Goal: Task Accomplishment & Management: Manage account settings

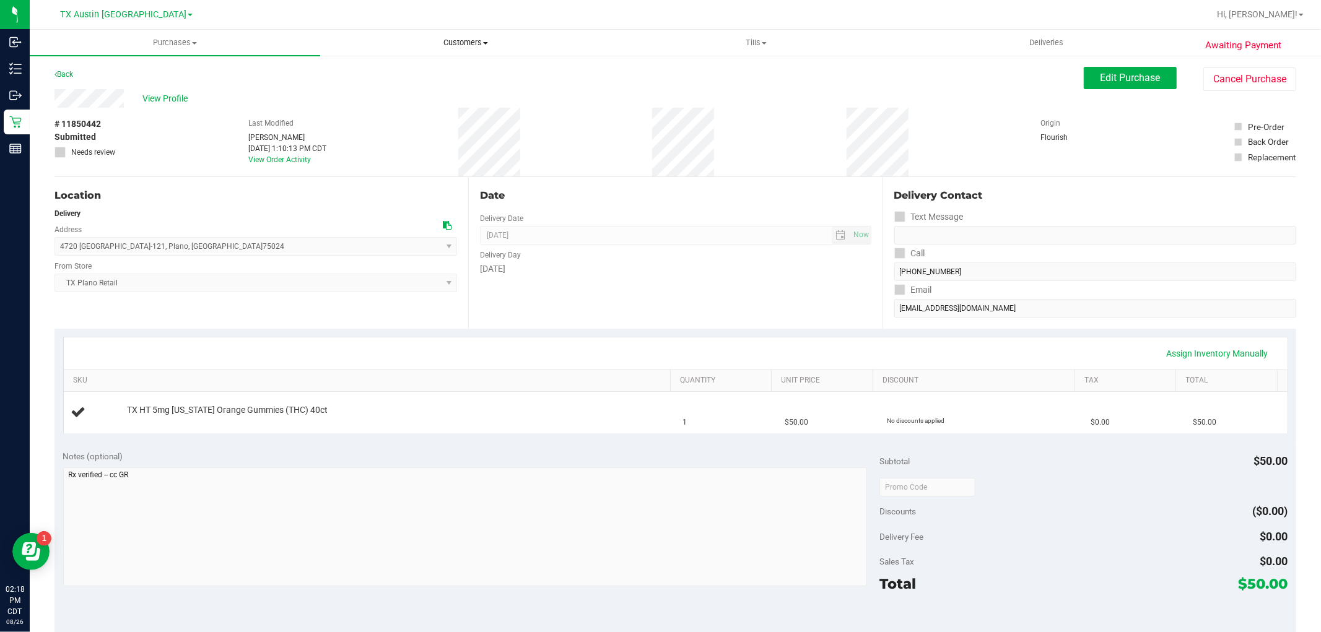
click at [473, 46] on span "Customers" at bounding box center [465, 42] width 289 height 11
click at [443, 79] on li "All customers" at bounding box center [465, 75] width 290 height 15
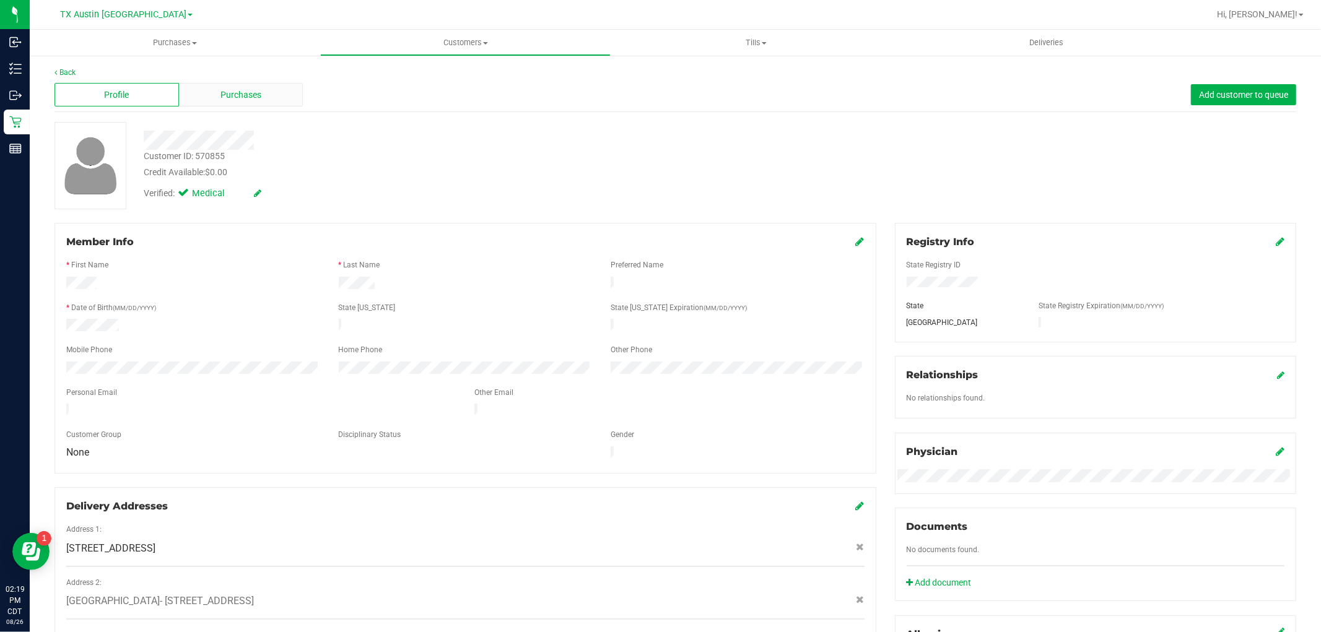
click at [263, 97] on div "Purchases" at bounding box center [241, 95] width 124 height 24
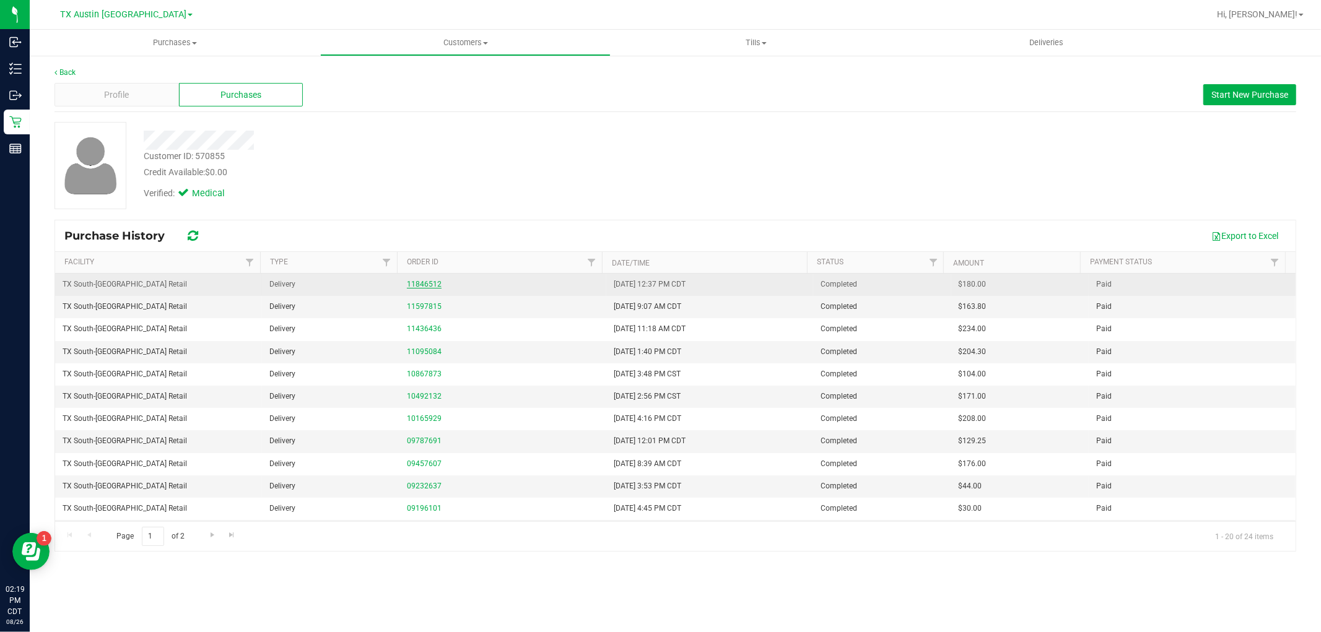
click at [412, 280] on link "11846512" at bounding box center [424, 284] width 35 height 9
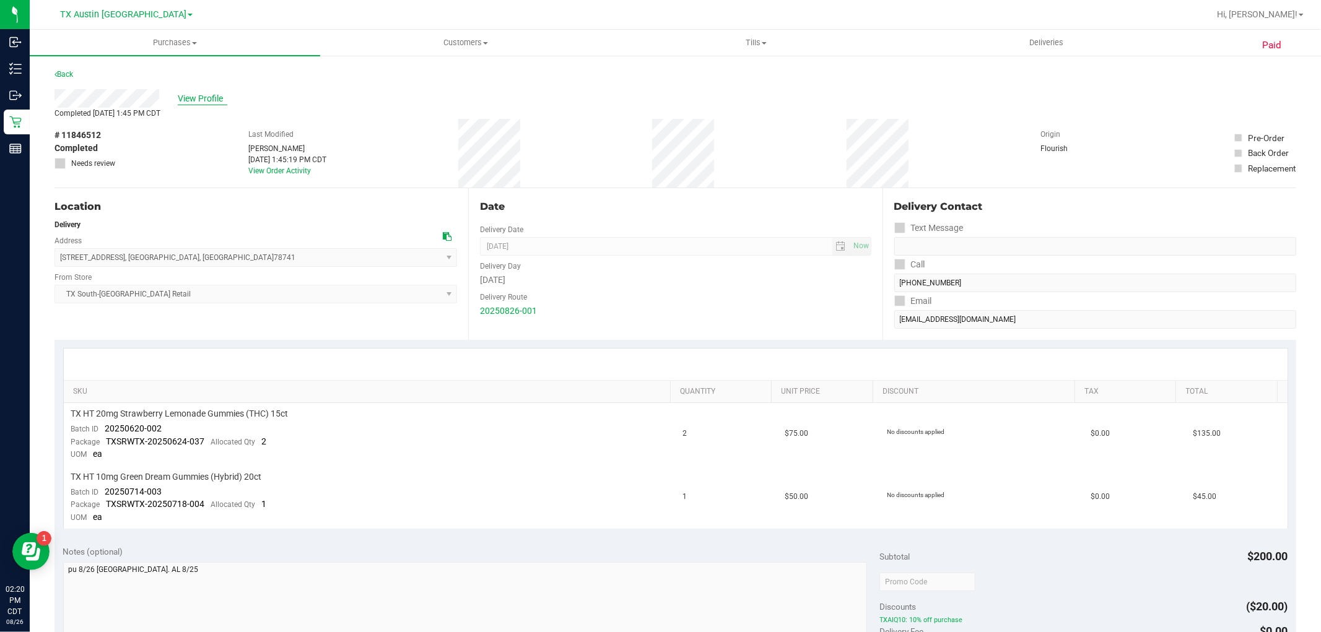
click at [199, 94] on span "View Profile" at bounding box center [203, 98] width 50 height 13
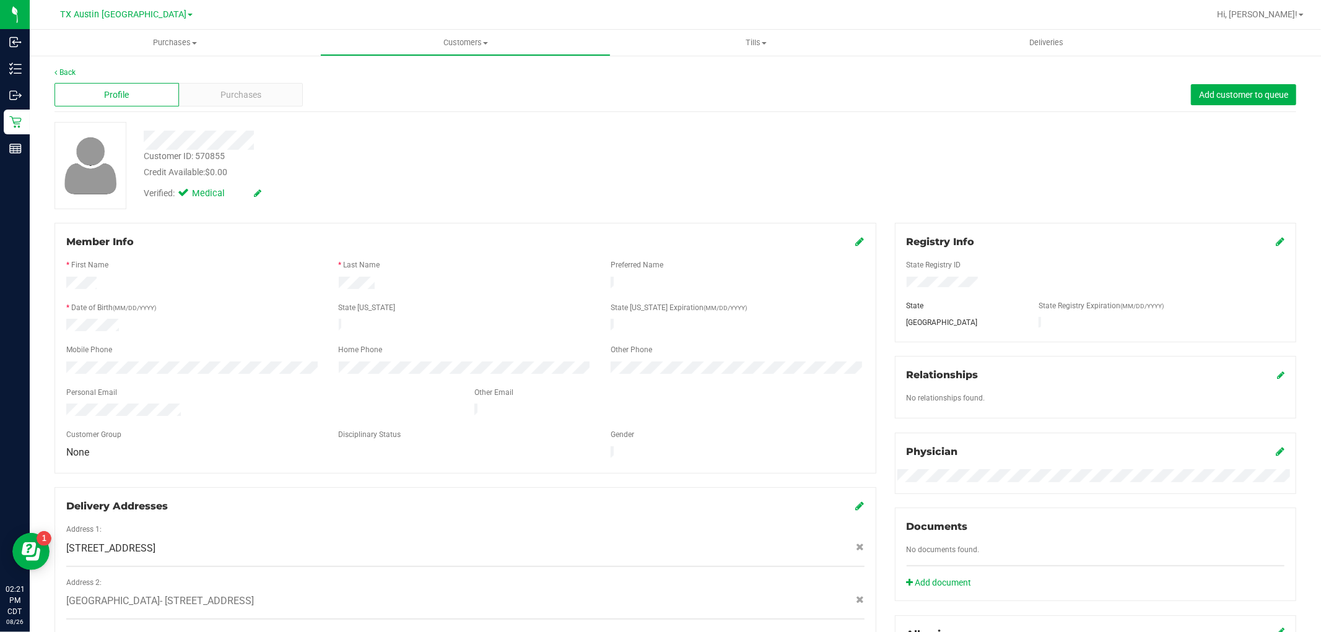
click at [266, 115] on div "Back Profile Purchases Add customer to queue Customer ID: 570855 Credit Availab…" at bounding box center [676, 472] width 1242 height 810
click at [275, 100] on div "Purchases" at bounding box center [241, 95] width 124 height 24
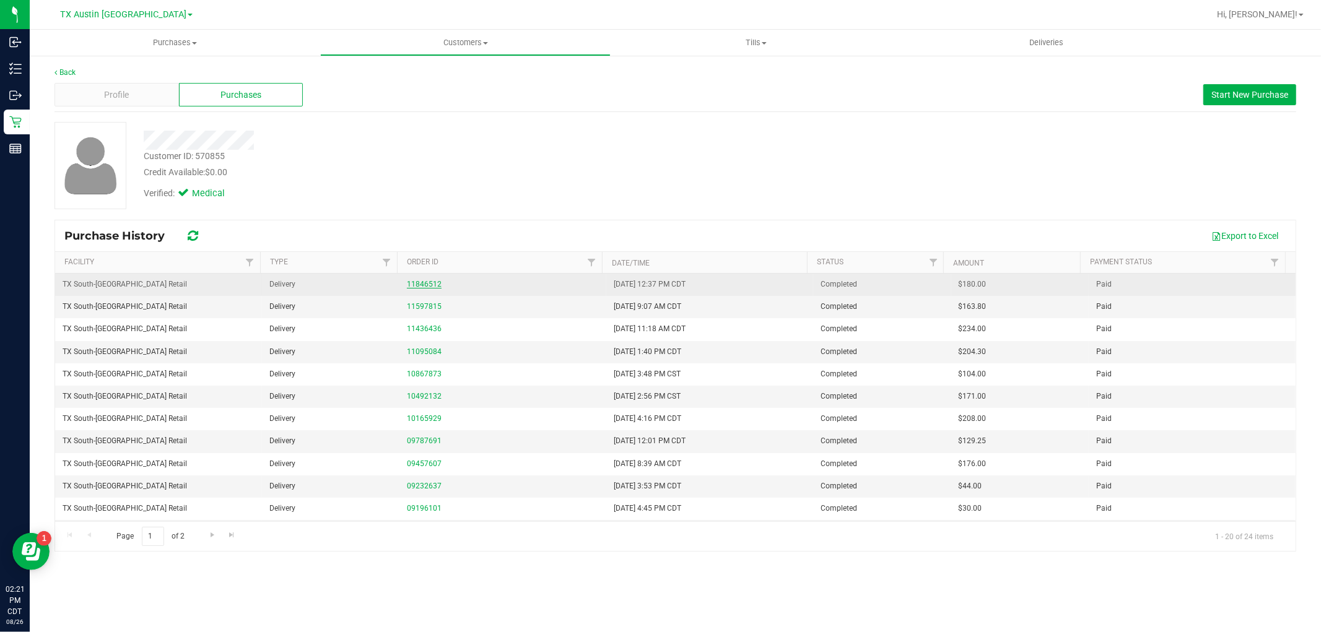
click at [432, 286] on link "11846512" at bounding box center [424, 284] width 35 height 9
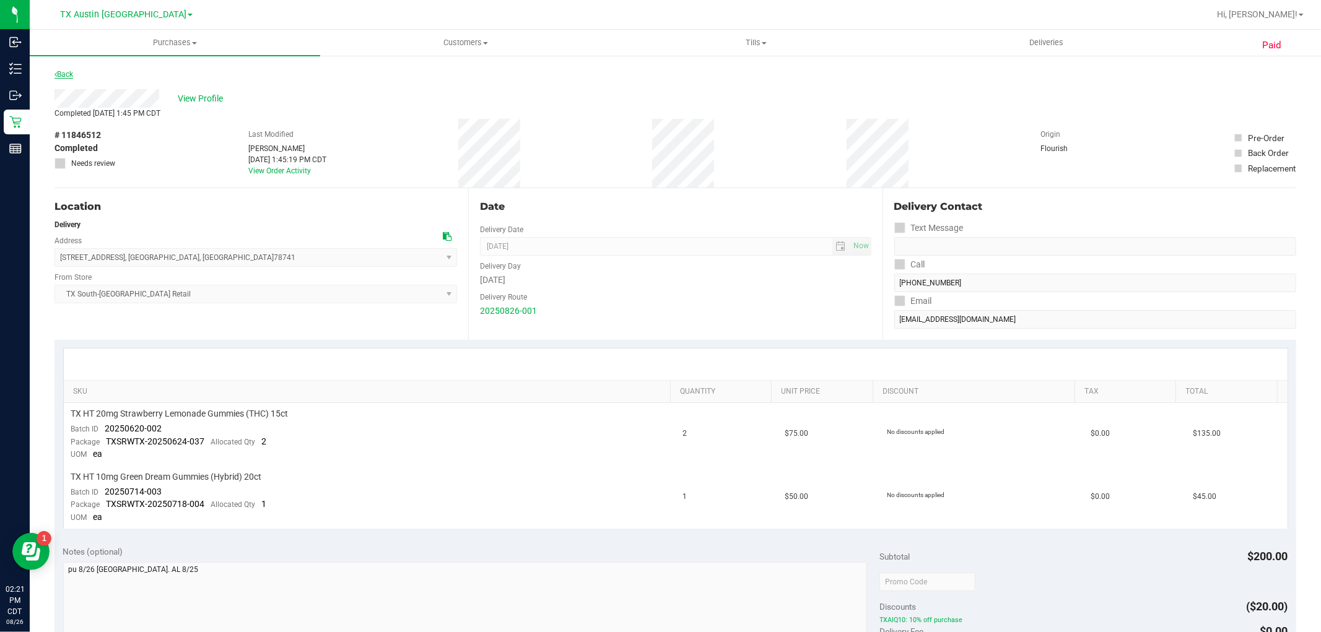
click at [59, 75] on link "Back" at bounding box center [64, 74] width 19 height 9
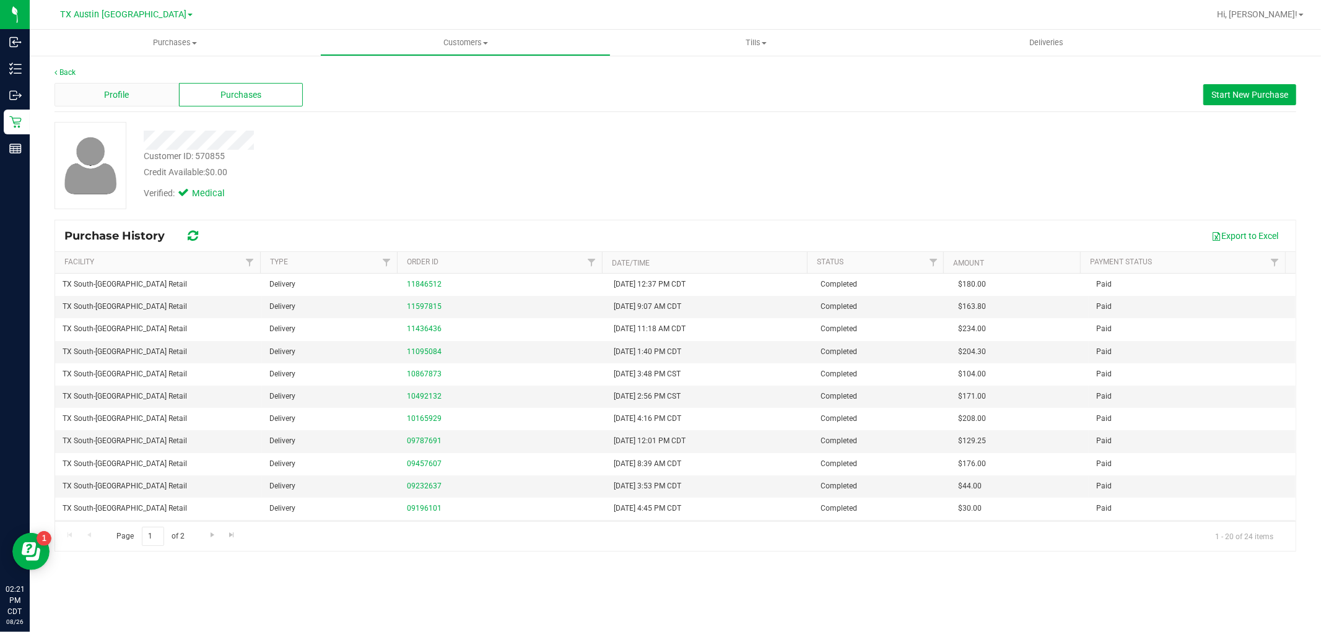
click at [158, 91] on div "Profile" at bounding box center [117, 95] width 124 height 24
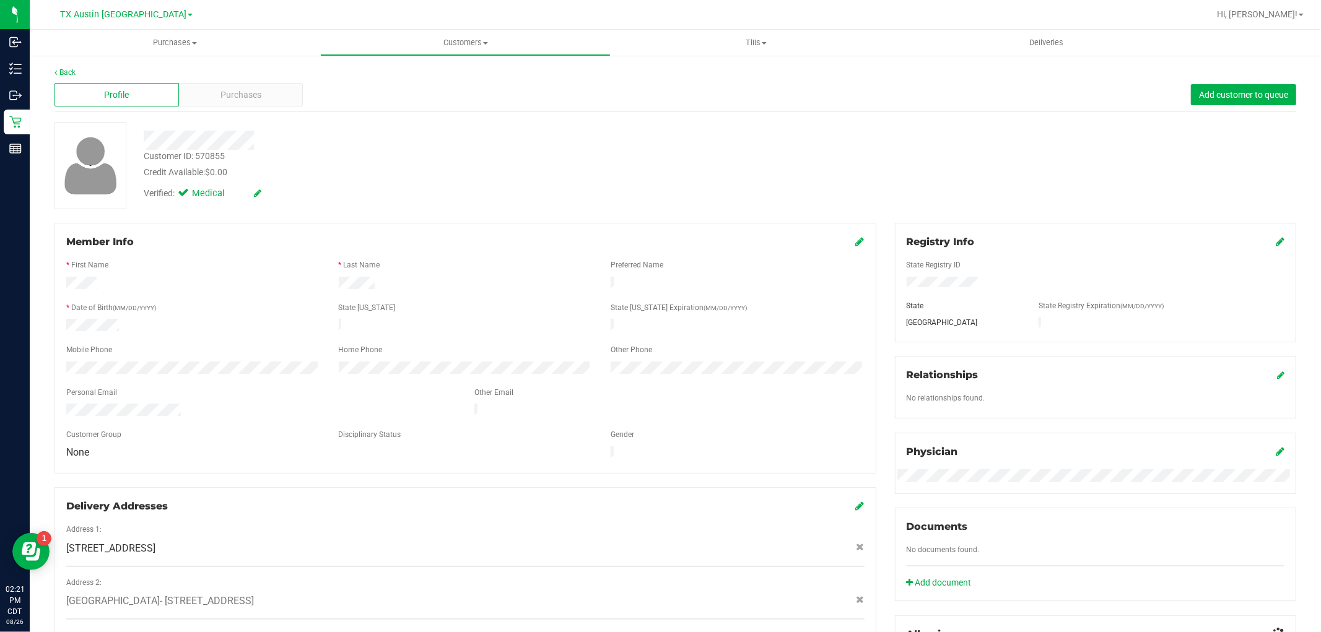
click at [256, 107] on div "Profile Purchases Add customer to queue" at bounding box center [676, 95] width 1242 height 34
click at [261, 103] on div "Purchases" at bounding box center [241, 95] width 124 height 24
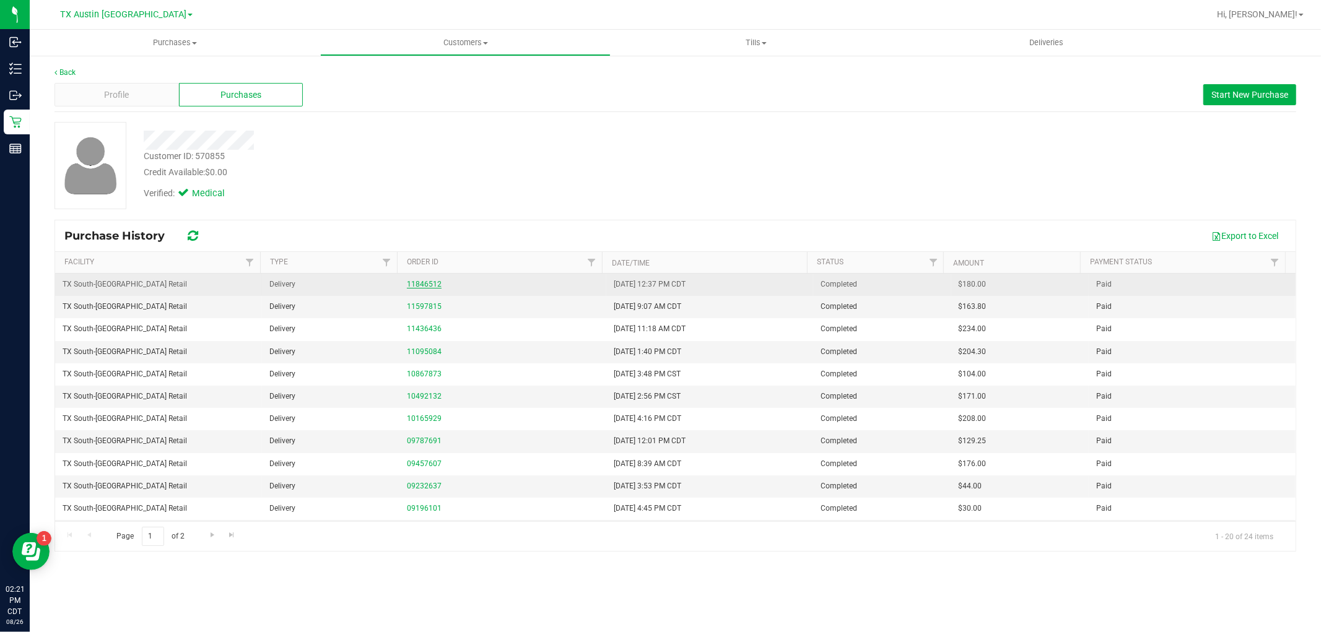
click at [430, 280] on link "11846512" at bounding box center [424, 284] width 35 height 9
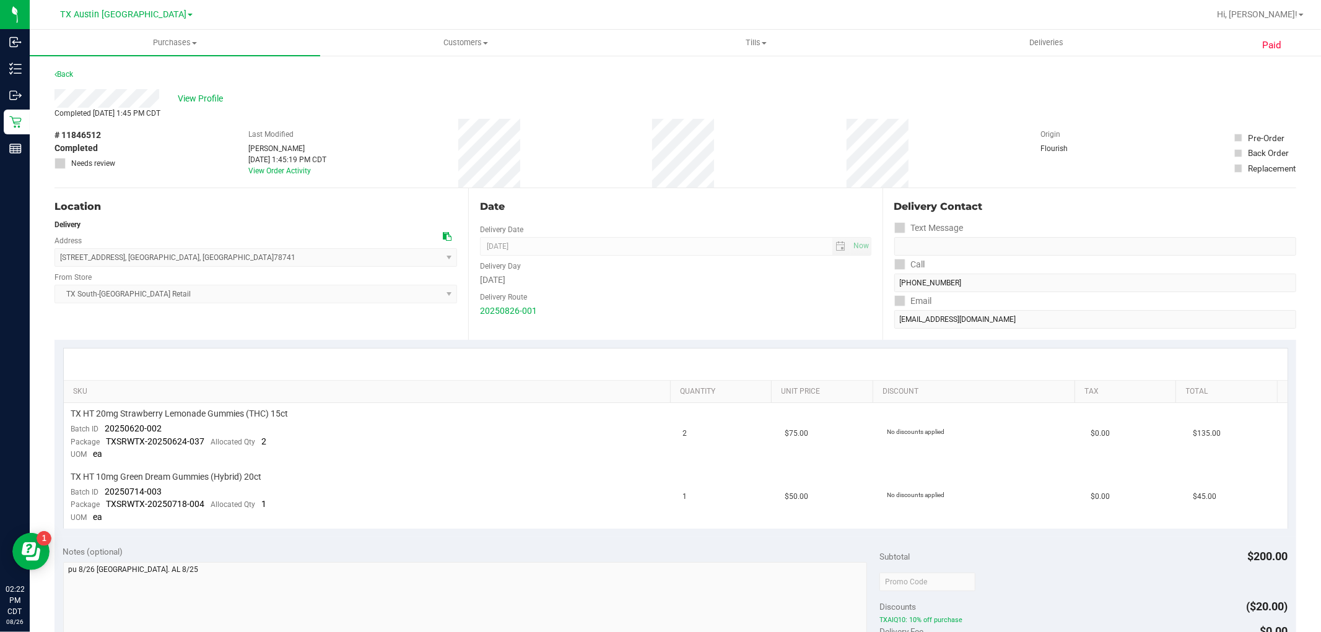
drag, startPoint x: 159, startPoint y: 97, endPoint x: 53, endPoint y: 90, distance: 106.1
click at [53, 90] on div "Paid Back View Profile Completed Aug 26, 2025 1:45 PM CDT # 11846512 Completed …" at bounding box center [675, 552] width 1291 height 995
click at [215, 102] on span "View Profile" at bounding box center [203, 98] width 50 height 13
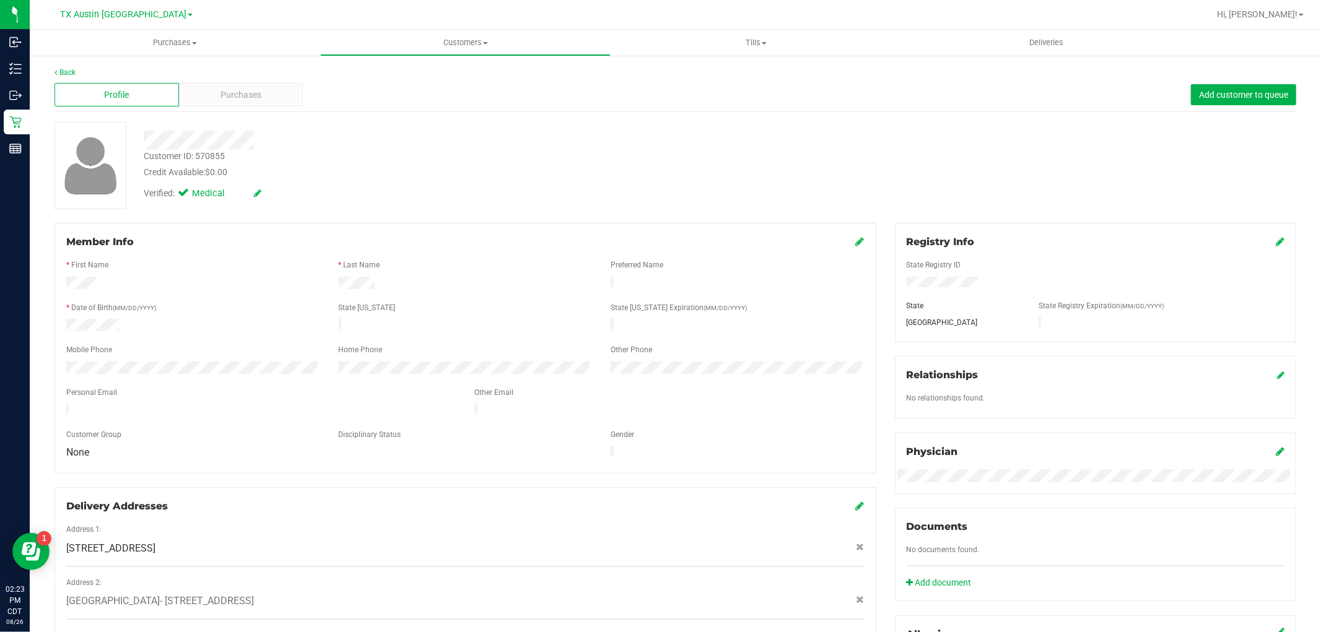
scroll to position [275, 0]
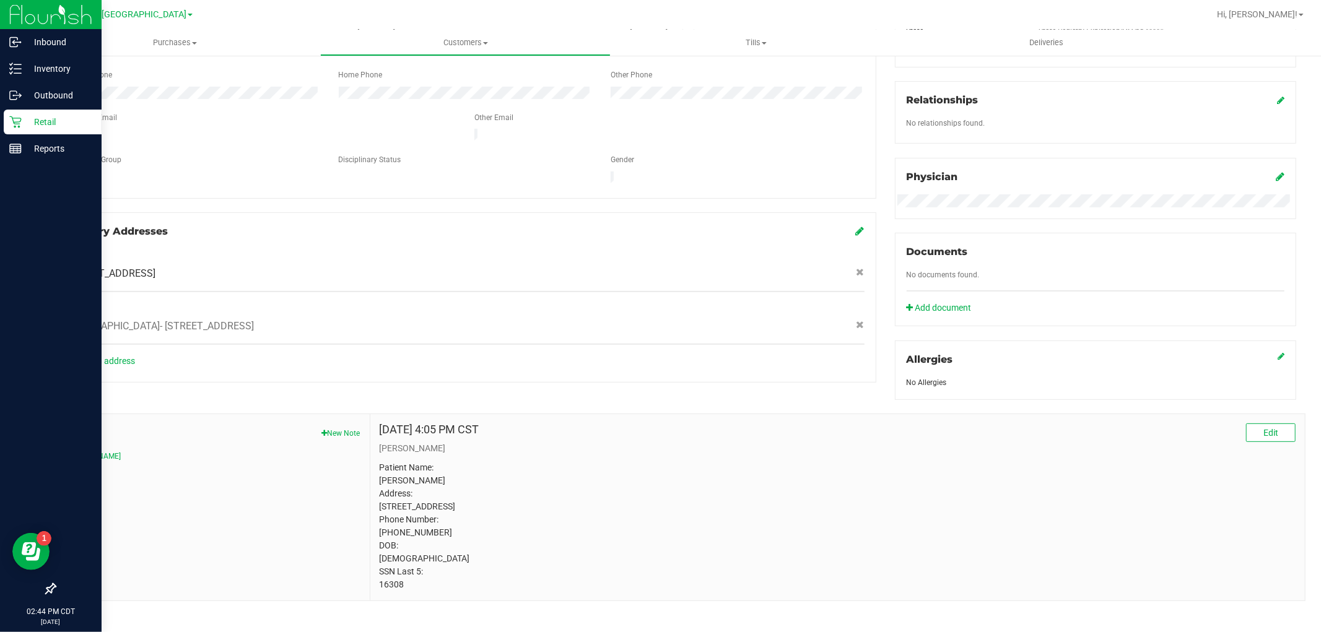
click at [14, 126] on icon at bounding box center [15, 122] width 12 height 12
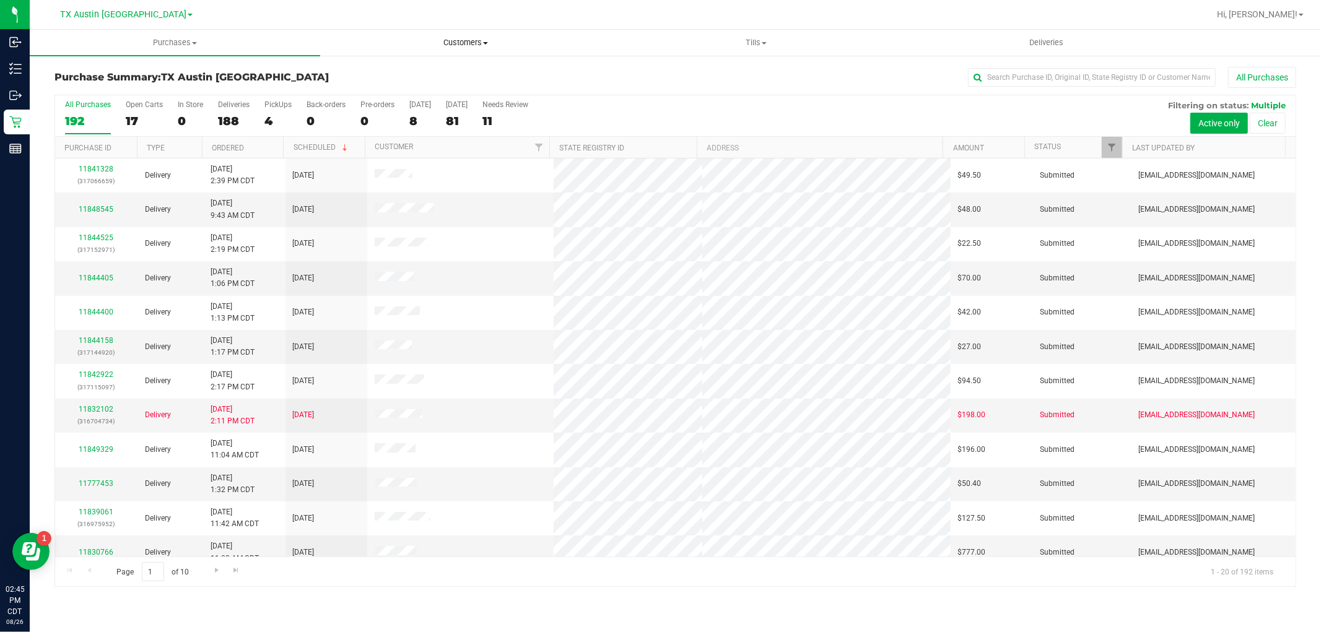
click at [473, 42] on span "Customers" at bounding box center [465, 42] width 289 height 11
click at [441, 68] on li "All customers" at bounding box center [465, 75] width 290 height 15
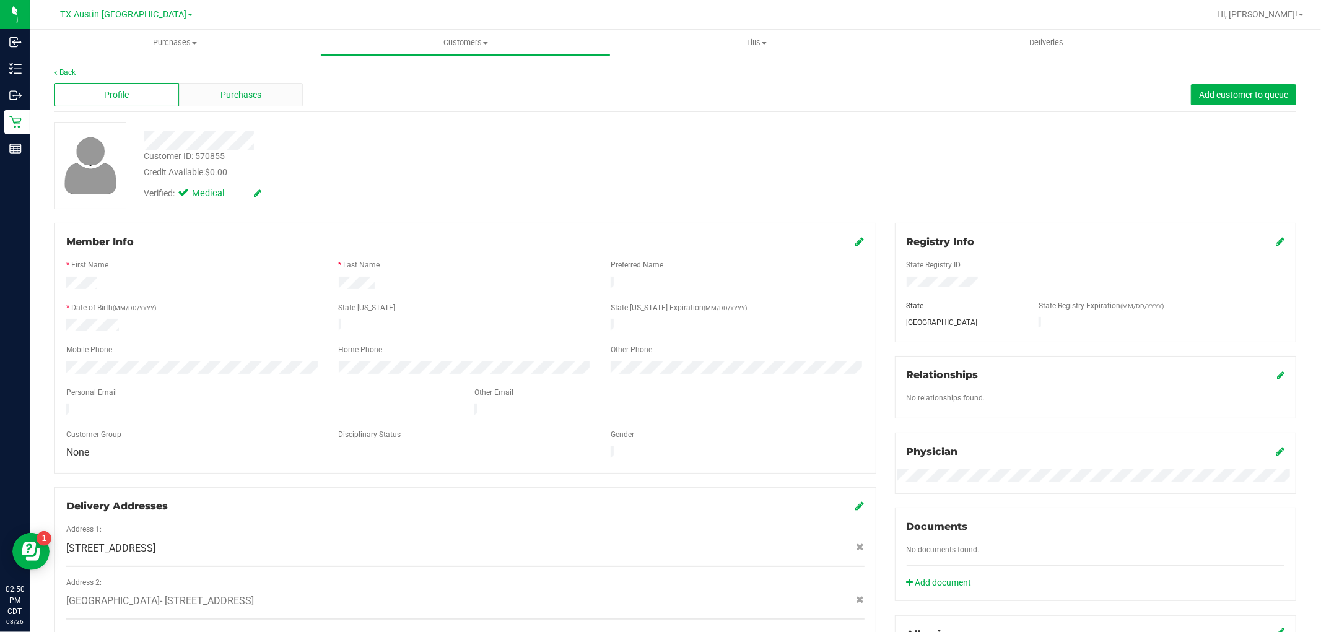
click at [261, 94] on div "Purchases" at bounding box center [241, 95] width 124 height 24
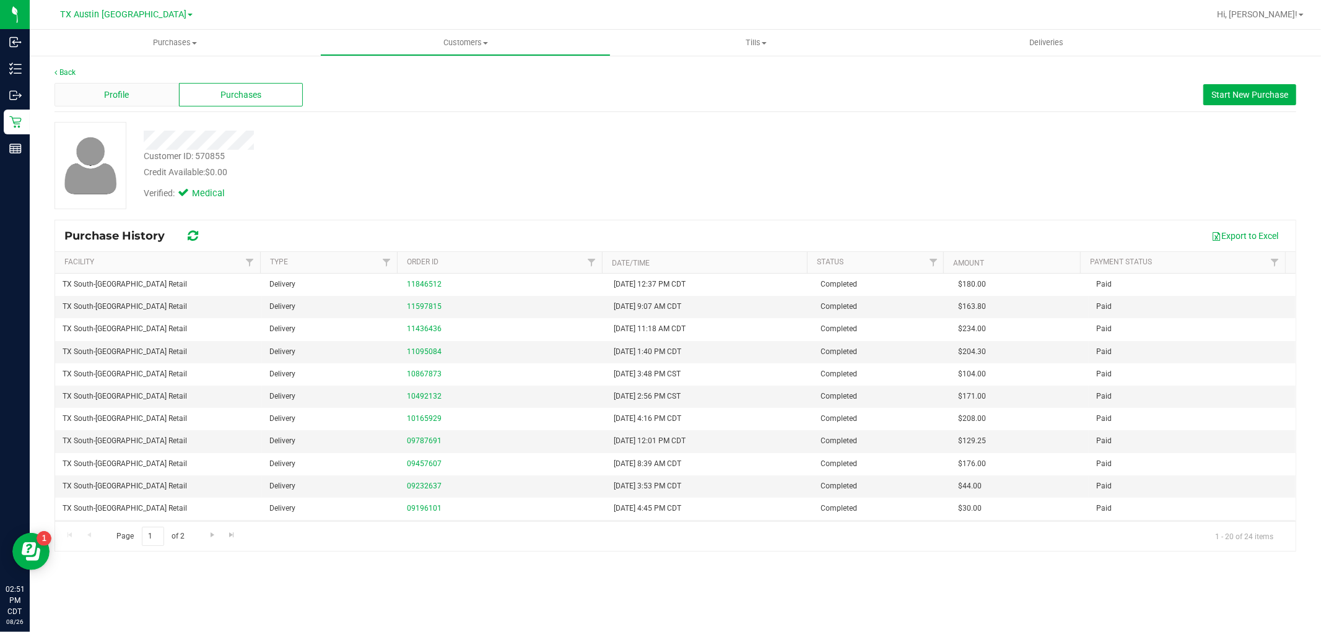
click at [155, 101] on div "Profile" at bounding box center [117, 95] width 124 height 24
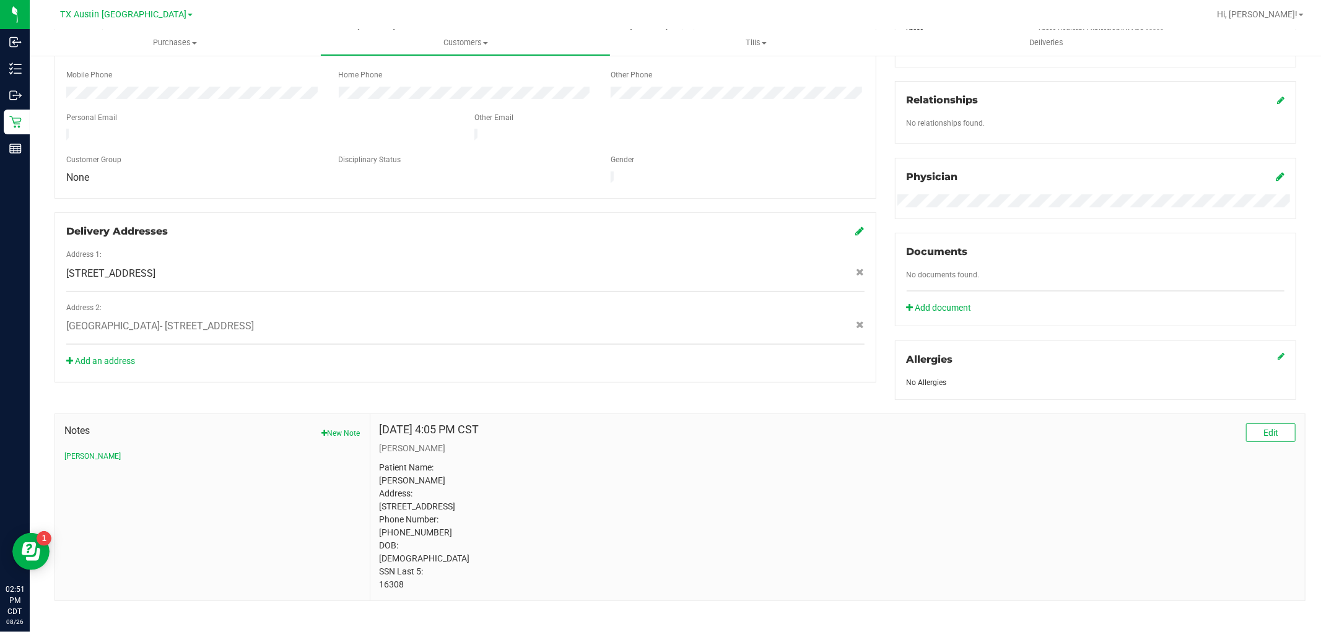
scroll to position [297, 0]
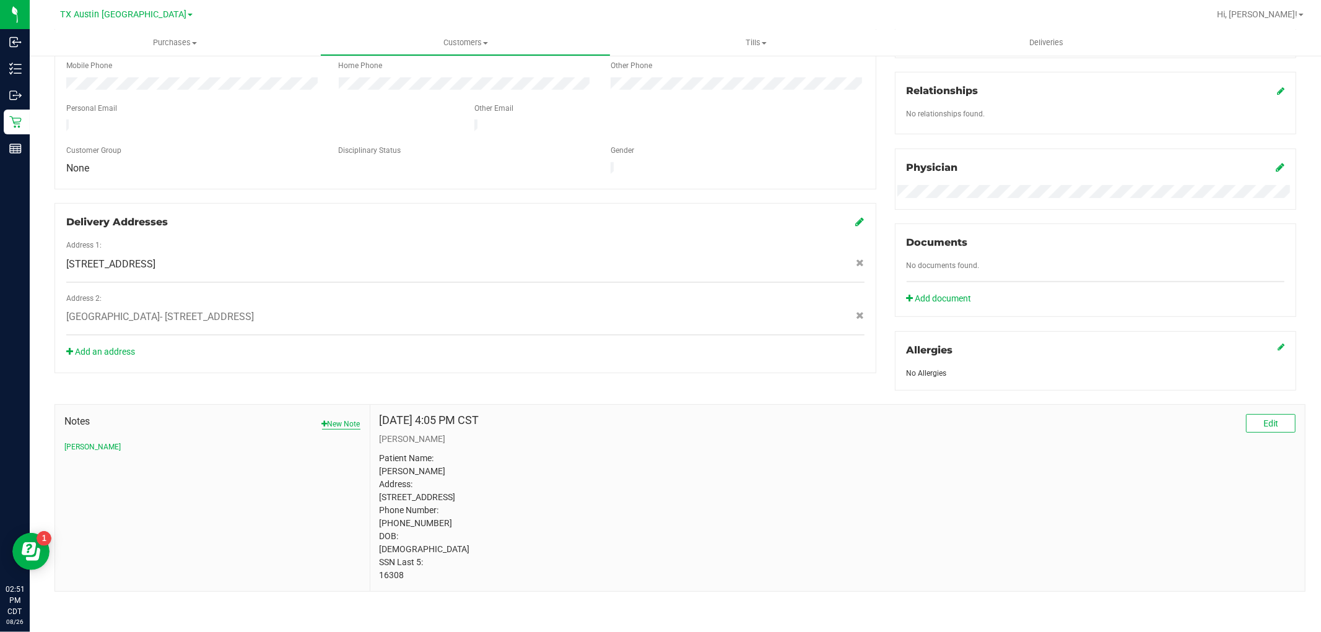
click at [349, 419] on button "New Note" at bounding box center [341, 424] width 38 height 11
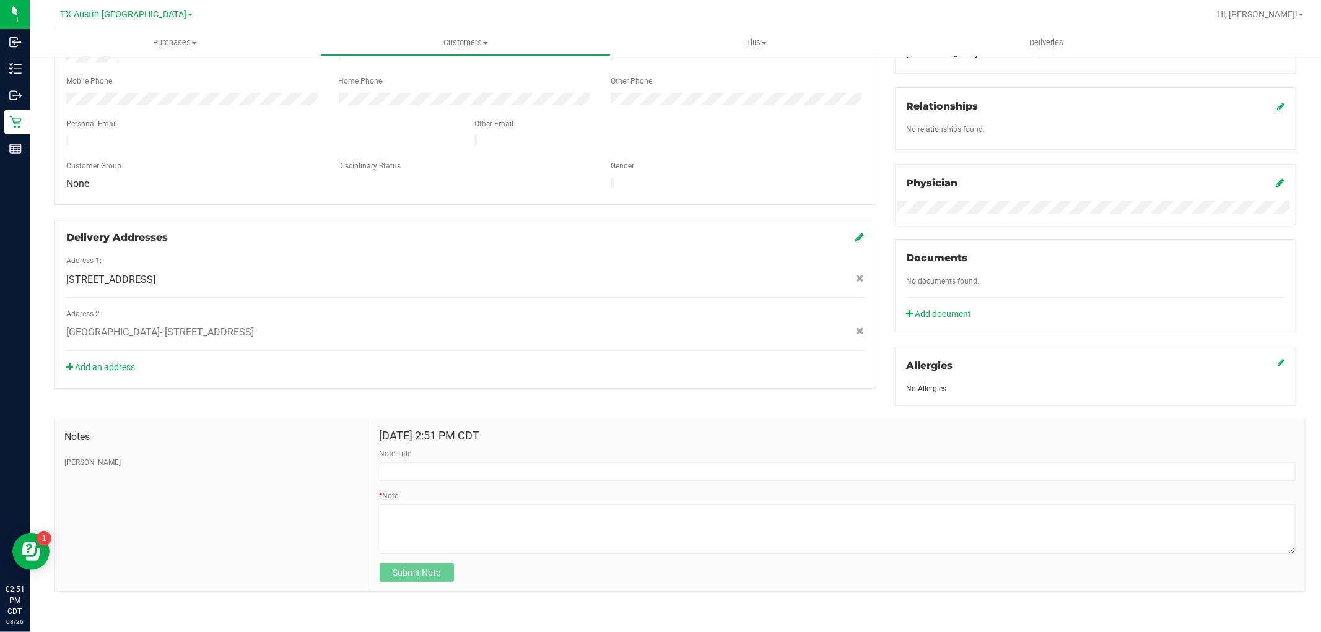
scroll to position [270, 0]
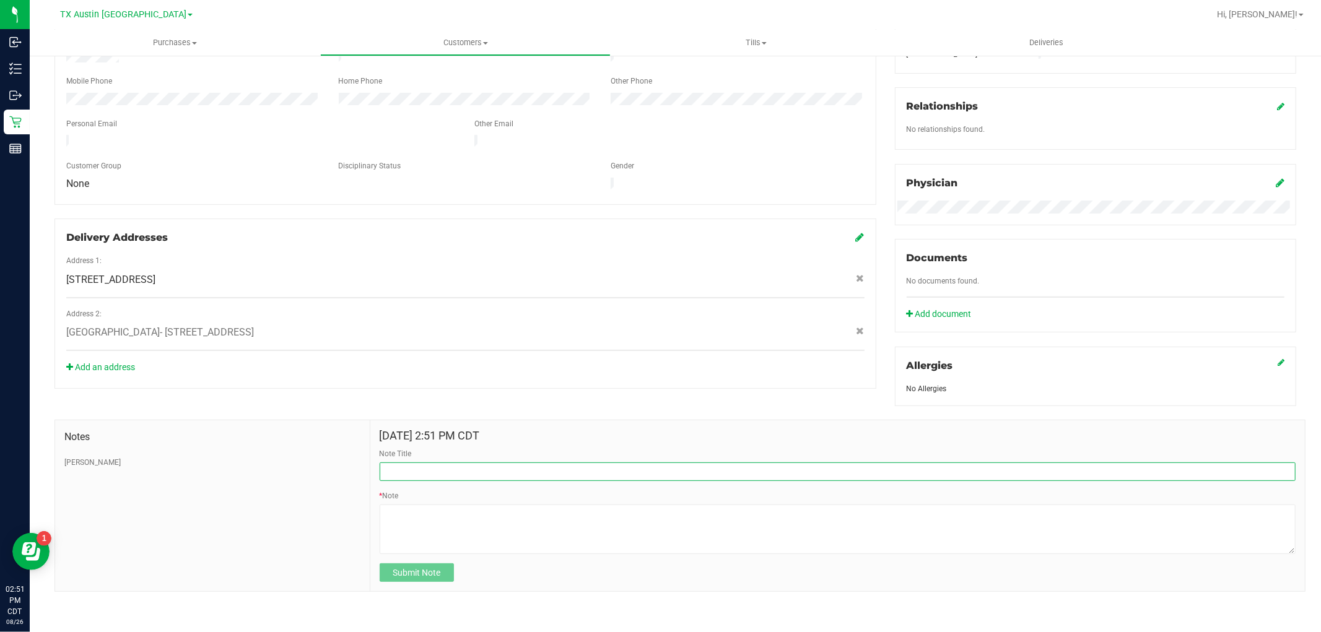
click at [447, 469] on input "Note Title" at bounding box center [838, 472] width 916 height 19
type input "REQ FOR CURT"
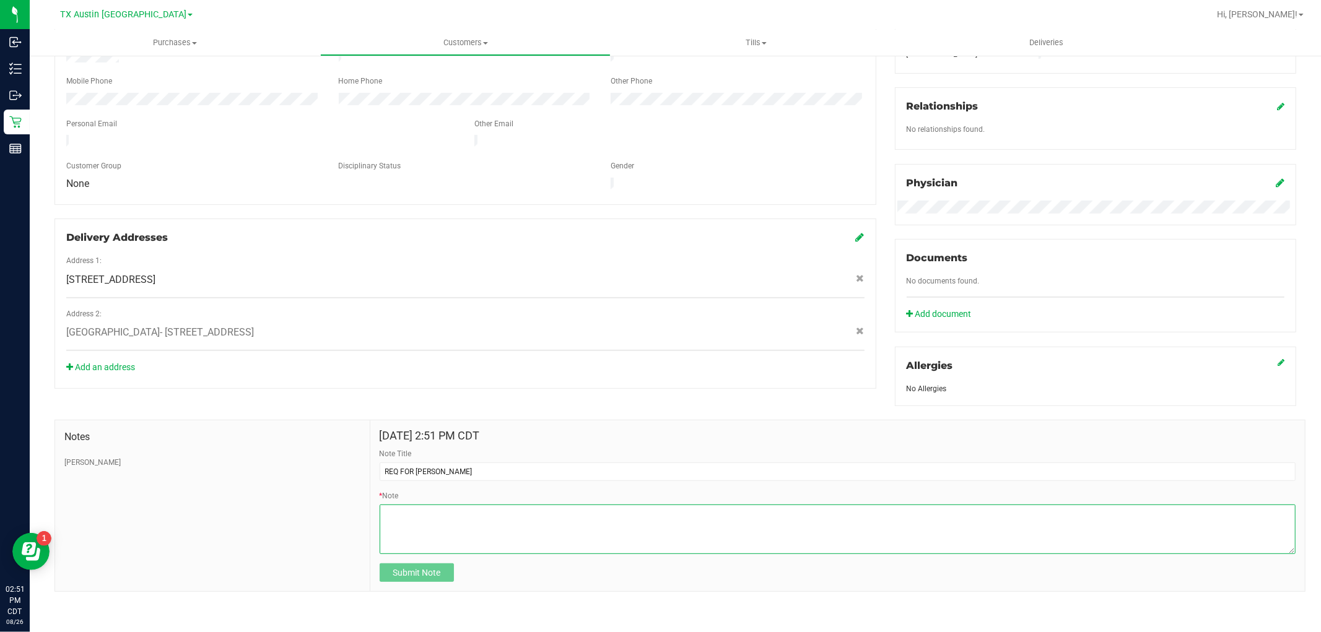
click at [448, 519] on textarea "* Note" at bounding box center [838, 530] width 916 height 50
type textarea "Must use 78266 as social to pull up most recent Rx"
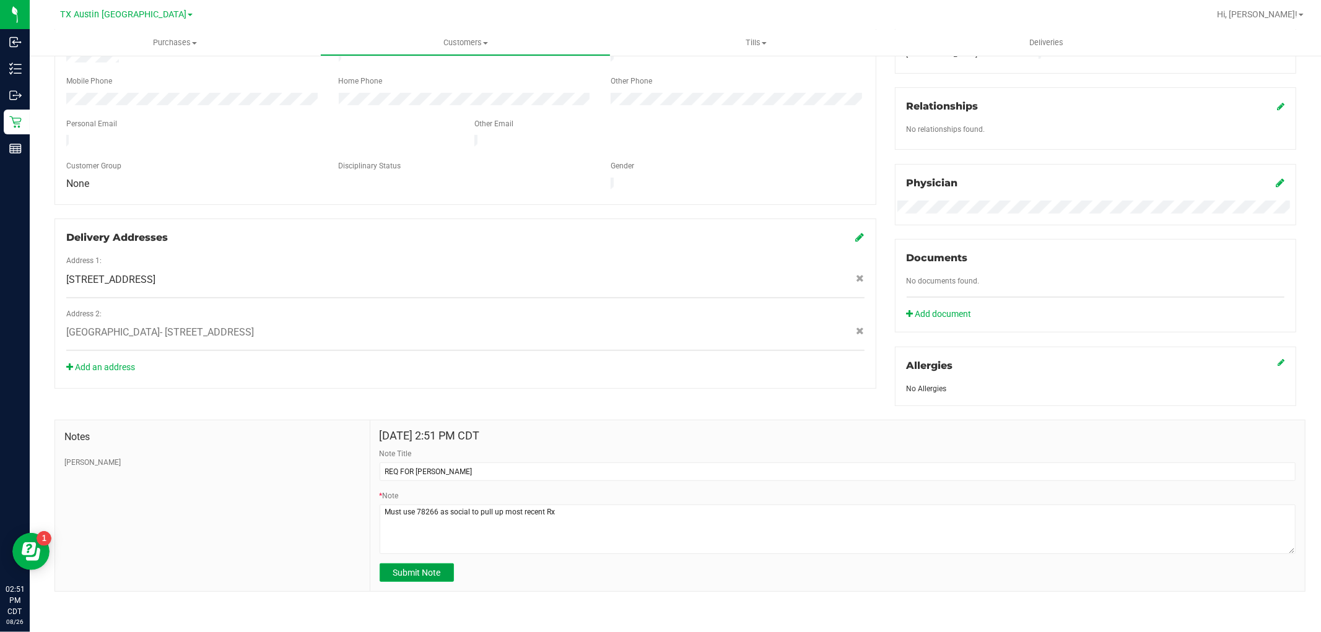
click at [418, 573] on span "Submit Note" at bounding box center [417, 573] width 48 height 10
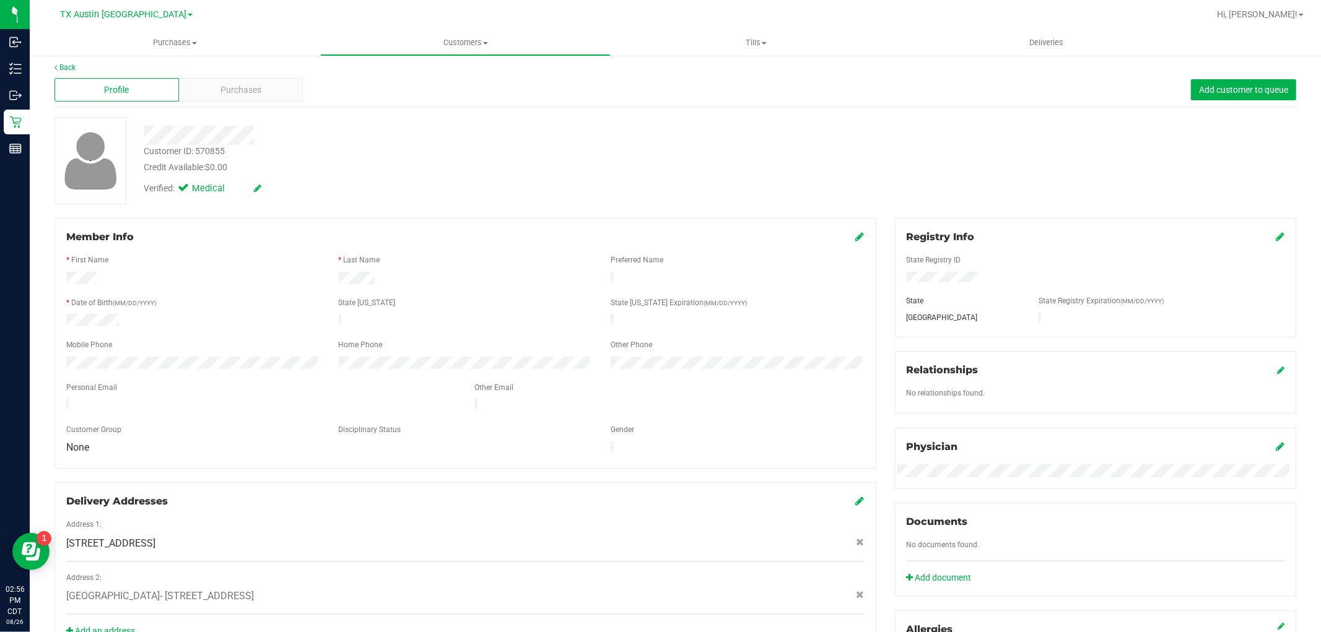
scroll to position [0, 0]
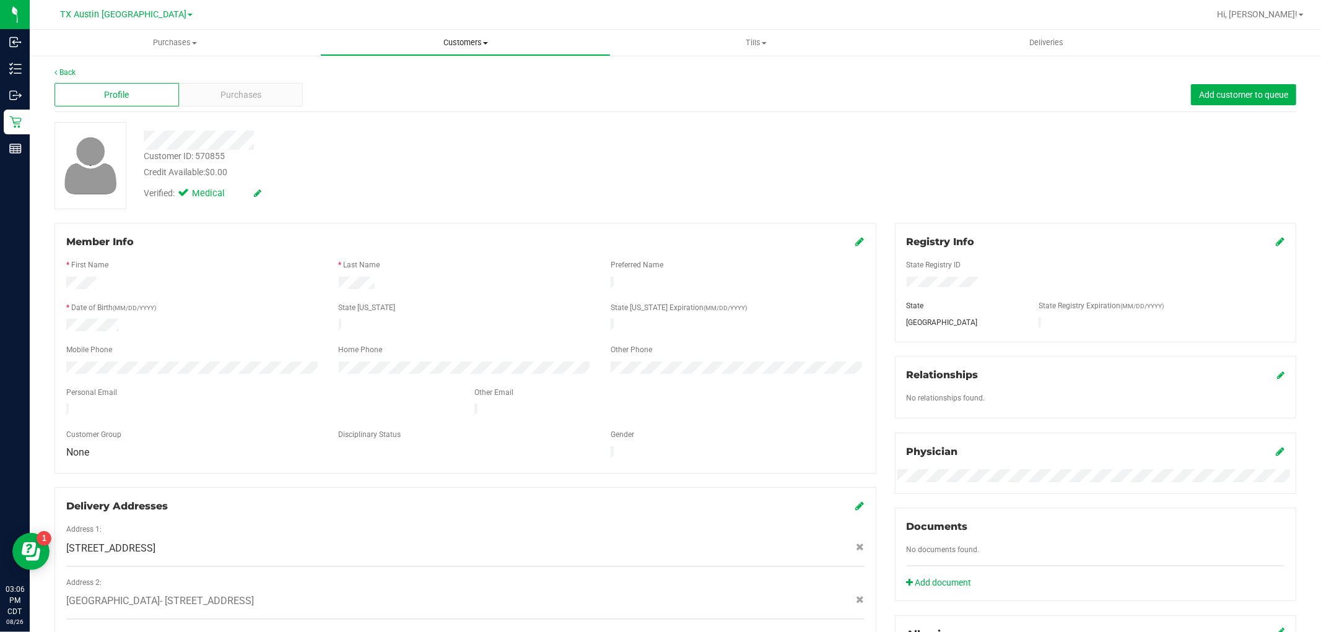
click at [450, 44] on span "Customers" at bounding box center [465, 42] width 289 height 11
click at [396, 69] on span "All customers" at bounding box center [364, 74] width 89 height 11
click at [225, 97] on span "Purchases" at bounding box center [240, 95] width 41 height 13
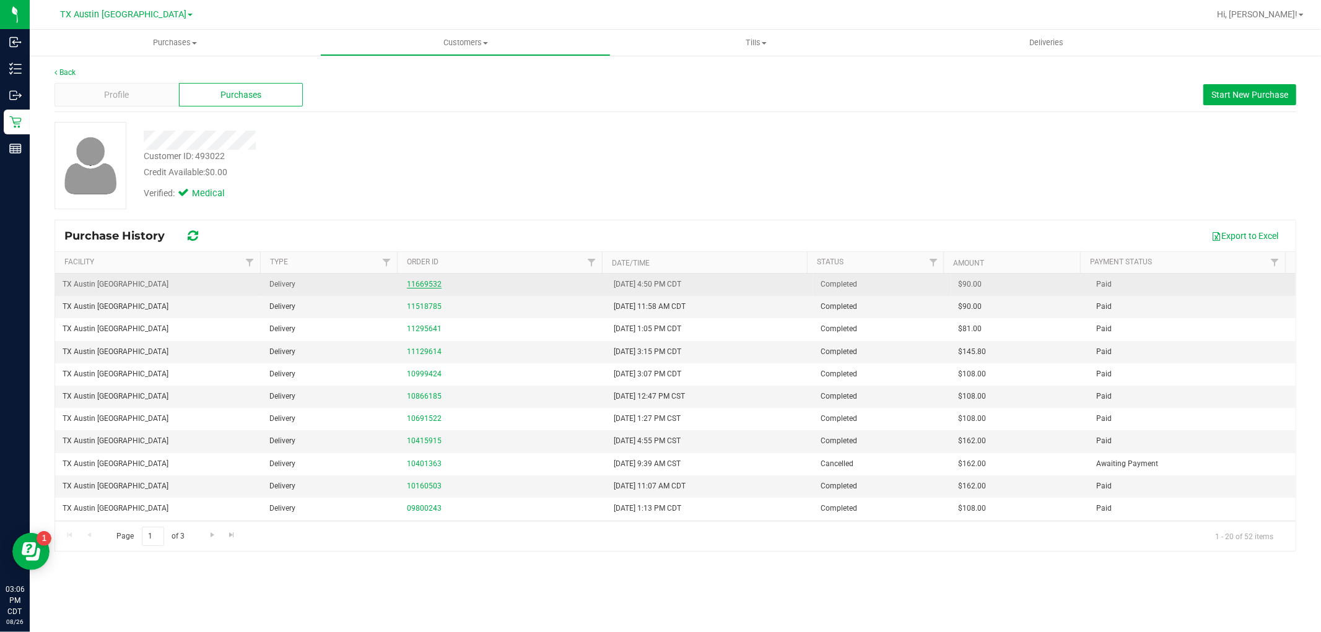
click at [421, 286] on link "11669532" at bounding box center [424, 284] width 35 height 9
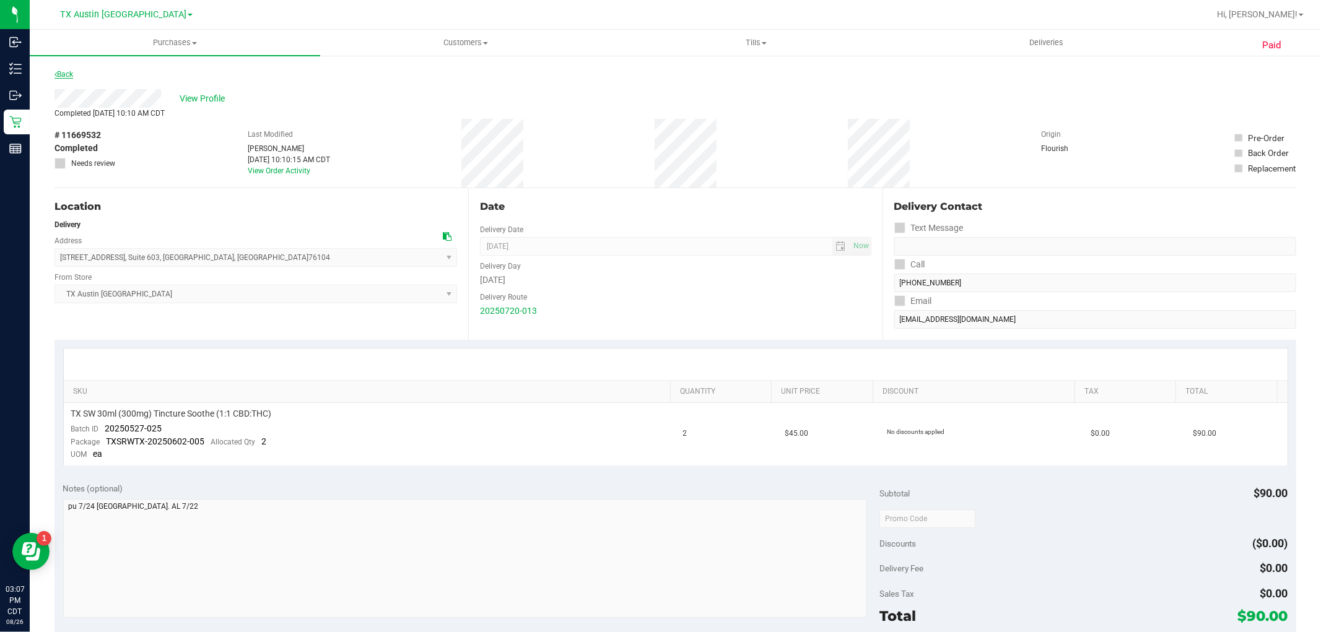
click at [70, 72] on link "Back" at bounding box center [64, 74] width 19 height 9
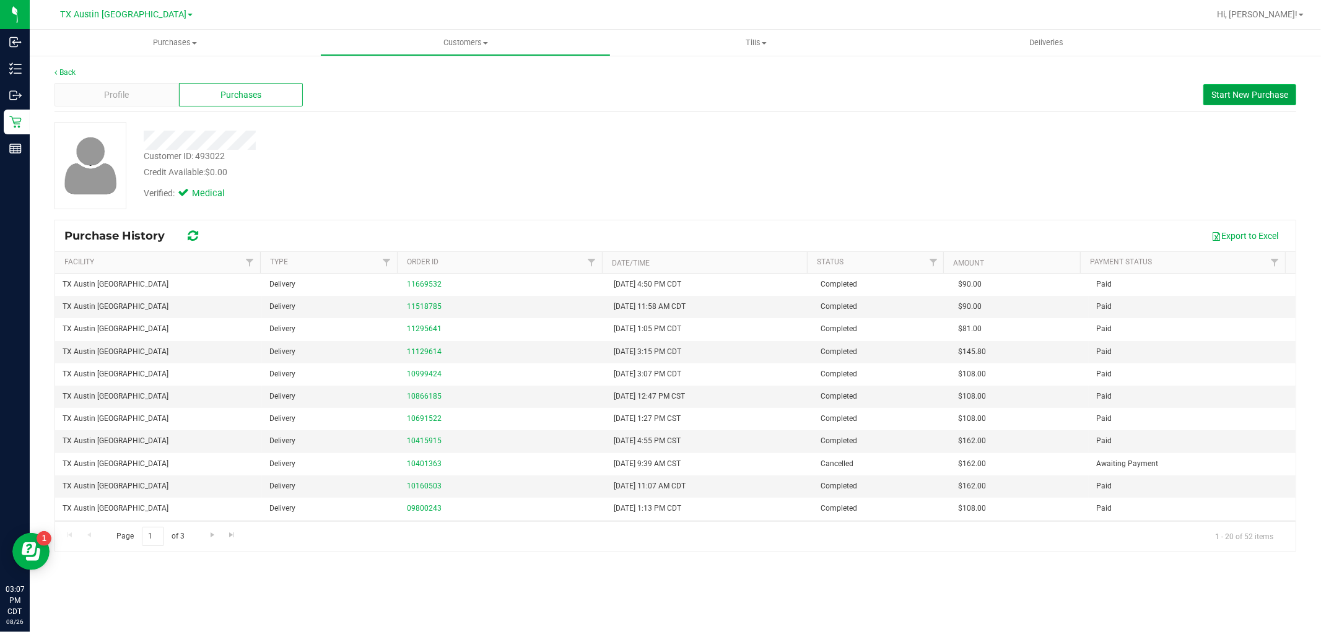
click at [1243, 95] on span "Start New Purchase" at bounding box center [1249, 95] width 77 height 10
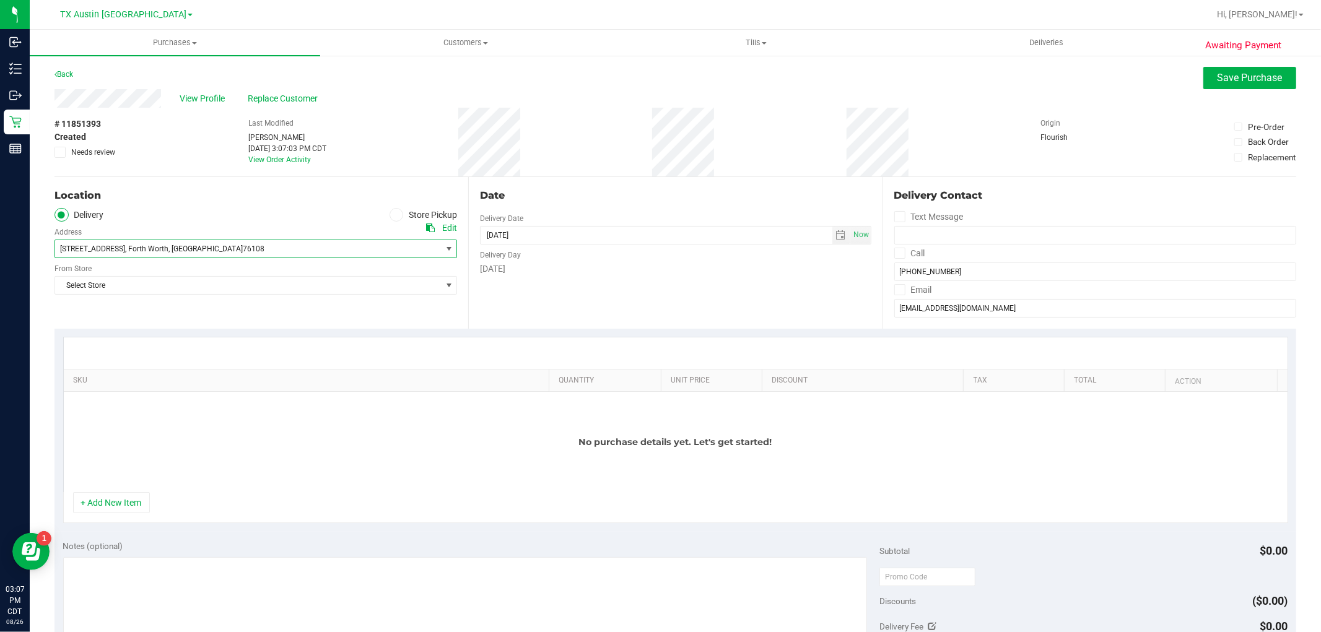
click at [240, 246] on span "1128 NIGHTHAWK RD , Forth Worth , TX 76108" at bounding box center [238, 248] width 367 height 17
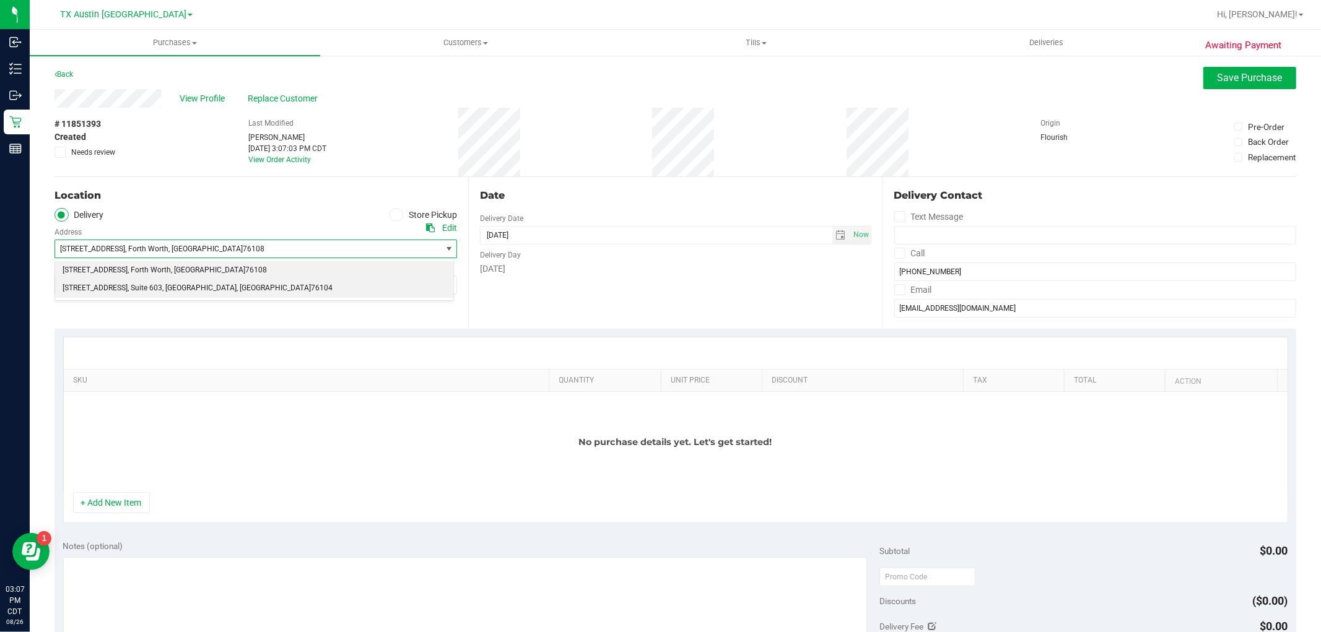
click at [224, 294] on li "1307 8th Ave , Suite 603 , Fort Worth , TX 76104" at bounding box center [254, 288] width 398 height 19
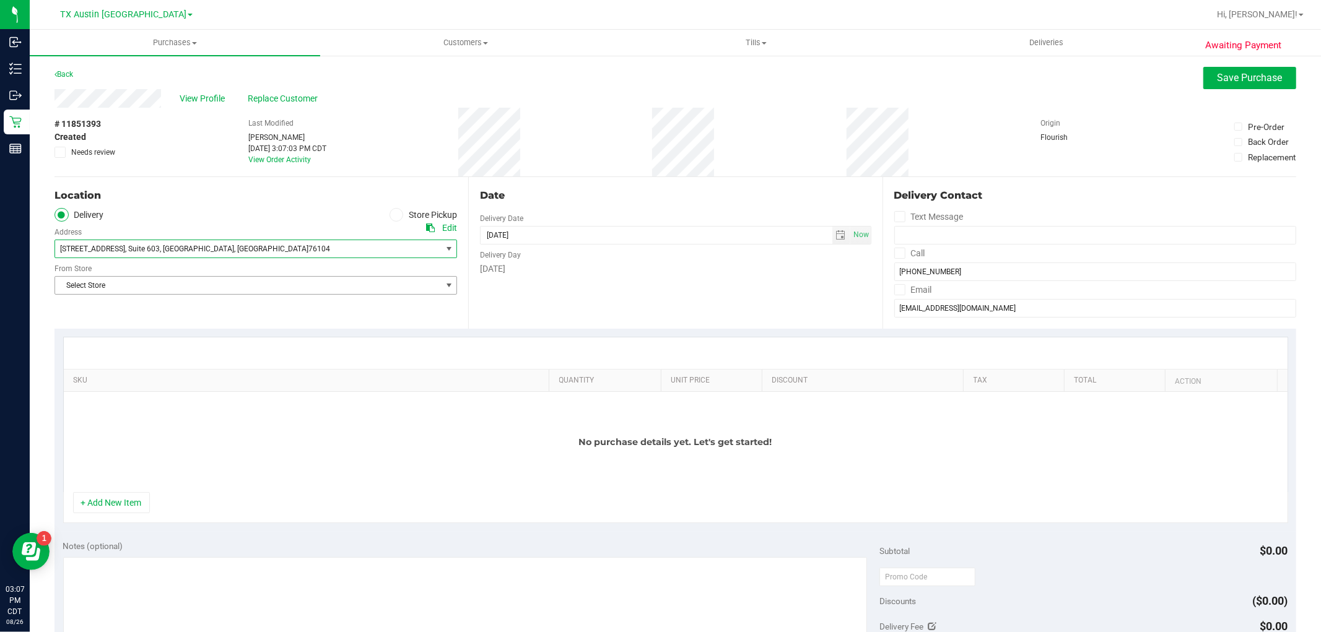
click at [224, 294] on span "Select Store" at bounding box center [248, 285] width 386 height 17
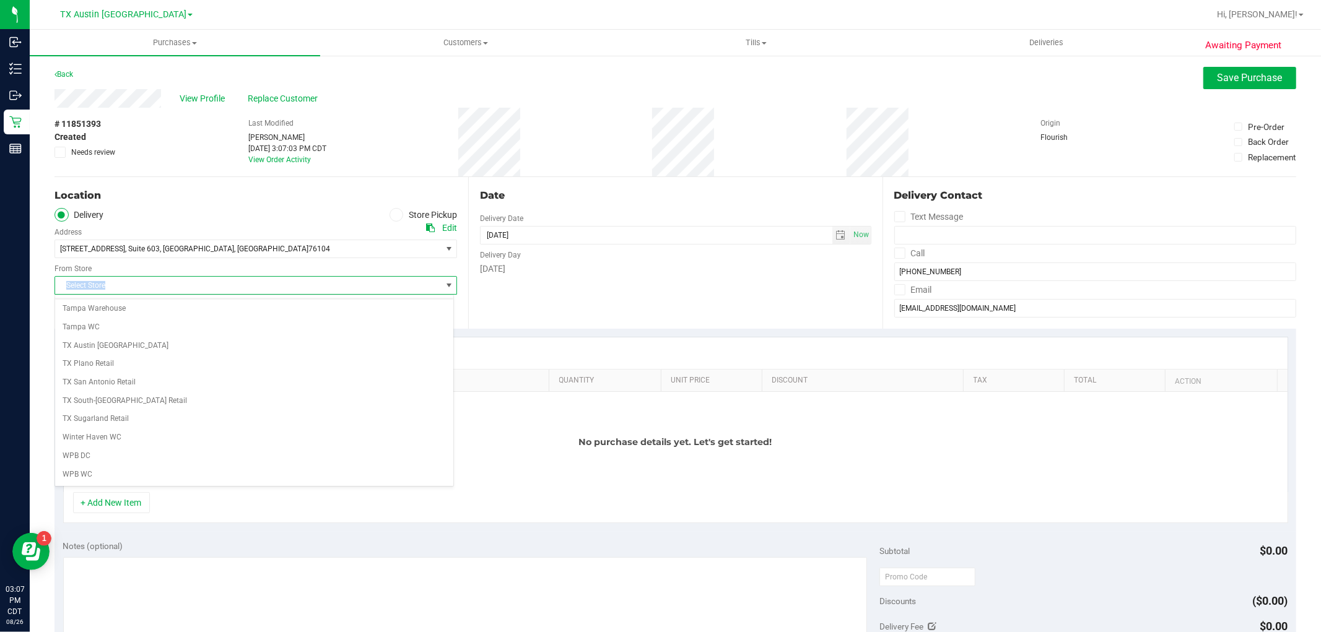
scroll to position [907, 0]
click at [157, 344] on li "TX Austin [GEOGRAPHIC_DATA]" at bounding box center [254, 346] width 398 height 19
click at [300, 448] on div "No purchase details yet. Let's get started!" at bounding box center [676, 442] width 1224 height 100
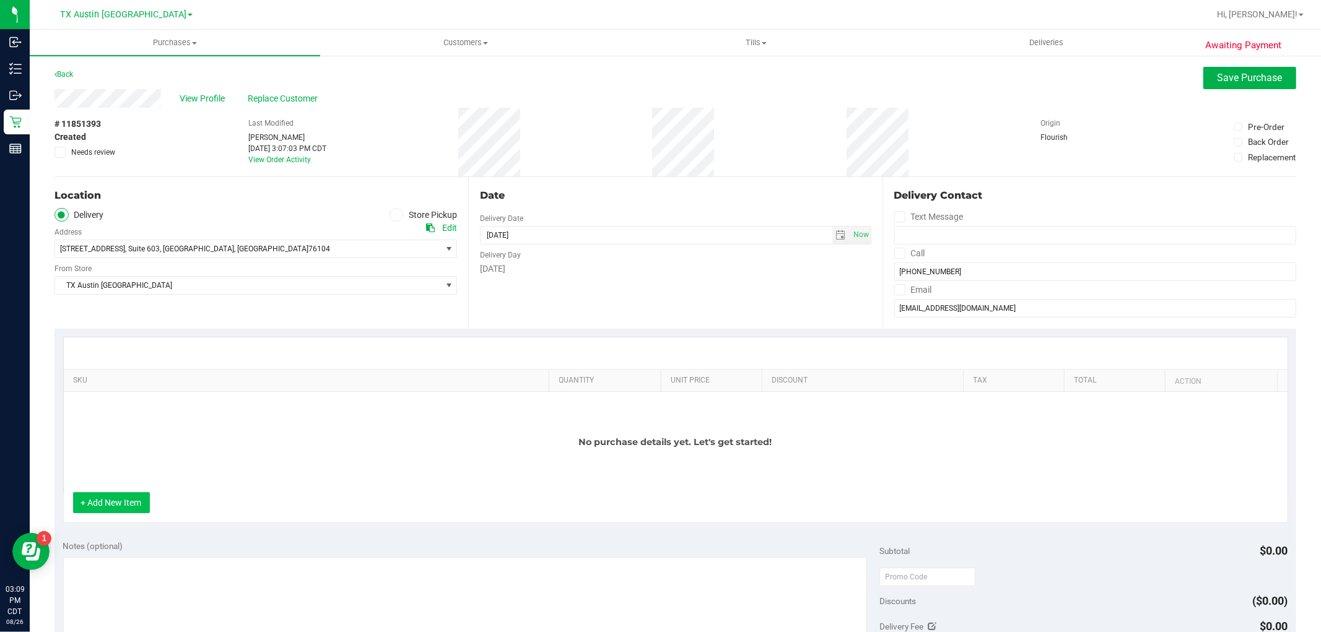
click at [122, 512] on button "+ Add New Item" at bounding box center [111, 502] width 77 height 21
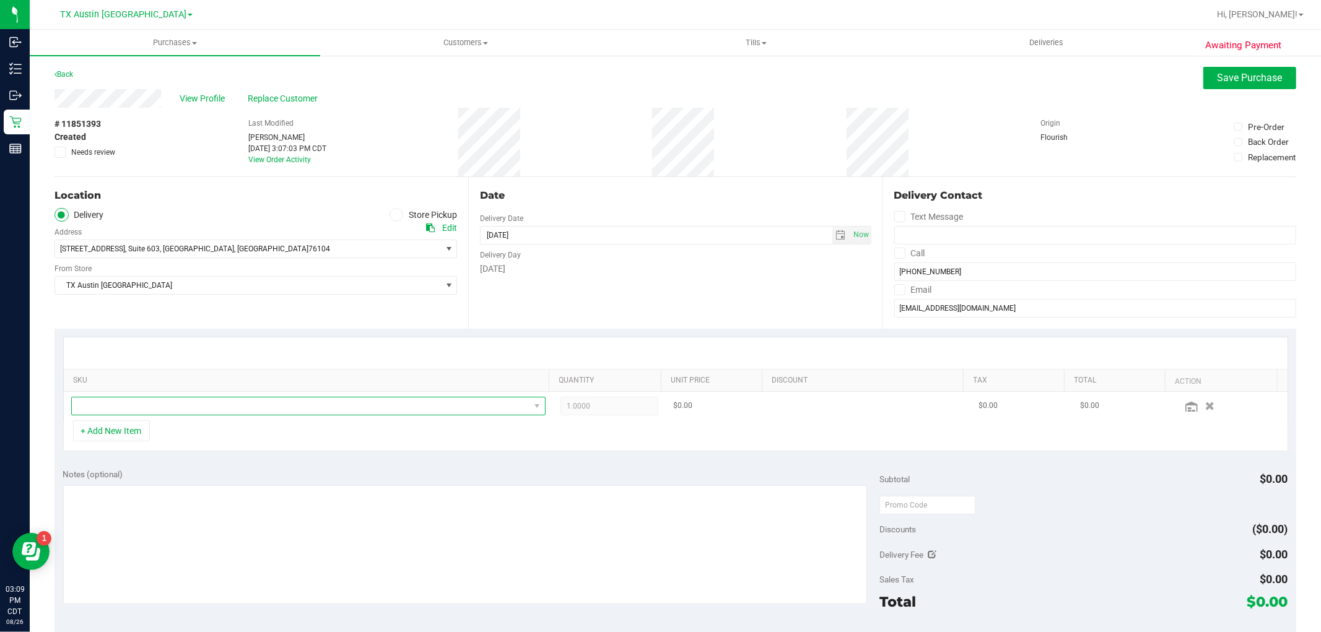
click at [329, 415] on span "NO DATA FOUND" at bounding box center [301, 406] width 458 height 17
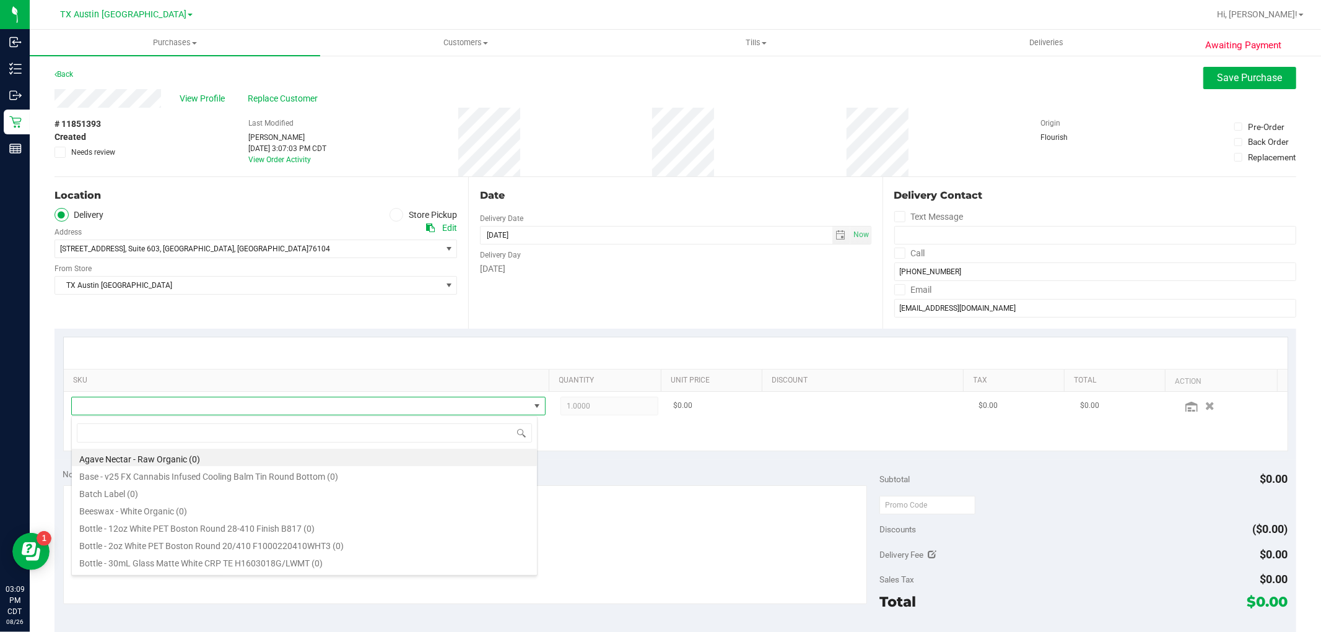
scroll to position [19, 462]
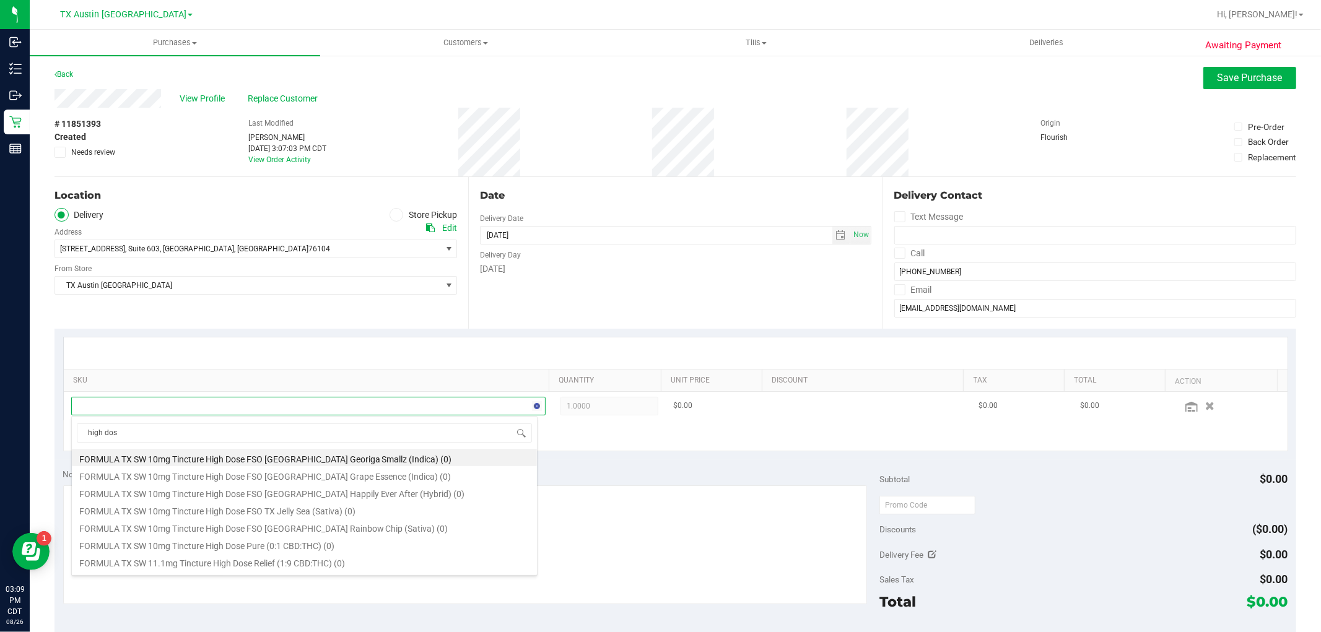
type input "high dose"
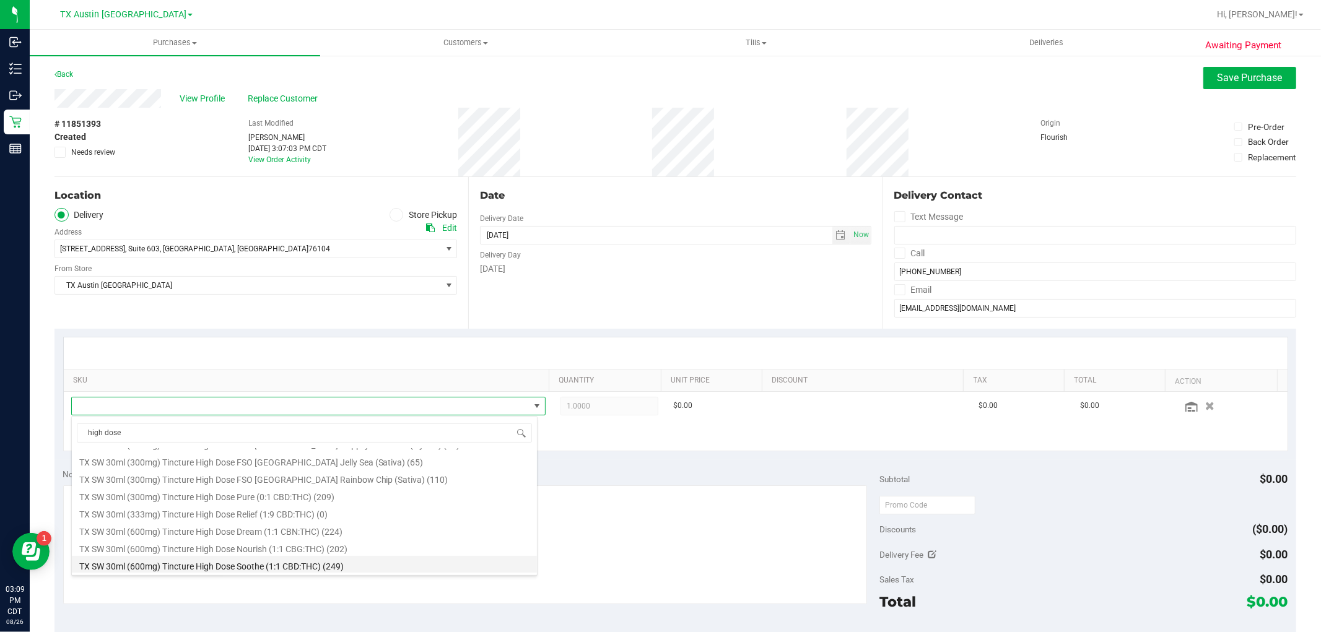
click at [326, 565] on li "TX SW 30ml (600mg) Tincture High Dose Soothe (1:1 CBD:THC) (249)" at bounding box center [304, 564] width 465 height 17
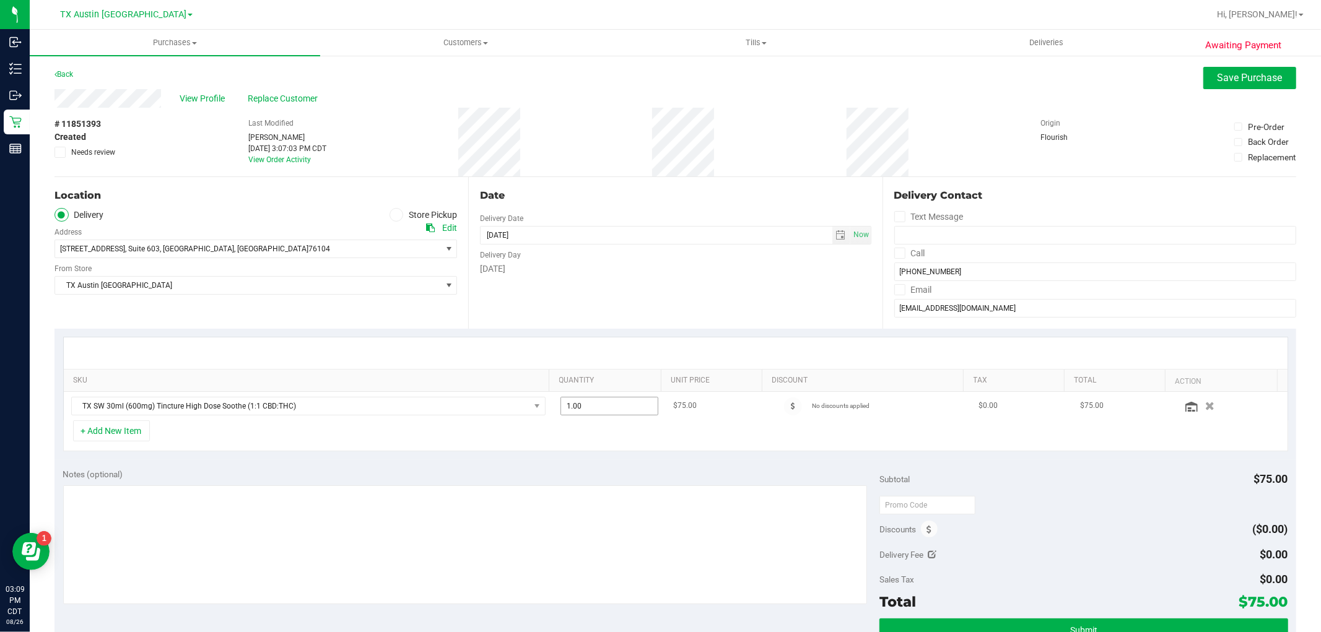
click at [635, 408] on span "1.00 1" at bounding box center [610, 406] width 98 height 19
click at [635, 408] on input "1" at bounding box center [609, 406] width 97 height 17
type input "2"
type input "2.00"
click at [678, 435] on div "+ Add New Item" at bounding box center [675, 436] width 1225 height 31
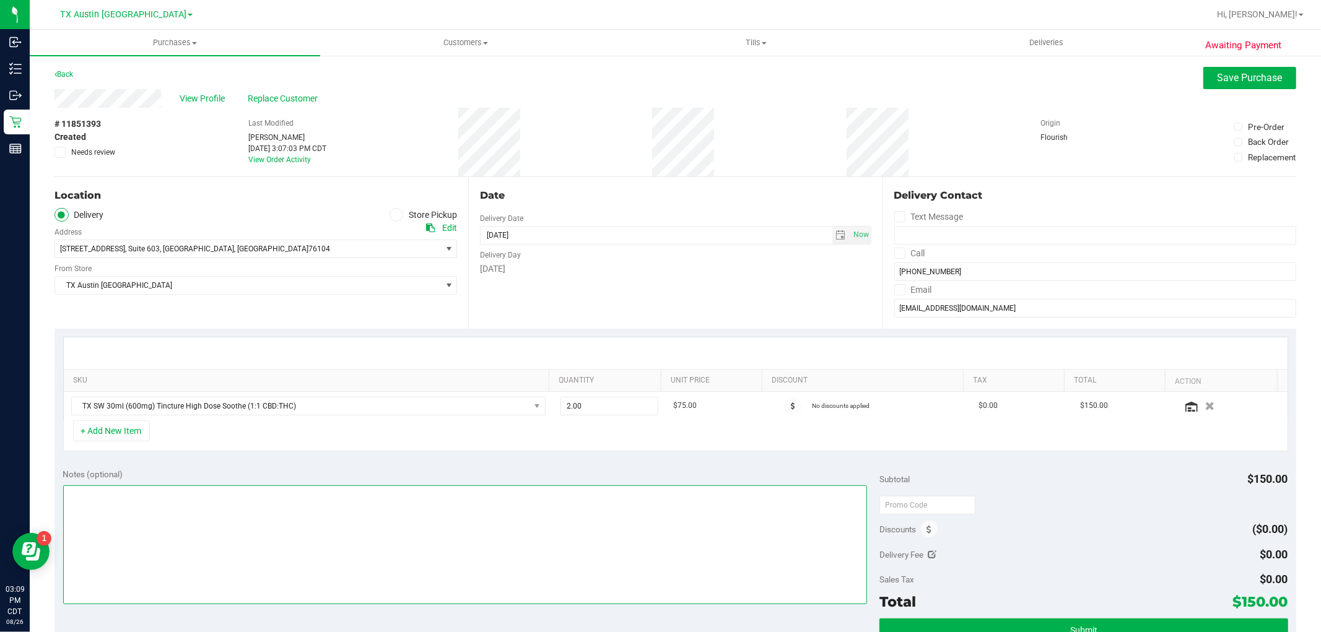
click at [684, 507] on textarea at bounding box center [465, 545] width 805 height 119
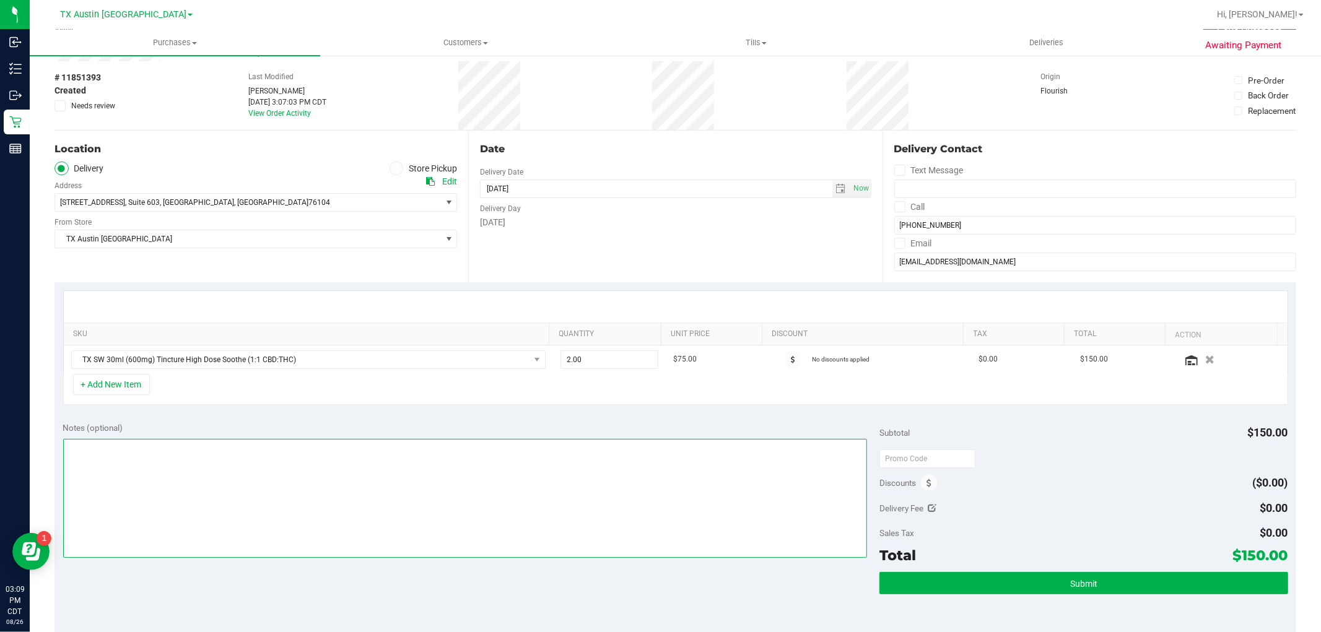
scroll to position [69, 0]
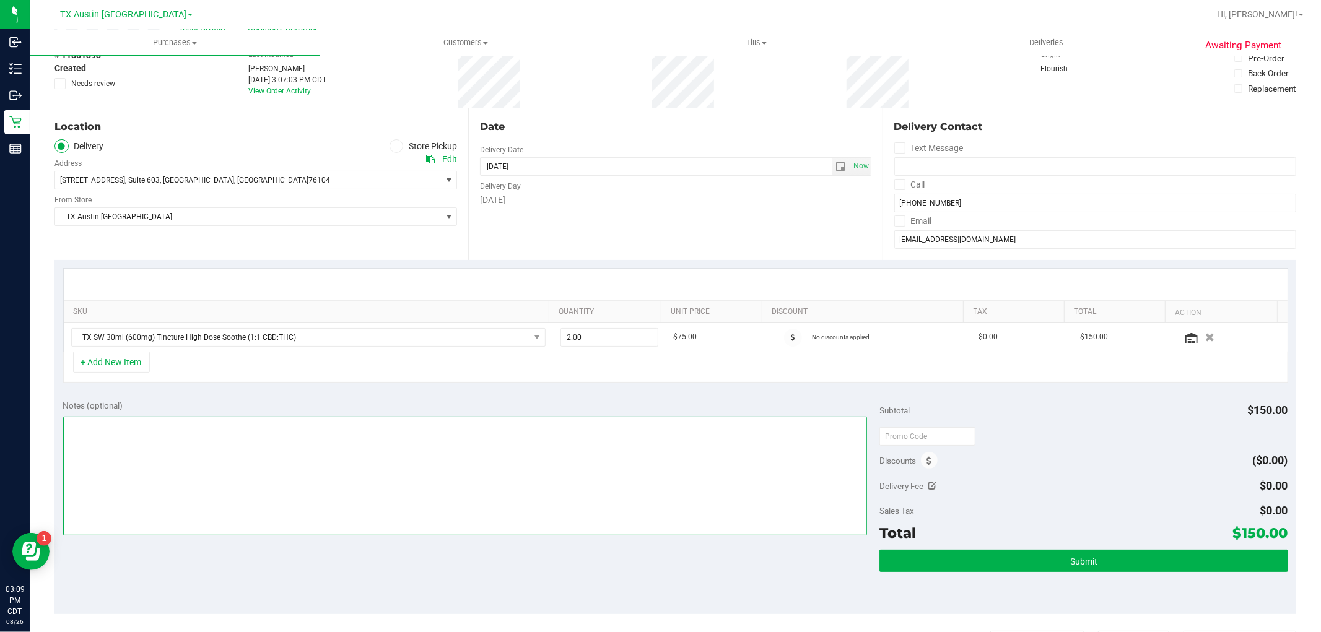
click at [643, 455] on textarea at bounding box center [465, 476] width 805 height 119
click at [836, 165] on span "select" at bounding box center [841, 167] width 10 height 10
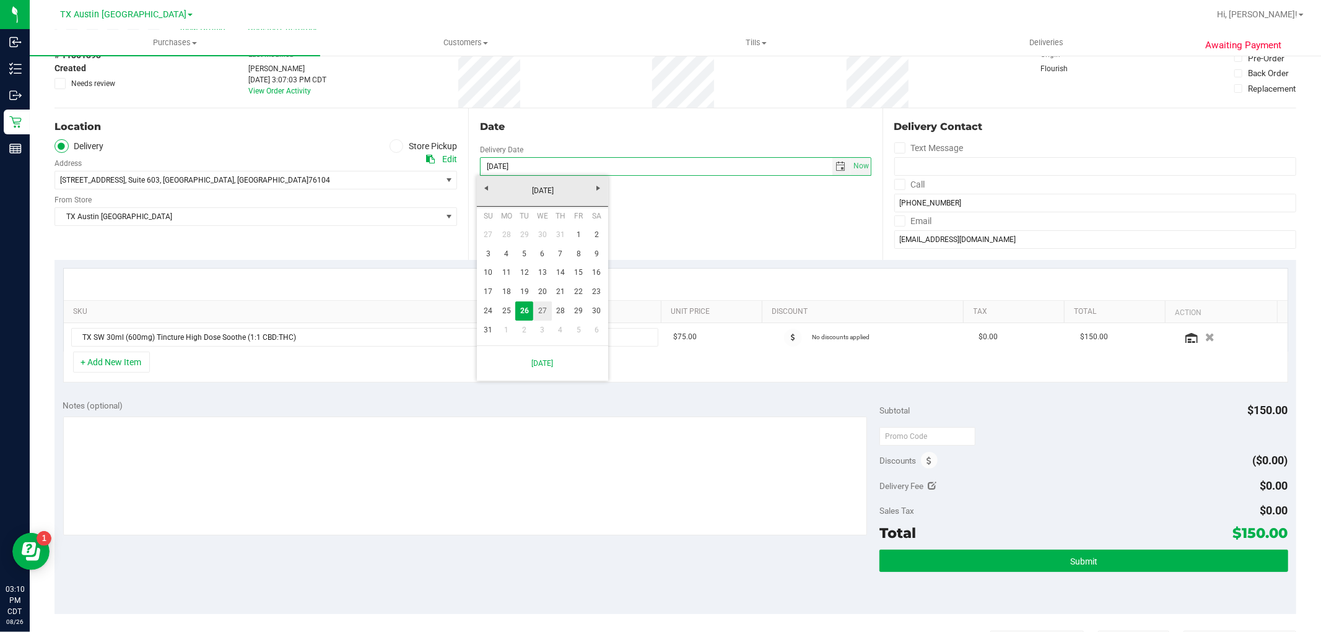
click at [539, 316] on link "27" at bounding box center [542, 311] width 18 height 19
type input "[DATE]"
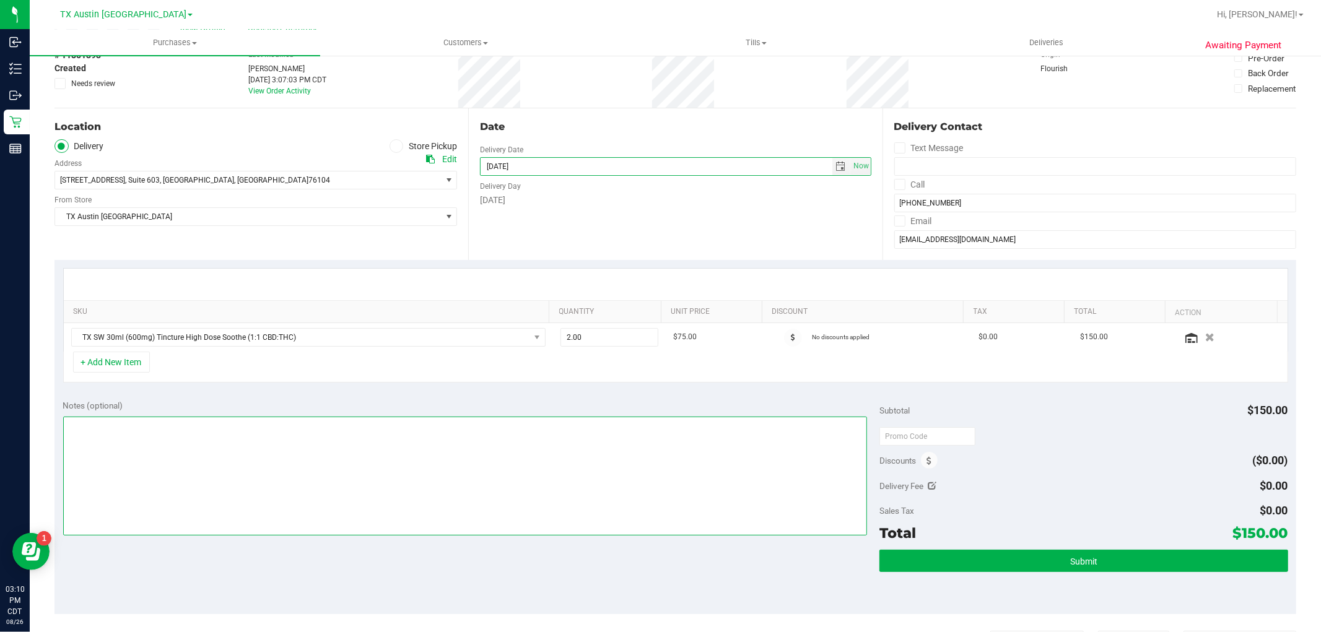
click at [653, 481] on textarea at bounding box center [465, 476] width 805 height 119
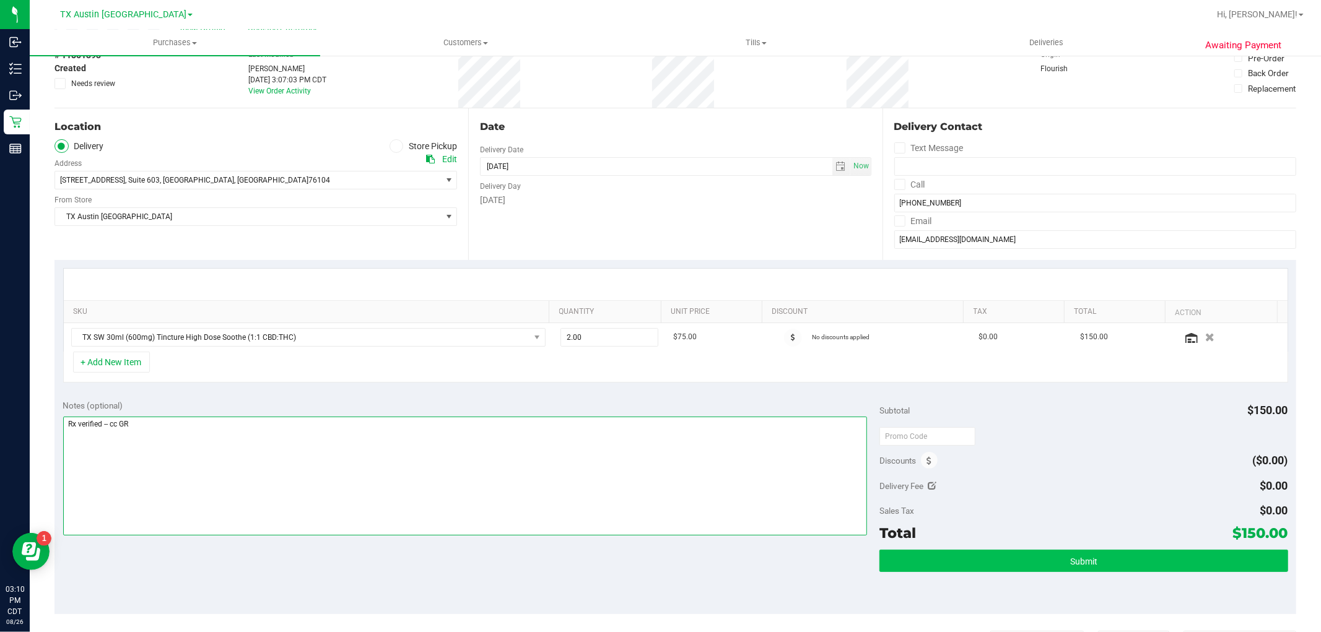
type textarea "Rx verified -- cc GR"
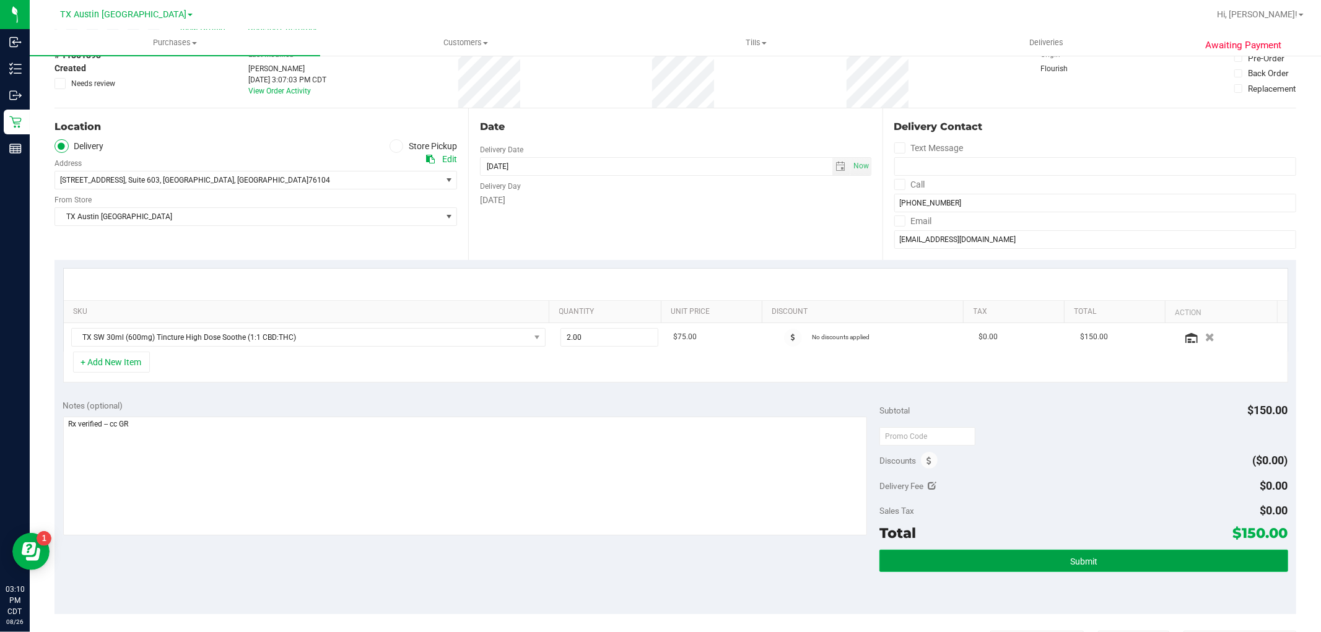
click at [1138, 562] on button "Submit" at bounding box center [1083, 561] width 408 height 22
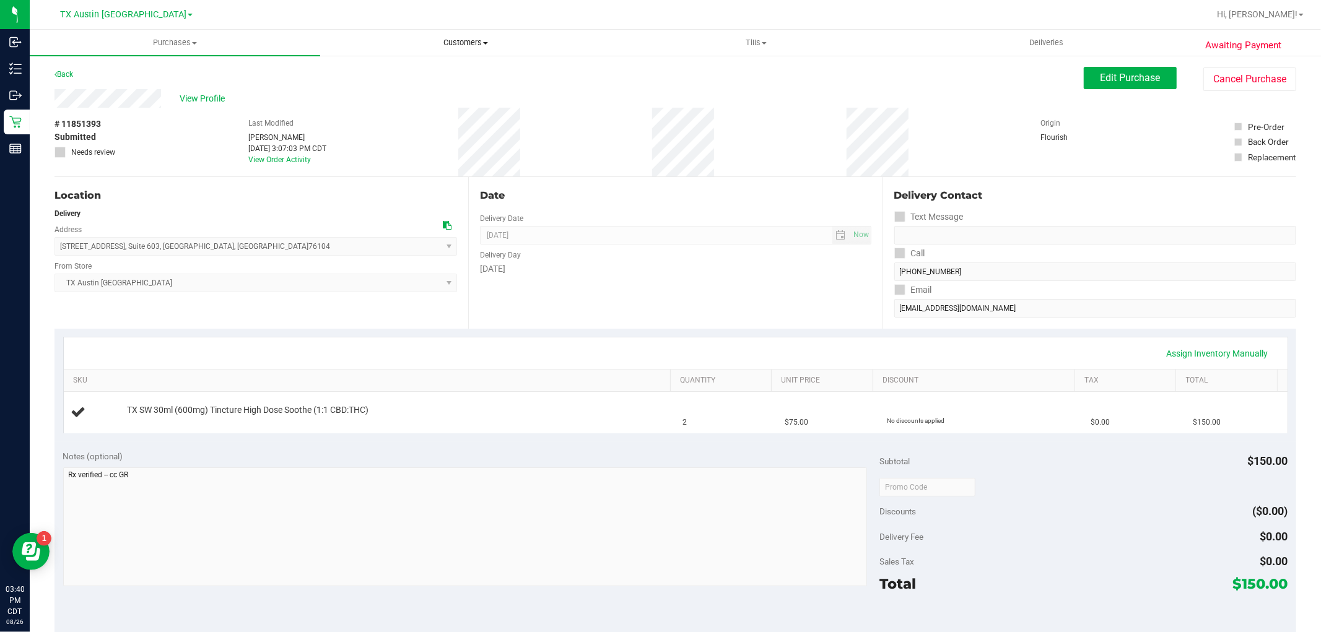
click at [457, 46] on span "Customers" at bounding box center [465, 42] width 289 height 11
click at [454, 70] on li "All customers" at bounding box center [465, 75] width 290 height 15
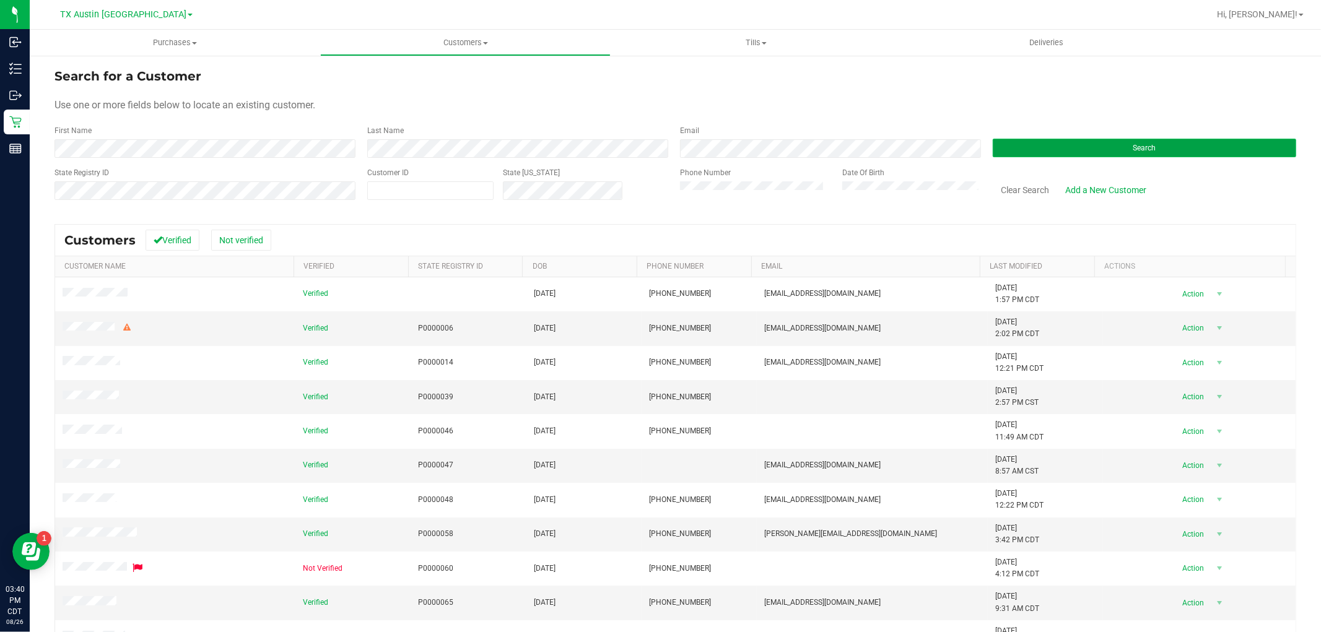
click at [1050, 155] on button "Search" at bounding box center [1144, 148] width 303 height 19
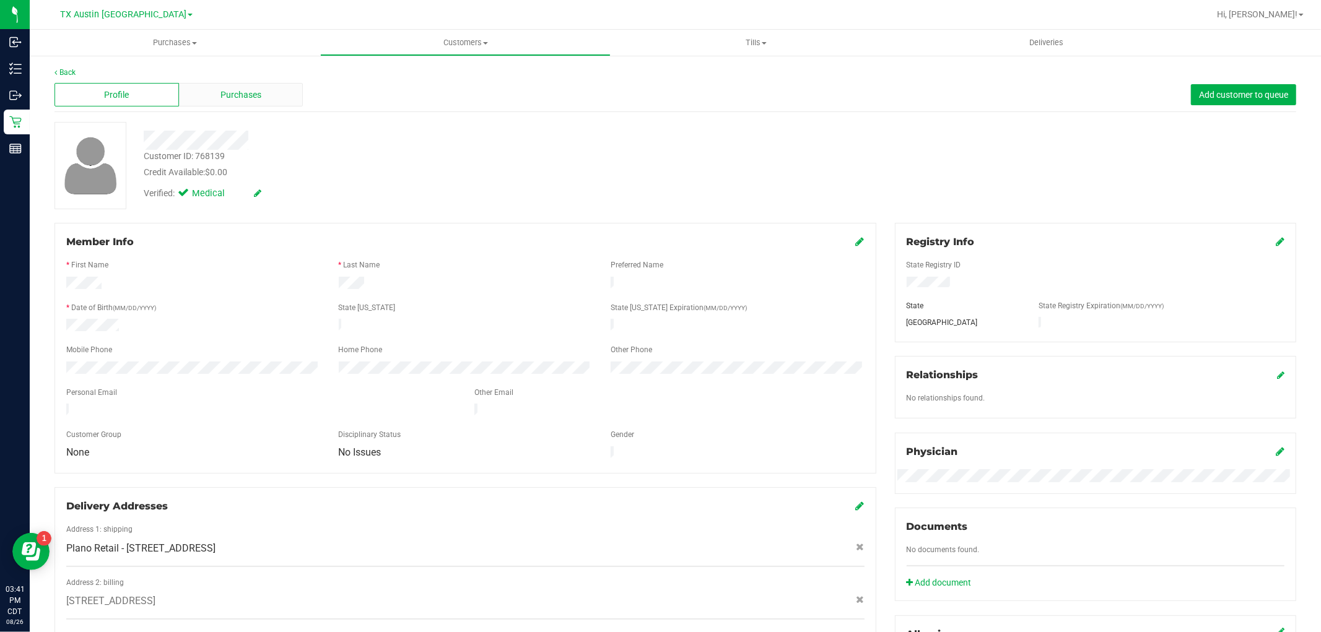
click at [233, 95] on span "Purchases" at bounding box center [240, 95] width 41 height 13
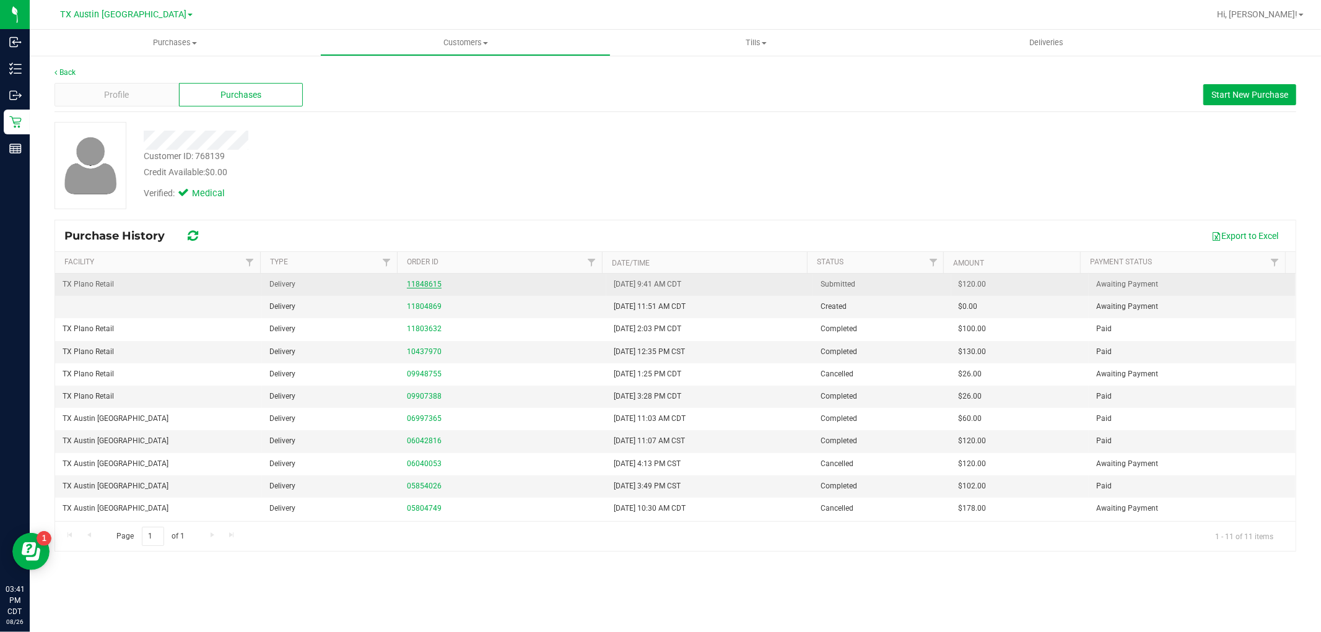
click at [418, 289] on link "11848615" at bounding box center [424, 284] width 35 height 9
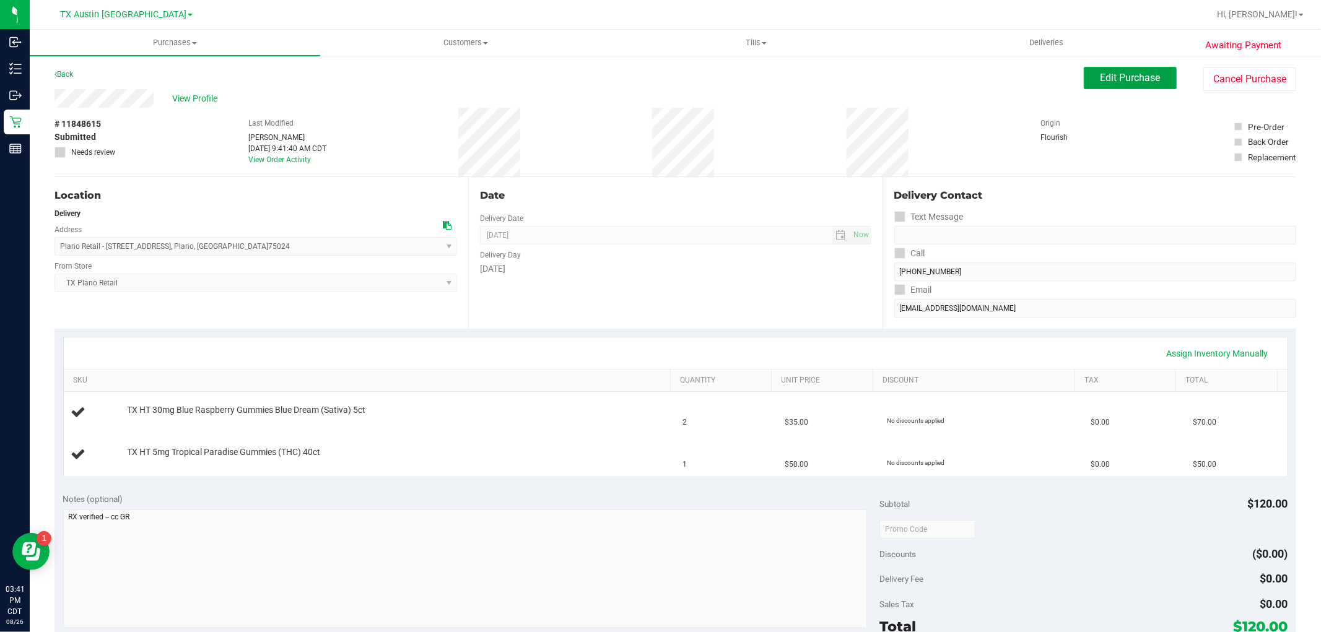
click at [1134, 78] on span "Edit Purchase" at bounding box center [1131, 78] width 60 height 12
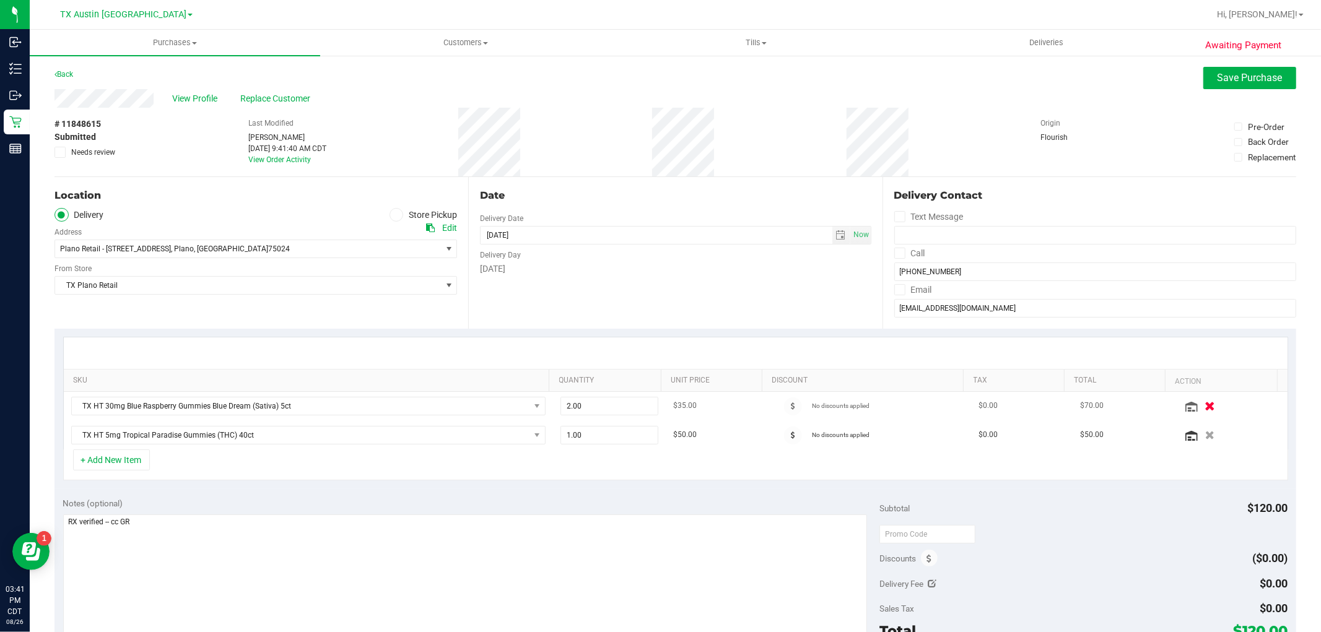
click at [1205, 404] on icon "button" at bounding box center [1210, 405] width 11 height 9
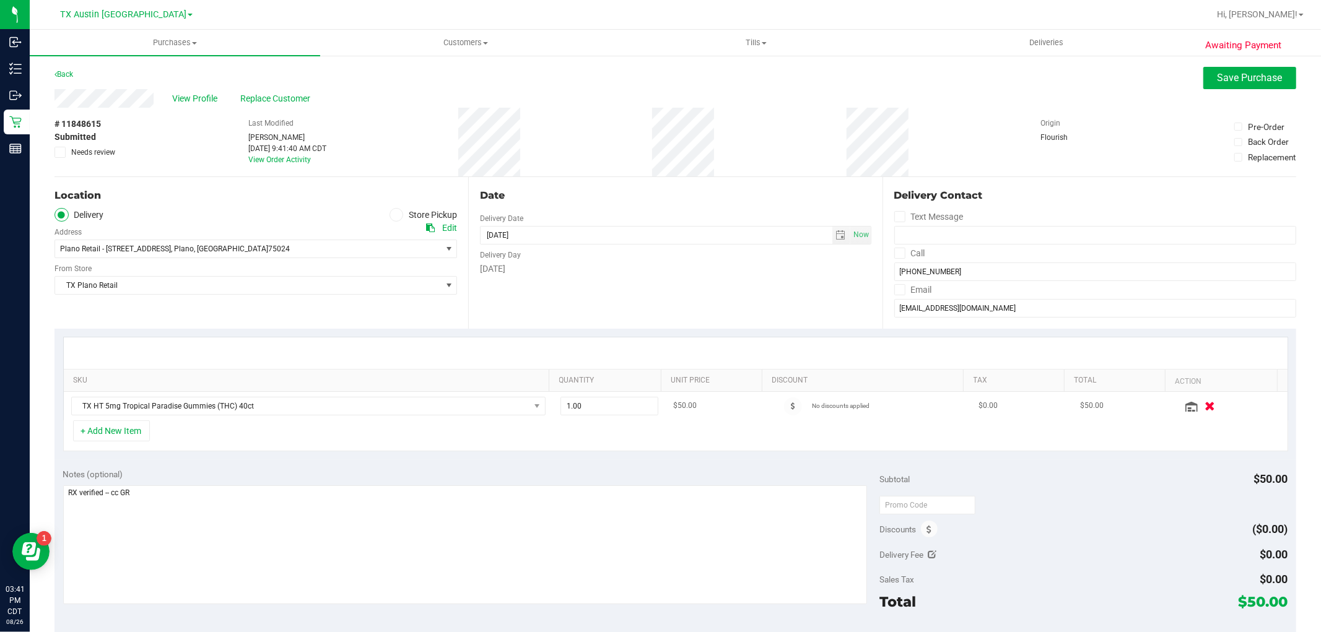
click at [1205, 404] on icon "button" at bounding box center [1210, 405] width 11 height 9
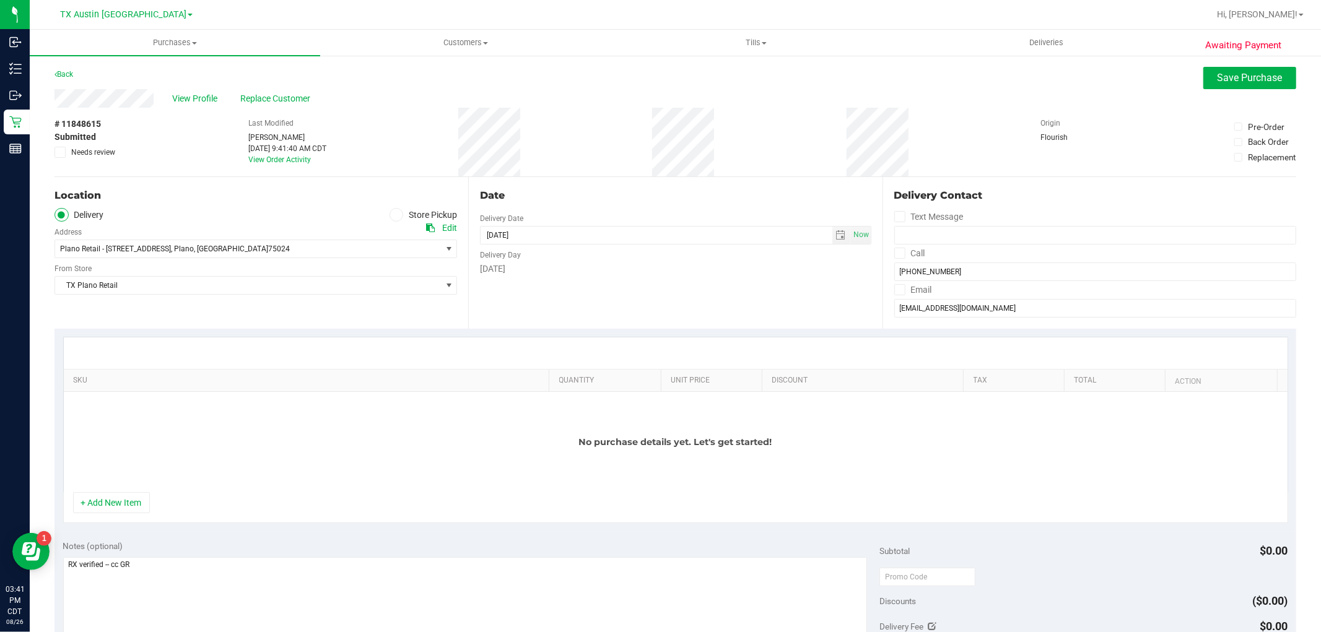
click at [394, 215] on icon at bounding box center [396, 215] width 7 height 0
click at [0, 0] on input "Store Pickup" at bounding box center [0, 0] width 0 height 0
click at [408, 251] on span "TX Plano Retail" at bounding box center [248, 248] width 386 height 17
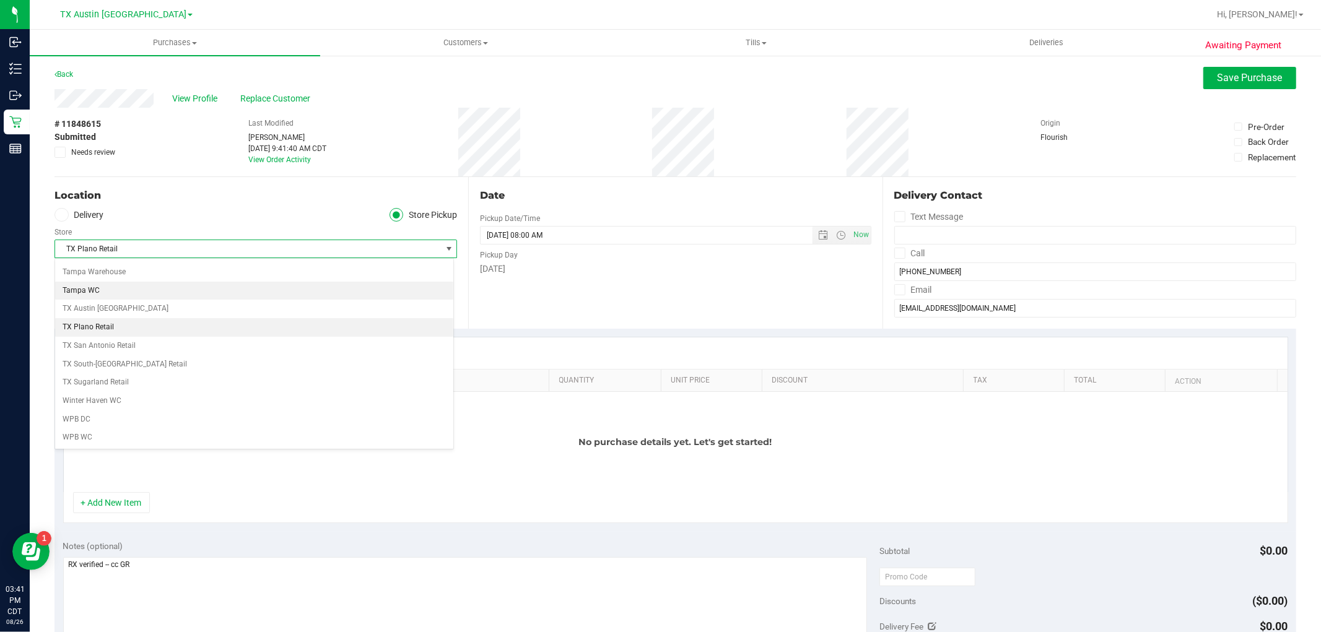
scroll to position [93, 0]
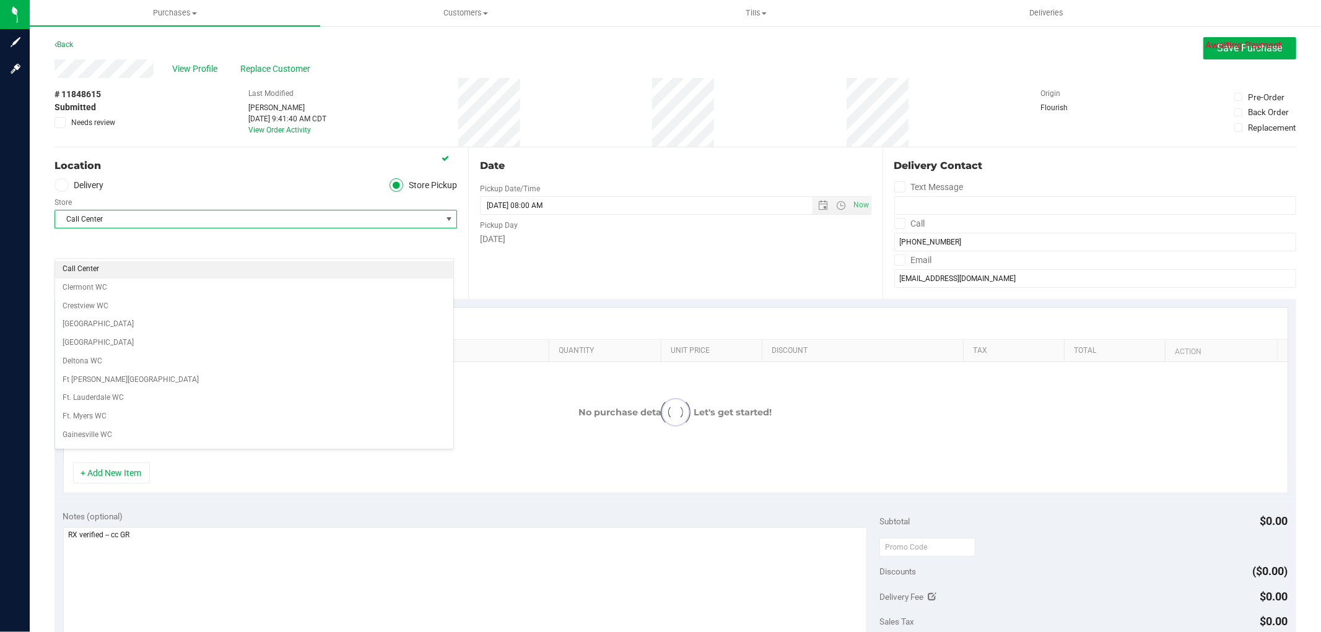
click at [399, 261] on li "Call Center" at bounding box center [254, 269] width 398 height 19
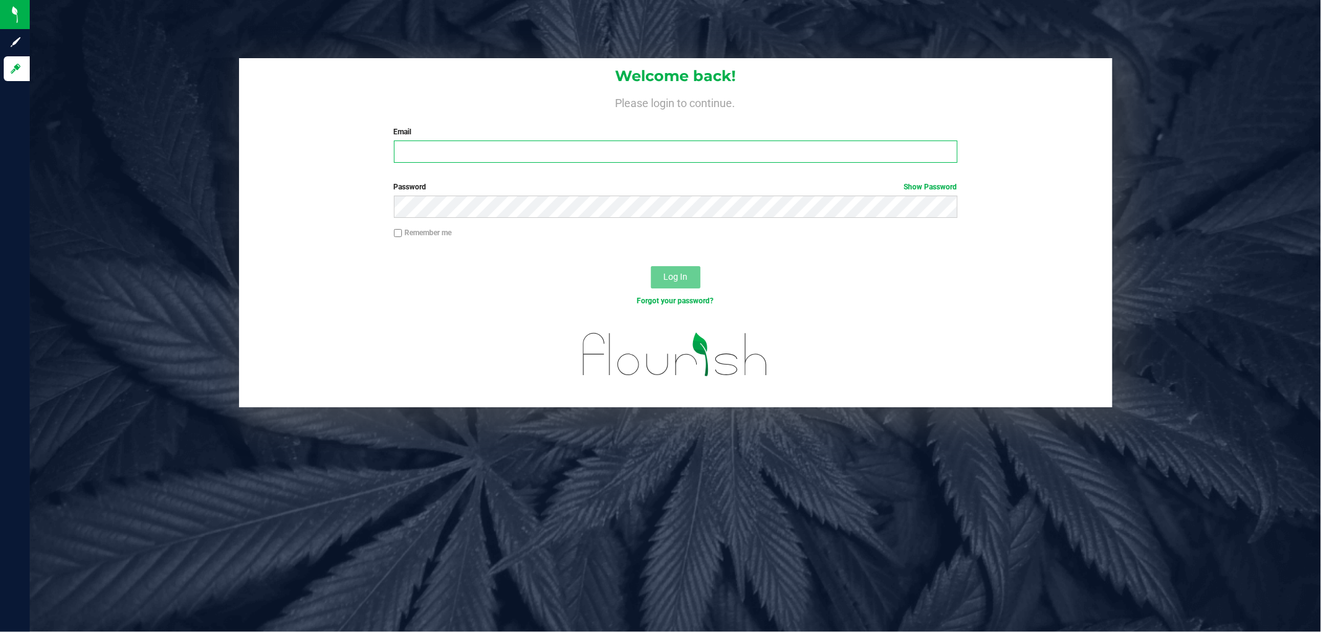
type input "garamirez@netacare.org"
click at [698, 282] on button "Log In" at bounding box center [676, 277] width 50 height 22
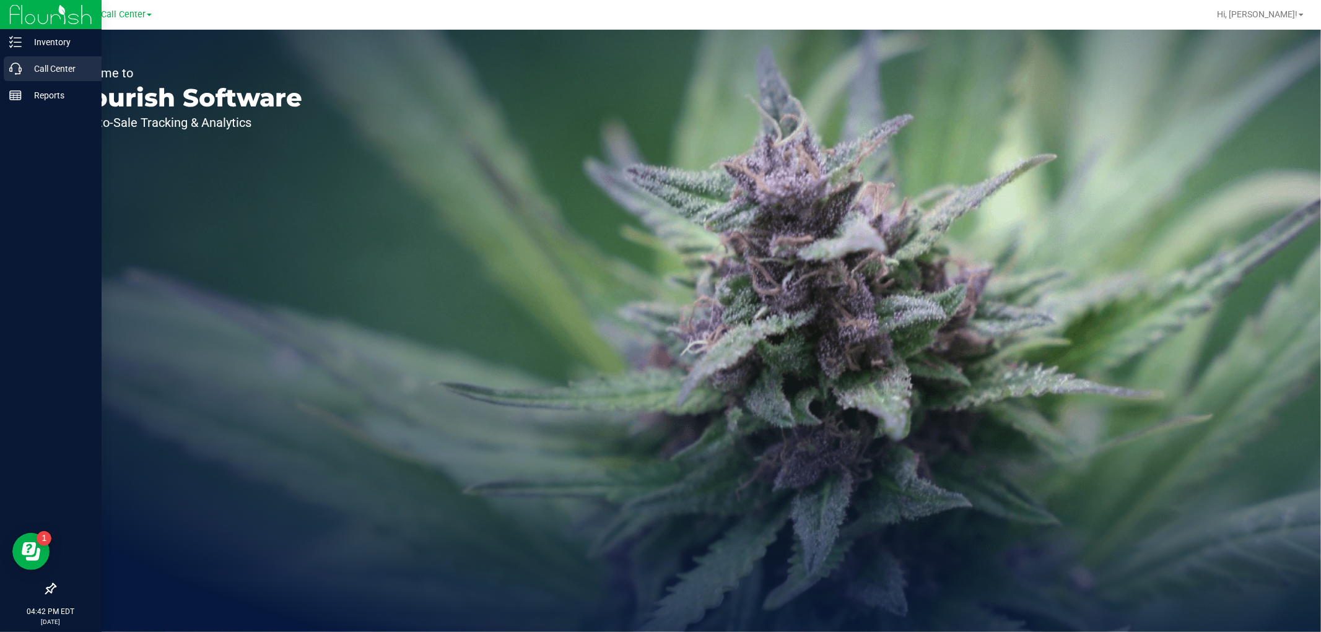
click at [13, 68] on icon at bounding box center [15, 69] width 12 height 12
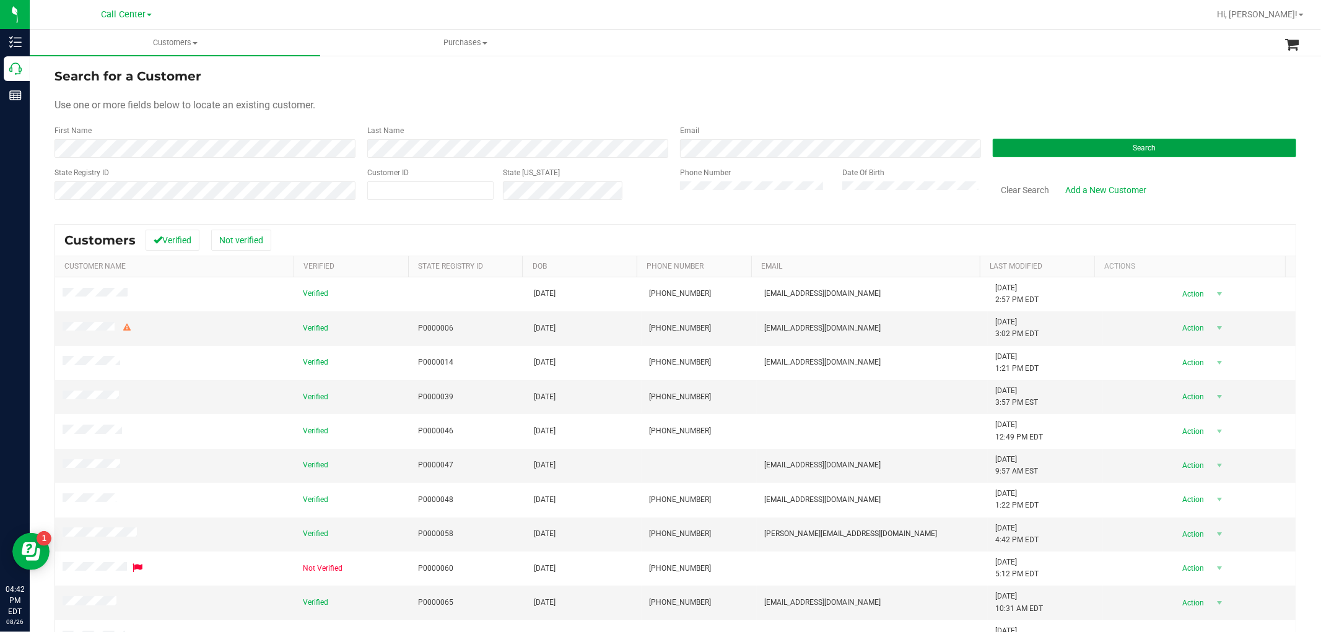
click at [1029, 147] on button "Search" at bounding box center [1144, 148] width 303 height 19
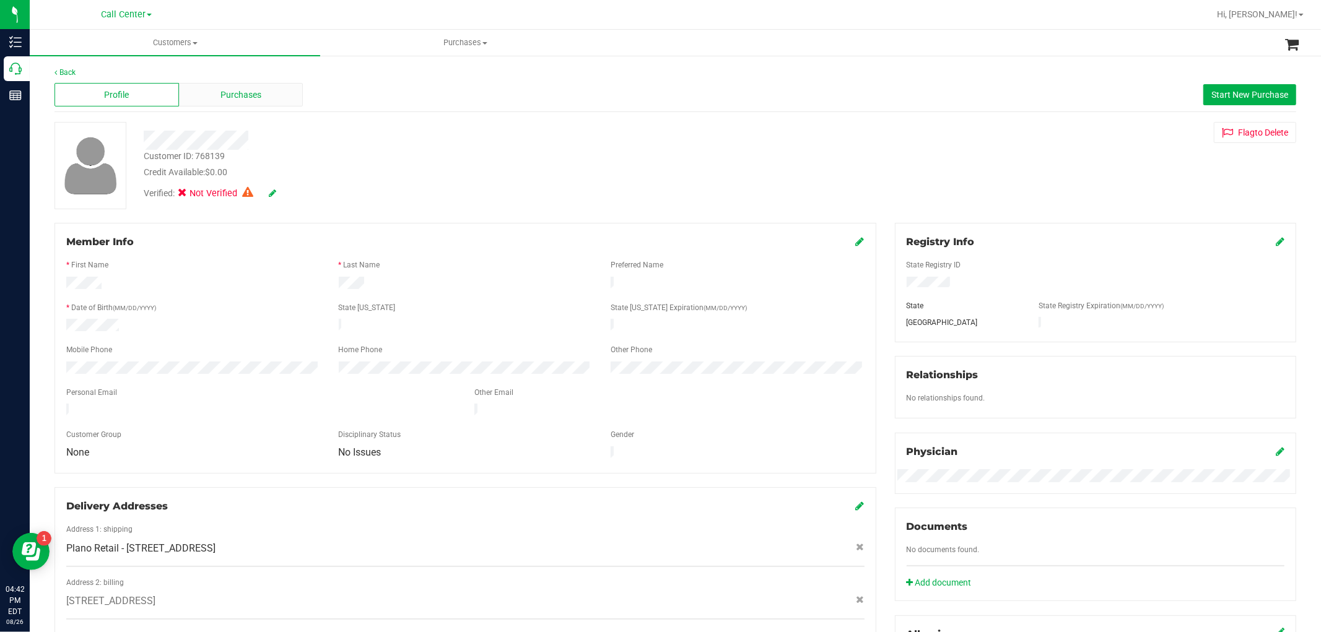
click at [274, 94] on div "Purchases" at bounding box center [241, 95] width 124 height 24
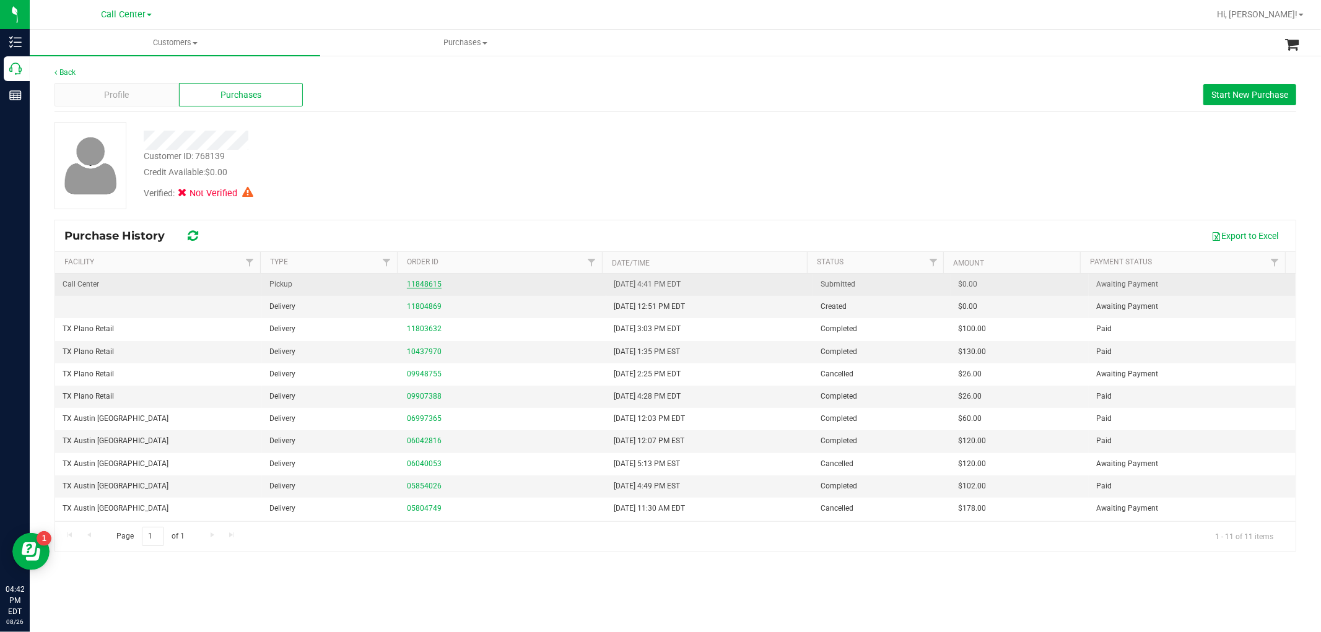
click at [429, 283] on link "11848615" at bounding box center [424, 284] width 35 height 9
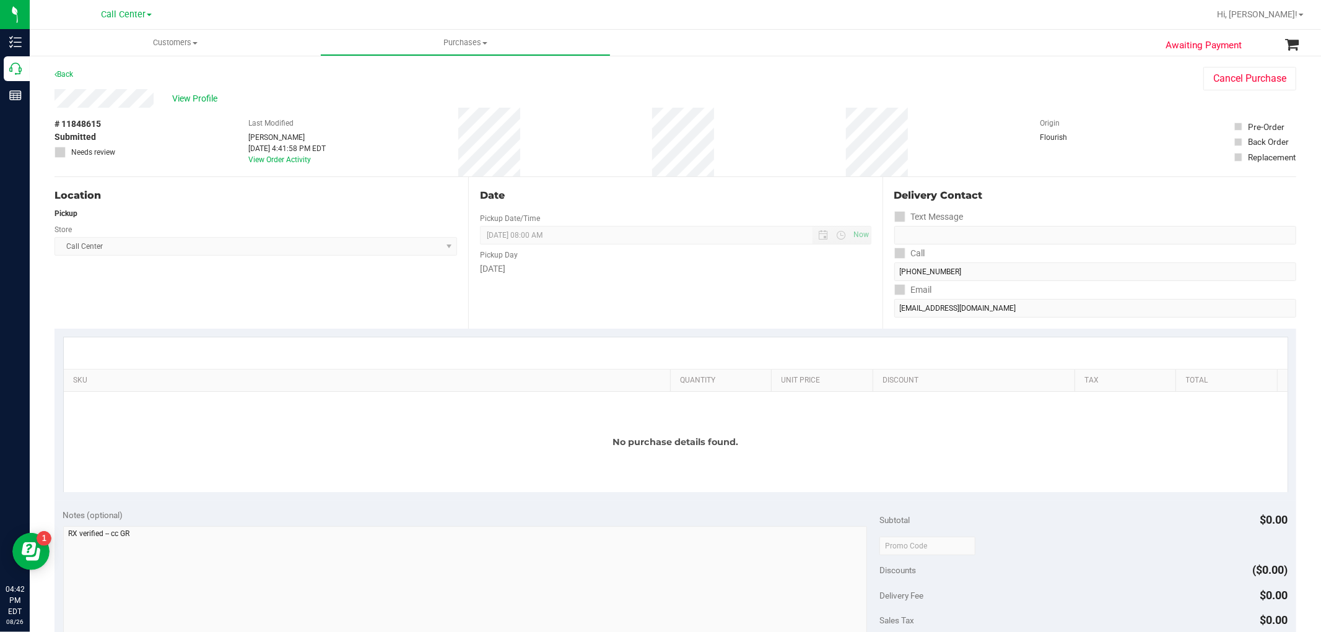
click at [282, 152] on div "Aug 26, 2025 4:41:58 PM EDT" at bounding box center [286, 148] width 77 height 11
click at [279, 164] on div "Last Modified Gabriela Ramirez Aug 26, 2025 4:41:58 PM EDT View Order Activity" at bounding box center [286, 142] width 77 height 69
click at [281, 161] on link "View Order Activity" at bounding box center [279, 159] width 63 height 9
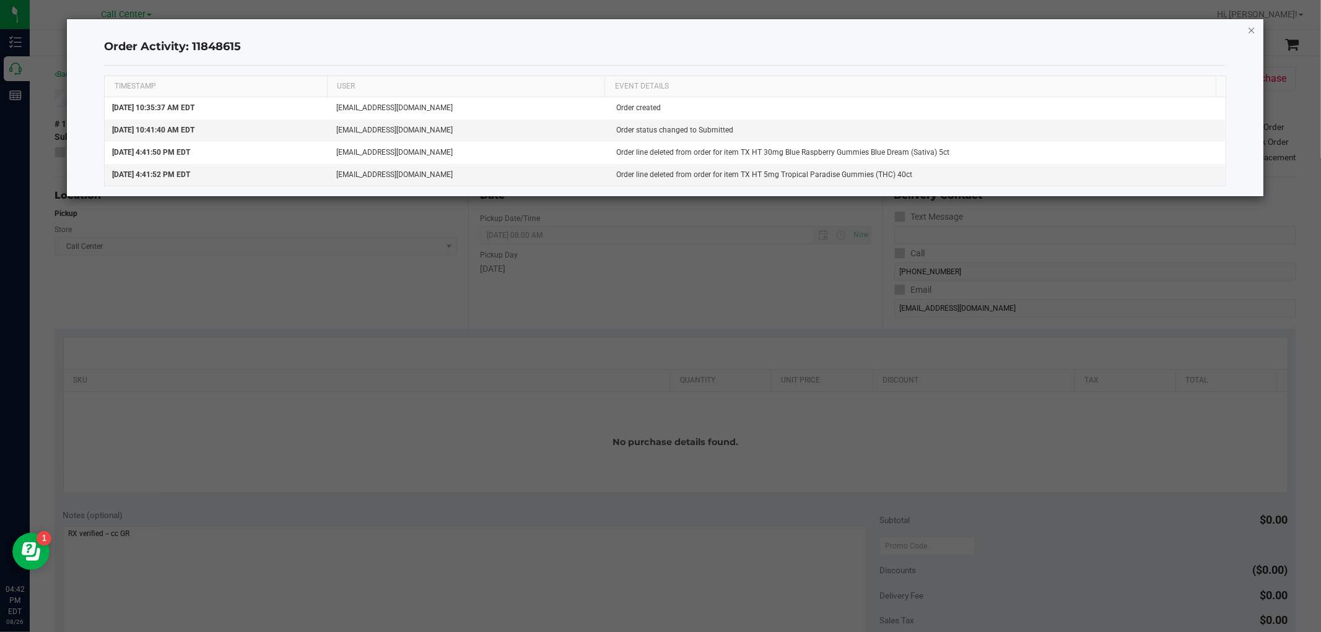
click at [1252, 30] on icon "button" at bounding box center [1251, 29] width 9 height 15
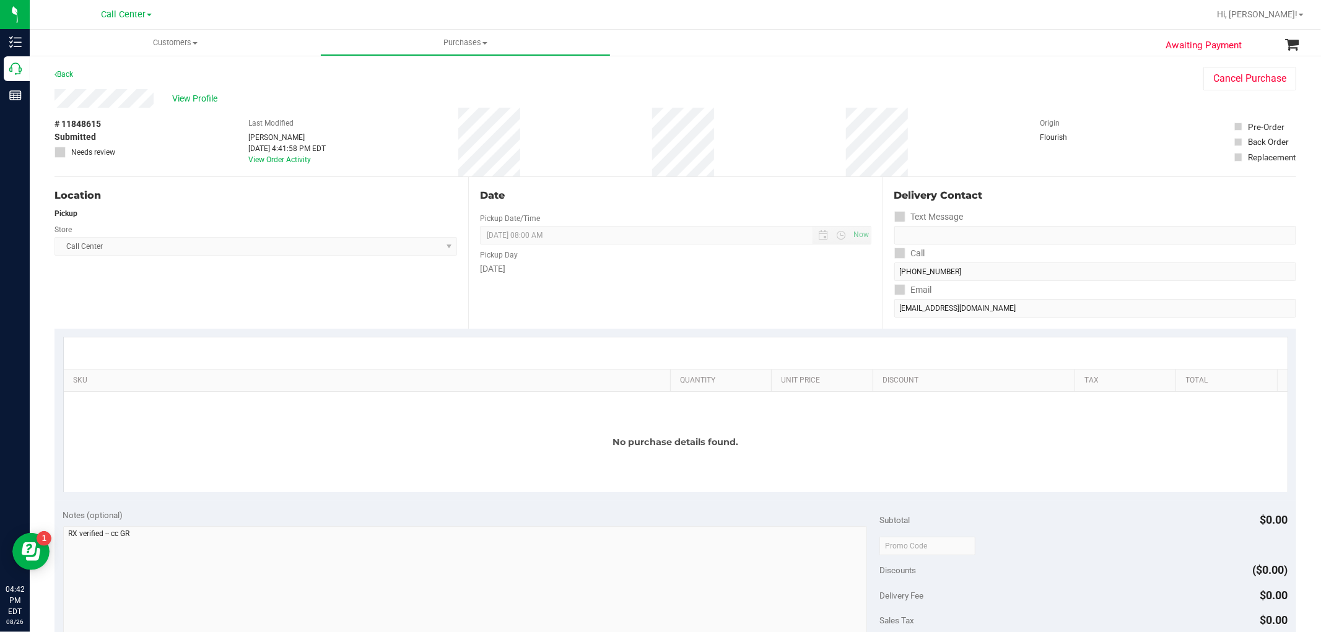
click at [147, 19] on link "Call Center" at bounding box center [126, 14] width 51 height 12
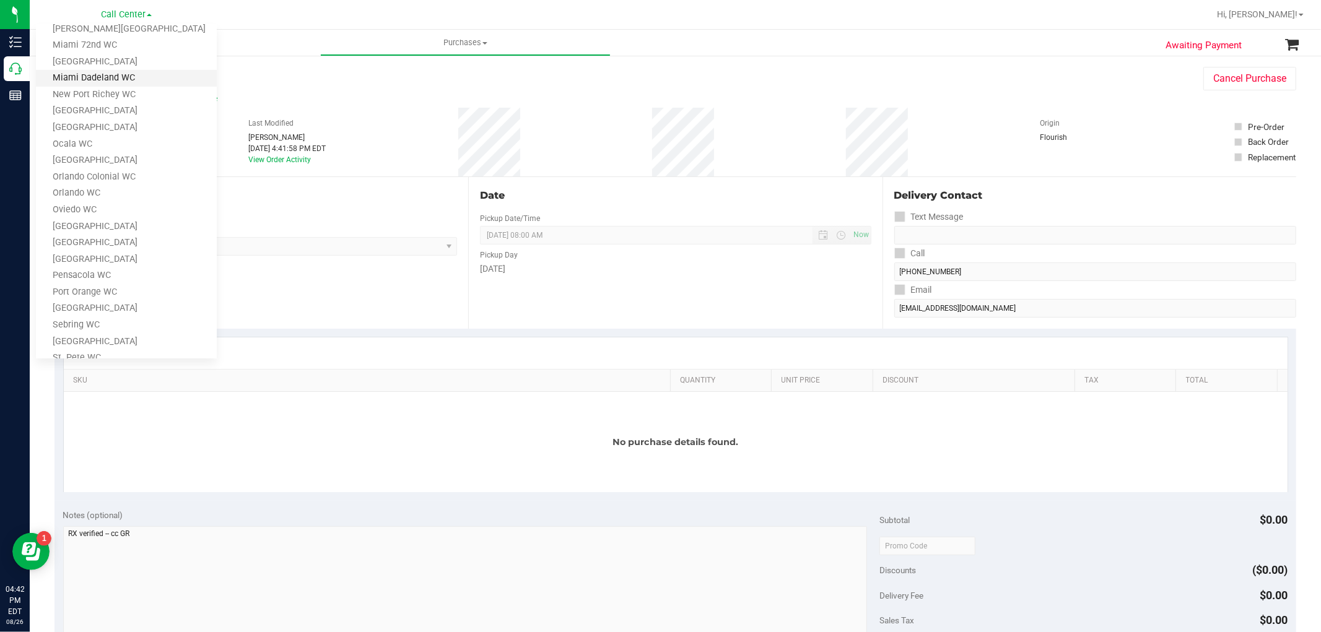
scroll to position [525, 0]
click at [114, 242] on link "TX Austin [GEOGRAPHIC_DATA]" at bounding box center [126, 242] width 181 height 17
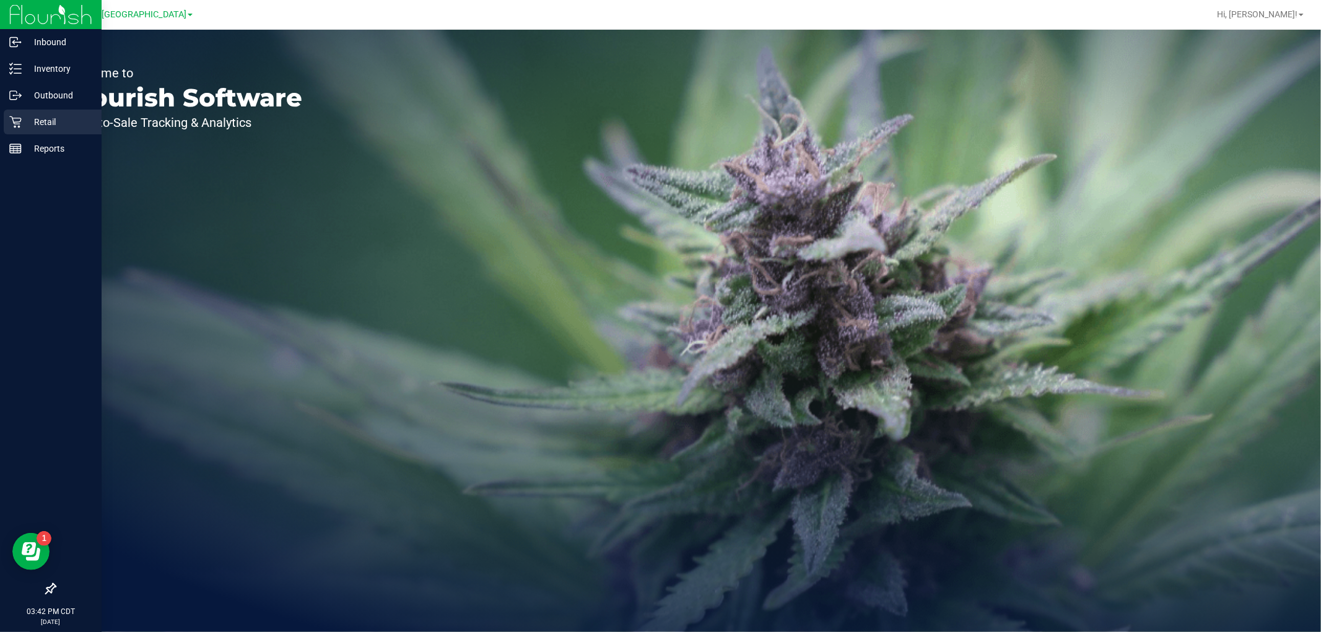
click at [16, 120] on icon at bounding box center [15, 122] width 12 height 12
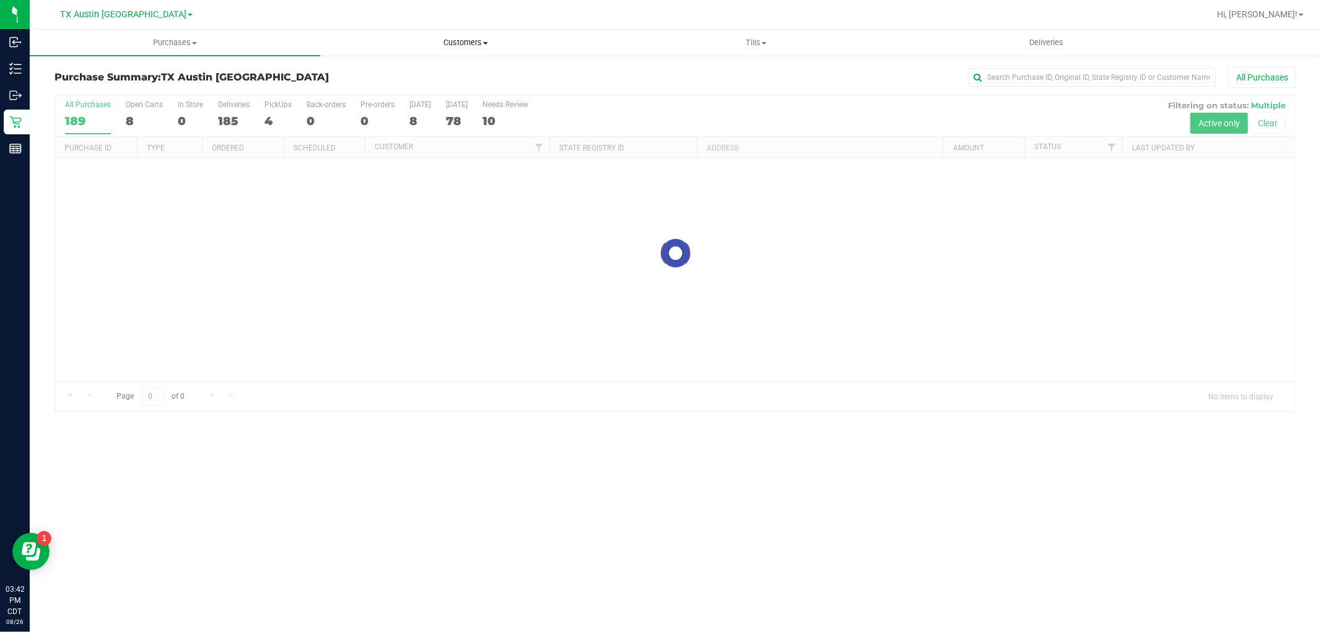
click at [481, 46] on span "Customers" at bounding box center [465, 42] width 289 height 11
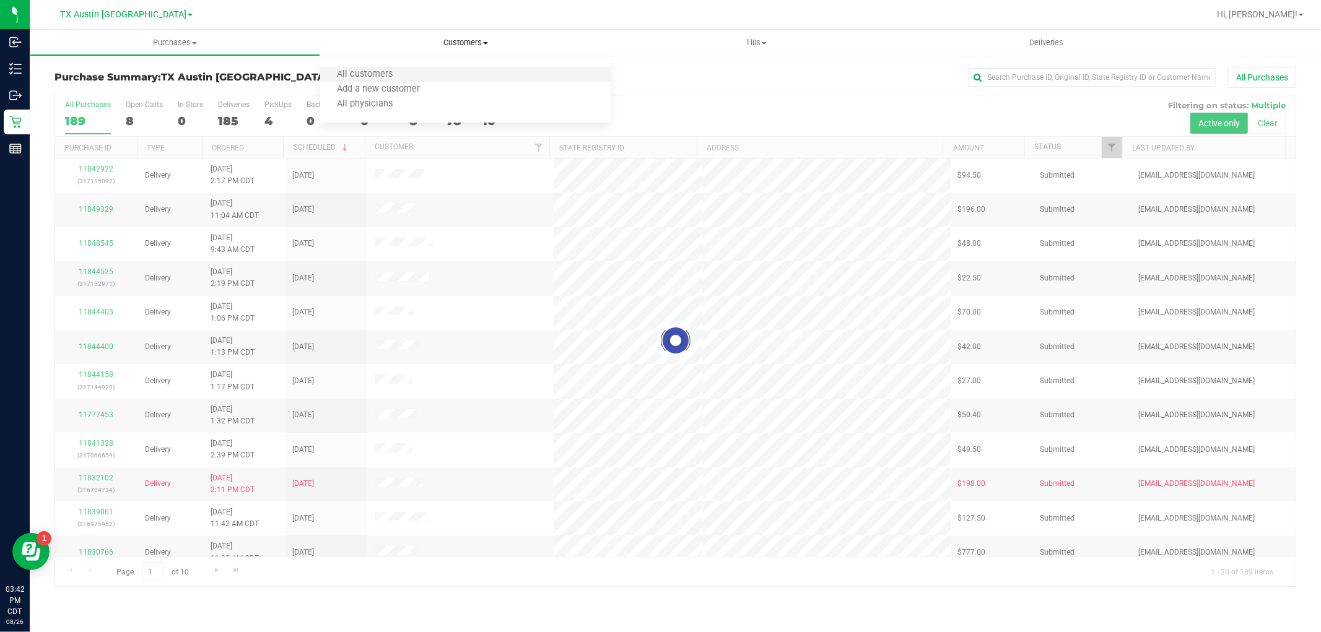
click at [476, 77] on li "All customers" at bounding box center [465, 75] width 290 height 15
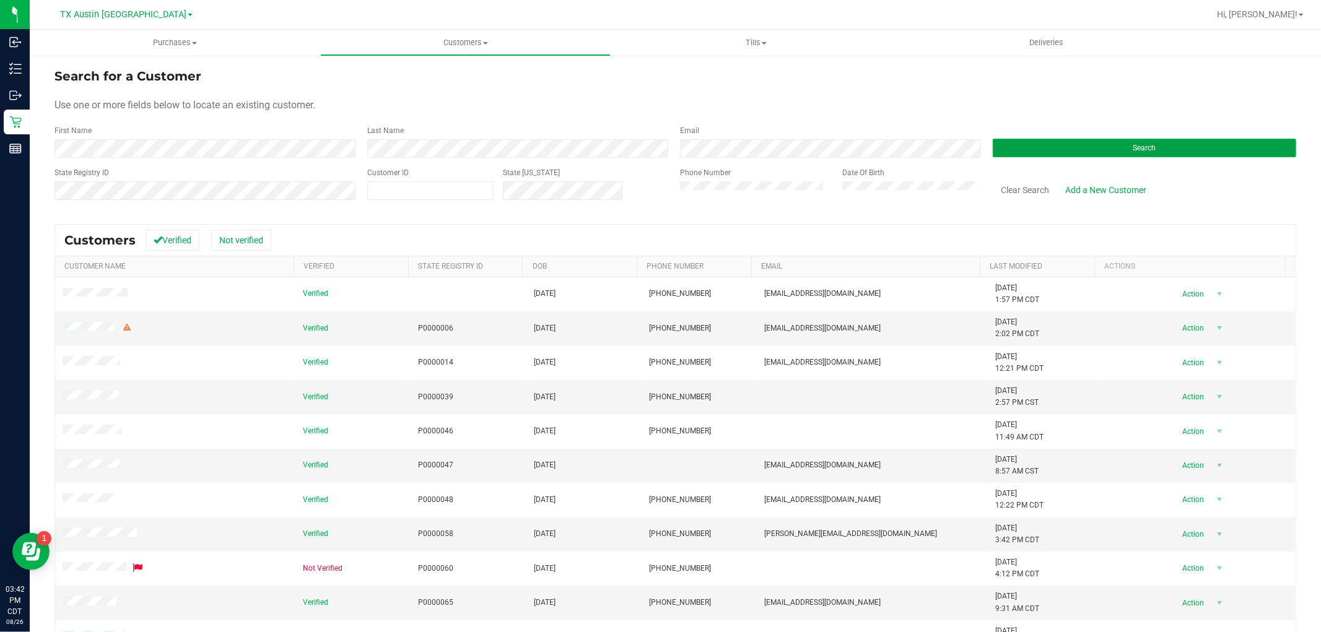
click at [1019, 151] on button "Search" at bounding box center [1144, 148] width 303 height 19
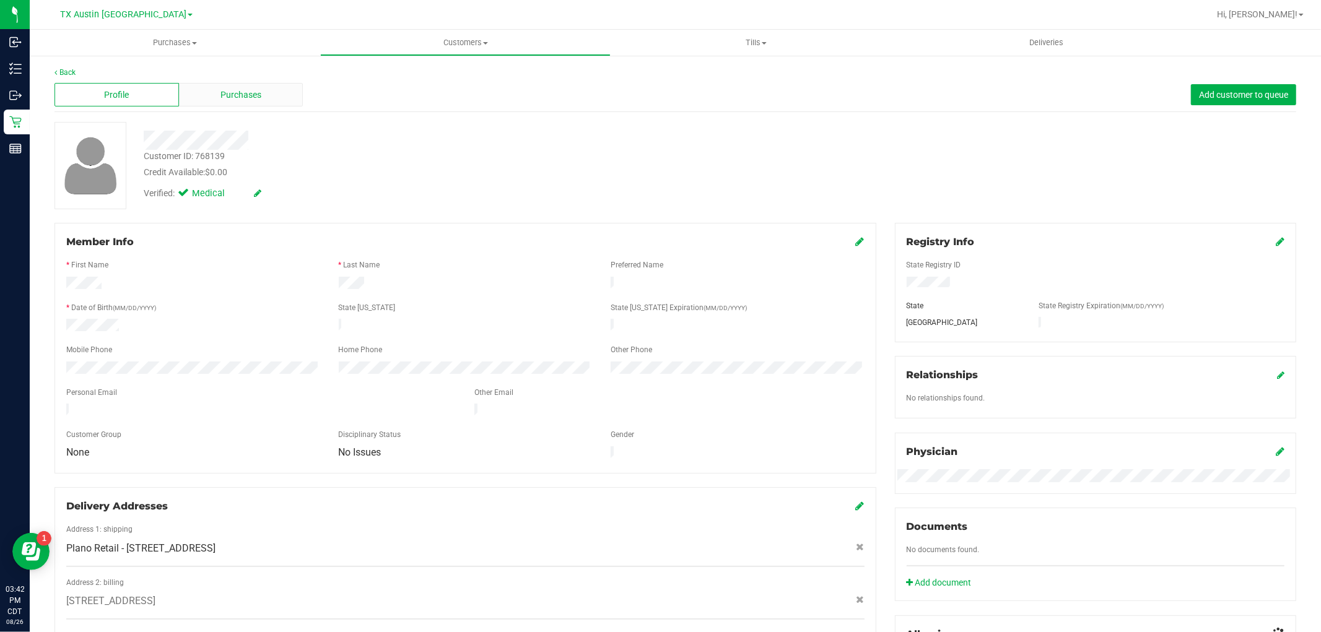
click at [252, 92] on span "Purchases" at bounding box center [240, 95] width 41 height 13
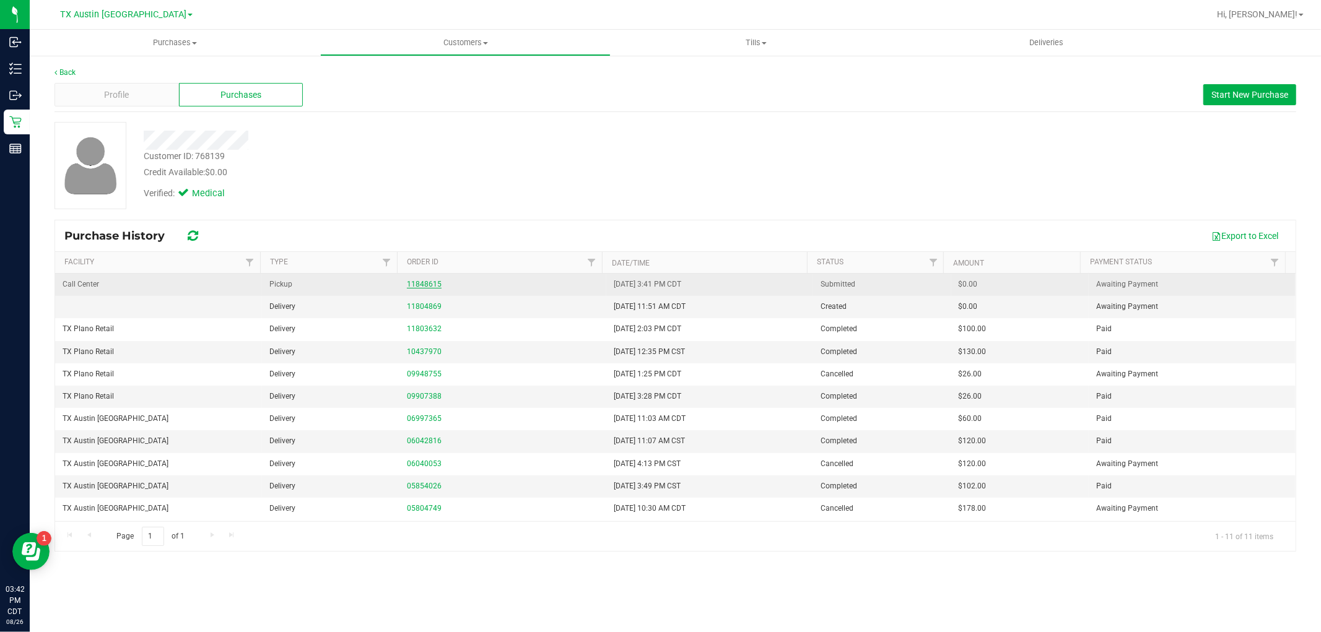
click at [422, 285] on link "11848615" at bounding box center [424, 284] width 35 height 9
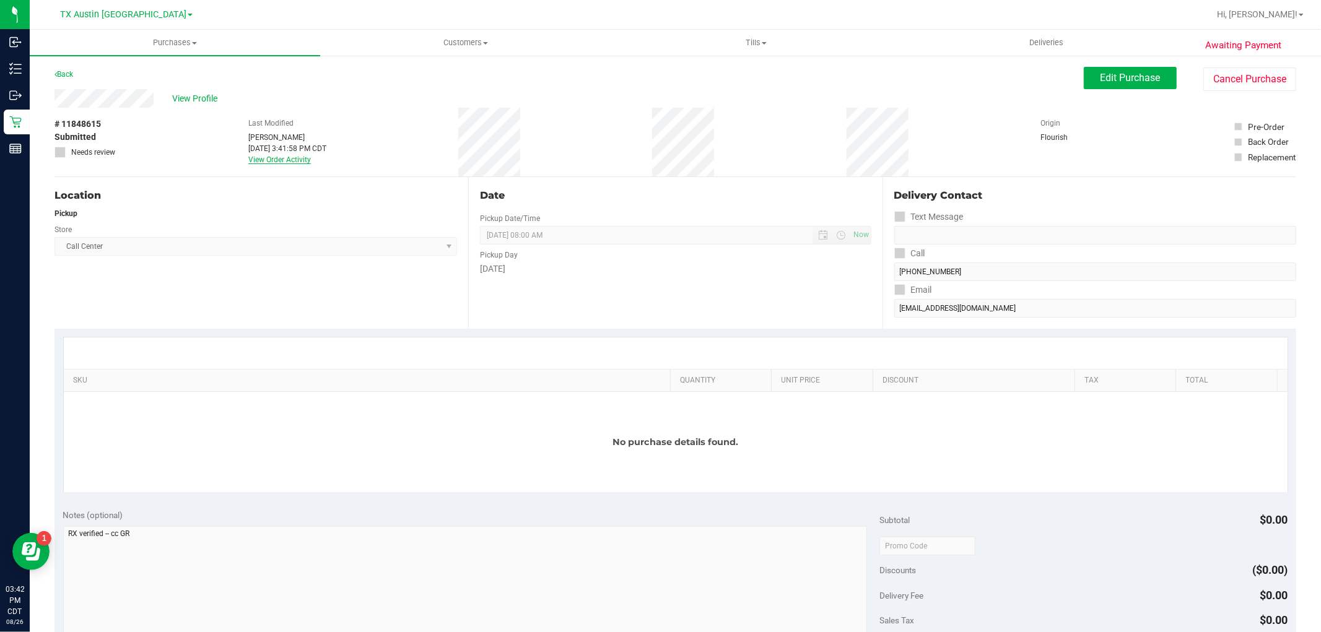
click at [297, 157] on link "View Order Activity" at bounding box center [279, 159] width 63 height 9
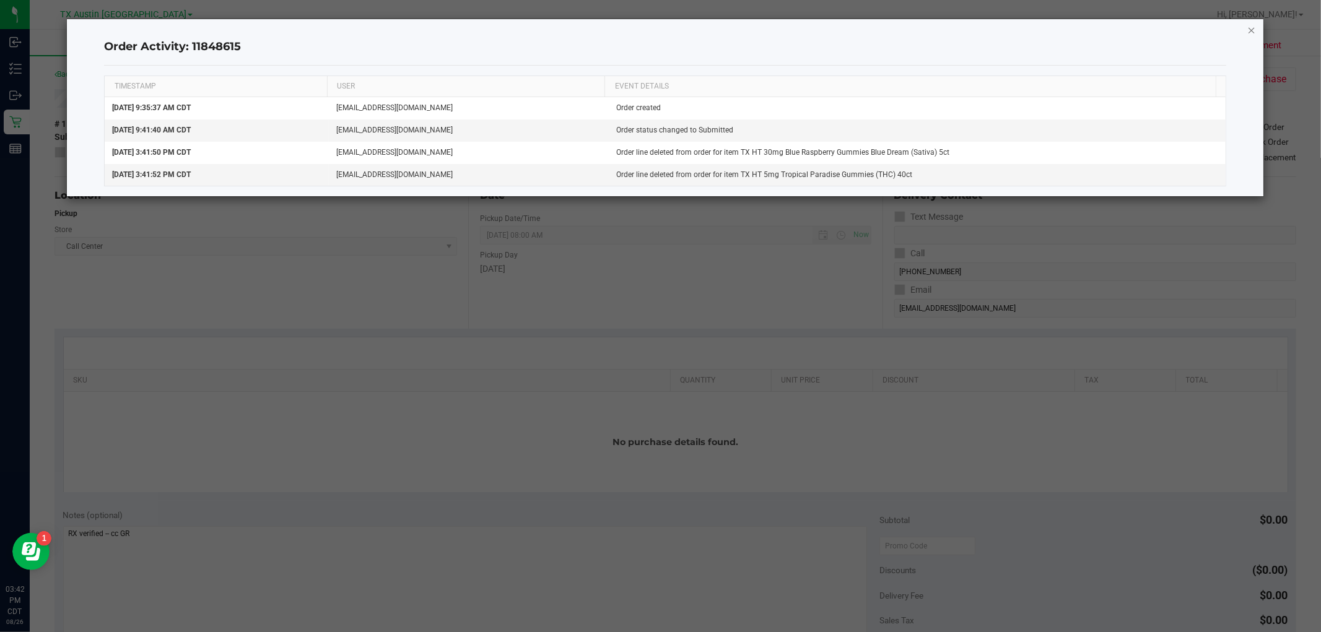
click at [1249, 32] on icon "button" at bounding box center [1251, 29] width 9 height 15
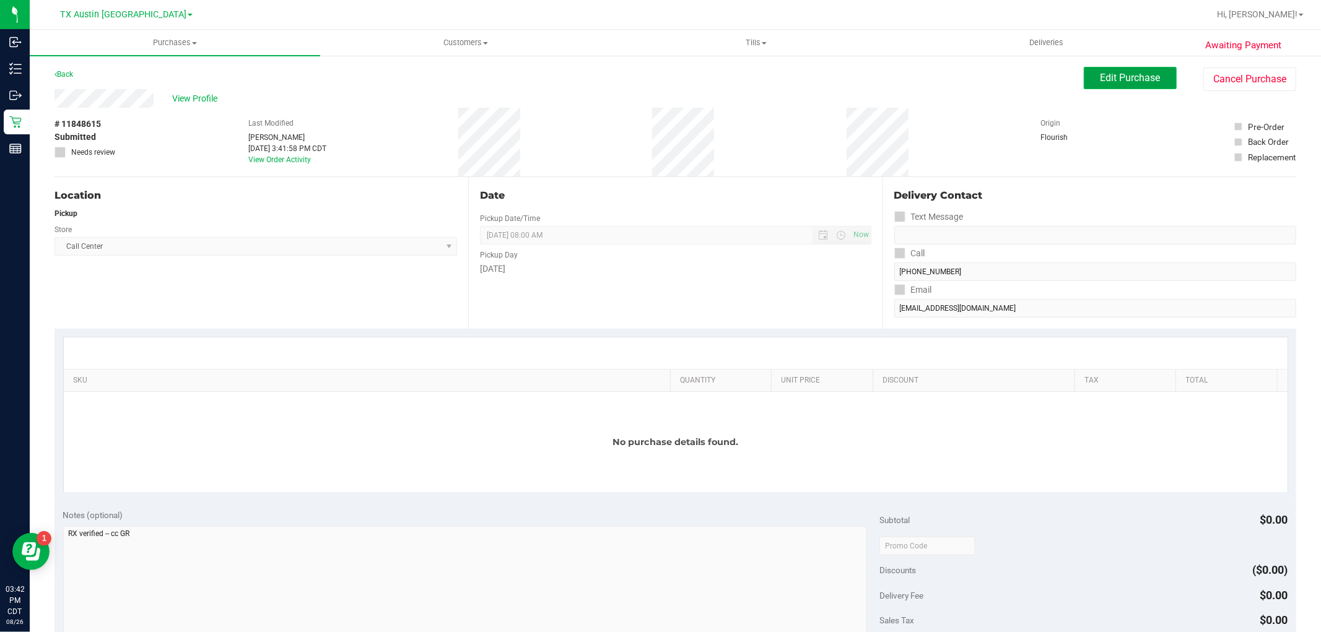
click at [1126, 78] on span "Edit Purchase" at bounding box center [1131, 78] width 60 height 12
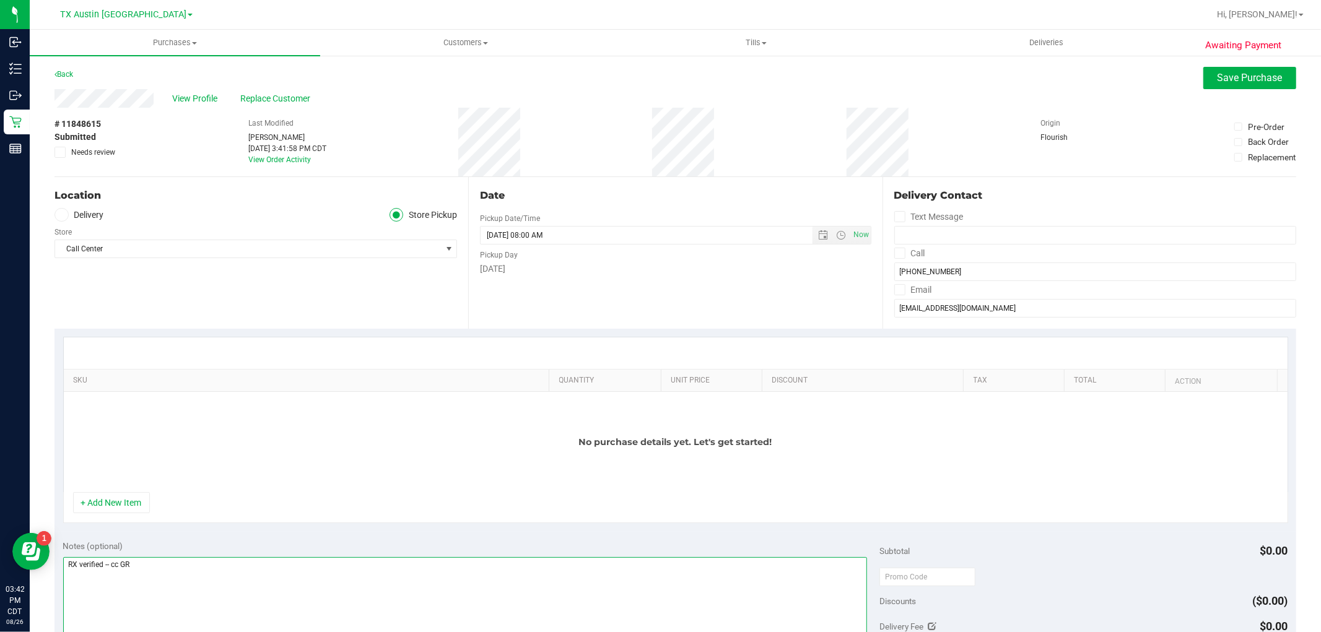
drag, startPoint x: 166, startPoint y: 572, endPoint x: 38, endPoint y: 580, distance: 128.5
click at [37, 580] on div "Awaiting Payment Back Save Purchase View Profile Replace Customer # 11848615 Su…" at bounding box center [675, 549] width 1291 height 989
click at [813, 237] on span "Open the date view" at bounding box center [823, 235] width 21 height 10
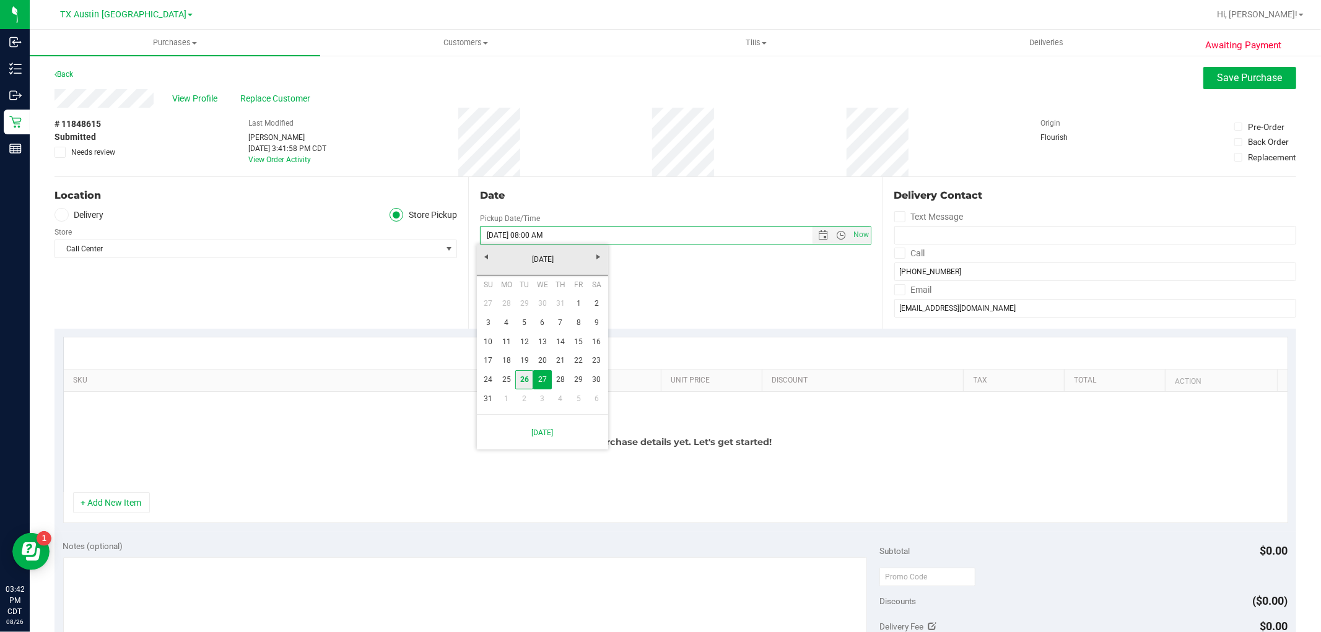
click at [523, 372] on link "26" at bounding box center [524, 379] width 18 height 19
type input "08/26/2025 08:00 AM"
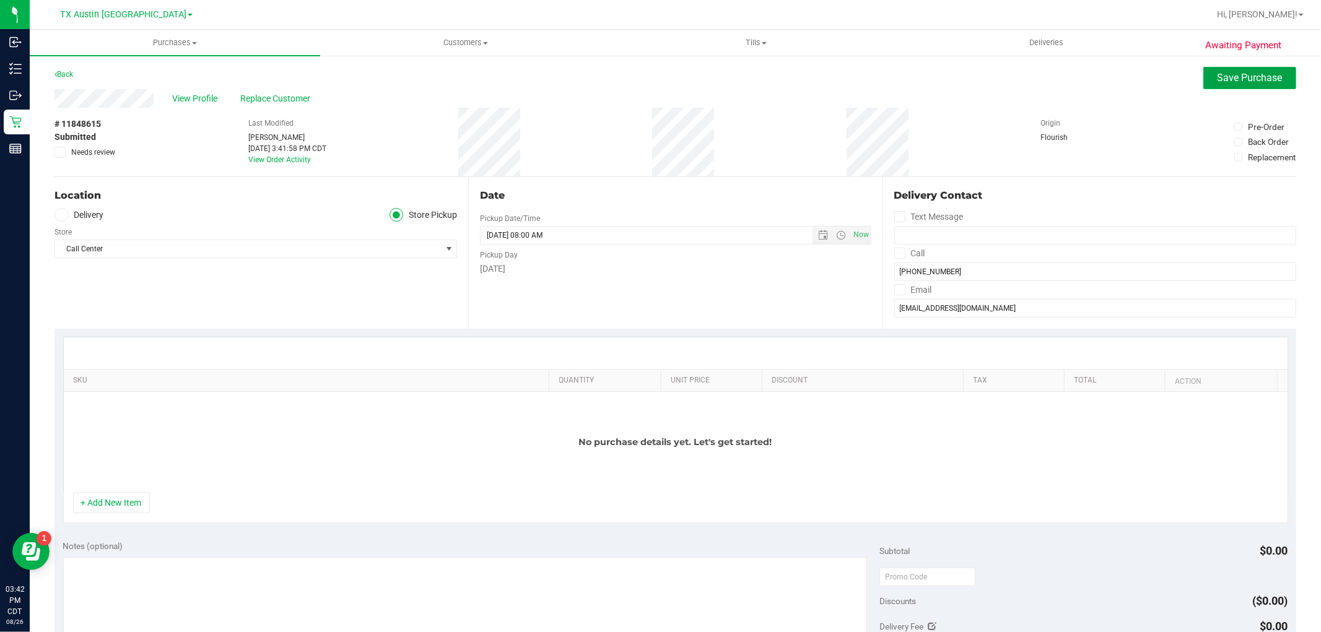
click at [1230, 82] on span "Save Purchase" at bounding box center [1250, 78] width 65 height 12
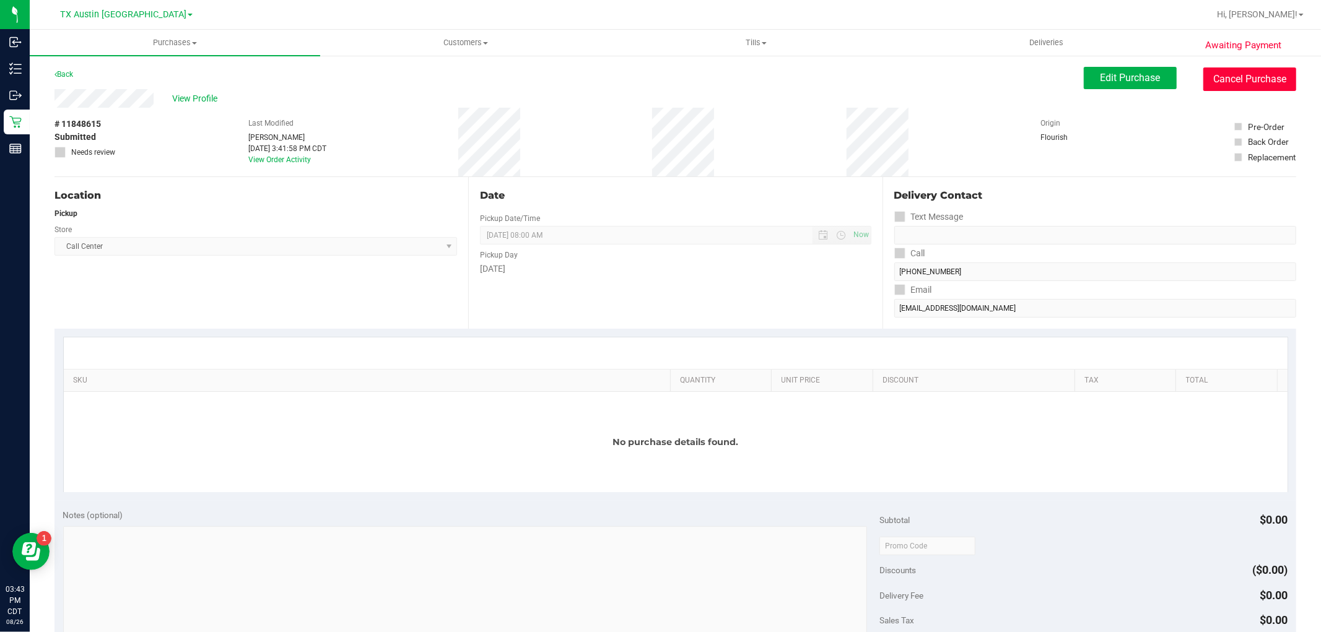
click at [1221, 81] on button "Cancel Purchase" at bounding box center [1249, 80] width 93 height 24
click at [203, 99] on span "View Profile" at bounding box center [197, 98] width 50 height 13
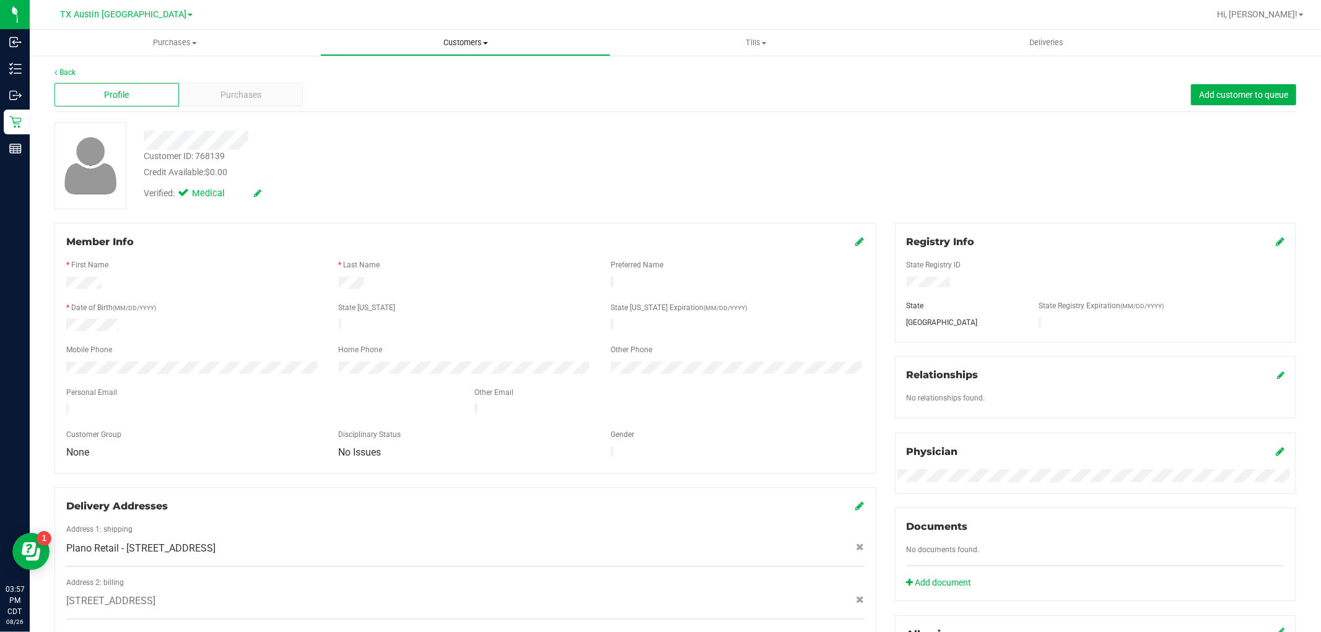
click at [474, 38] on span "Customers" at bounding box center [465, 42] width 289 height 11
click at [460, 73] on li "All customers" at bounding box center [465, 75] width 290 height 15
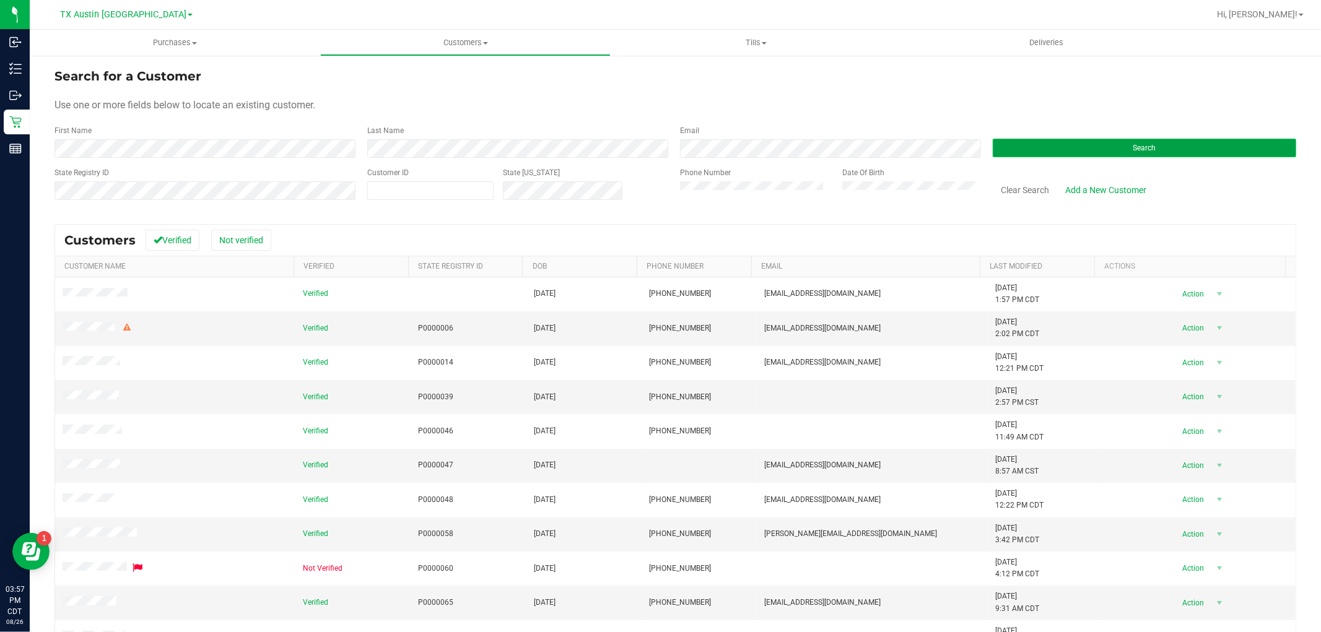
click at [1037, 151] on button "Search" at bounding box center [1144, 148] width 303 height 19
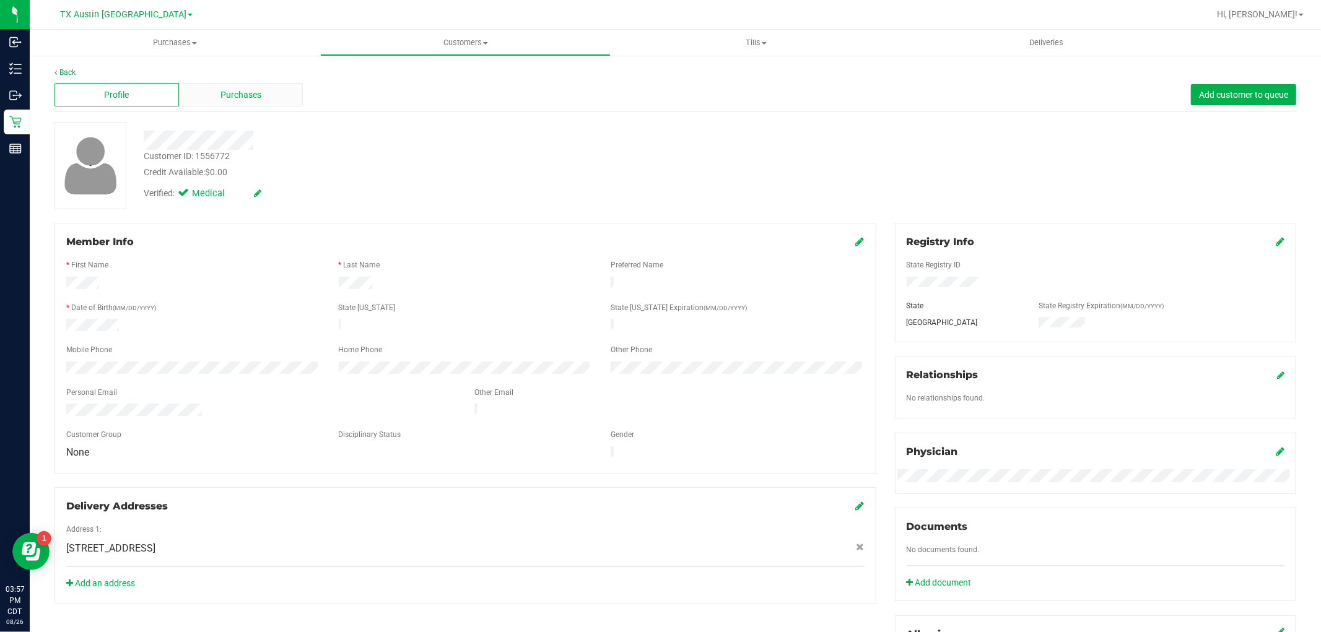
click at [243, 85] on div "Purchases" at bounding box center [241, 95] width 124 height 24
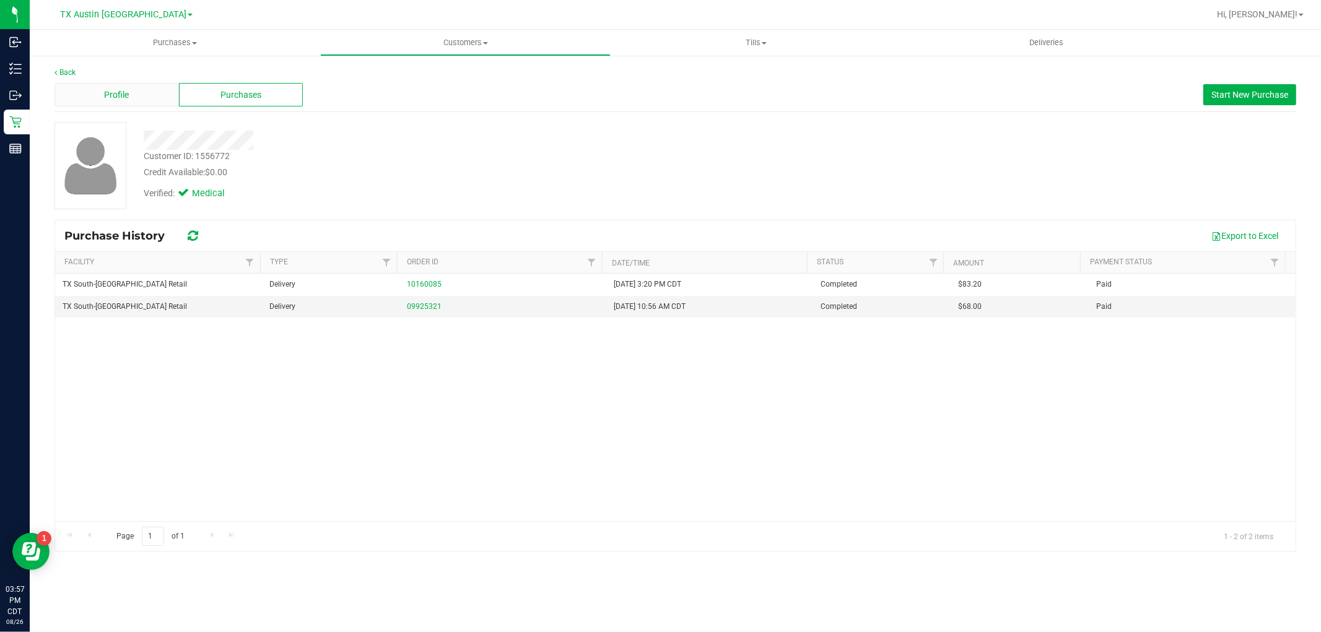
click at [114, 87] on div "Profile" at bounding box center [117, 95] width 124 height 24
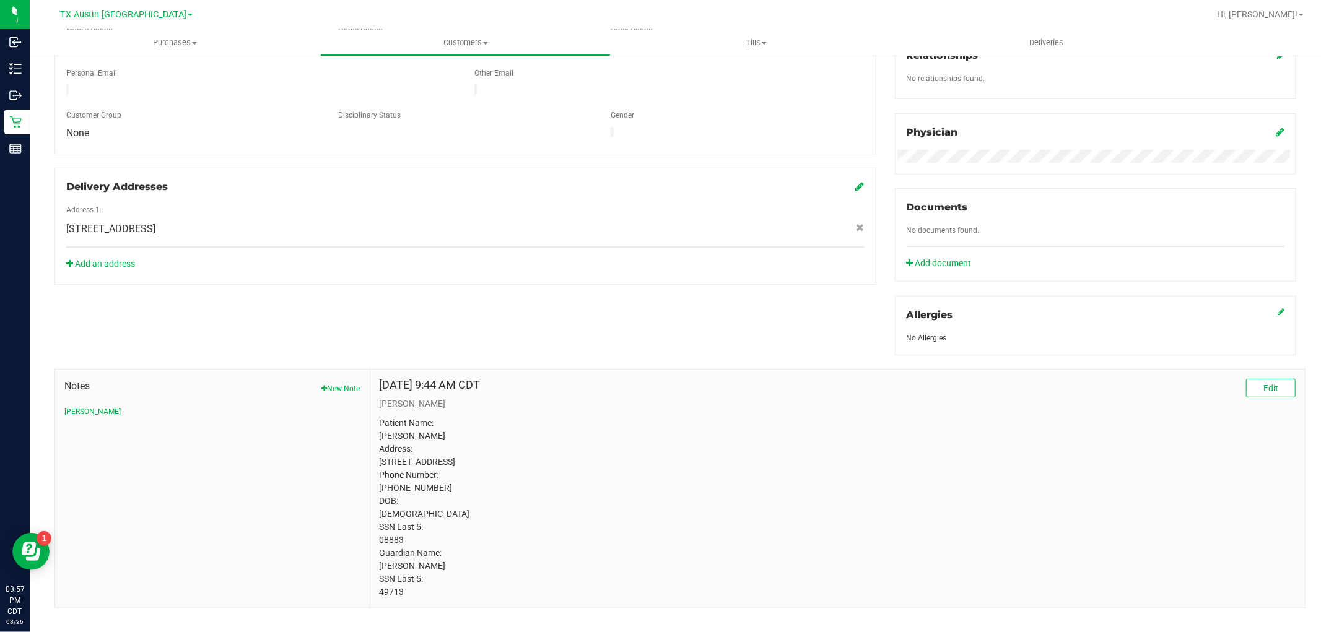
scroll to position [344, 0]
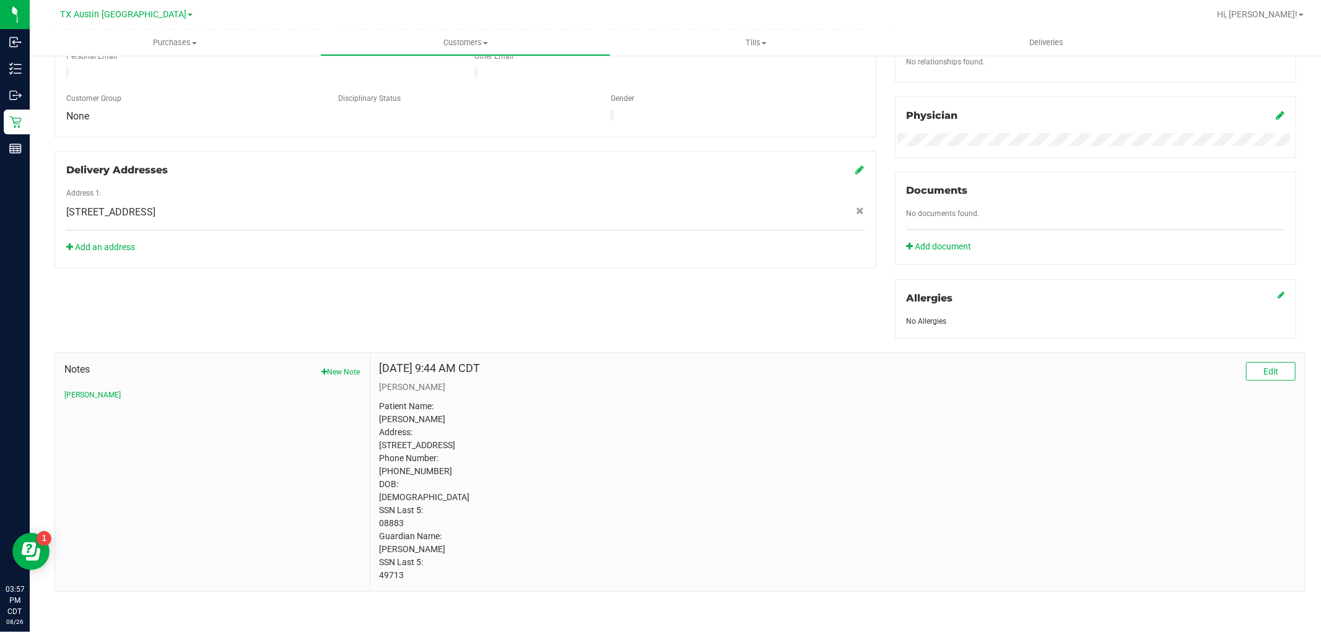
click at [422, 412] on p "Patient Name: Joseph Doering Address: 112 ASH TREE CT Austin, TX, 78652 Phone N…" at bounding box center [838, 491] width 916 height 182
copy p "Doering"
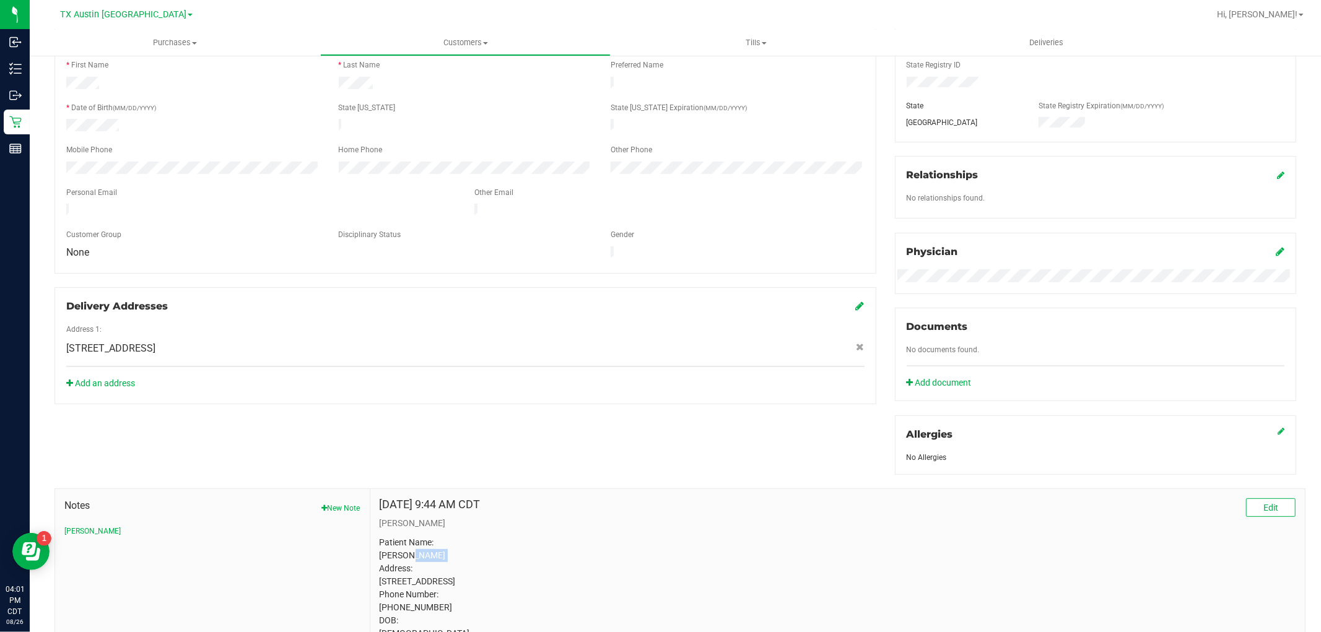
scroll to position [0, 0]
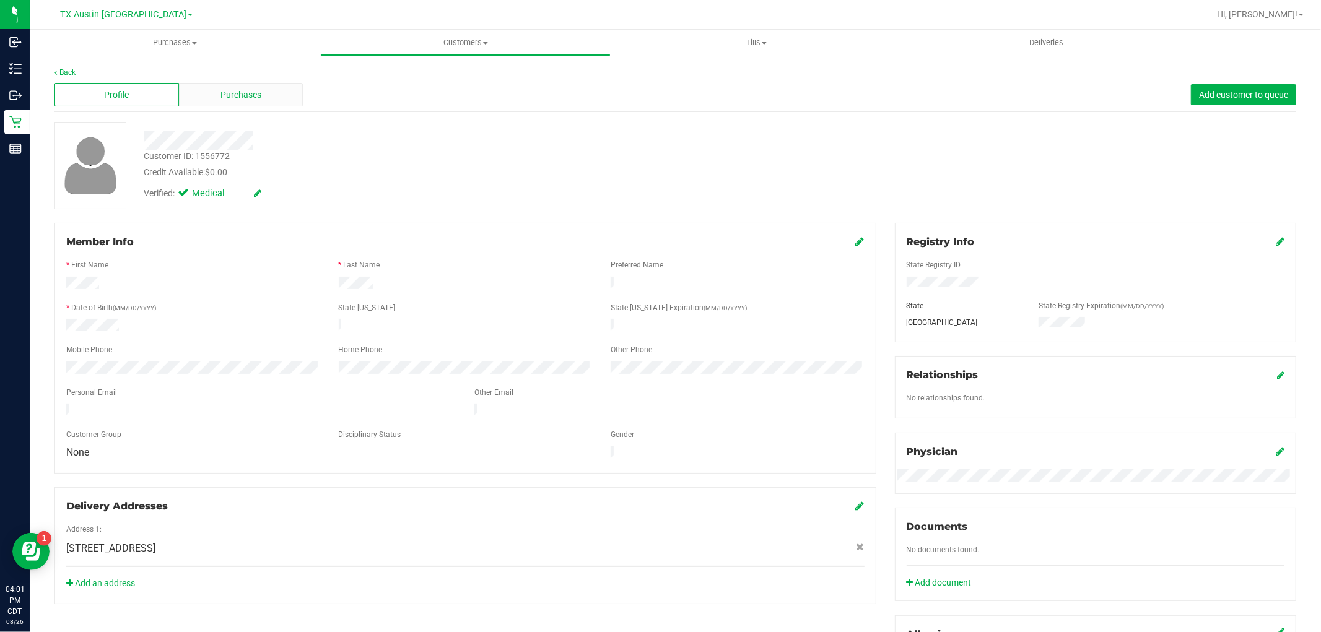
click at [261, 97] on div "Purchases" at bounding box center [241, 95] width 124 height 24
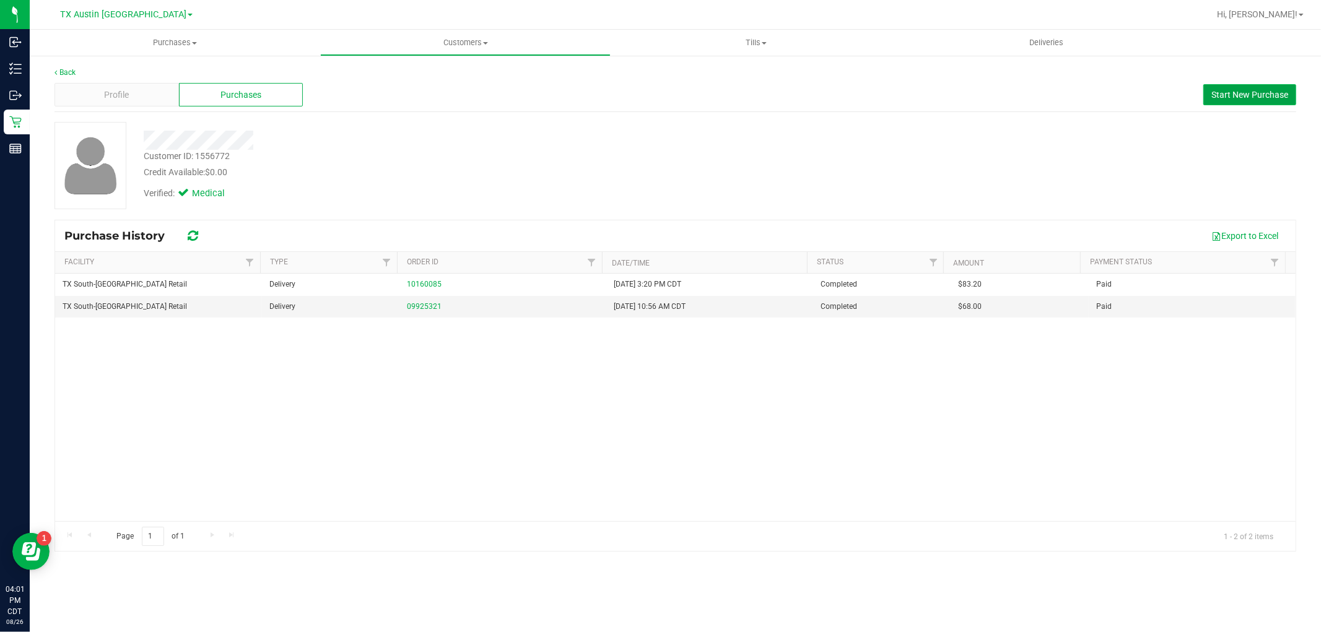
click at [1252, 94] on span "Start New Purchase" at bounding box center [1249, 95] width 77 height 10
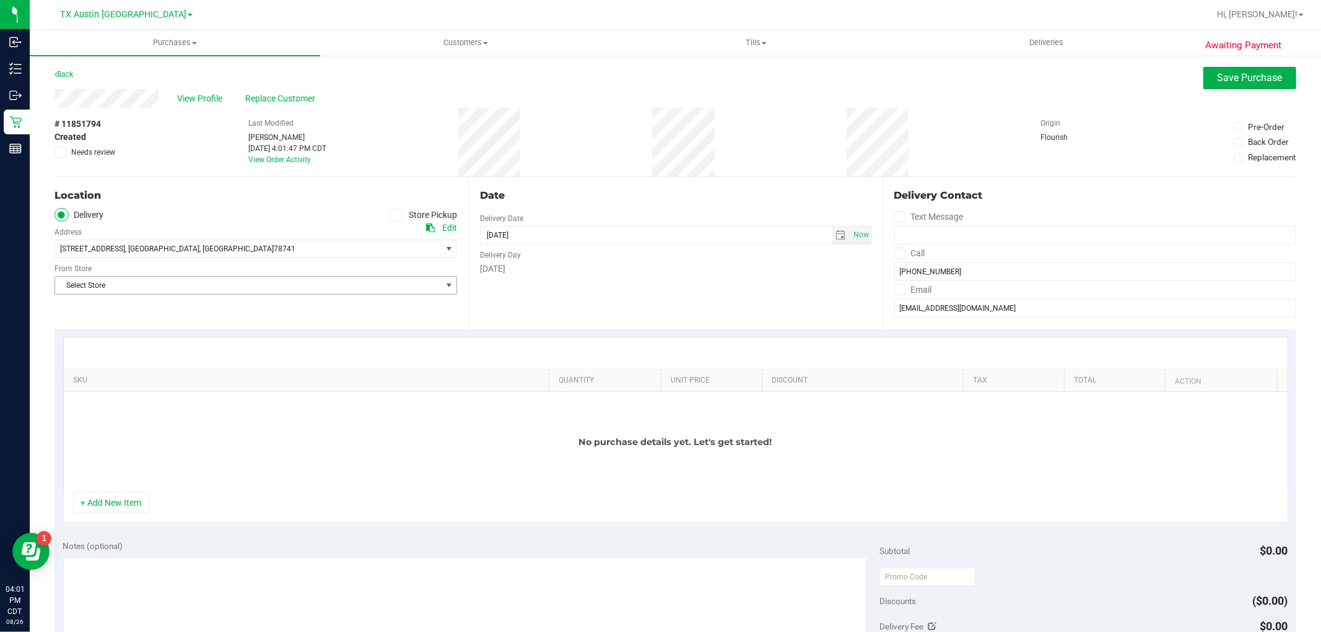
click at [393, 292] on span "Select Store" at bounding box center [248, 285] width 386 height 17
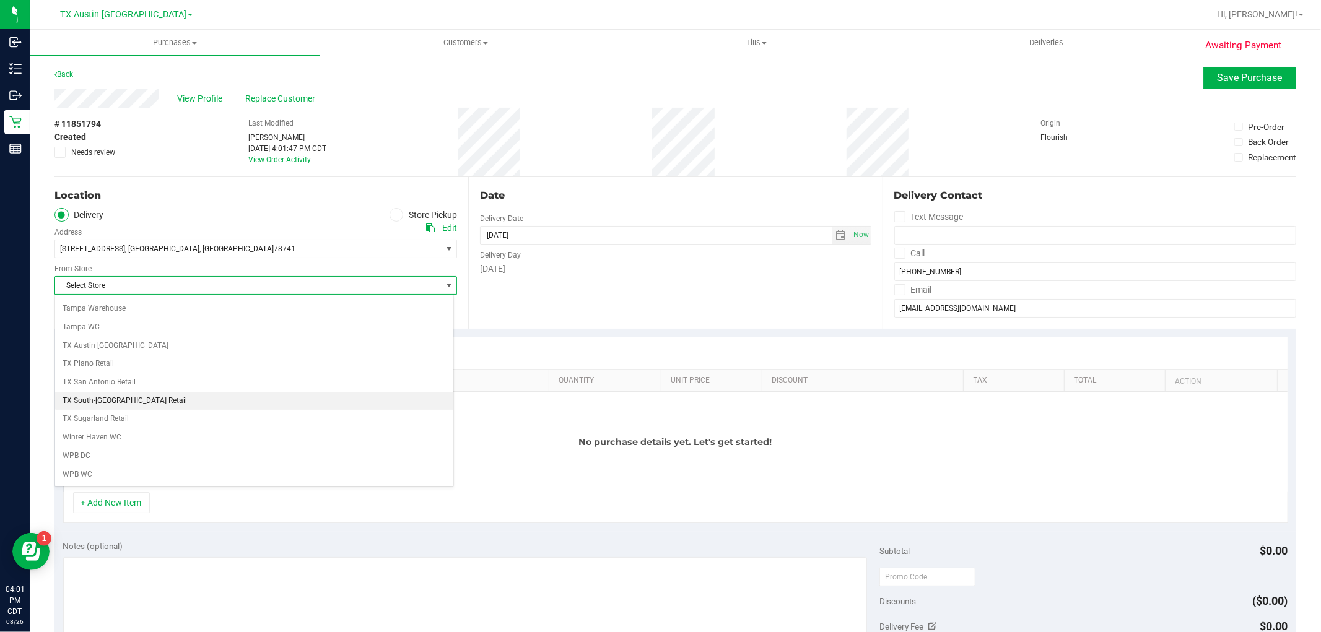
click at [122, 403] on li "TX South-[GEOGRAPHIC_DATA] Retail" at bounding box center [254, 401] width 398 height 19
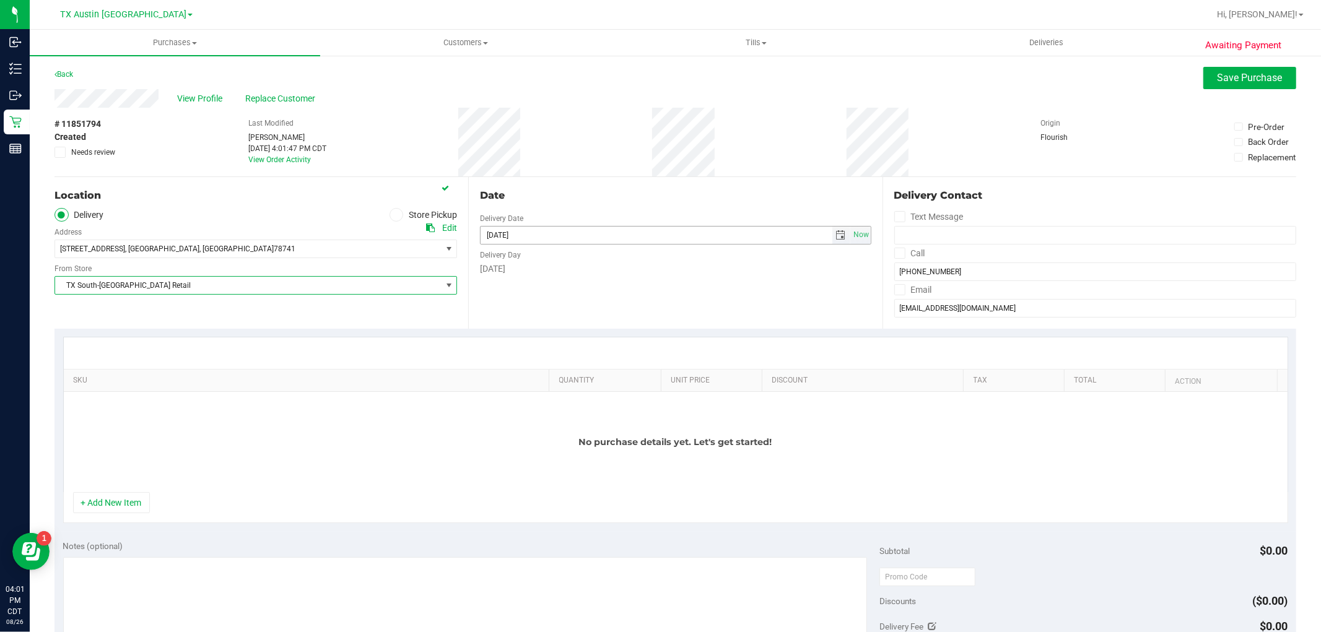
click at [836, 240] on span "select" at bounding box center [841, 235] width 10 height 10
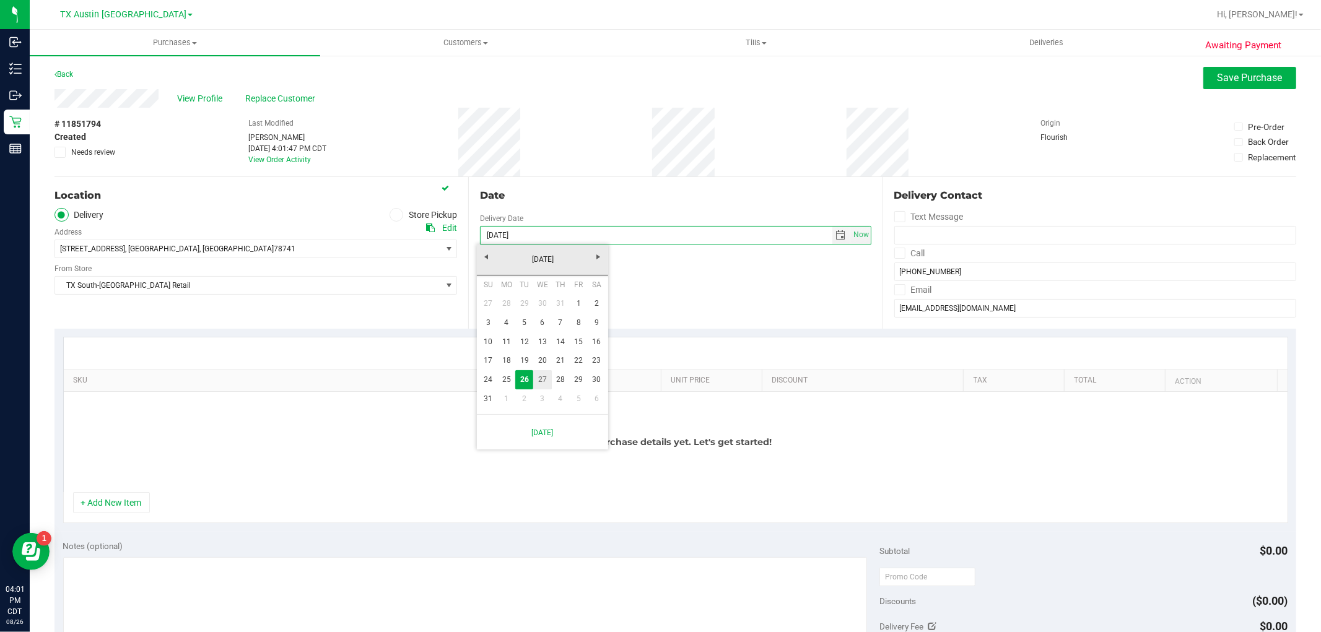
click at [543, 380] on link "27" at bounding box center [542, 379] width 18 height 19
type input "[DATE]"
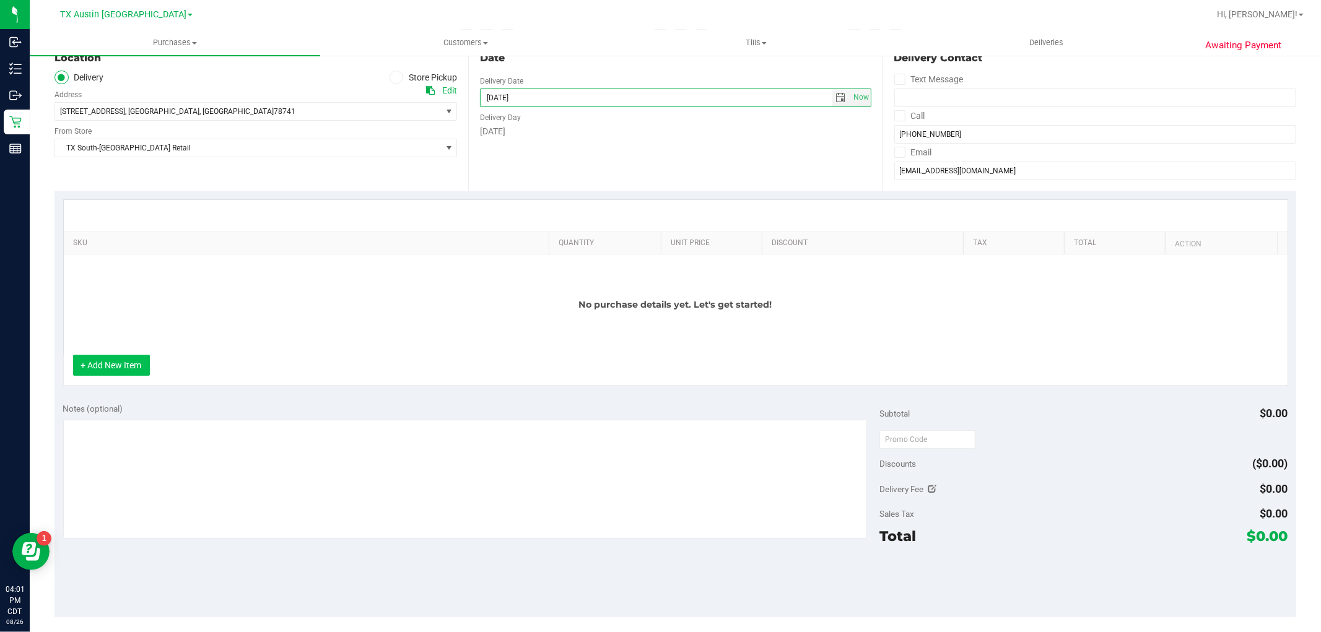
click at [143, 364] on button "+ Add New Item" at bounding box center [111, 365] width 77 height 21
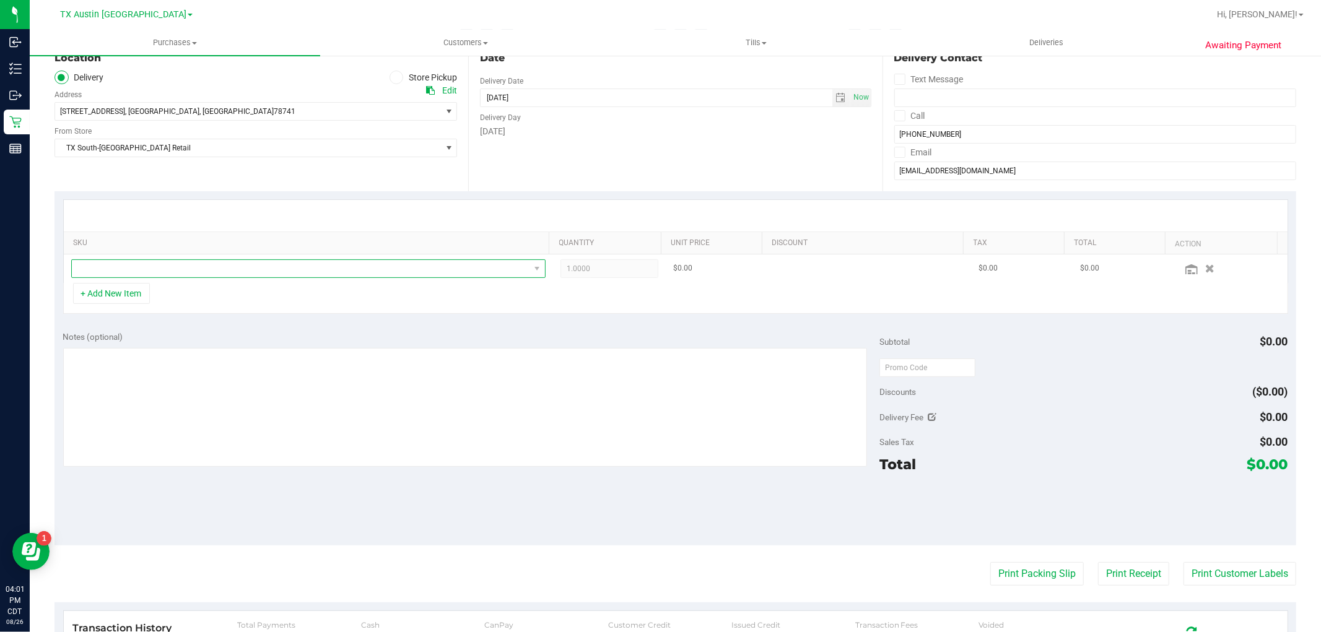
click at [134, 268] on span "NO DATA FOUND" at bounding box center [301, 268] width 458 height 17
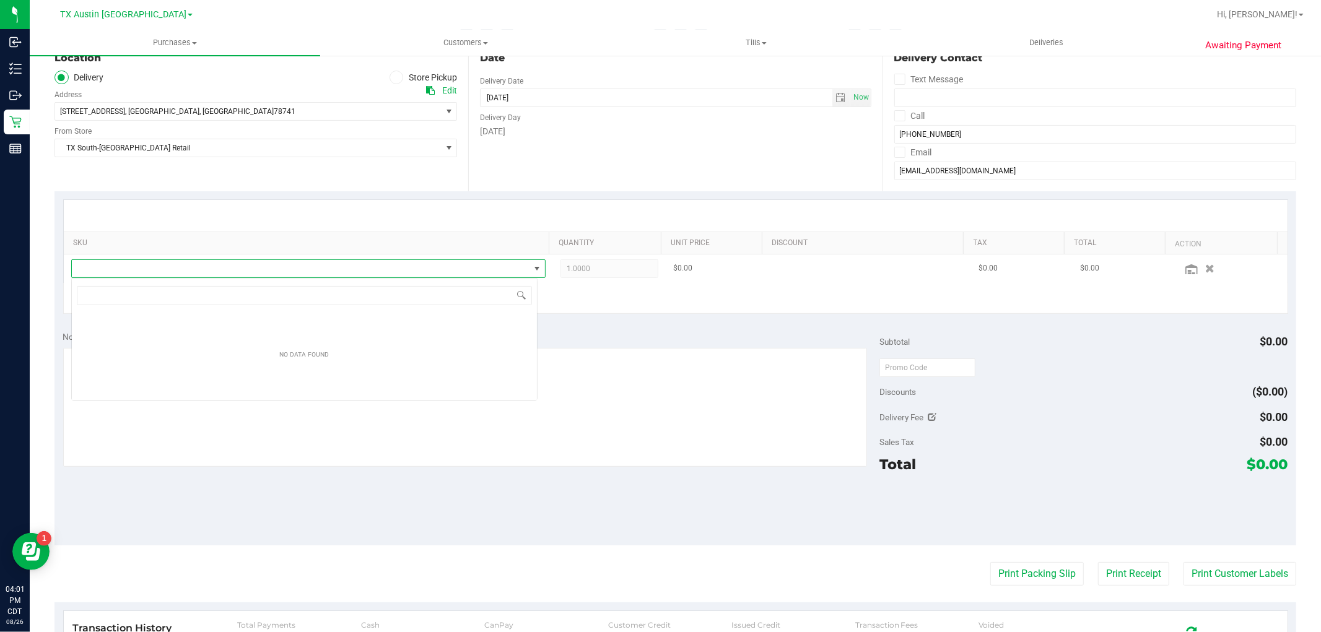
scroll to position [19, 466]
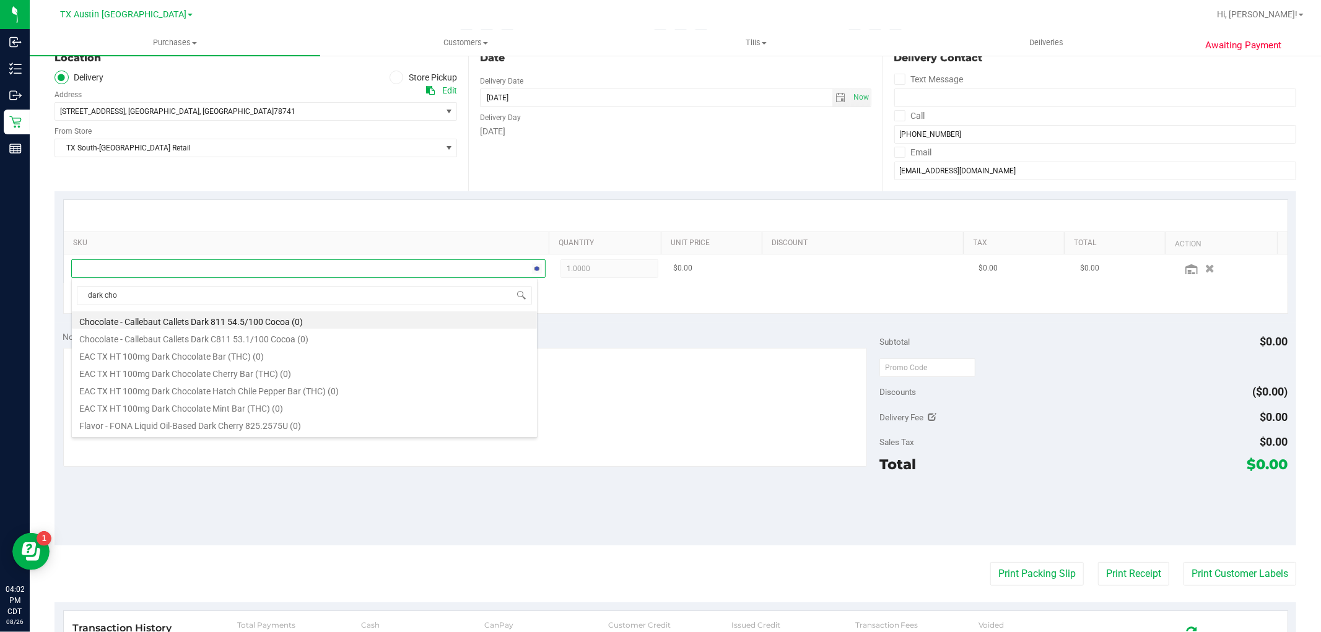
type input "dark choc"
click at [224, 341] on li "TX HT 100mg Dark Chocolate Bar (THC) (5)" at bounding box center [304, 339] width 465 height 17
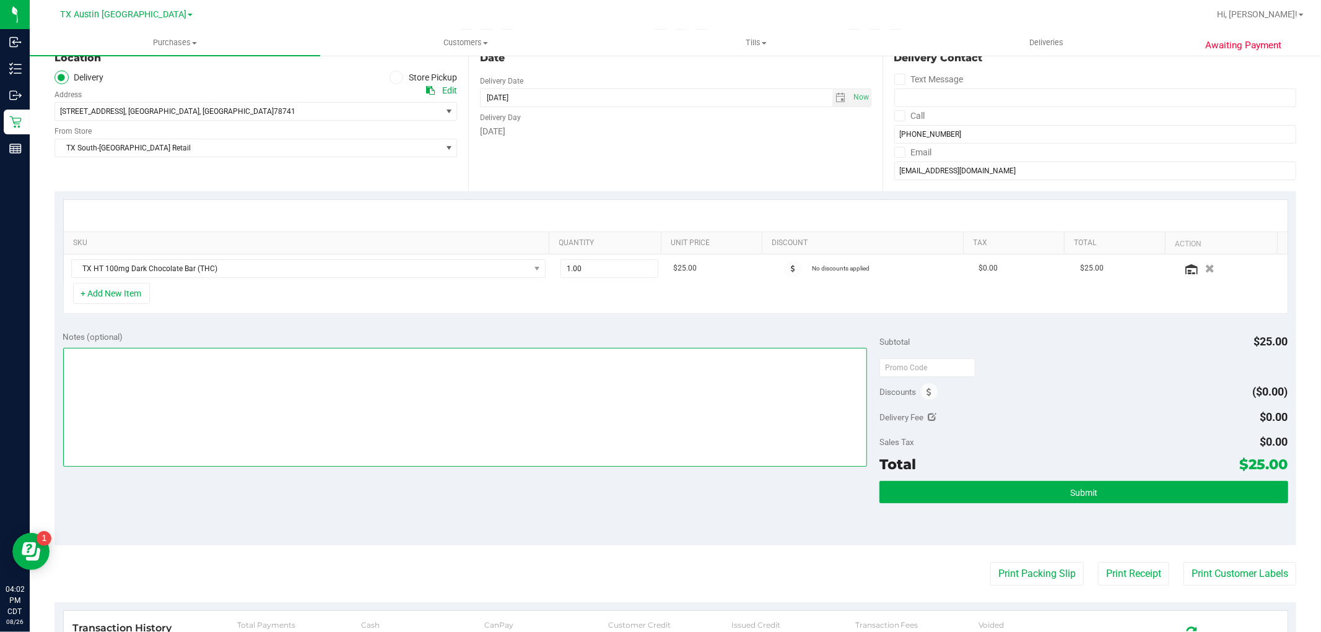
click at [422, 423] on textarea at bounding box center [465, 407] width 805 height 119
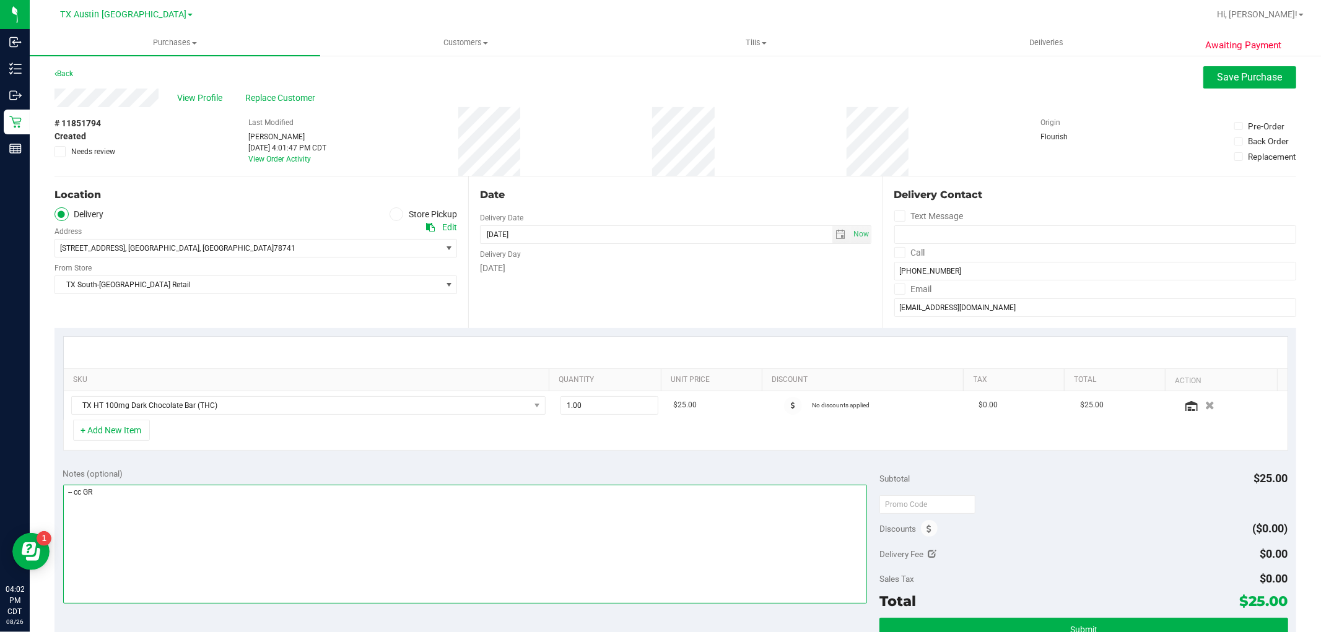
scroll to position [0, 0]
type textarea "-- cc GR"
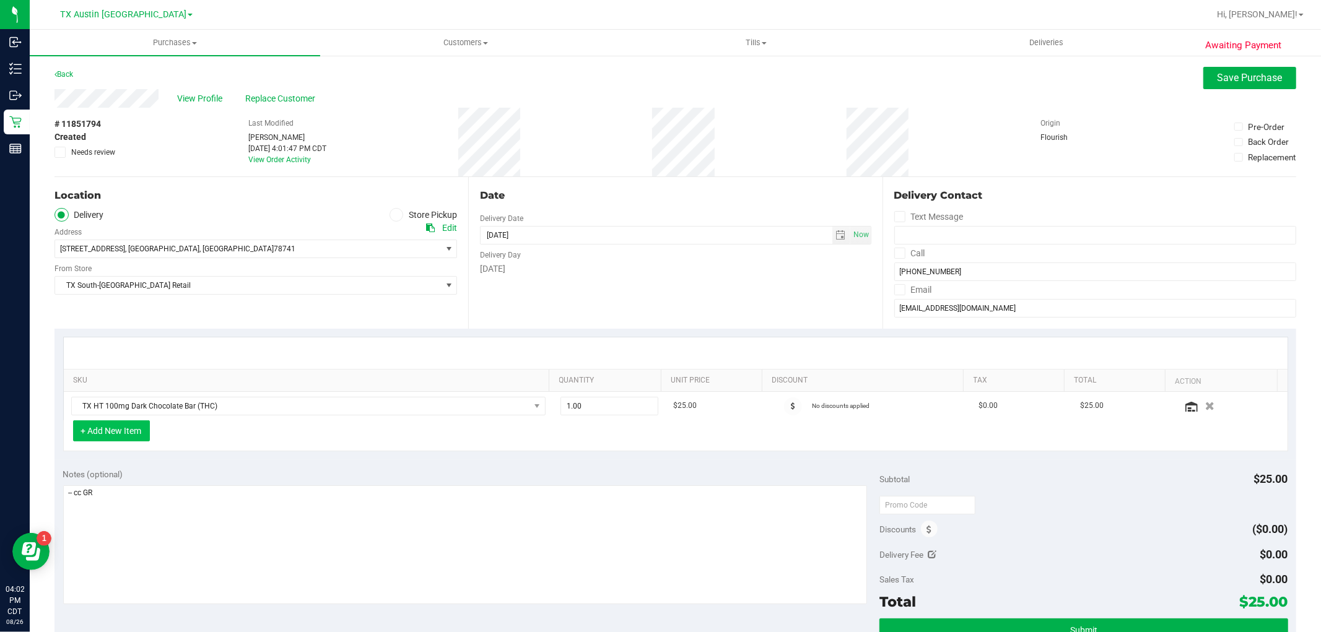
click at [84, 424] on button "+ Add New Item" at bounding box center [111, 431] width 77 height 21
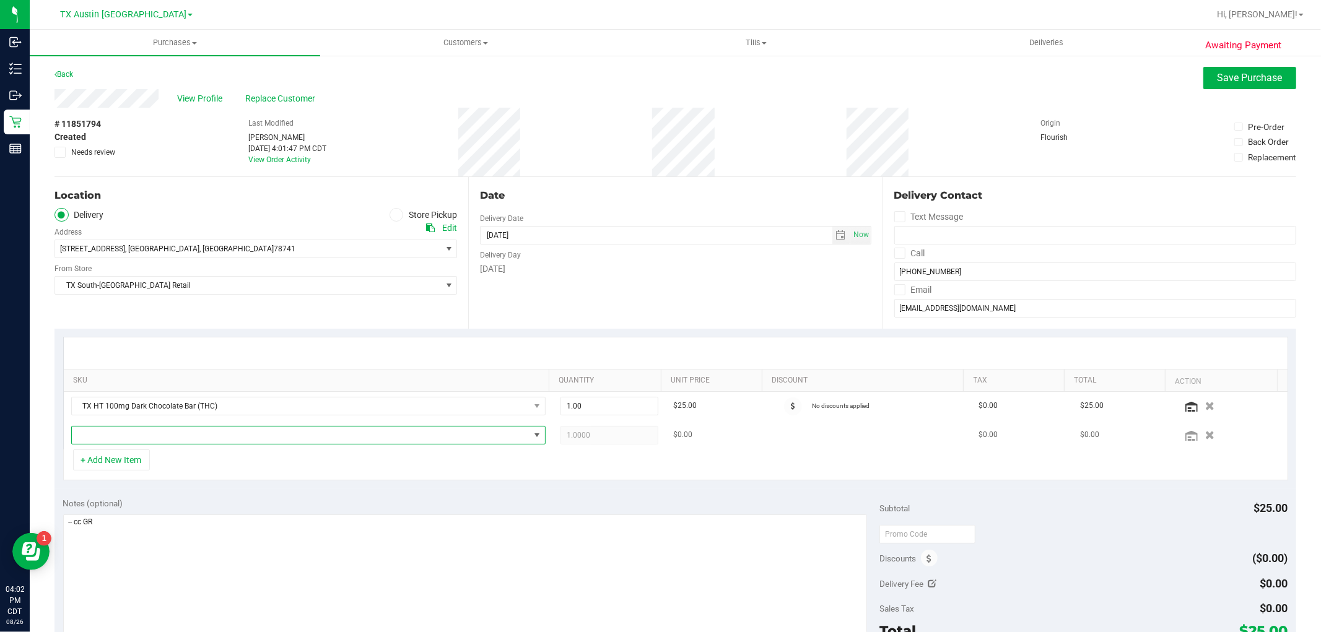
click at [120, 435] on span "NO DATA FOUND" at bounding box center [301, 435] width 458 height 17
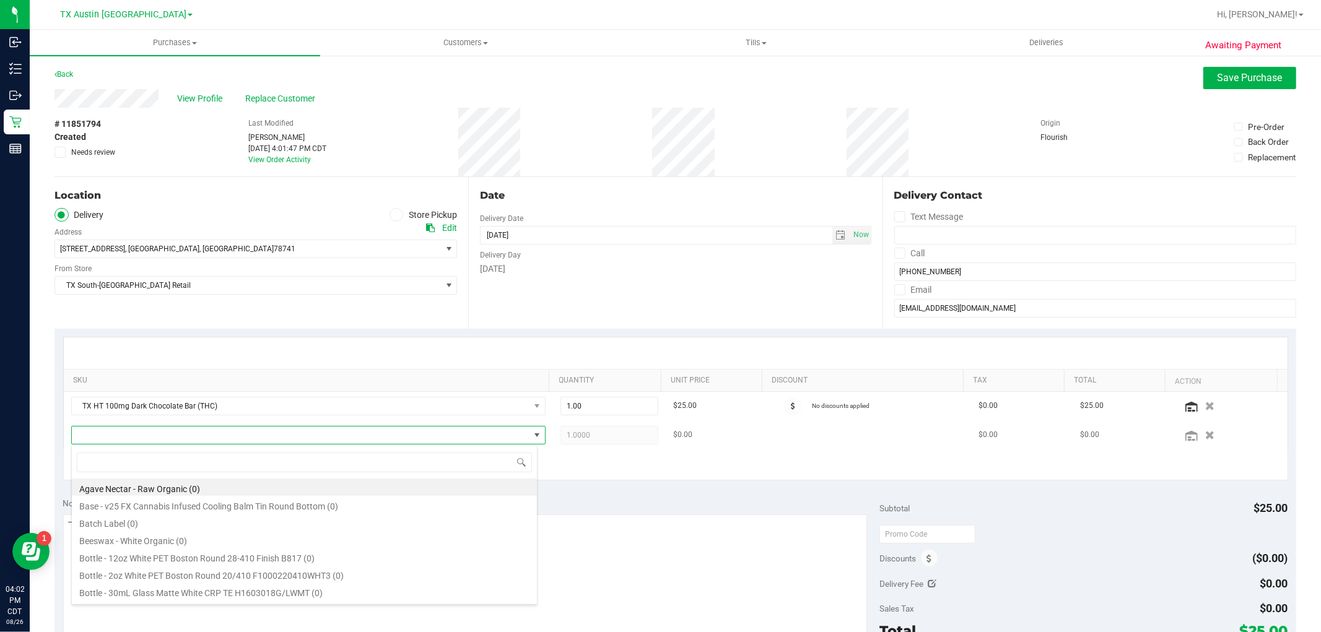
scroll to position [19, 462]
type input "dreamsicle"
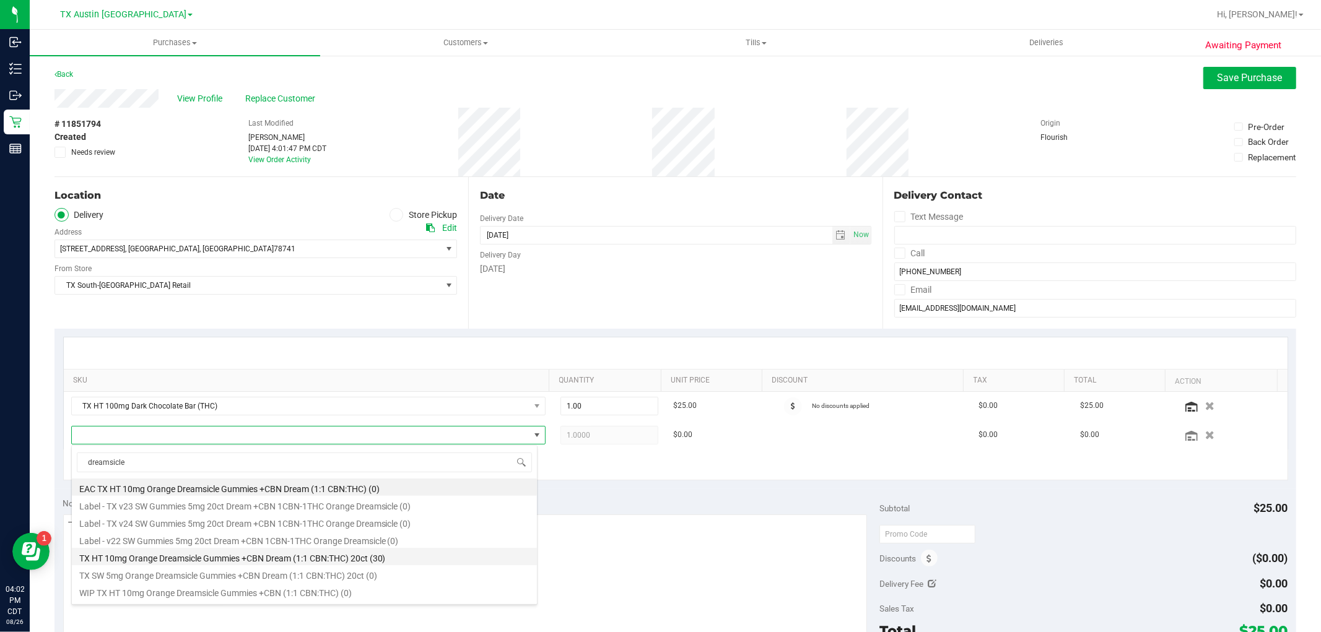
click at [383, 564] on li "TX HT 10mg Orange Dreamsicle Gummies +CBN Dream (1:1 CBN:THC) 20ct (30)" at bounding box center [304, 556] width 465 height 17
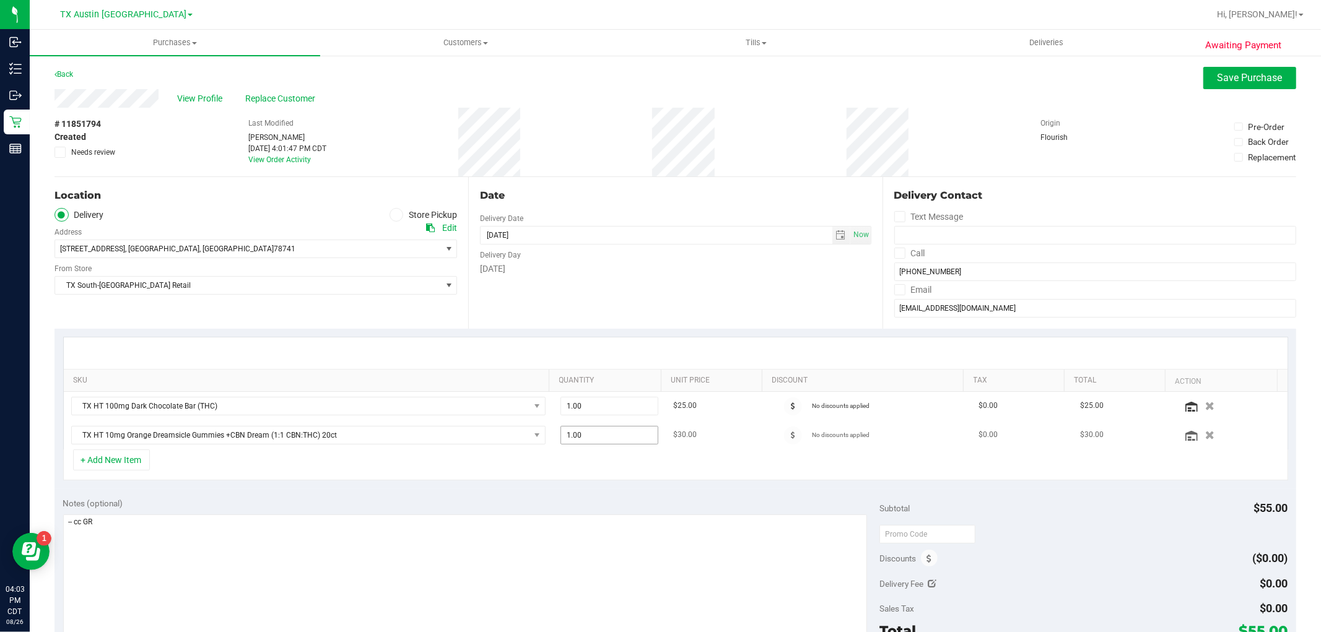
click at [598, 437] on span "1.00 1" at bounding box center [610, 435] width 98 height 19
click at [598, 437] on input "1" at bounding box center [609, 435] width 97 height 17
type input "2"
type input "2.00"
click at [683, 475] on div "+ Add New Item" at bounding box center [675, 465] width 1225 height 31
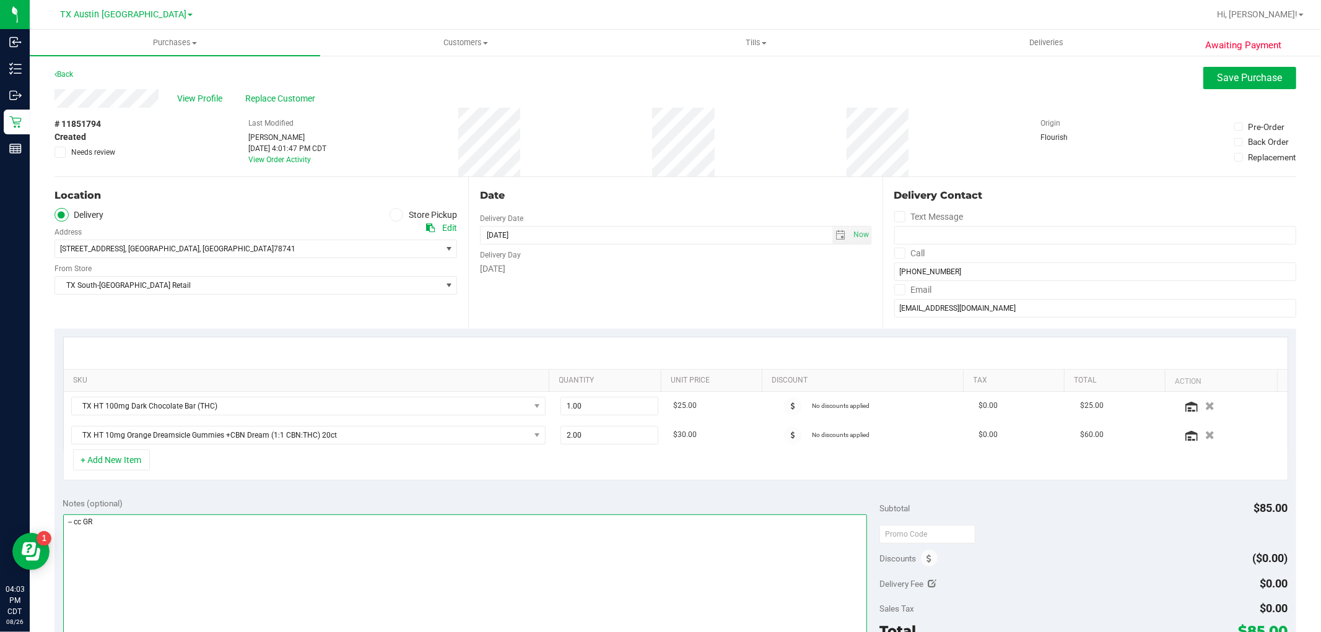
click at [287, 572] on textarea at bounding box center [465, 574] width 805 height 119
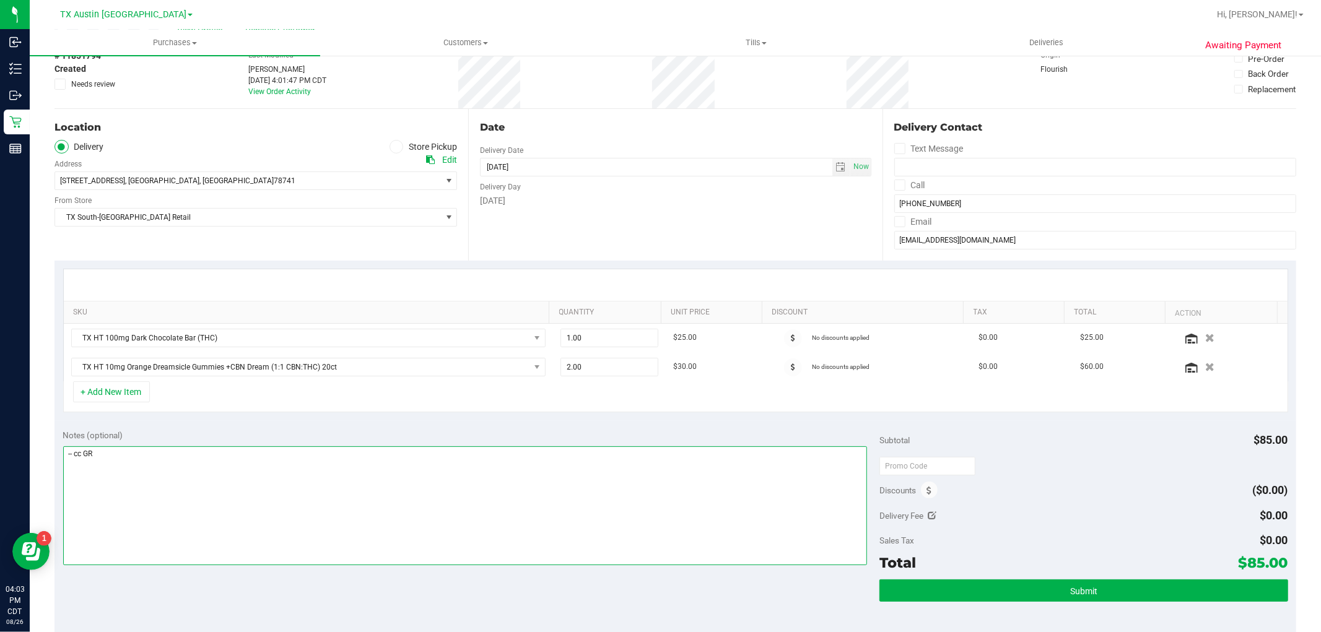
scroll to position [69, 0]
click at [347, 526] on textarea at bounding box center [465, 505] width 805 height 119
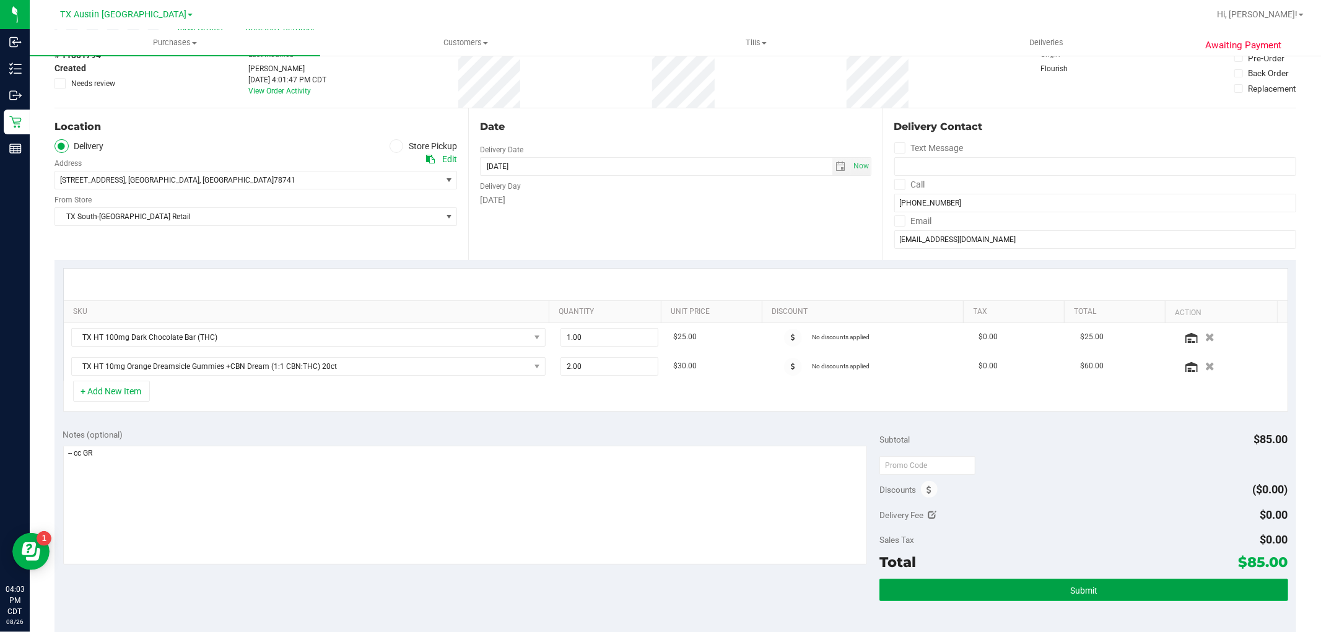
click at [1091, 593] on button "Submit" at bounding box center [1083, 590] width 408 height 22
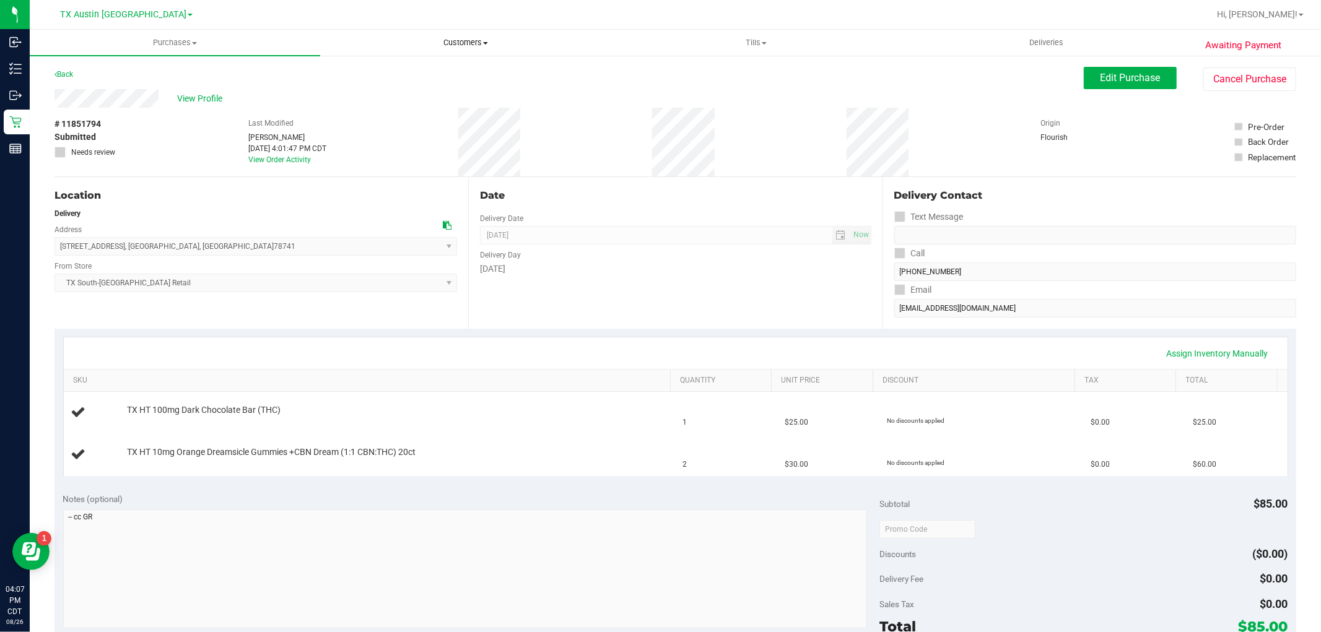
click at [471, 41] on span "Customers" at bounding box center [465, 42] width 289 height 11
click at [400, 74] on span "All customers" at bounding box center [364, 74] width 89 height 11
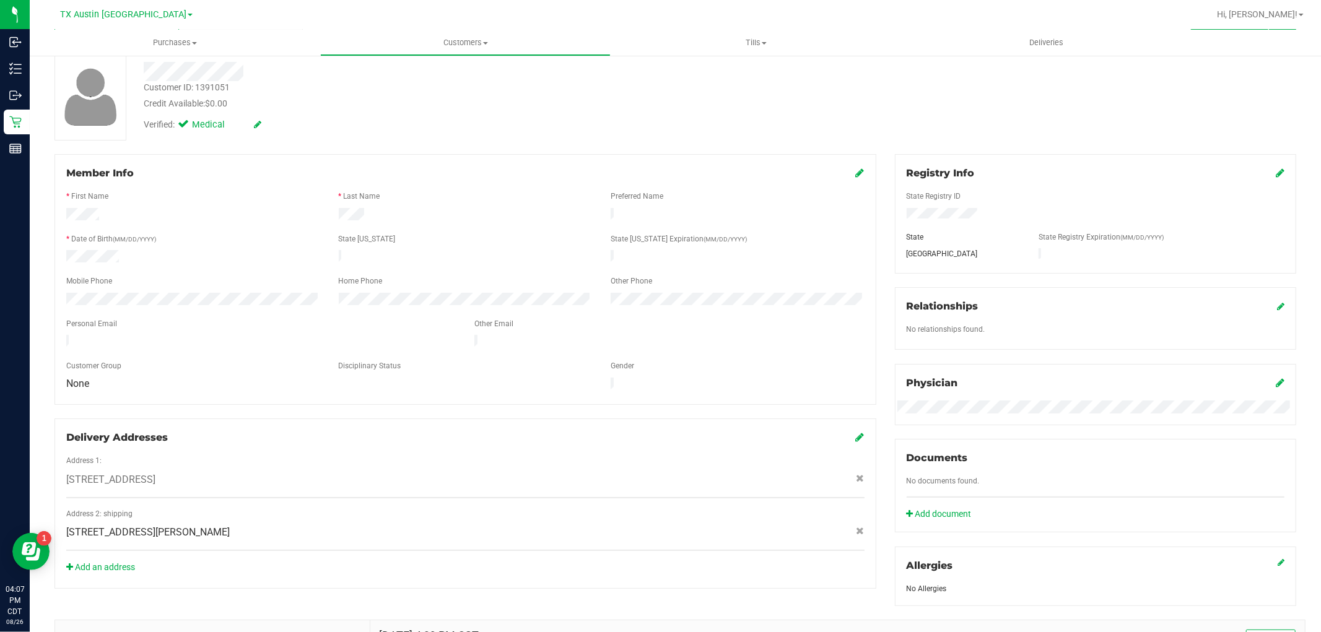
scroll to position [61, 0]
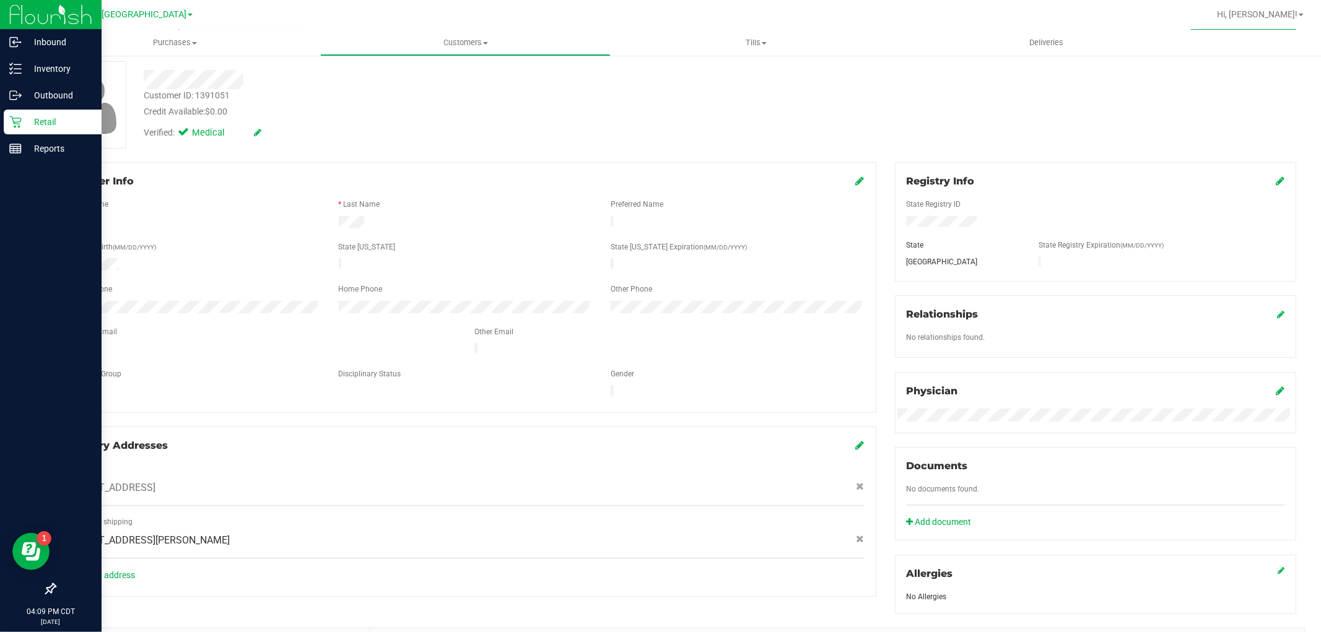
click at [12, 127] on icon at bounding box center [15, 122] width 12 height 12
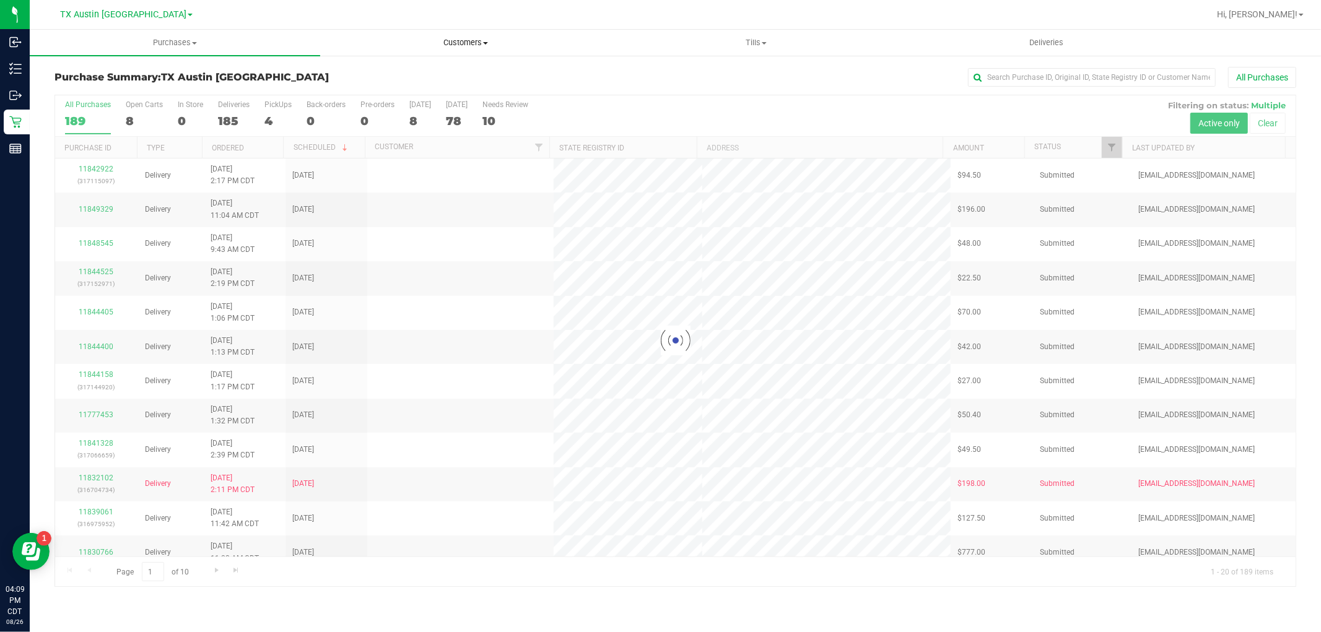
click at [478, 46] on span "Customers" at bounding box center [465, 42] width 289 height 11
click at [462, 76] on li "All customers" at bounding box center [465, 75] width 290 height 15
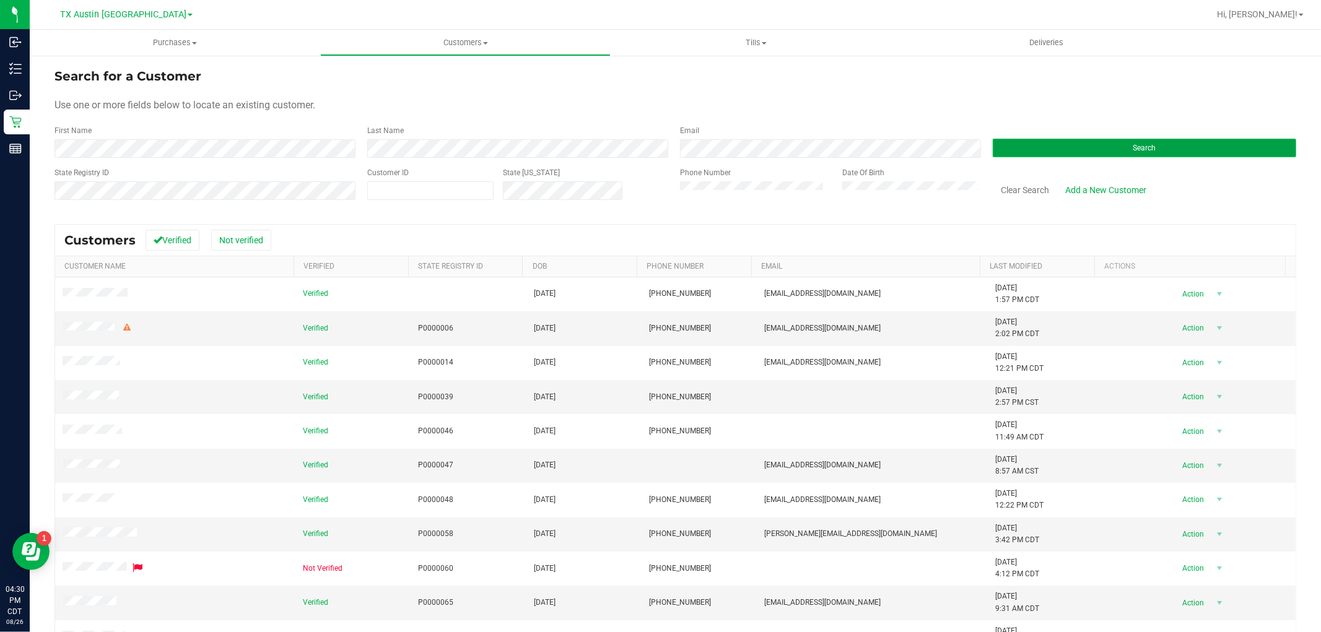
click at [1103, 146] on button "Search" at bounding box center [1144, 148] width 303 height 19
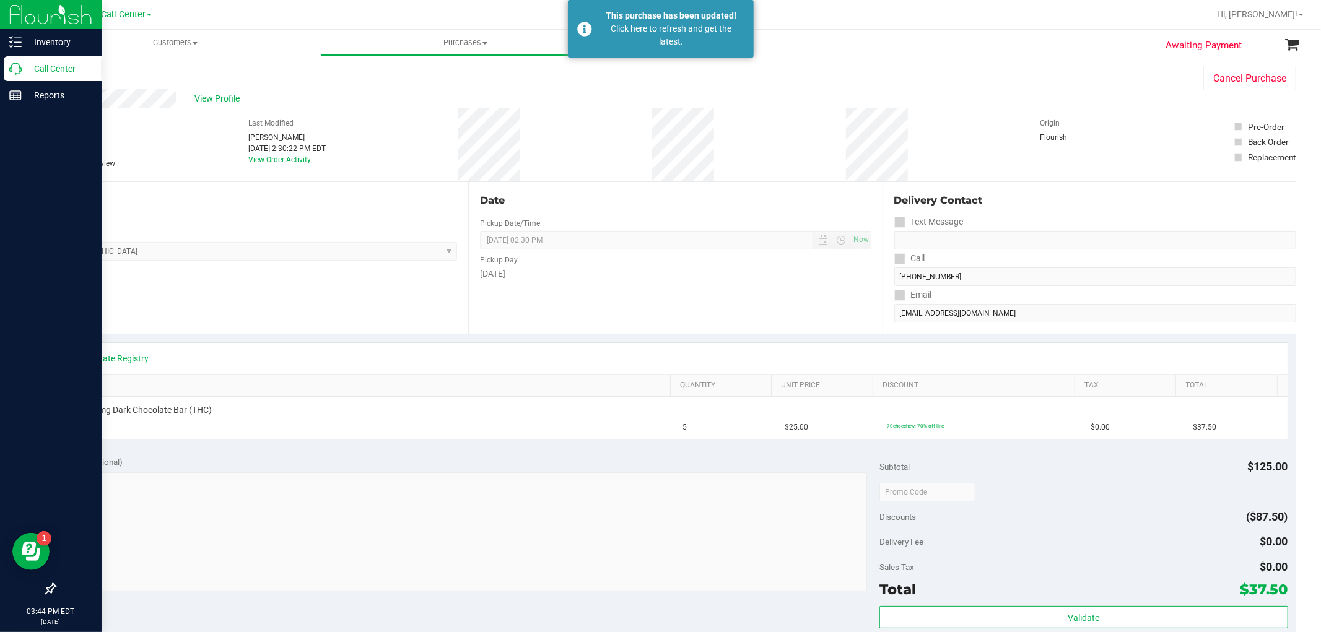
click at [15, 69] on icon at bounding box center [15, 69] width 12 height 12
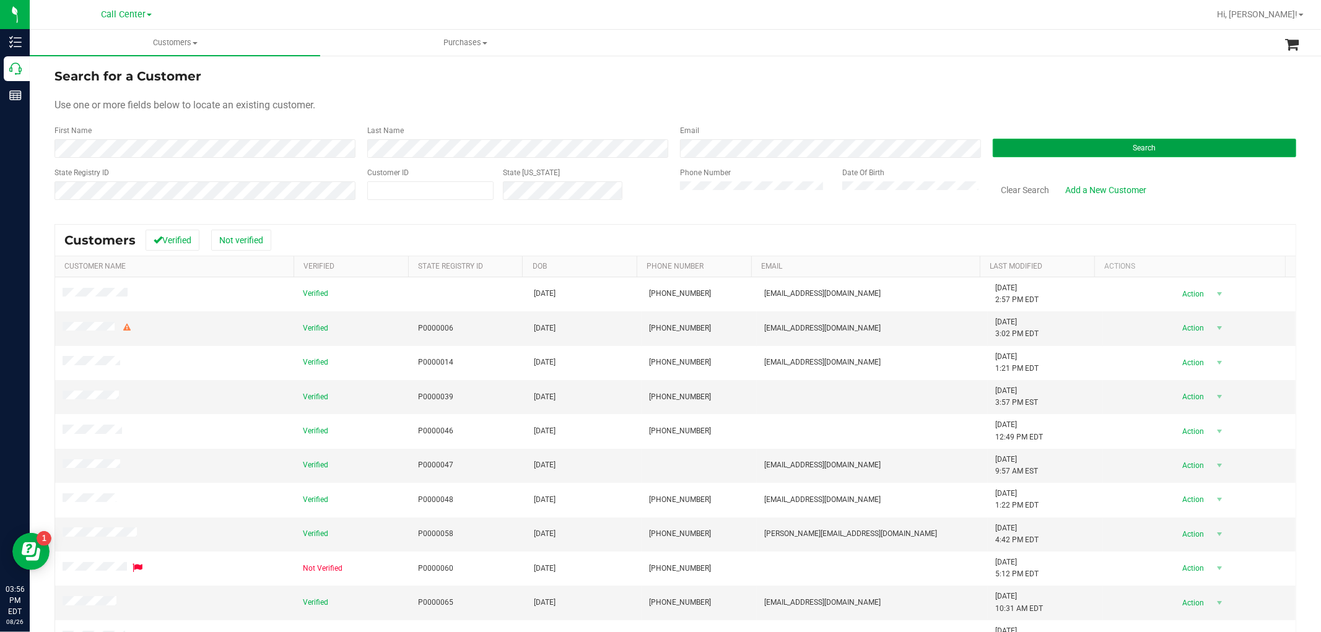
click at [1026, 152] on button "Search" at bounding box center [1144, 148] width 303 height 19
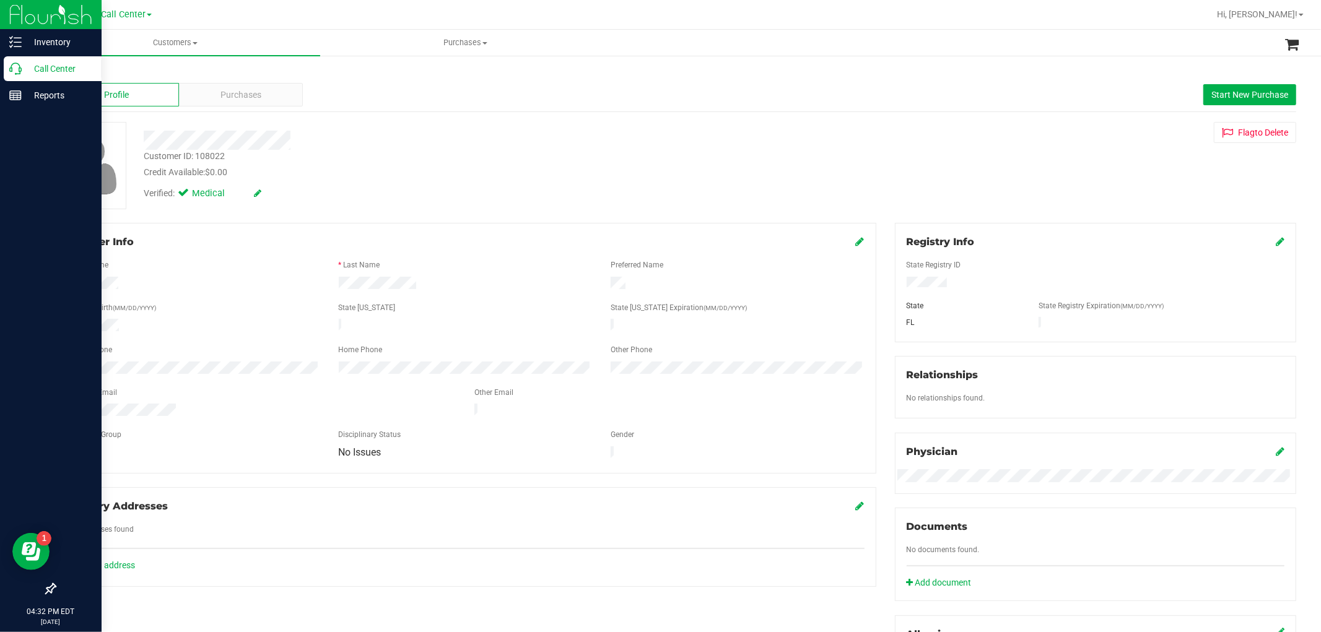
click at [15, 59] on div "Call Center" at bounding box center [53, 68] width 98 height 25
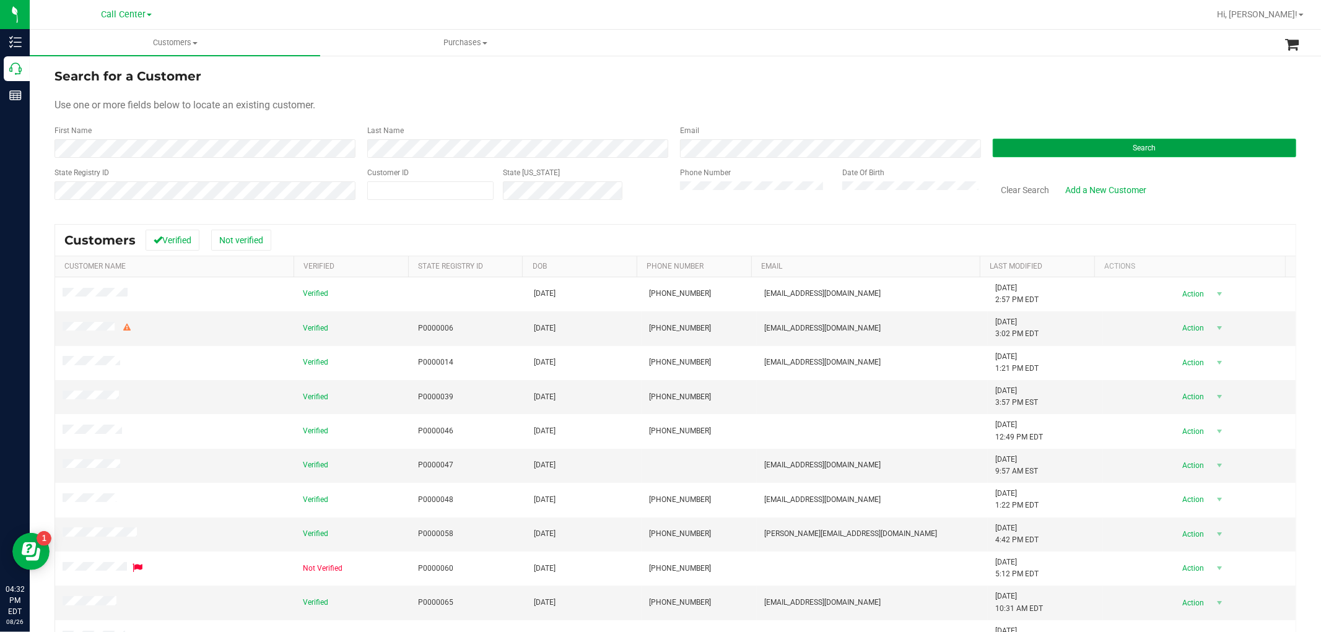
click at [1060, 151] on button "Search" at bounding box center [1144, 148] width 303 height 19
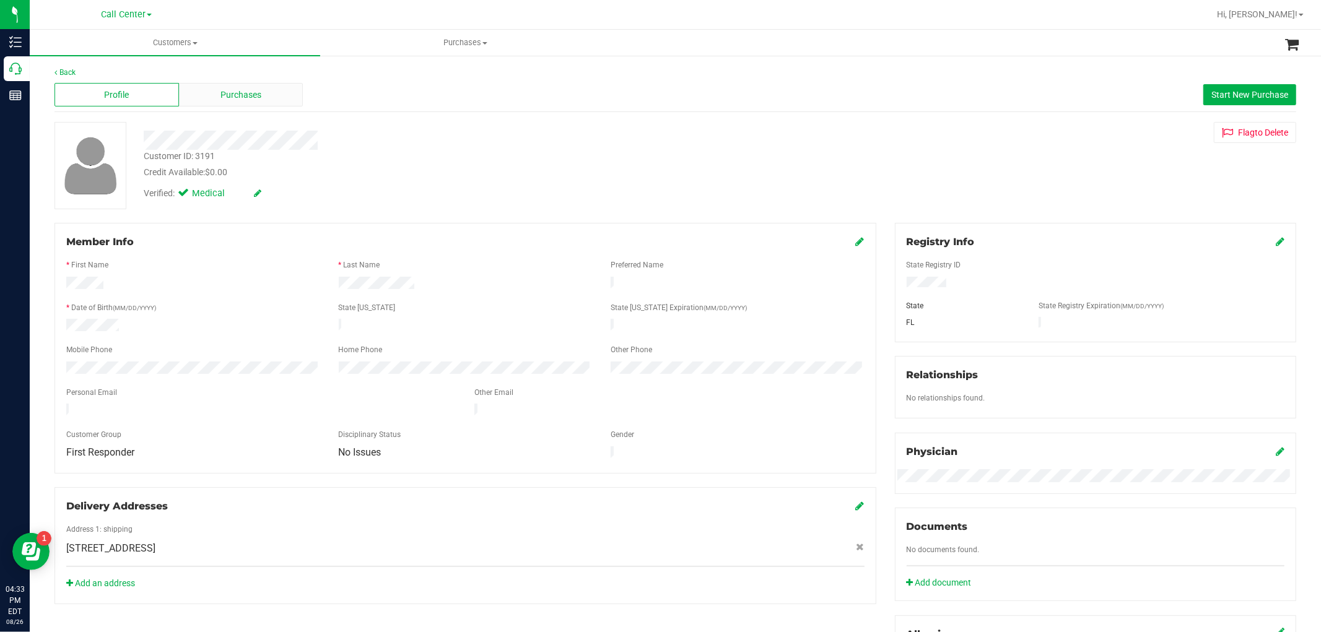
click at [249, 101] on span "Purchases" at bounding box center [240, 95] width 41 height 13
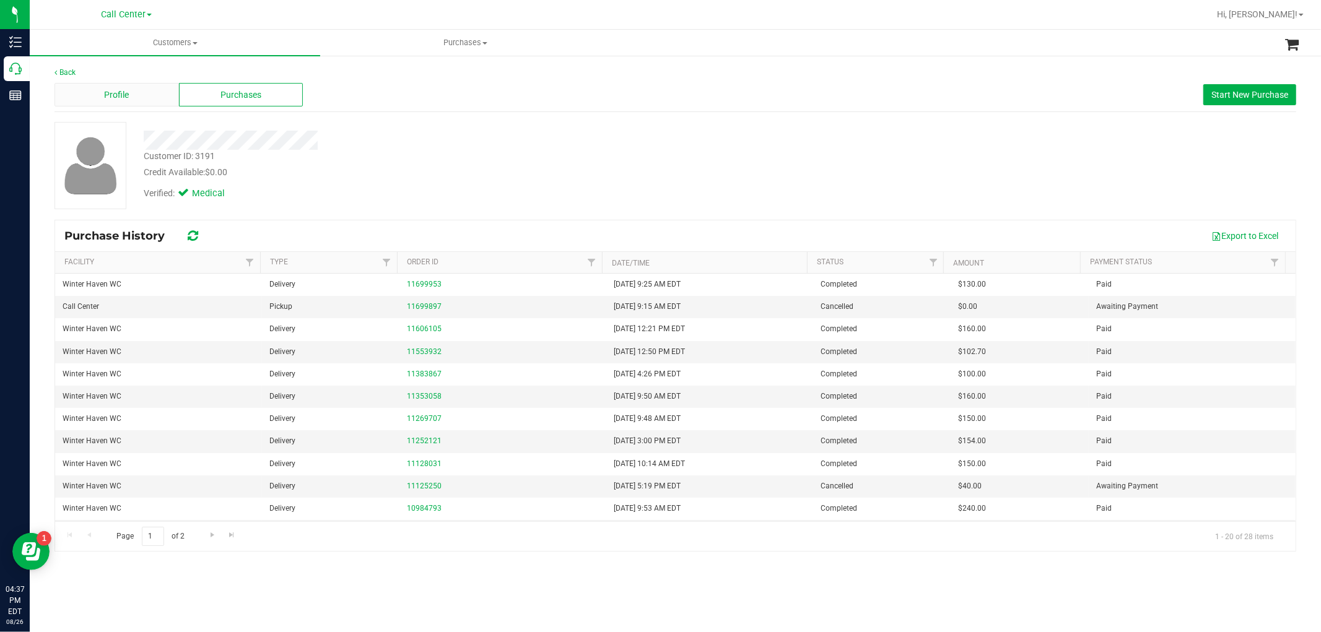
click at [159, 95] on div "Profile" at bounding box center [117, 95] width 124 height 24
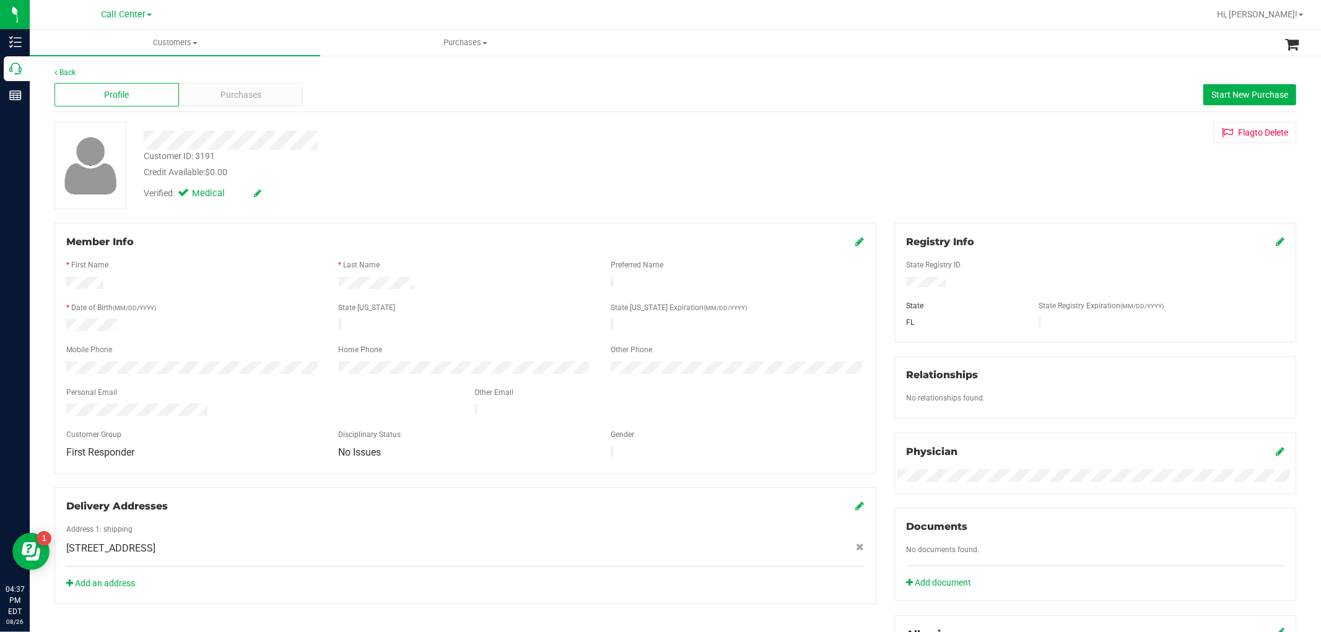
drag, startPoint x: 412, startPoint y: 285, endPoint x: 335, endPoint y: 282, distance: 76.9
click at [335, 282] on div at bounding box center [465, 284] width 273 height 15
drag, startPoint x: 211, startPoint y: 404, endPoint x: 59, endPoint y: 397, distance: 152.5
click at [59, 404] on div at bounding box center [261, 411] width 408 height 15
click at [259, 93] on span "Purchases" at bounding box center [240, 95] width 41 height 13
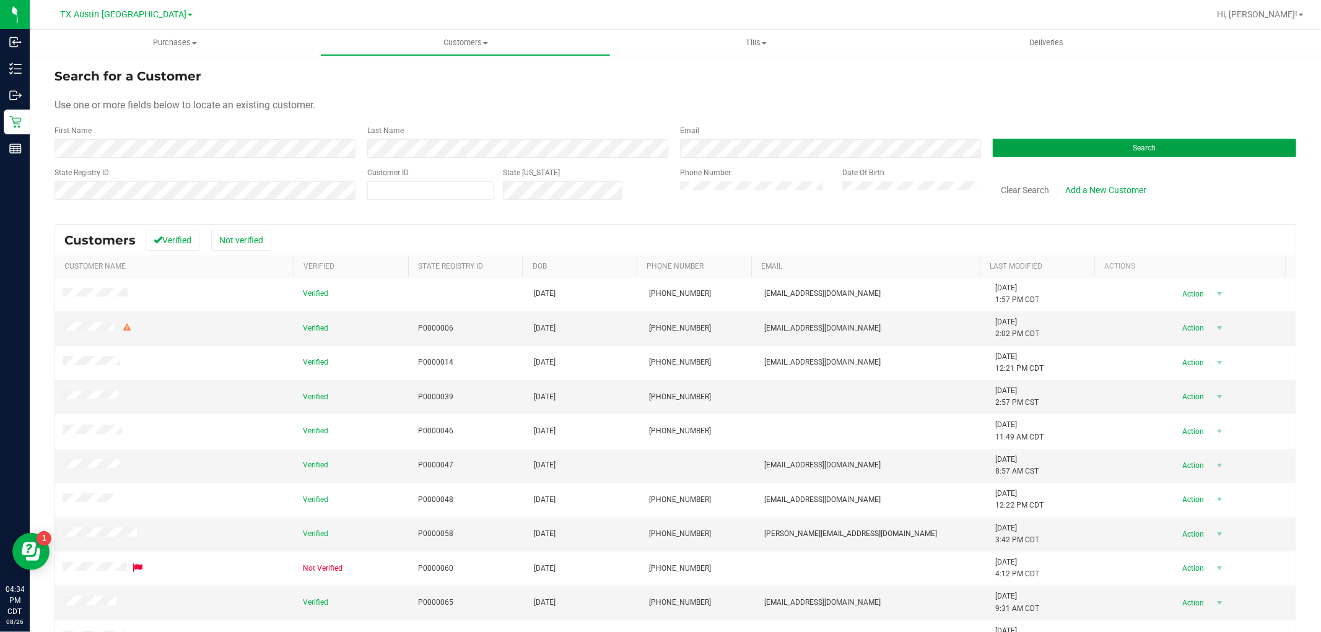
click at [993, 142] on button "Search" at bounding box center [1144, 148] width 303 height 19
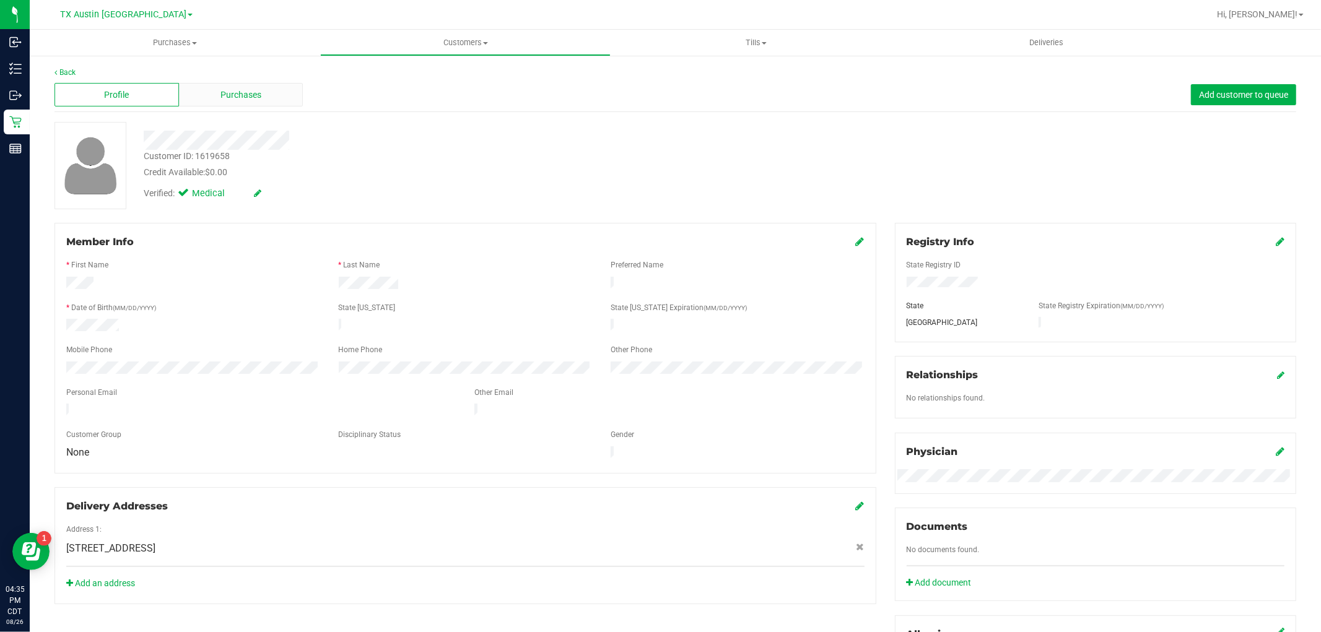
click at [245, 90] on span "Purchases" at bounding box center [240, 95] width 41 height 13
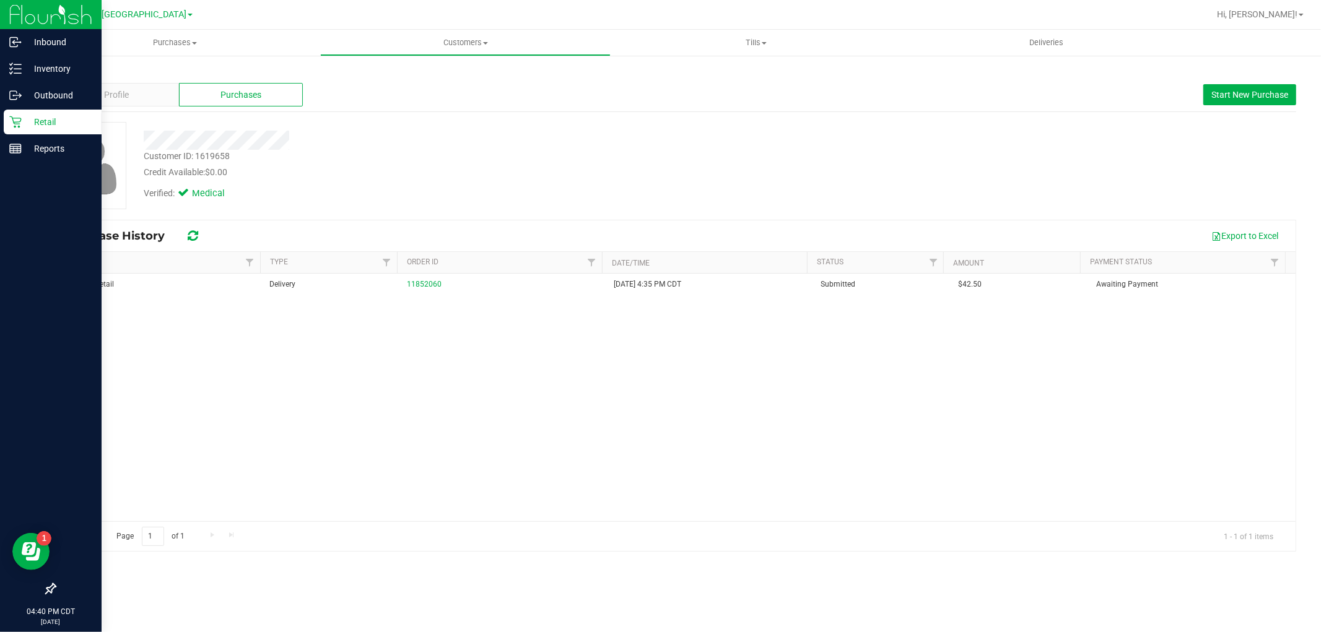
click at [17, 122] on icon at bounding box center [15, 122] width 12 height 12
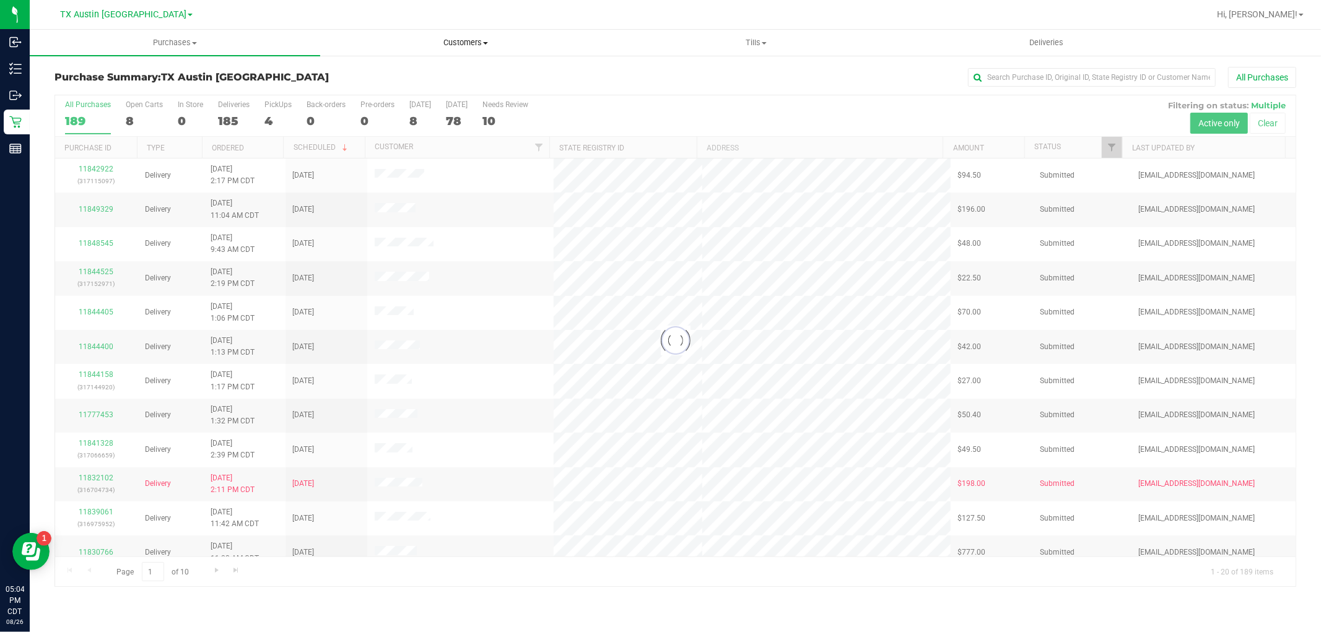
click at [462, 46] on span "Customers" at bounding box center [465, 42] width 289 height 11
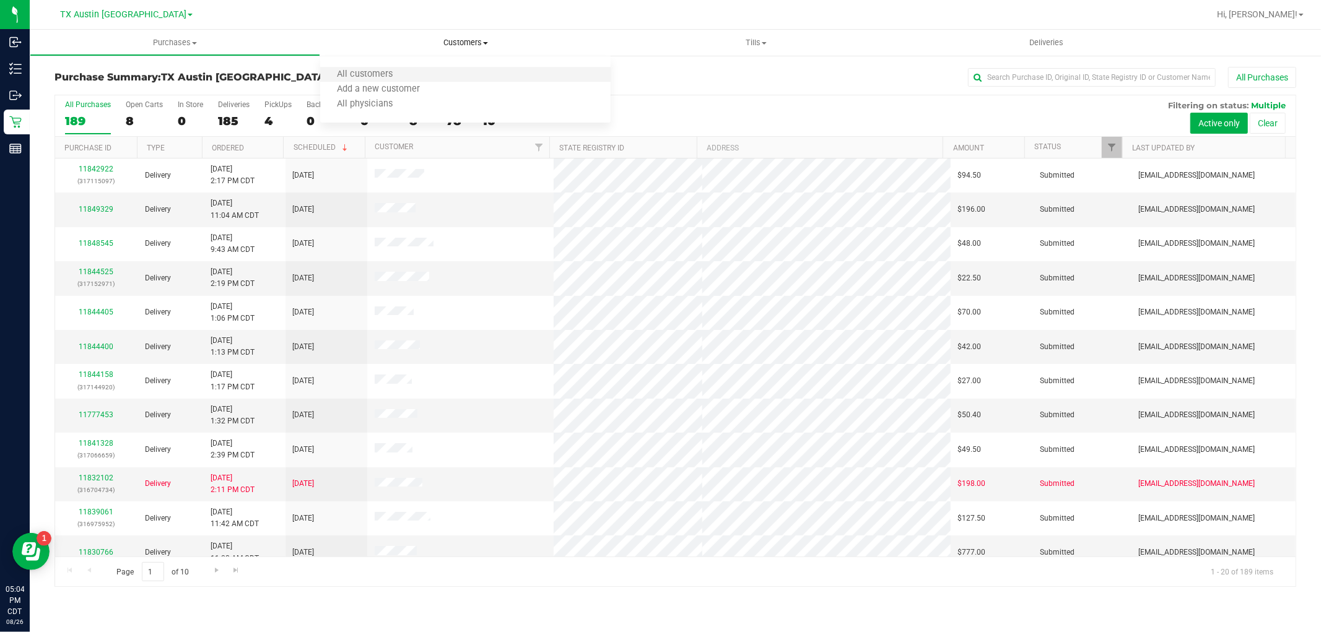
click at [445, 68] on li "All customers" at bounding box center [465, 75] width 290 height 15
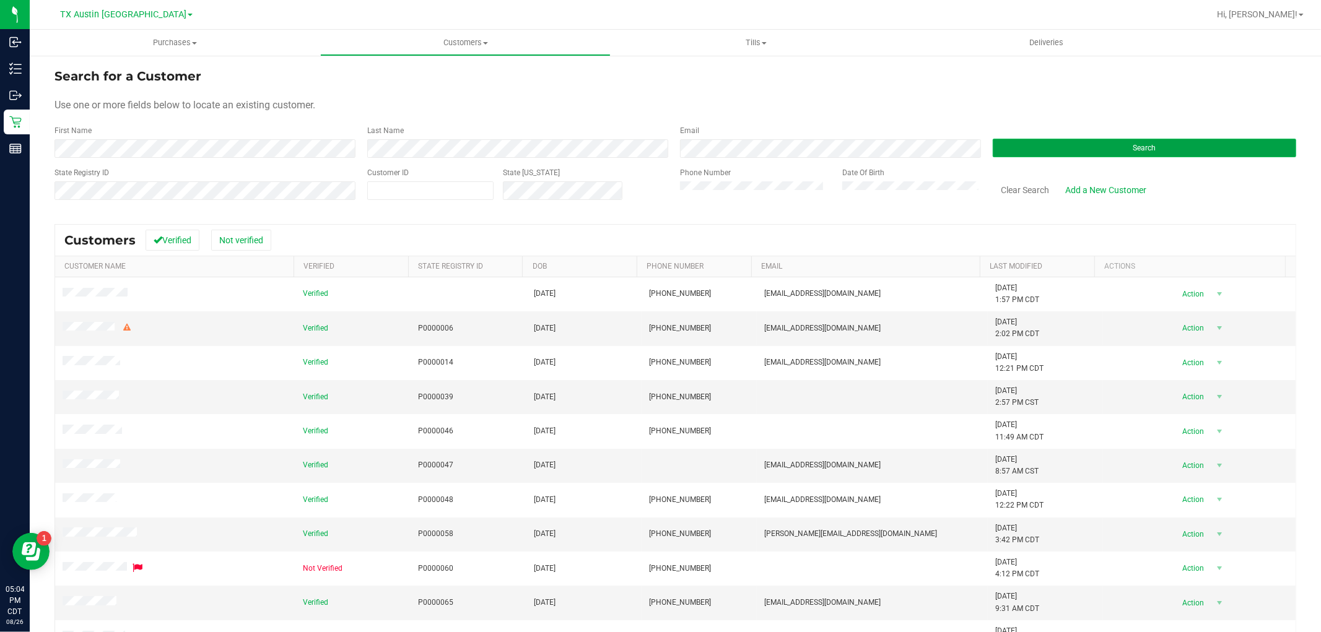
click at [1141, 146] on span "Search" at bounding box center [1144, 148] width 23 height 9
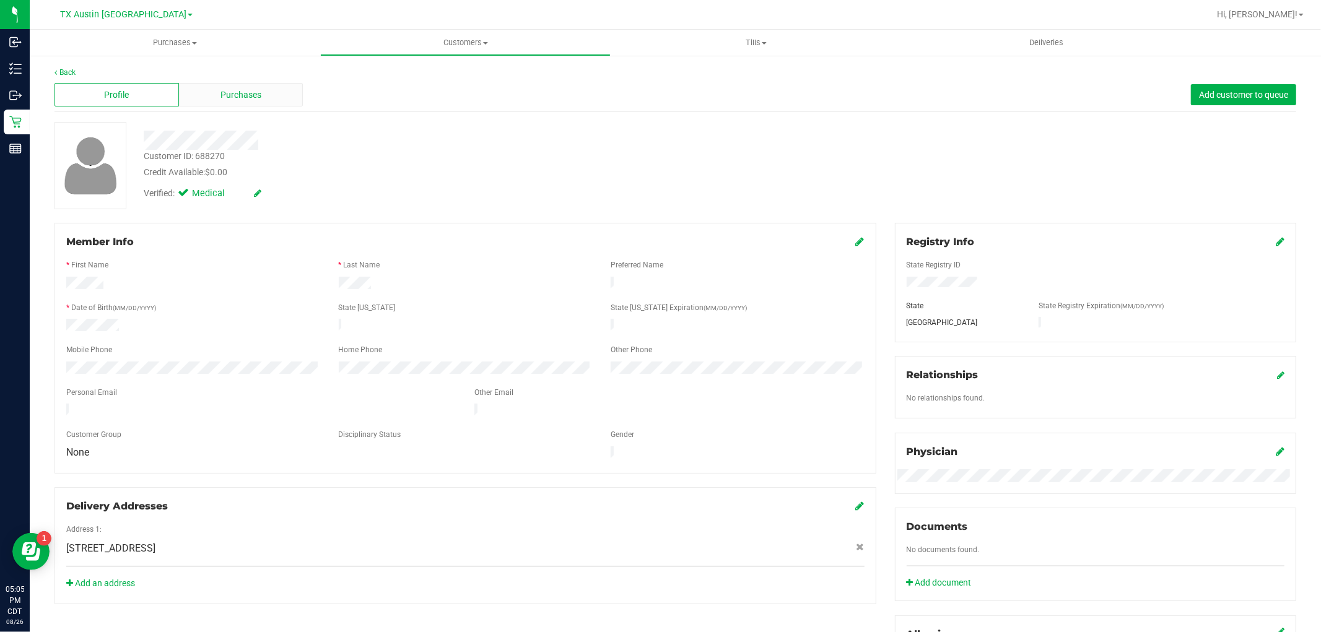
click at [285, 103] on div "Purchases" at bounding box center [241, 95] width 124 height 24
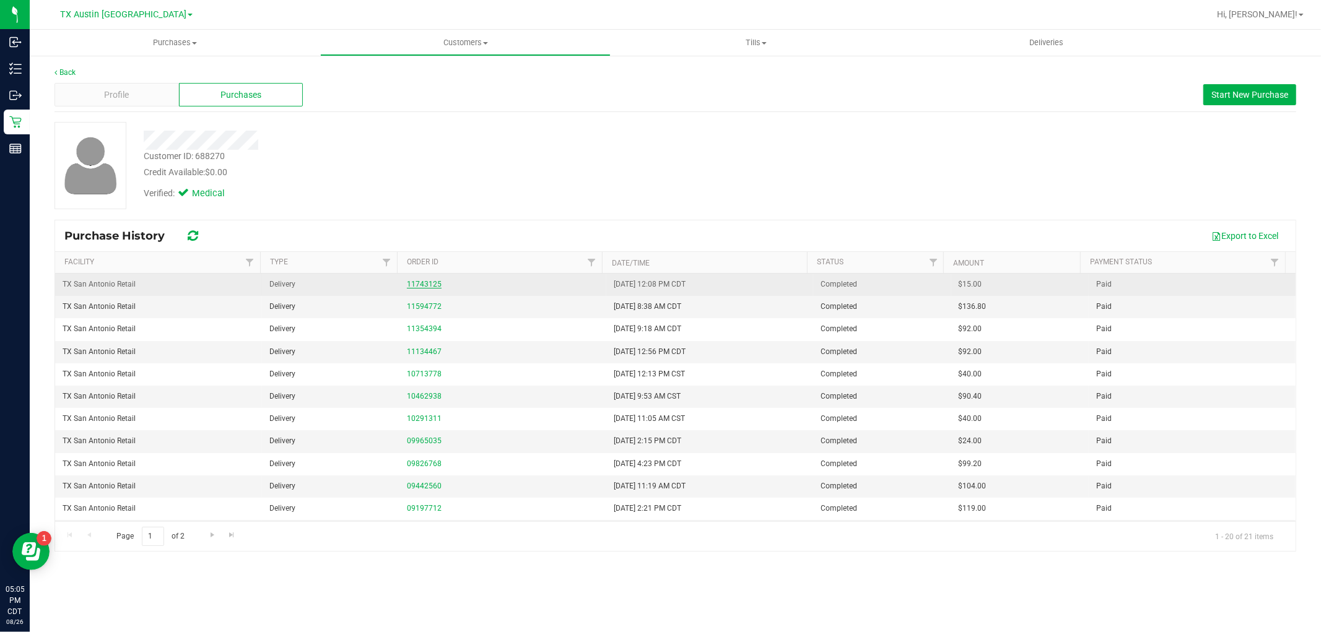
click at [431, 287] on link "11743125" at bounding box center [424, 284] width 35 height 9
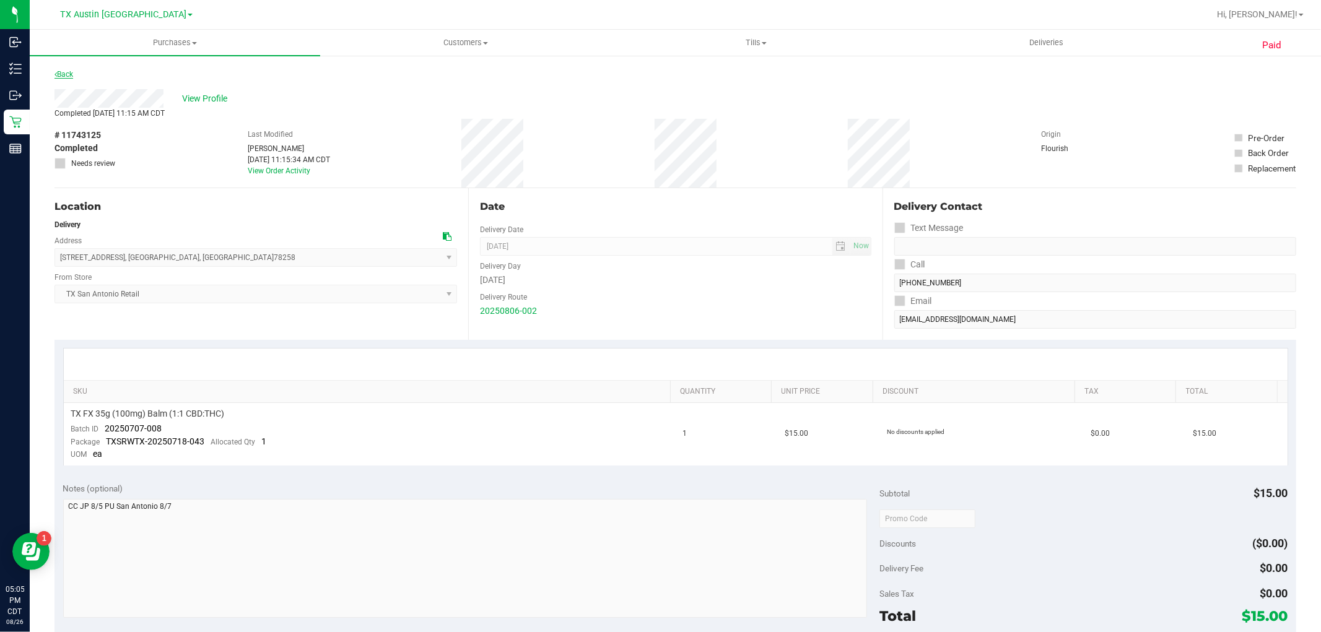
click at [69, 74] on link "Back" at bounding box center [64, 74] width 19 height 9
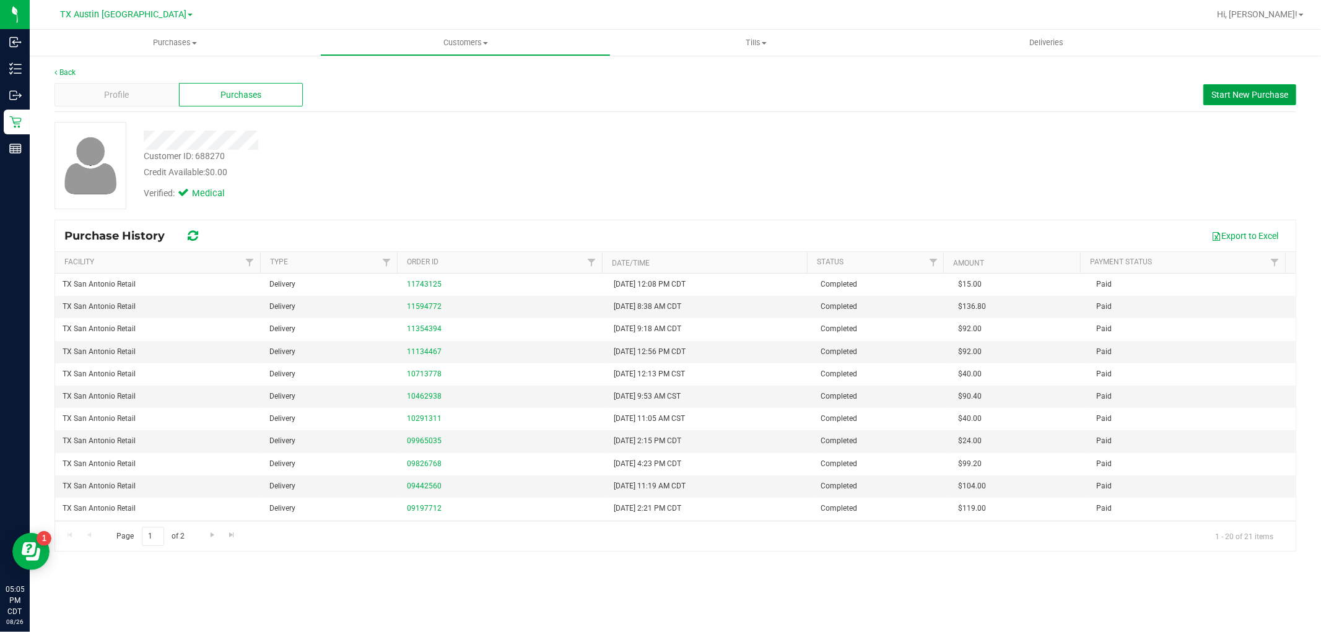
click at [1258, 95] on span "Start New Purchase" at bounding box center [1249, 95] width 77 height 10
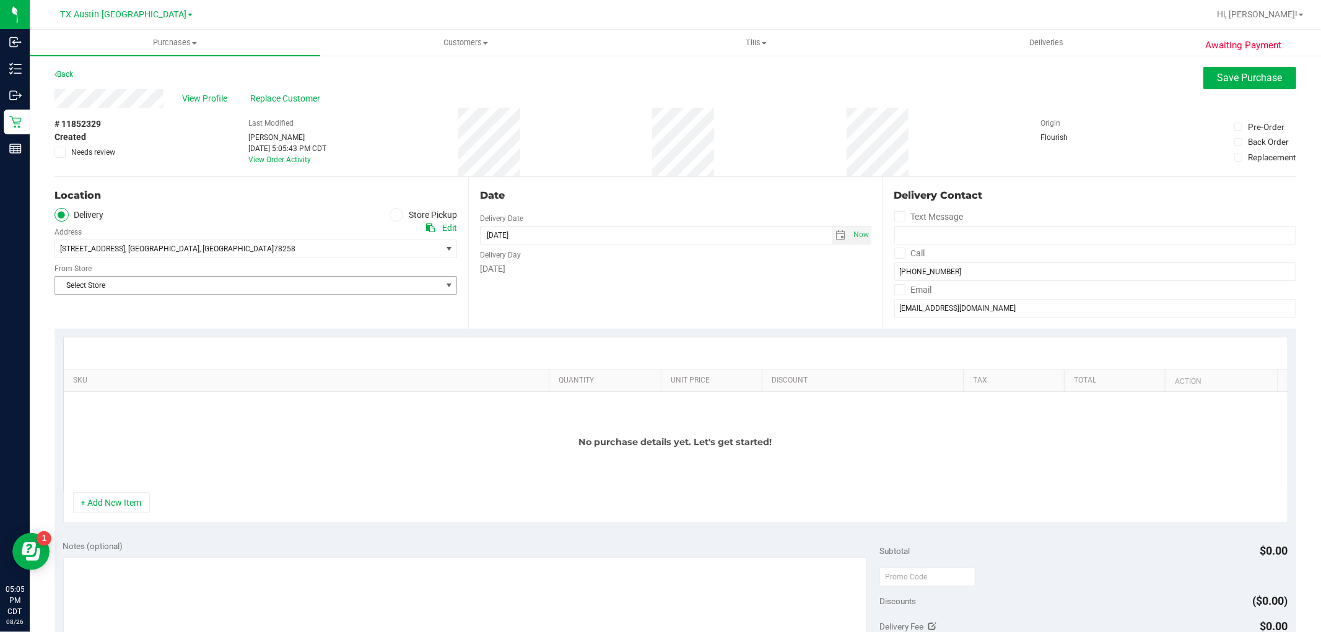
click at [236, 287] on span "Select Store" at bounding box center [248, 285] width 386 height 17
click at [131, 393] on li "TX San Antonio Retail" at bounding box center [254, 388] width 398 height 19
click at [128, 500] on button "+ Add New Item" at bounding box center [111, 502] width 77 height 21
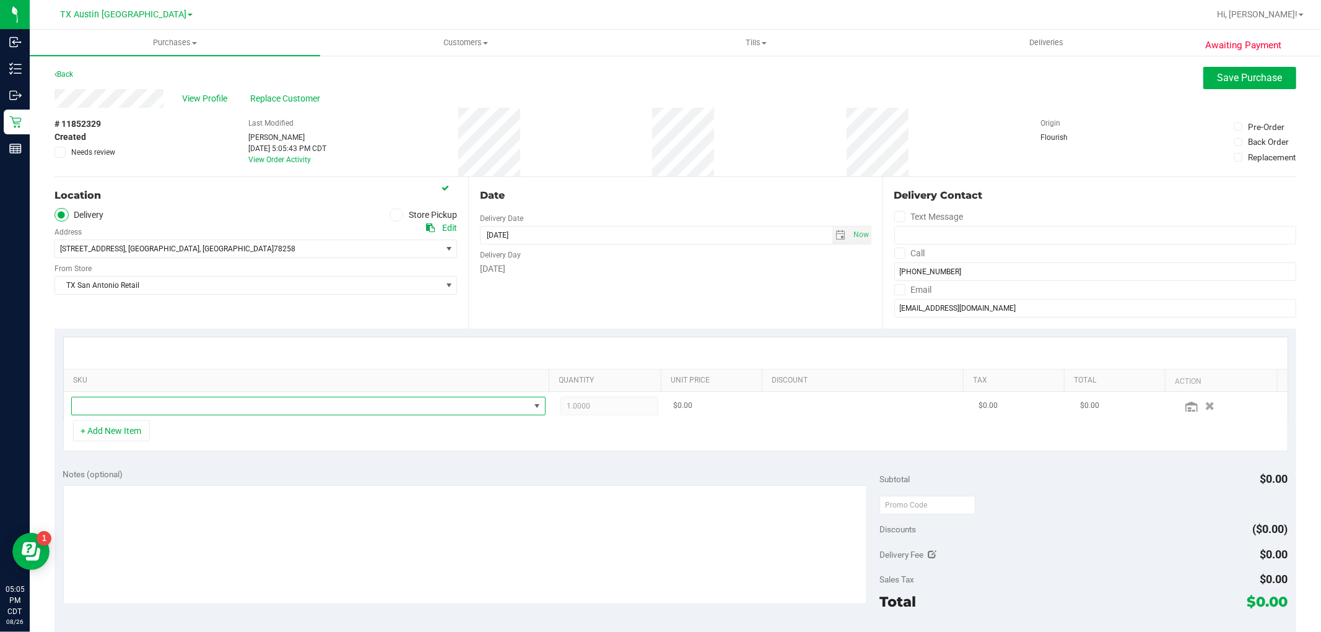
click at [196, 413] on span "NO DATA FOUND" at bounding box center [301, 406] width 458 height 17
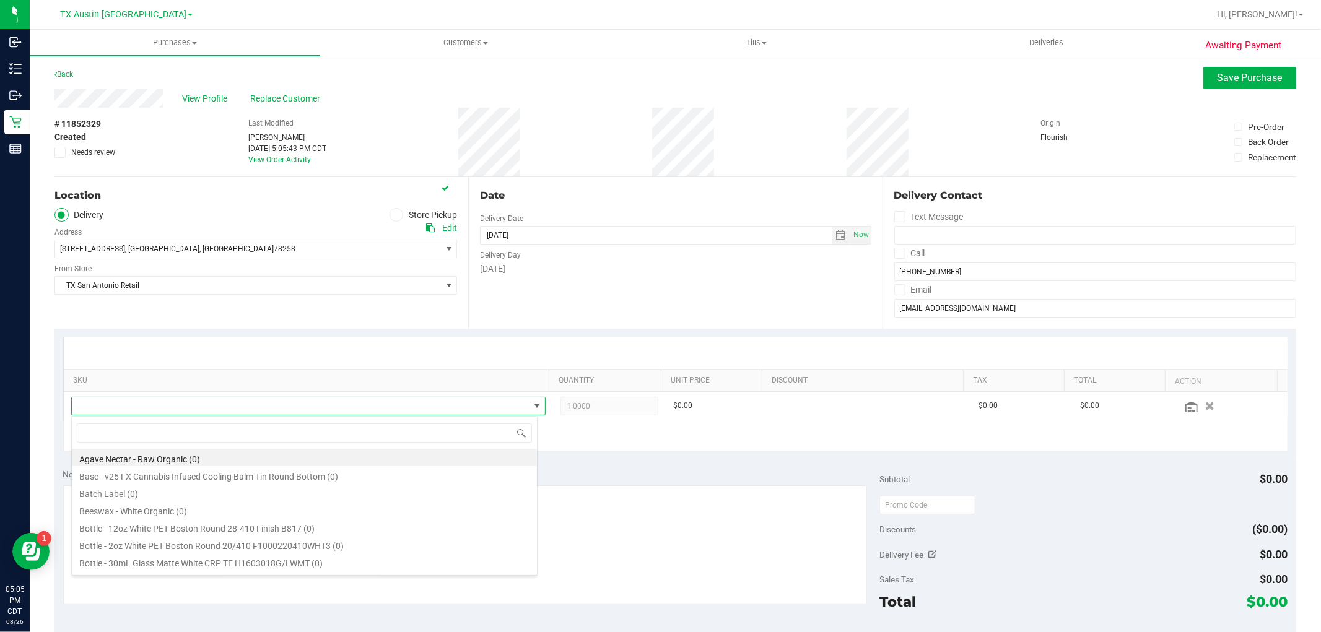
scroll to position [19, 462]
type input "fruit"
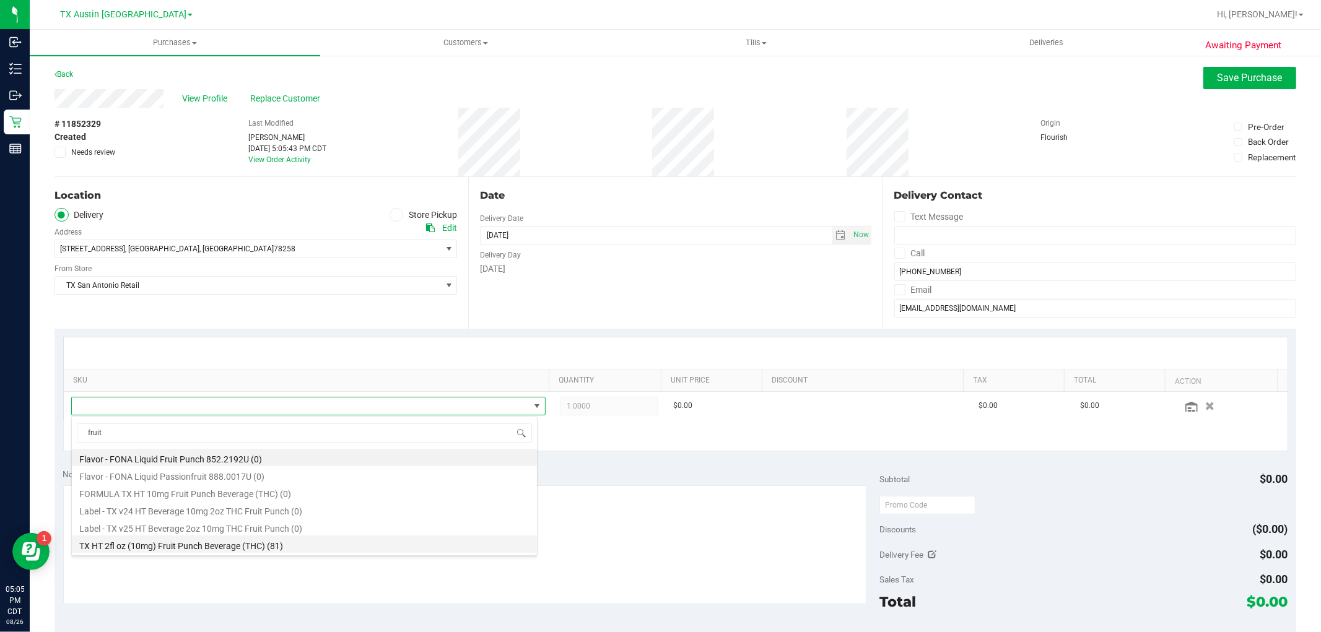
click at [308, 549] on li "TX HT 2fl oz (10mg) Fruit Punch Beverage (THC) (81)" at bounding box center [304, 544] width 465 height 17
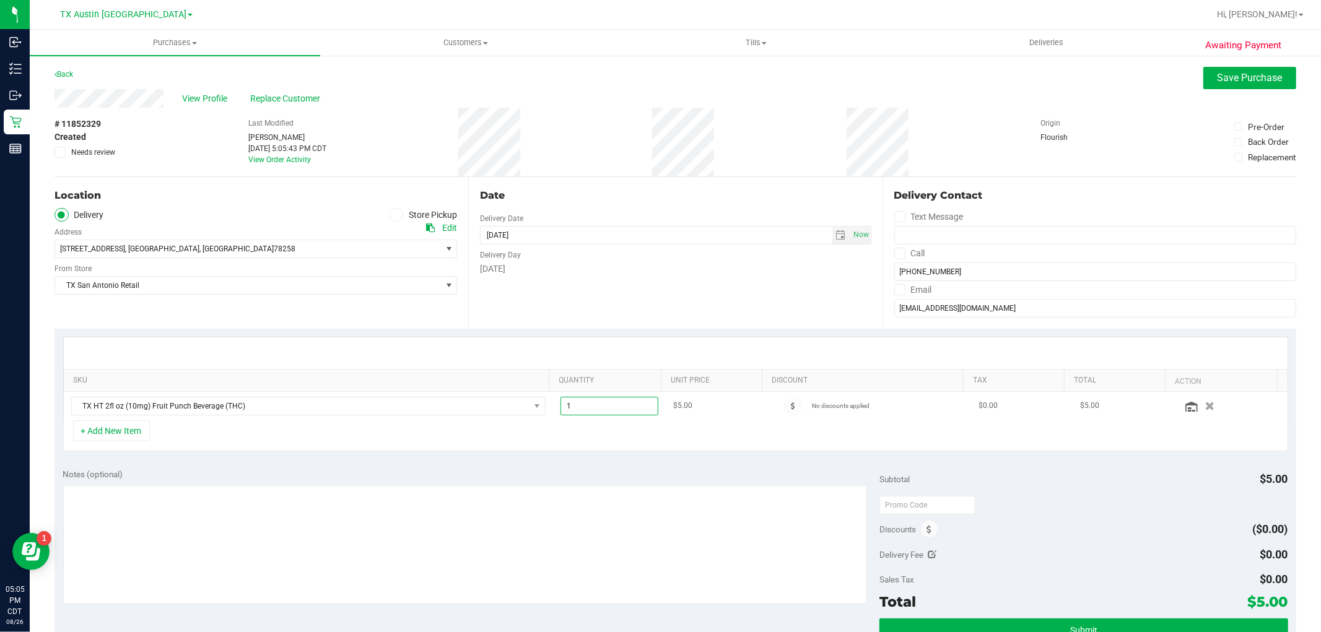
click at [603, 405] on span "1.00 1" at bounding box center [610, 406] width 98 height 19
click at [603, 405] on input "1" at bounding box center [609, 406] width 97 height 17
type input "5"
type input "5.00"
click at [139, 437] on button "+ Add New Item" at bounding box center [111, 431] width 77 height 21
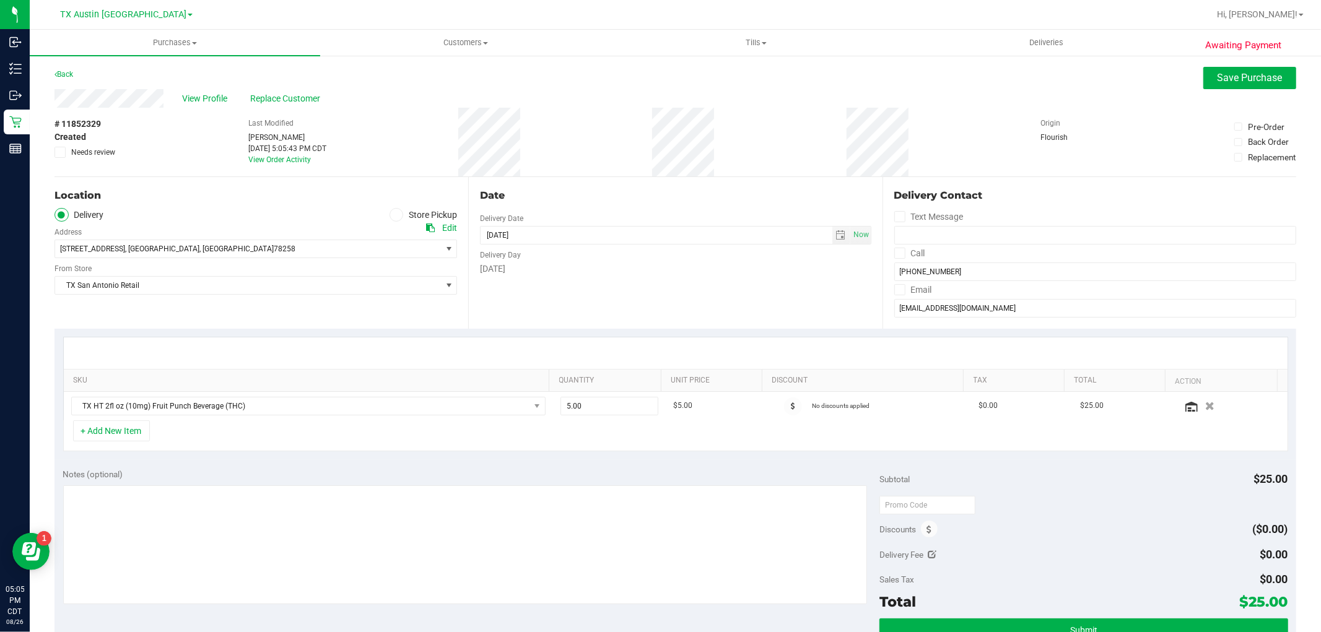
click at [110, 443] on div "+ Add New Item" at bounding box center [675, 436] width 1225 height 31
click at [134, 434] on button "+ Add New Item" at bounding box center [111, 431] width 77 height 21
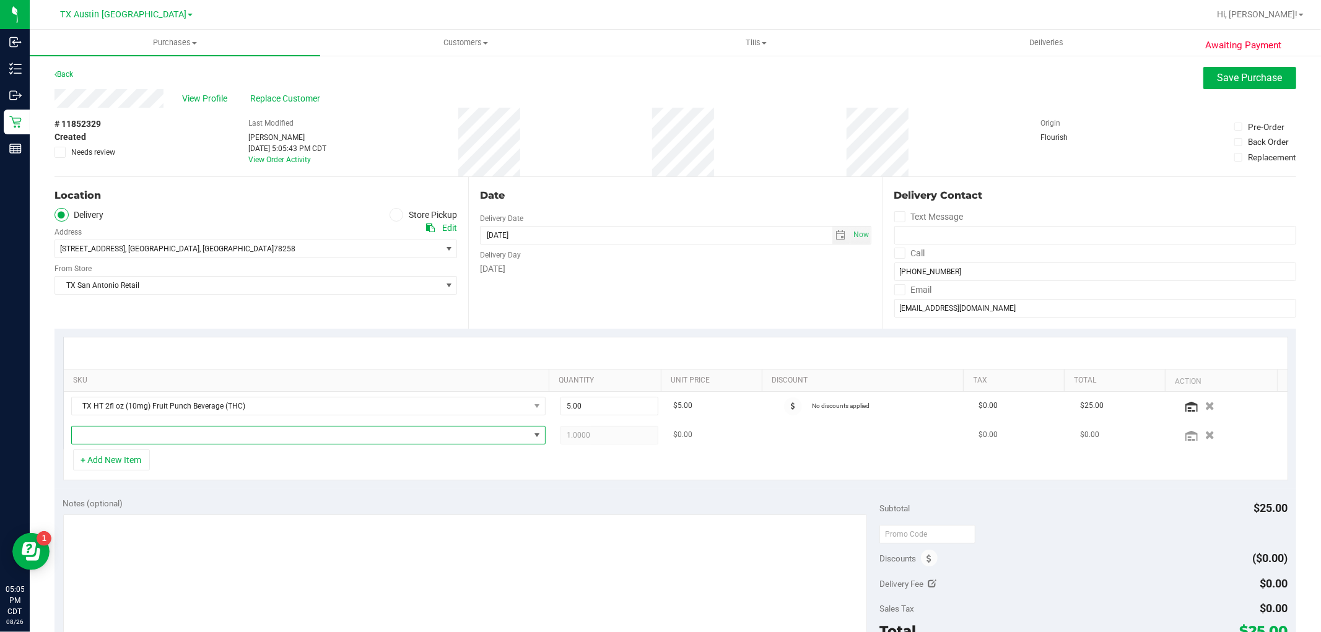
click at [135, 430] on span "NO DATA FOUND" at bounding box center [301, 435] width 458 height 17
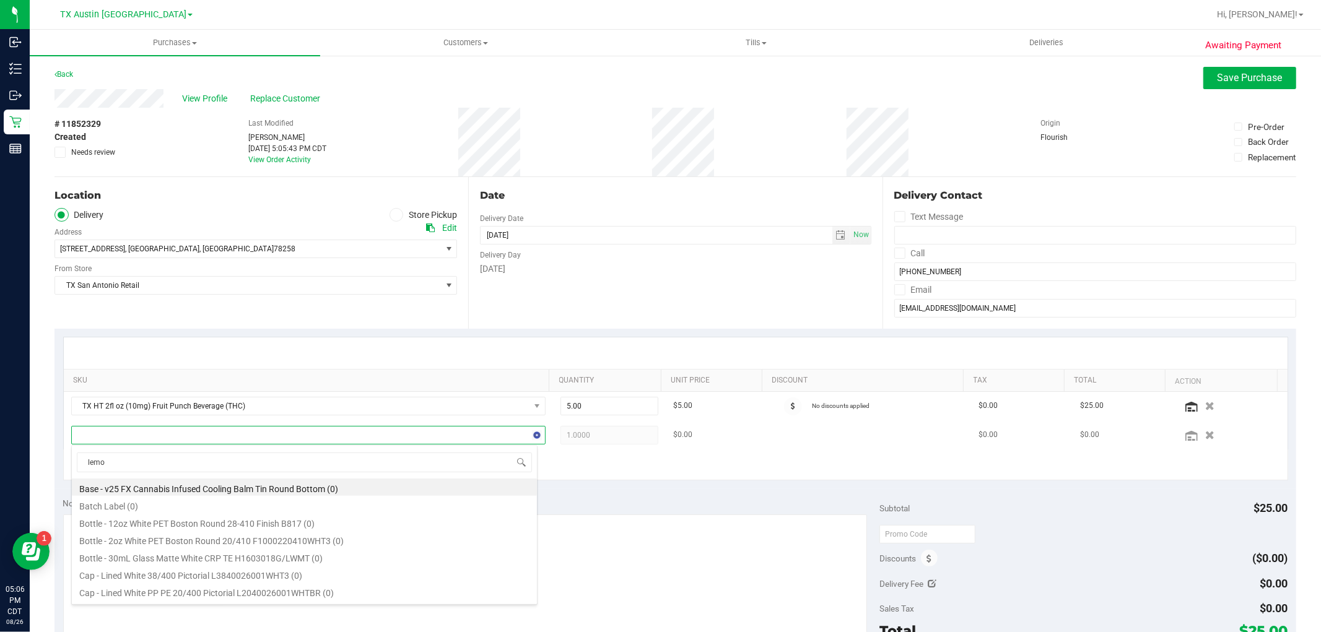
type input "lemon"
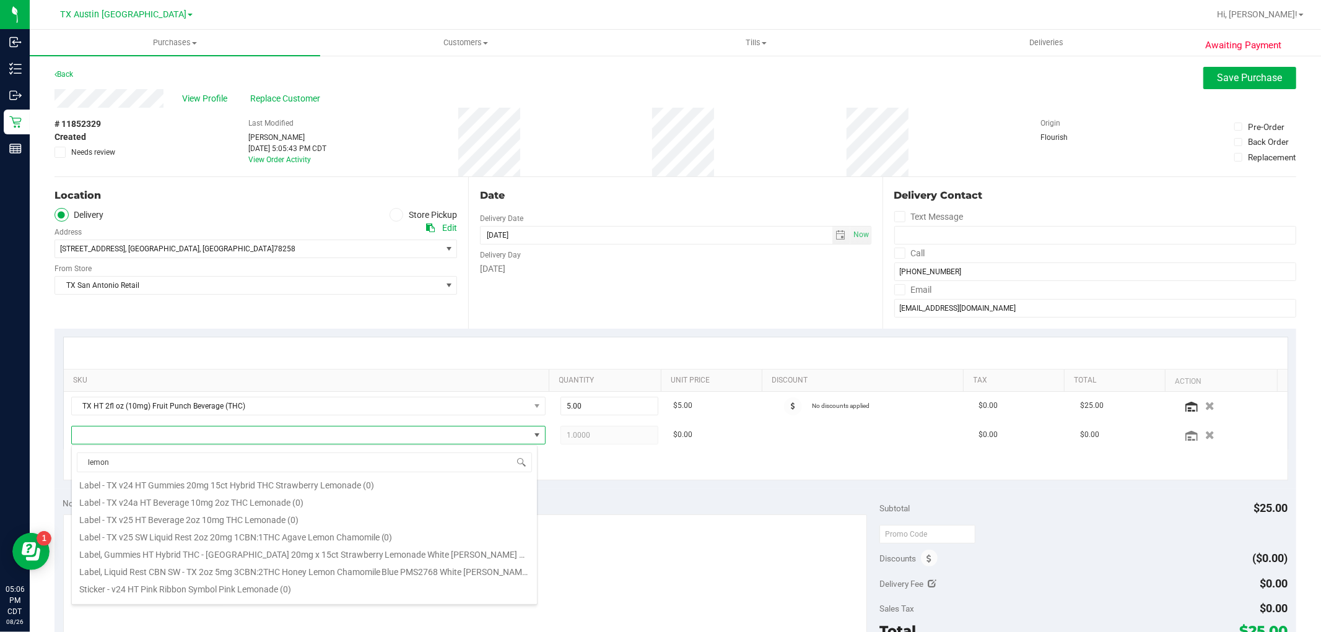
scroll to position [275, 0]
click at [302, 591] on li "TX HT 20mg Strawberry Lemonade Gummies (THC) 15ct (34)" at bounding box center [304, 593] width 465 height 17
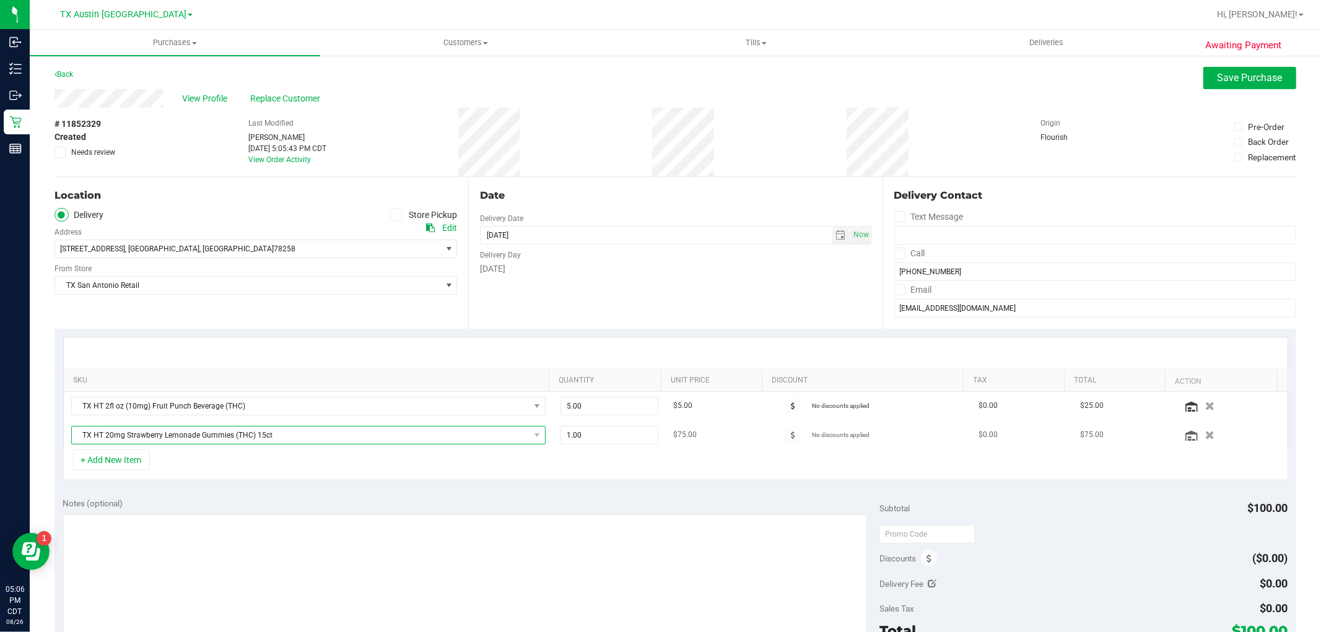
click at [416, 443] on span "TX HT 20mg Strawberry Lemonade Gummies (THC) 15ct" at bounding box center [301, 435] width 458 height 17
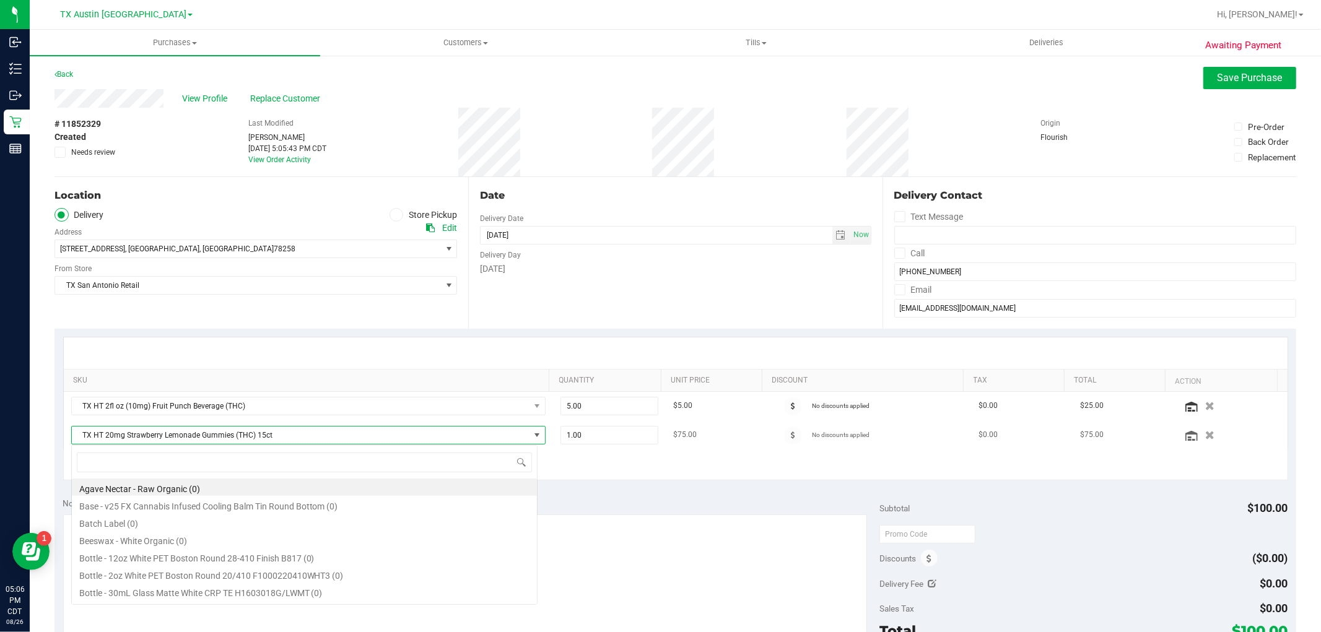
scroll to position [19, 462]
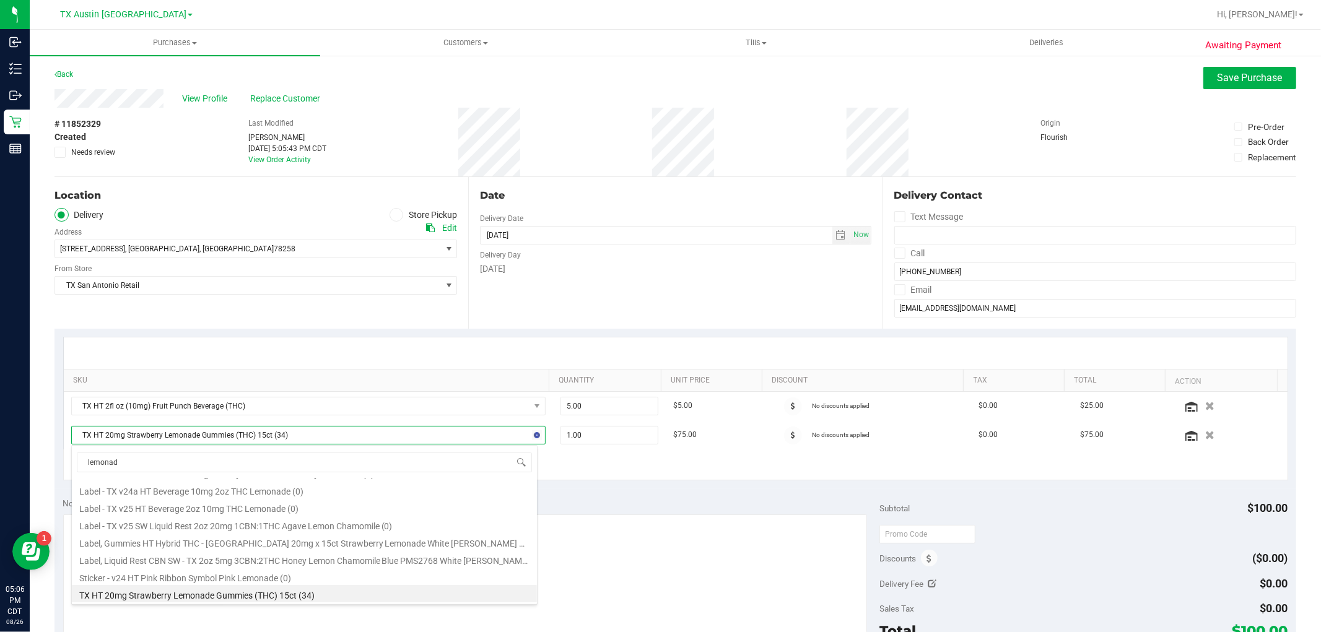
type input "lemonade"
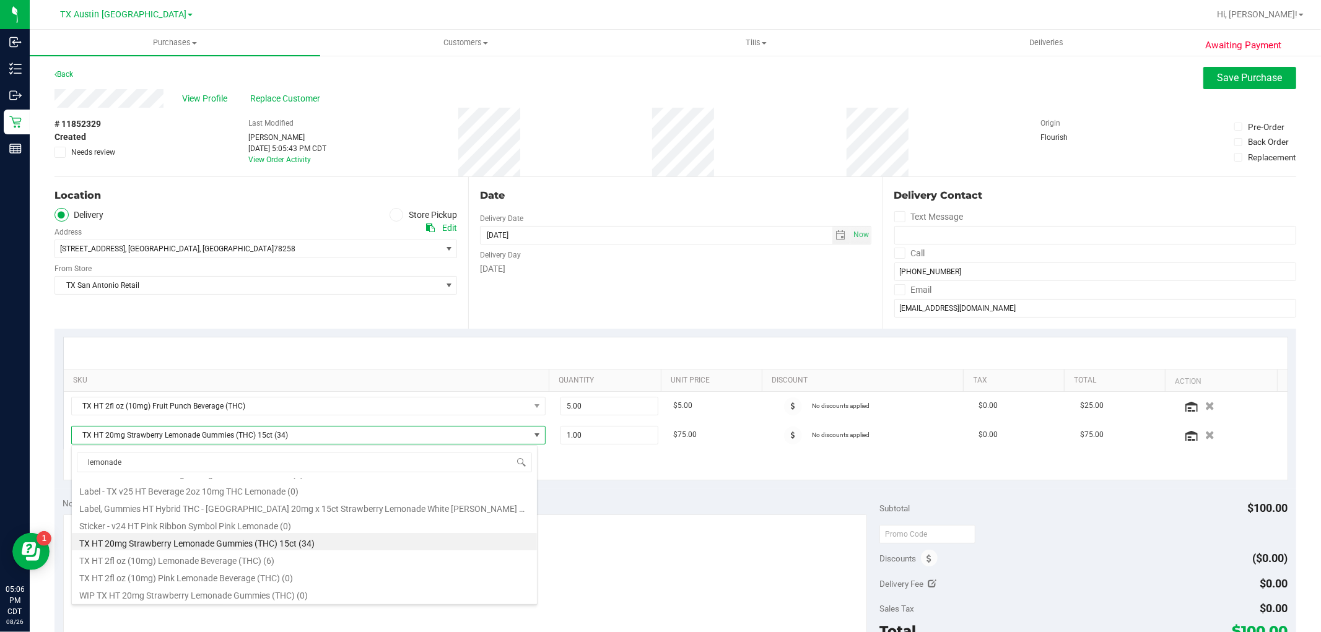
scroll to position [136, 0]
click at [264, 561] on li "TX HT 2fl oz (10mg) Lemonade Beverage (THC) (6)" at bounding box center [304, 559] width 465 height 17
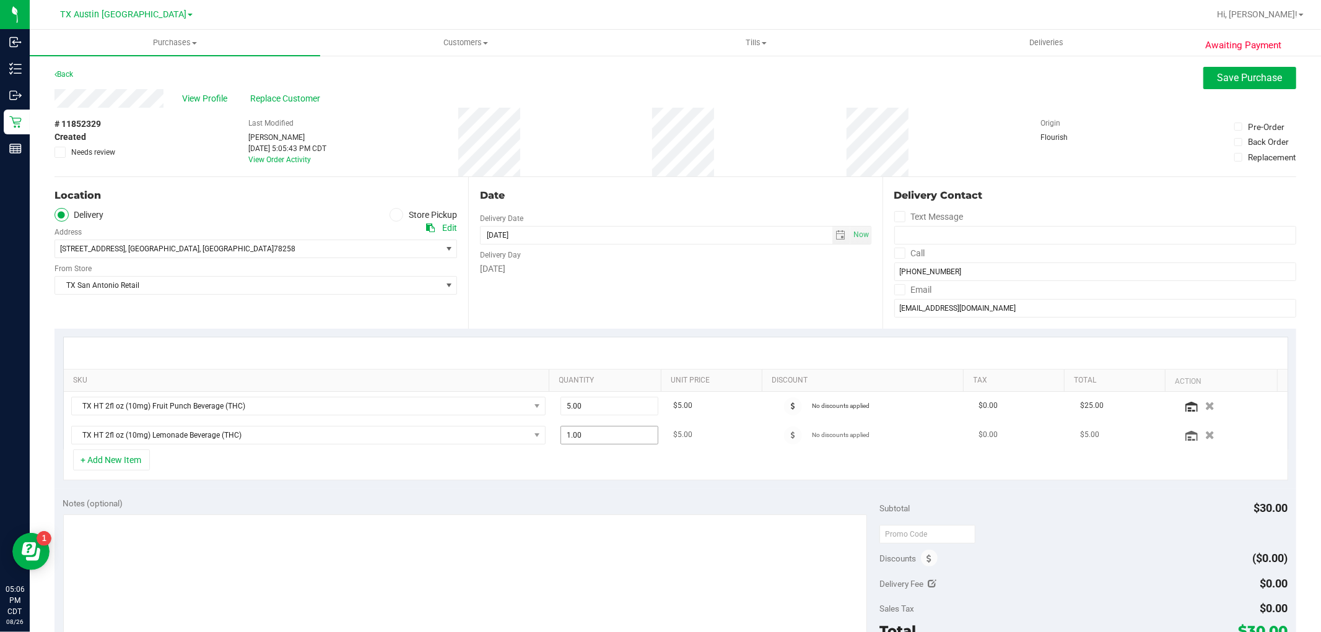
click at [578, 436] on span "1.00 1" at bounding box center [610, 435] width 98 height 19
click at [578, 436] on input "1" at bounding box center [609, 435] width 97 height 17
type input "5"
type input "5.00"
click at [568, 463] on div "+ Add New Item" at bounding box center [675, 465] width 1225 height 31
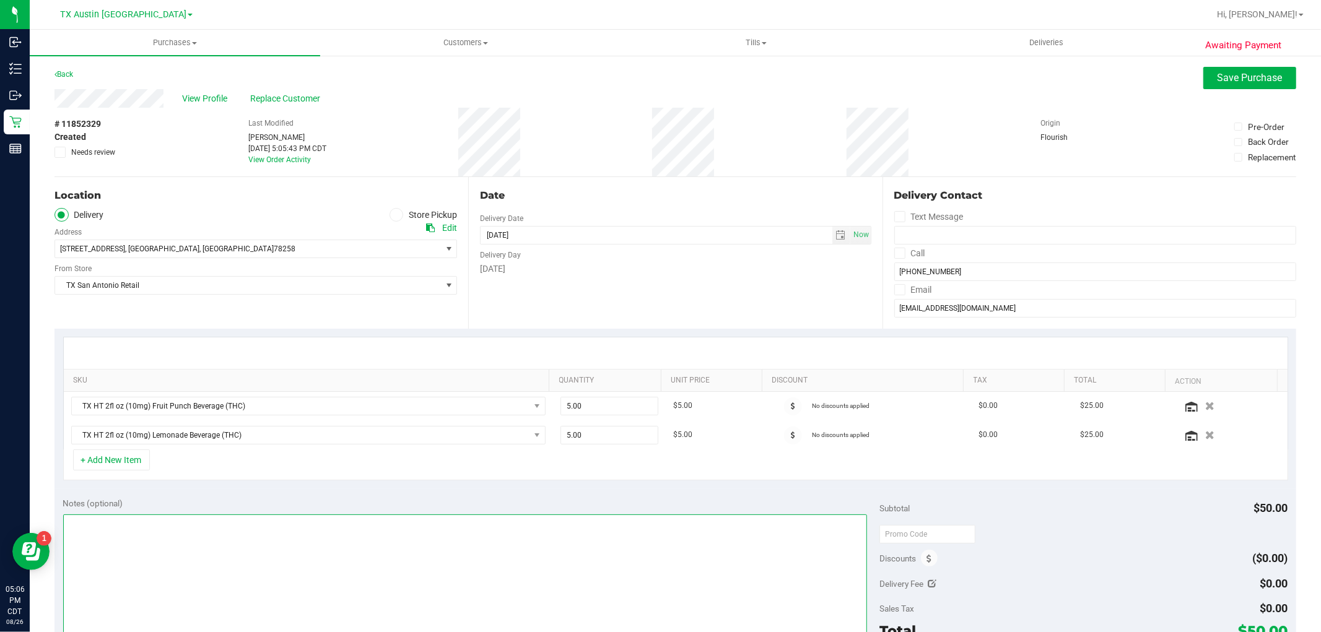
click at [204, 593] on textarea at bounding box center [465, 574] width 805 height 119
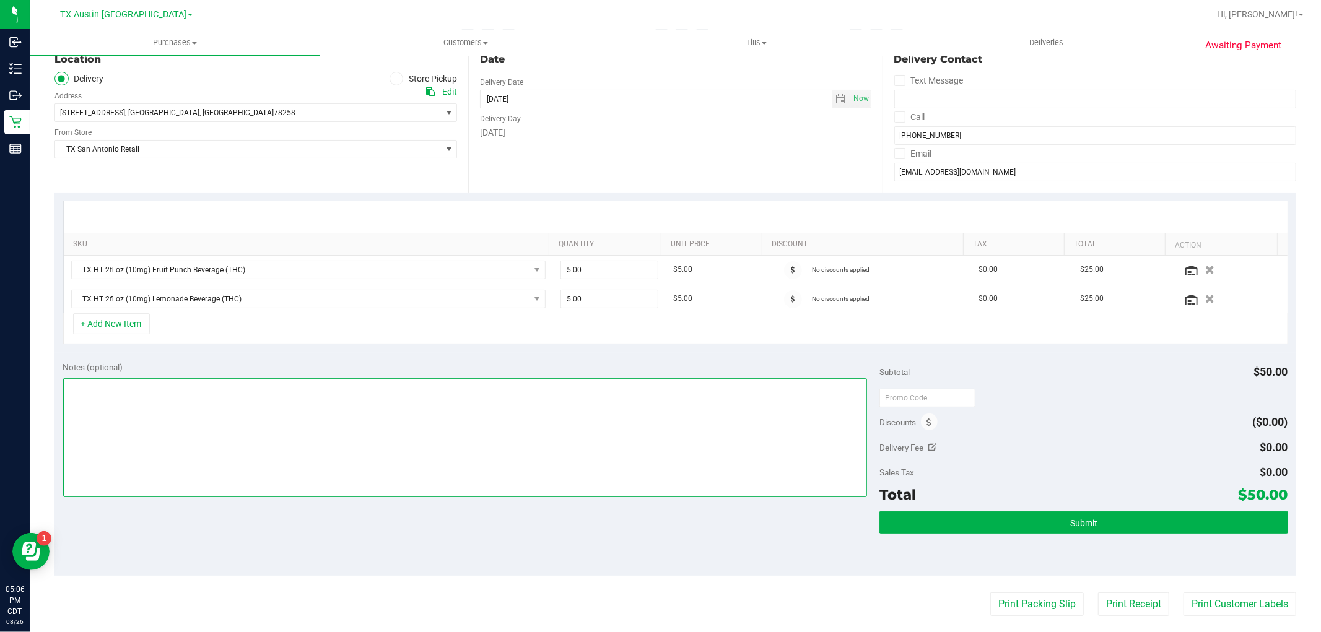
scroll to position [137, 0]
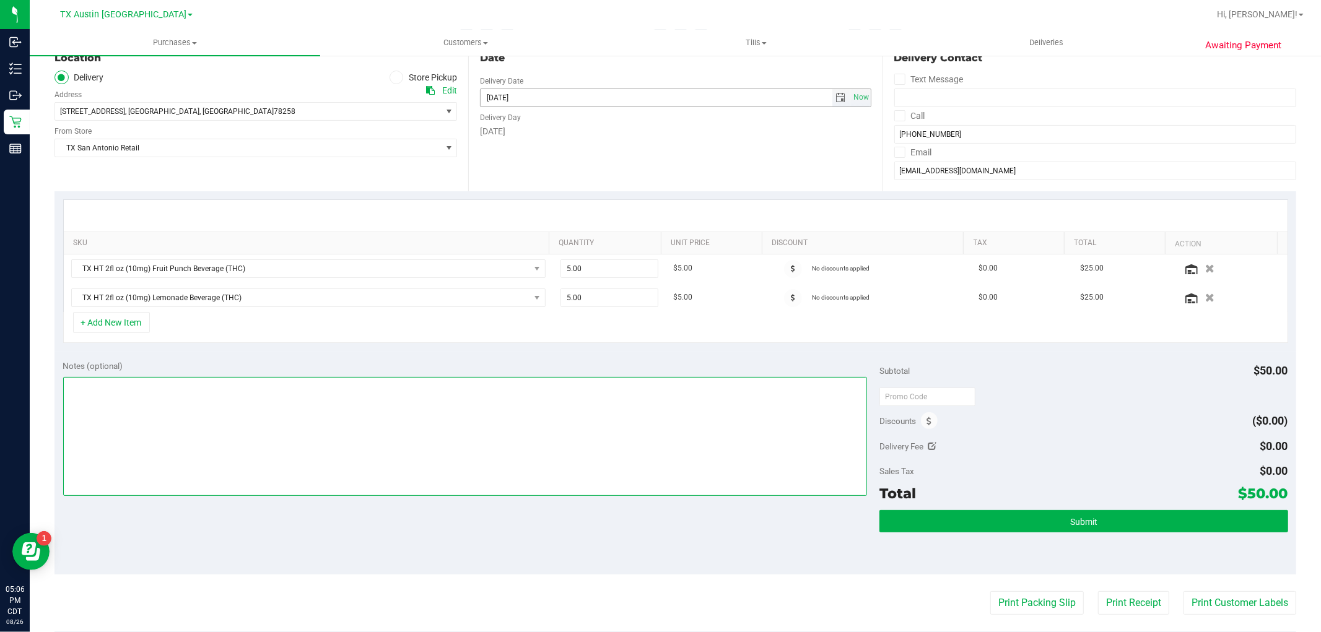
click at [832, 95] on span "select" at bounding box center [841, 97] width 18 height 17
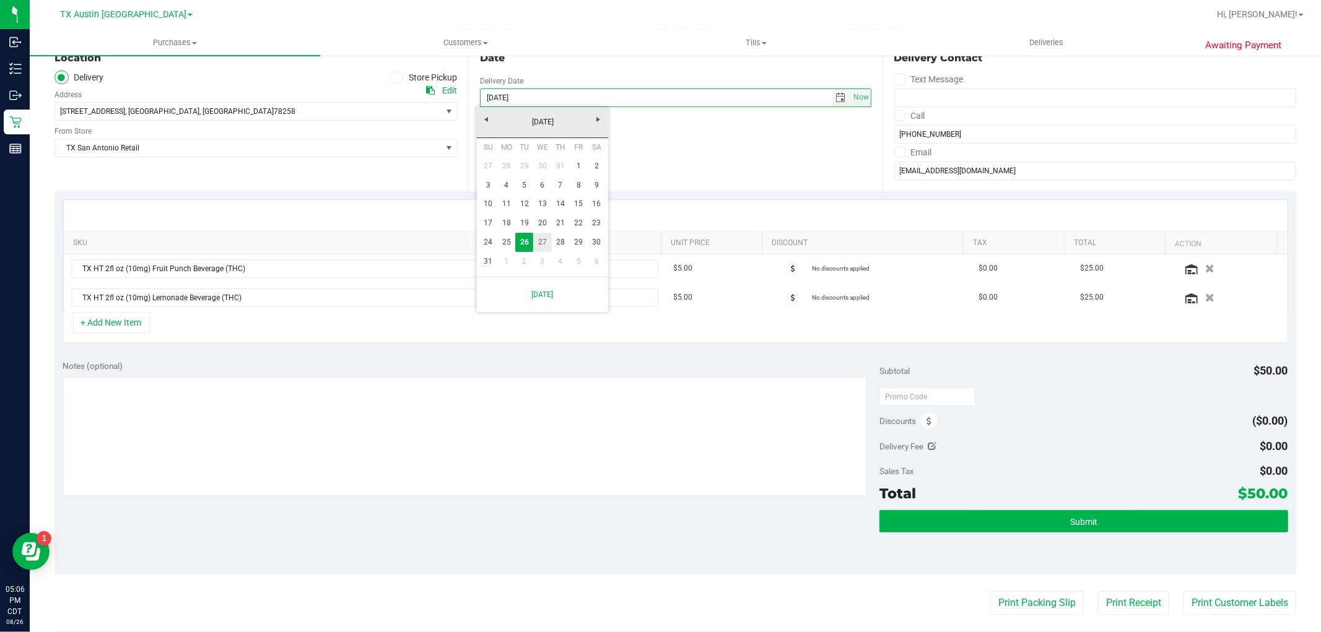
click at [537, 243] on link "27" at bounding box center [542, 242] width 18 height 19
type input "08/27/2025"
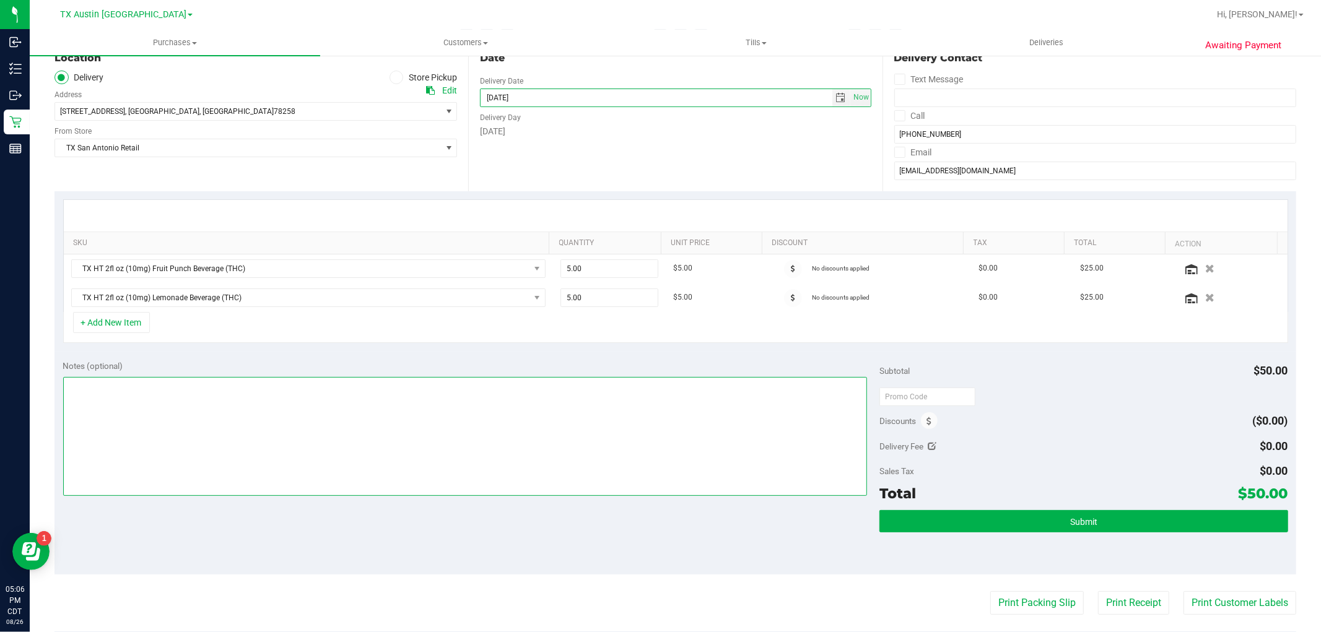
click at [416, 418] on textarea at bounding box center [465, 436] width 805 height 119
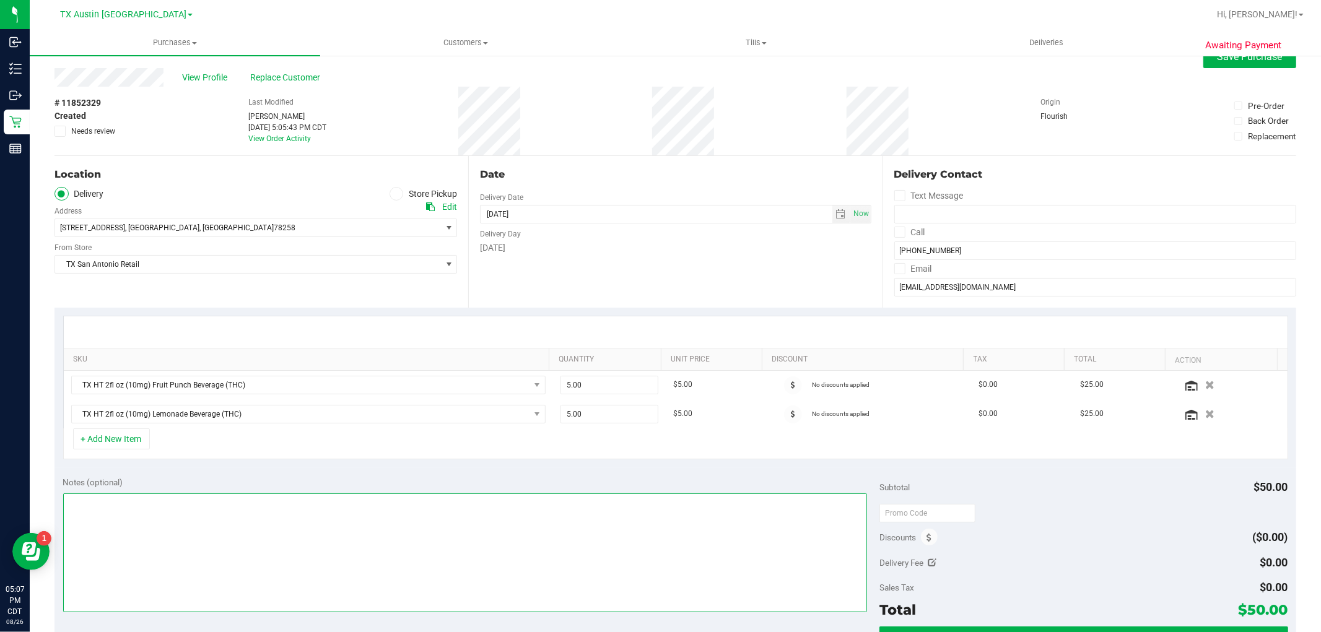
scroll to position [0, 0]
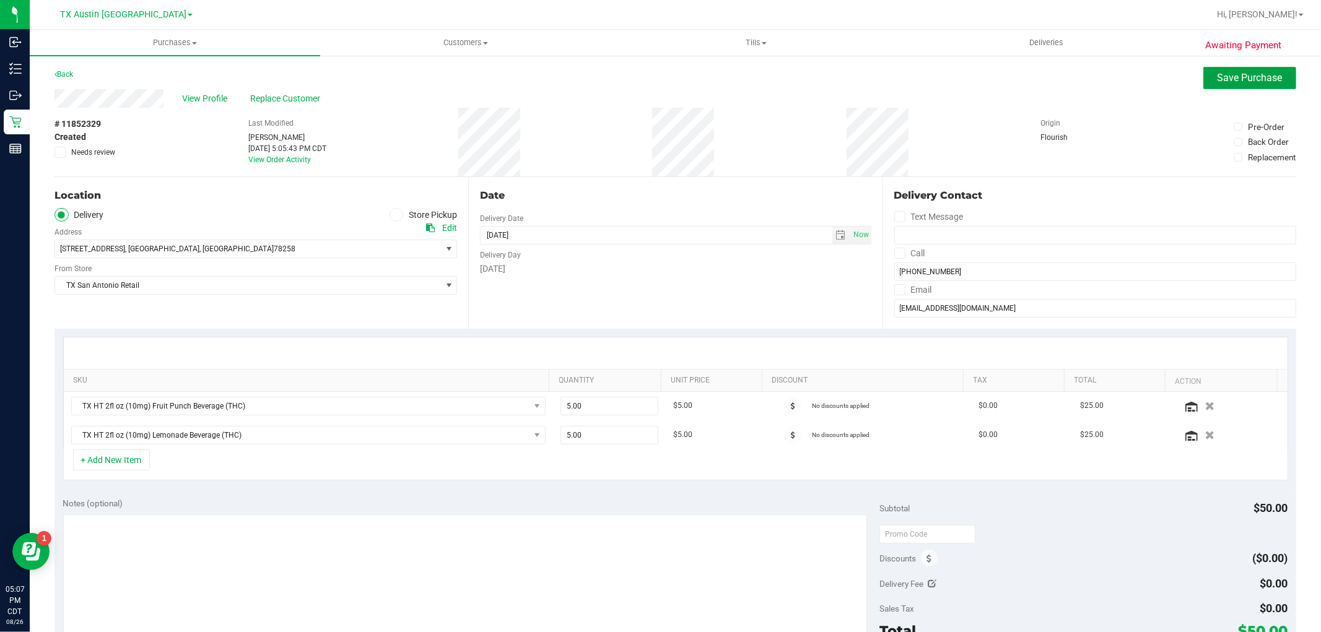
click at [1234, 79] on span "Save Purchase" at bounding box center [1250, 78] width 65 height 12
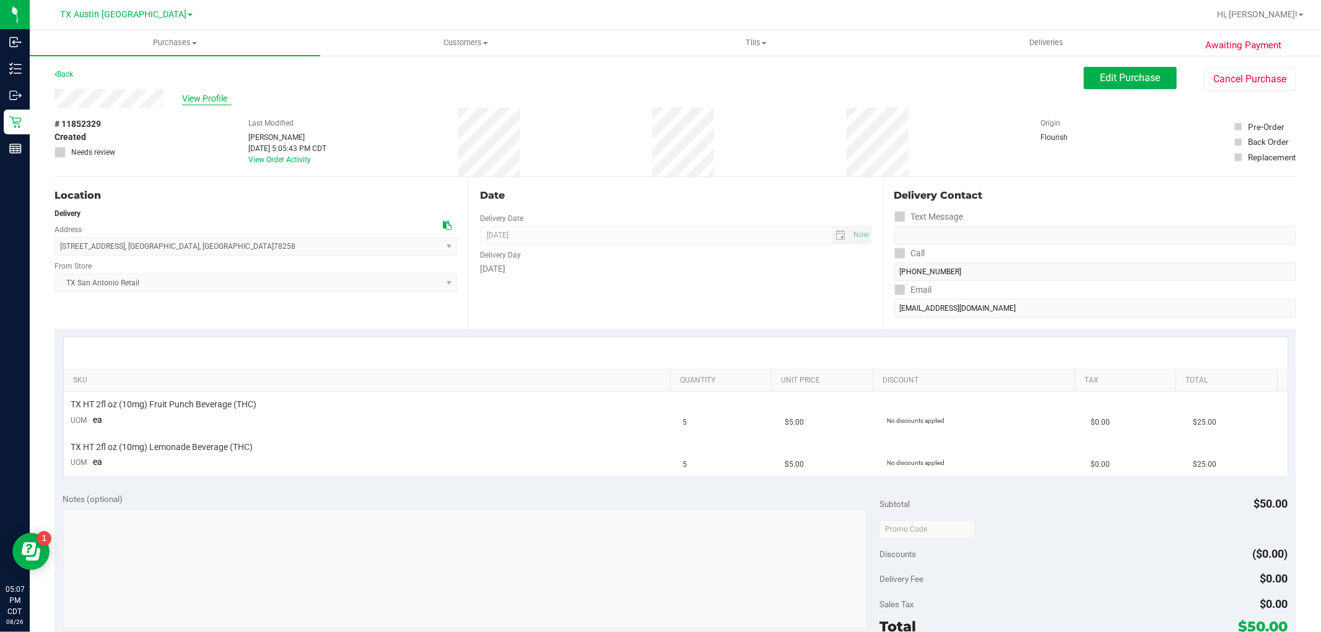
click at [214, 100] on span "View Profile" at bounding box center [207, 98] width 50 height 13
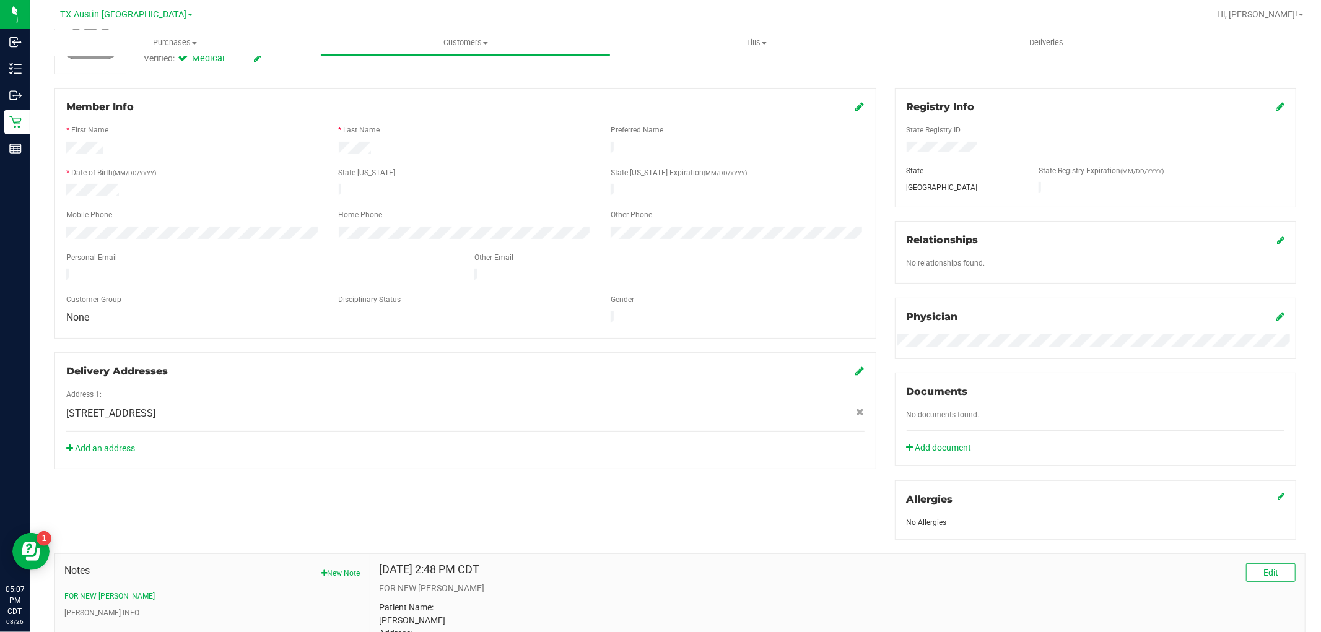
scroll to position [275, 0]
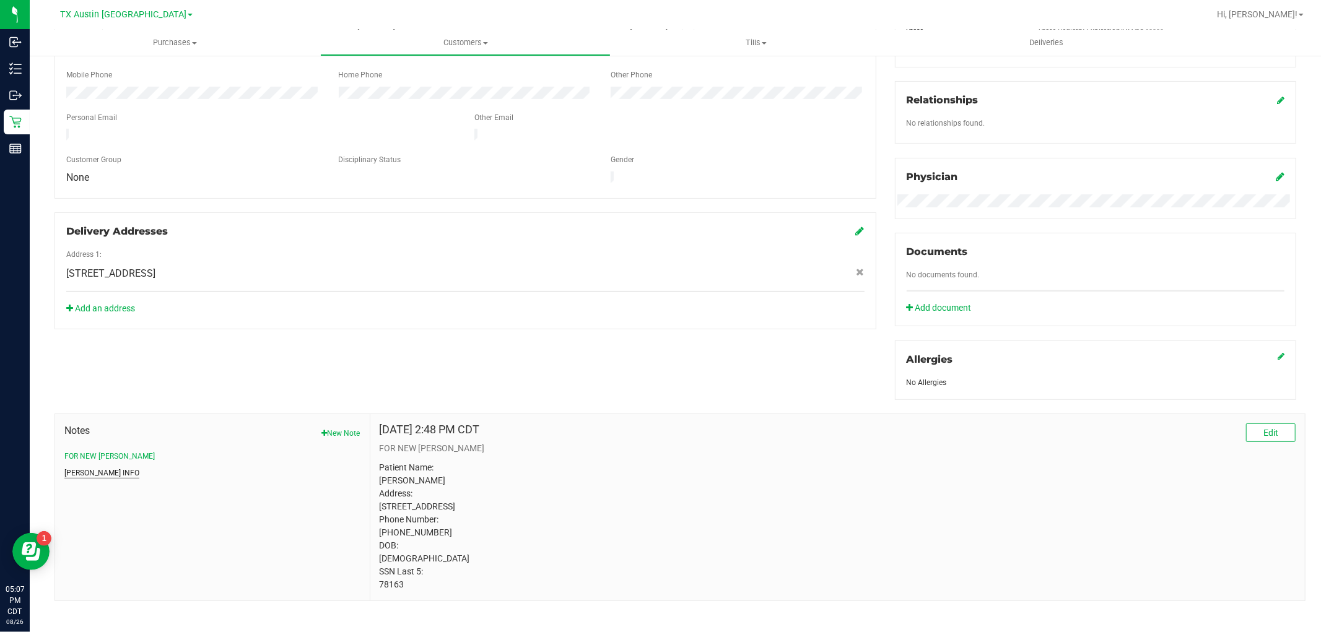
click at [90, 471] on button "CURT INFO" at bounding box center [101, 473] width 75 height 11
click at [95, 454] on button "FOR NEW CURT" at bounding box center [109, 456] width 90 height 11
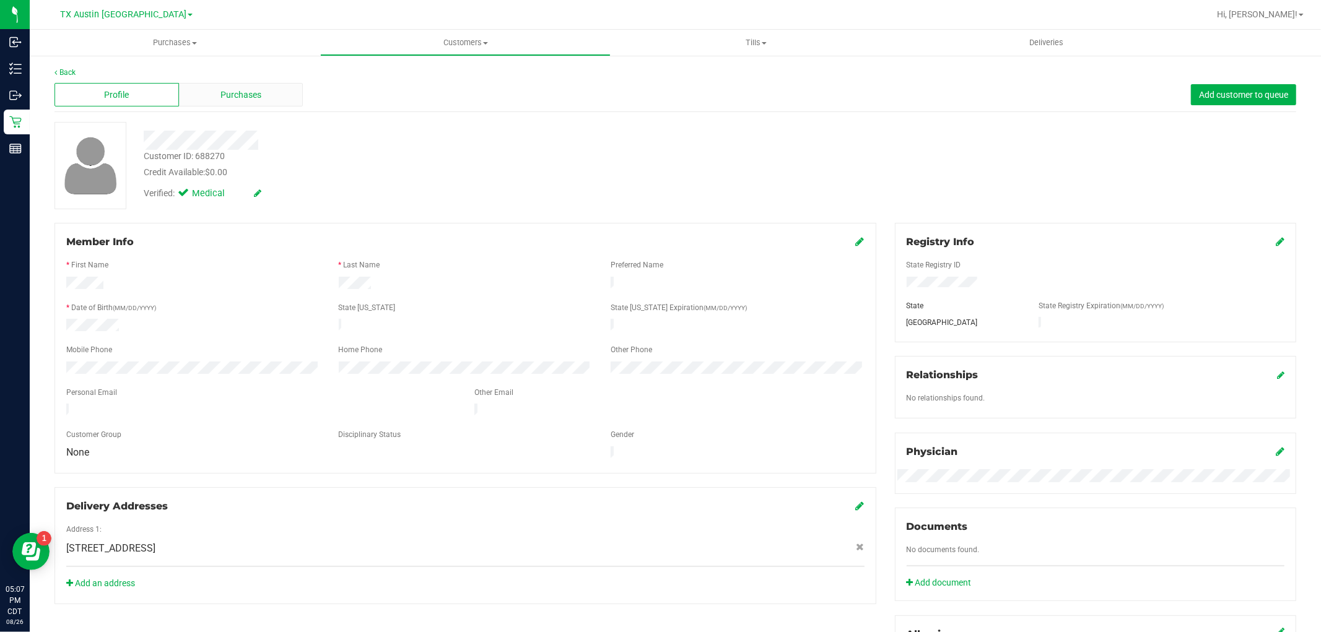
click at [251, 85] on div "Purchases" at bounding box center [241, 95] width 124 height 24
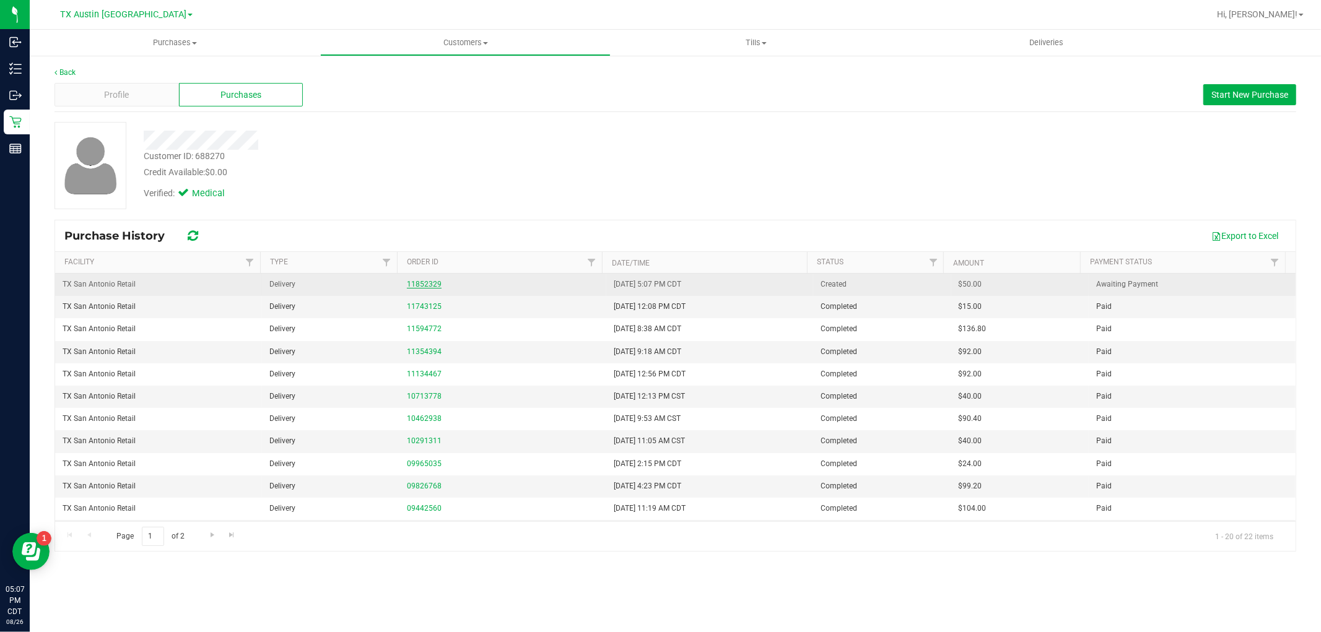
click at [422, 286] on link "11852329" at bounding box center [424, 284] width 35 height 9
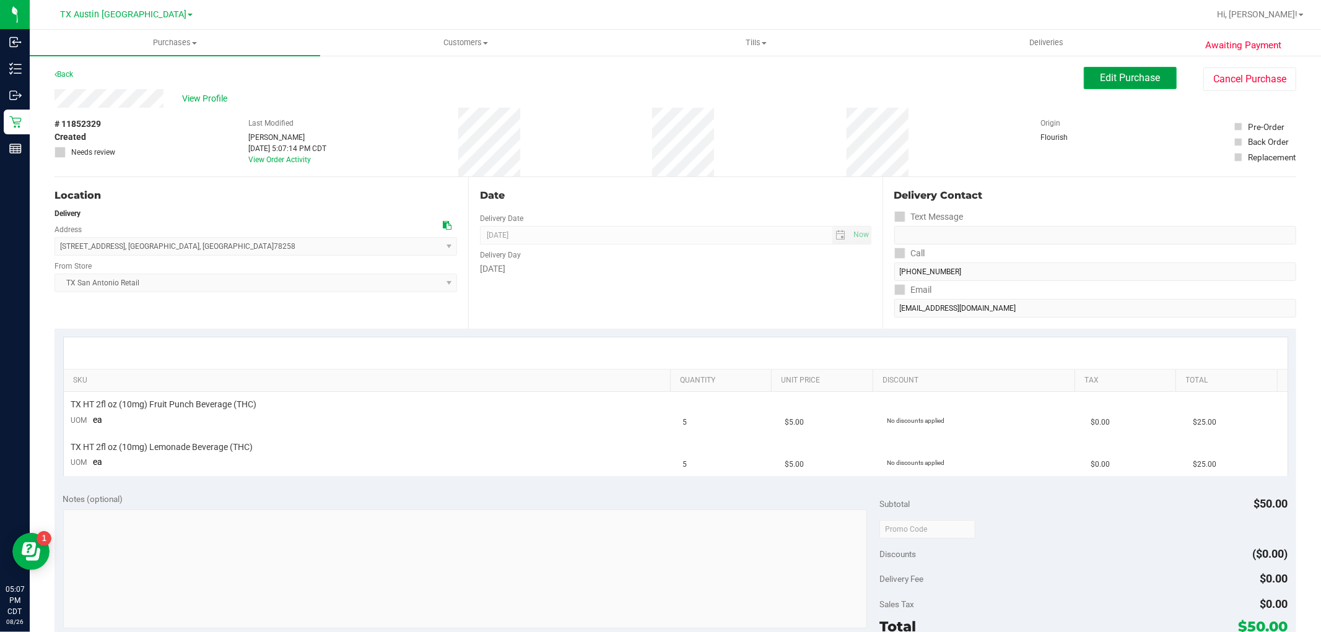
click at [1109, 83] on span "Edit Purchase" at bounding box center [1131, 78] width 60 height 12
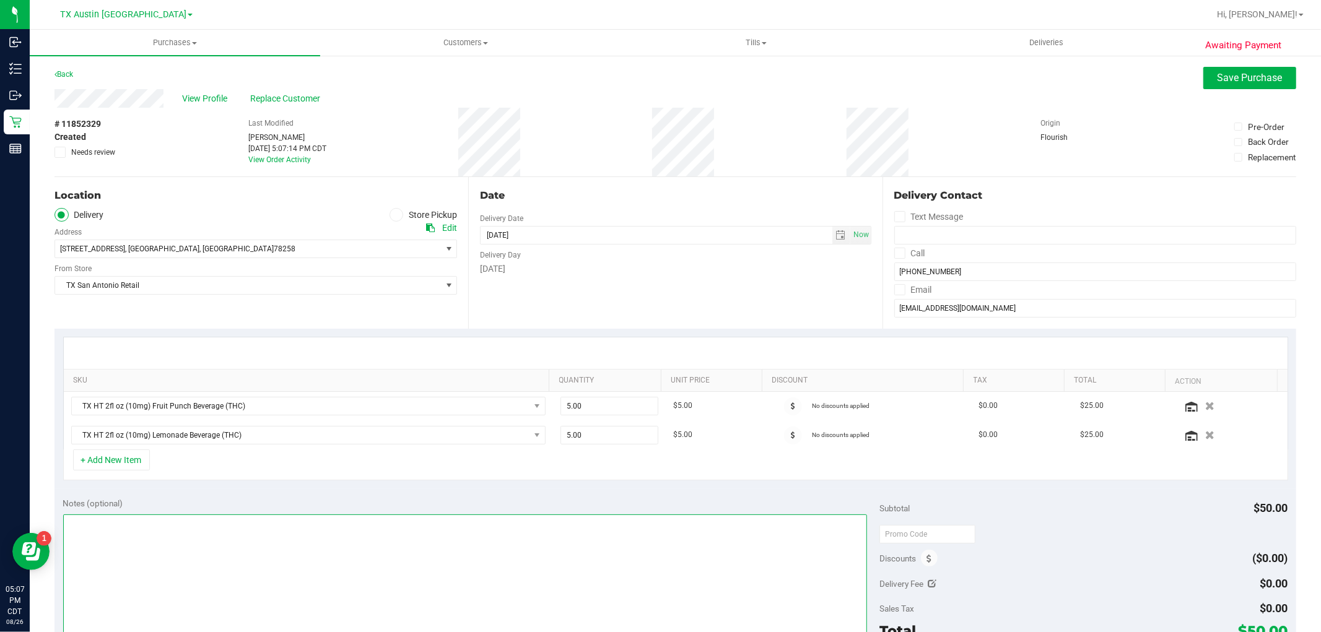
click at [310, 574] on textarea at bounding box center [465, 574] width 805 height 119
click at [752, 554] on textarea at bounding box center [465, 574] width 805 height 119
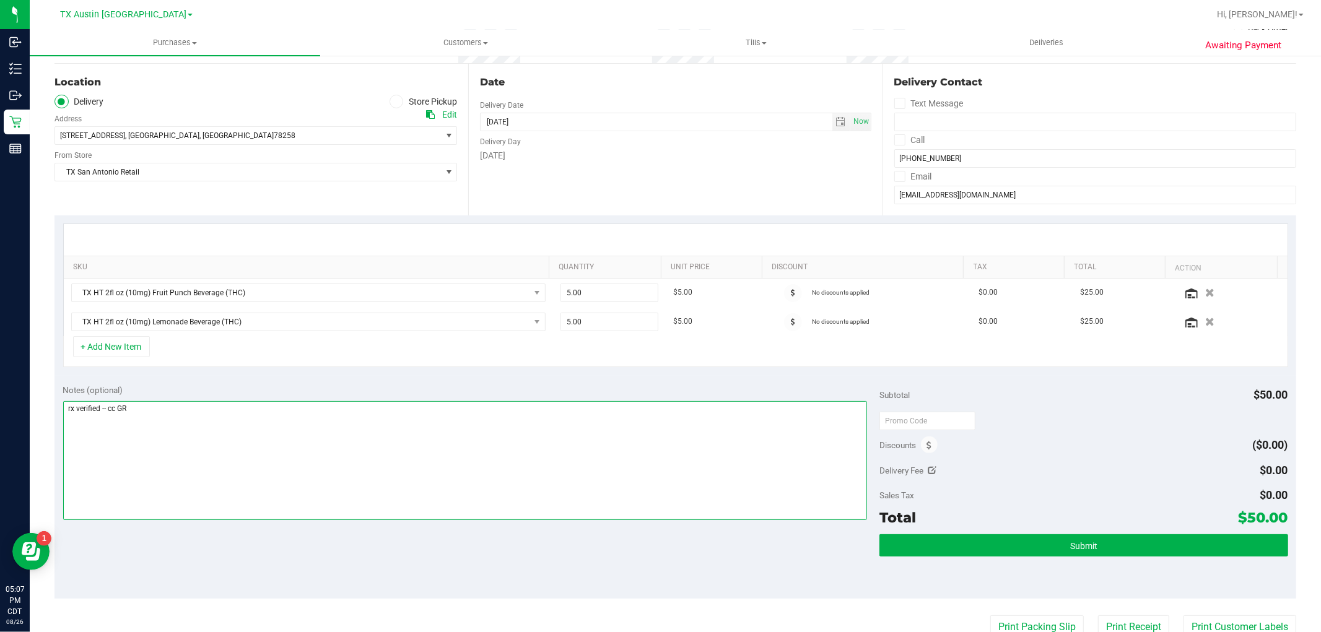
scroll to position [137, 0]
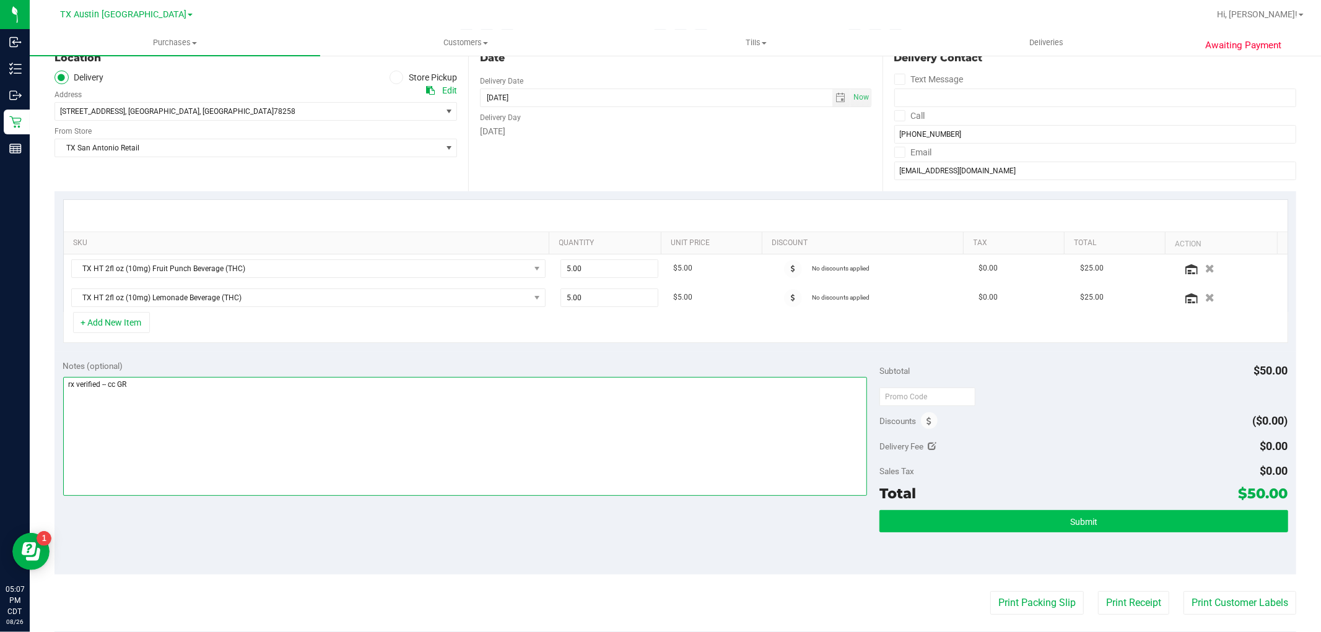
type textarea "rx verified -- cc GR"
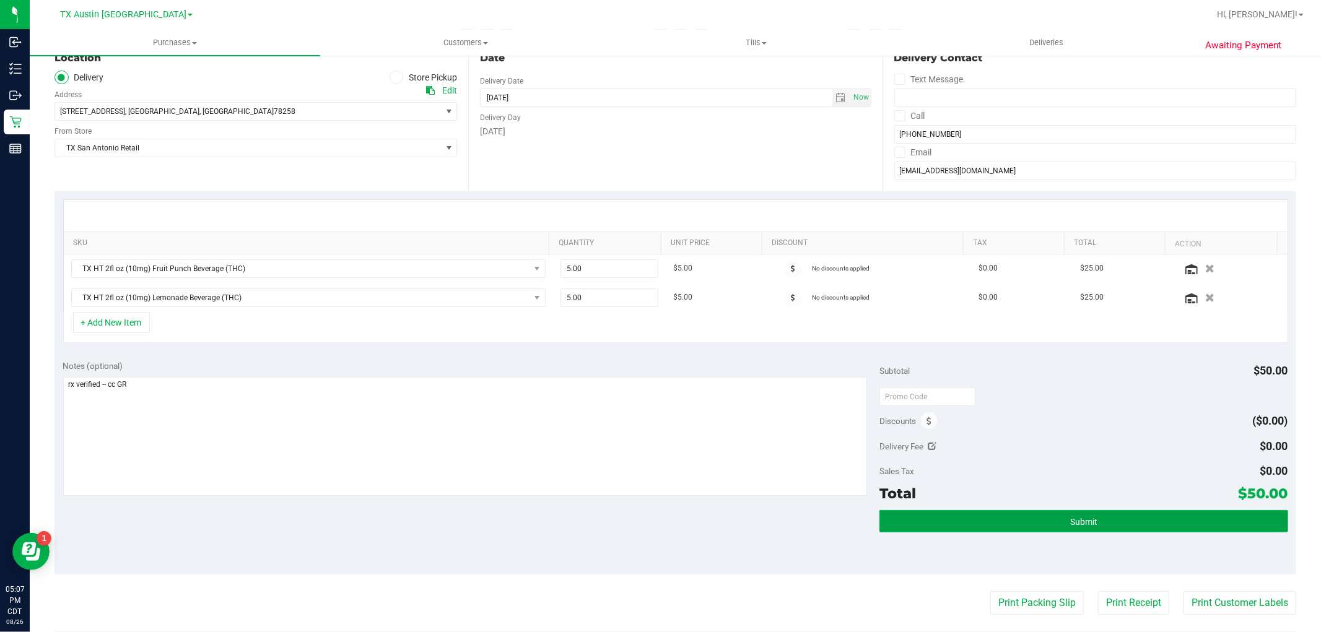
click at [1044, 518] on button "Submit" at bounding box center [1083, 521] width 408 height 22
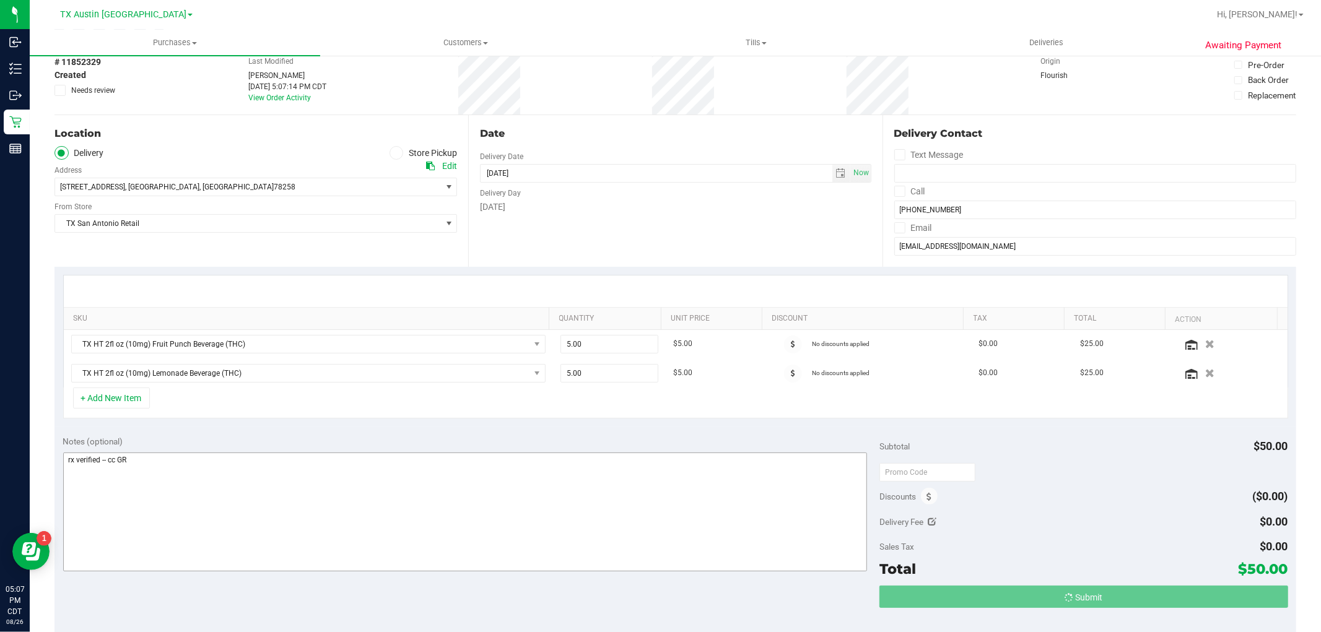
scroll to position [0, 0]
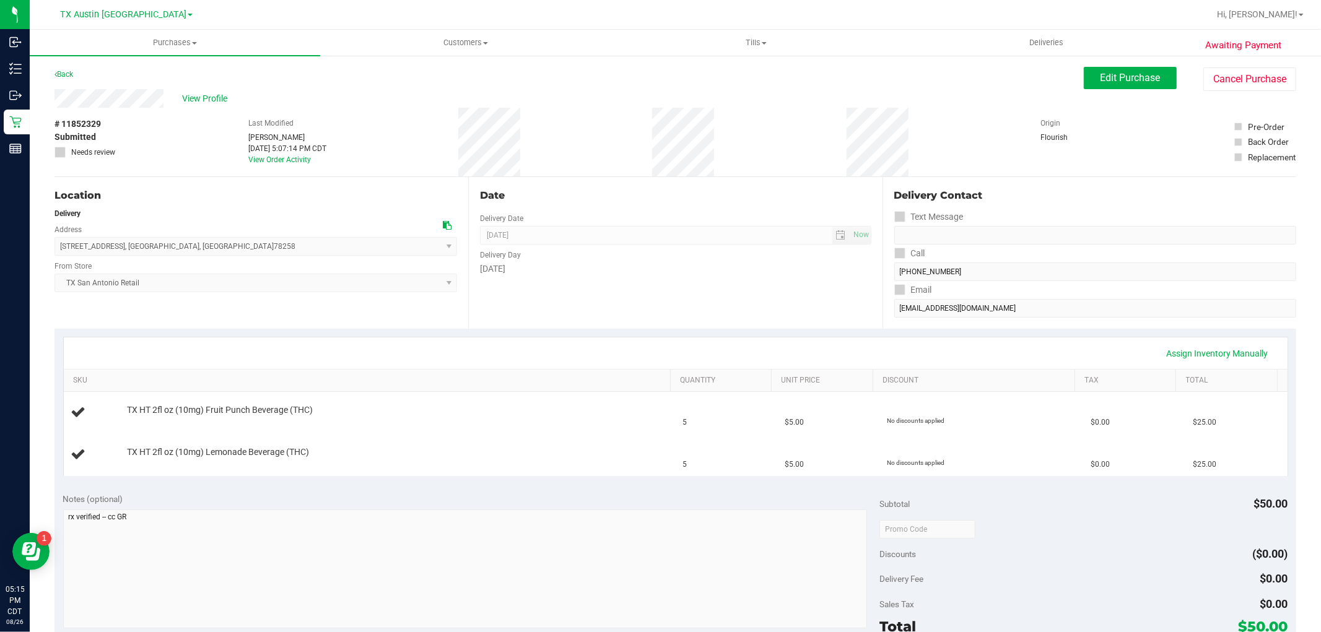
scroll to position [69, 0]
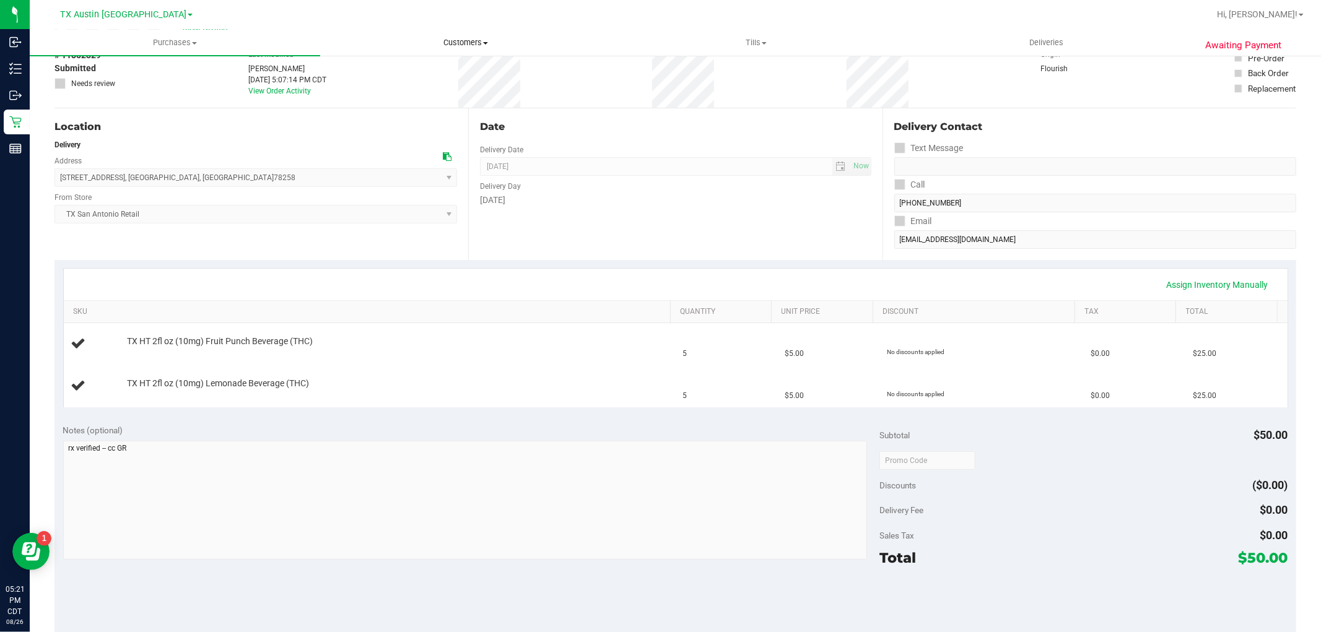
click at [473, 46] on span "Customers" at bounding box center [465, 42] width 289 height 11
click at [450, 73] on li "All customers" at bounding box center [465, 75] width 290 height 15
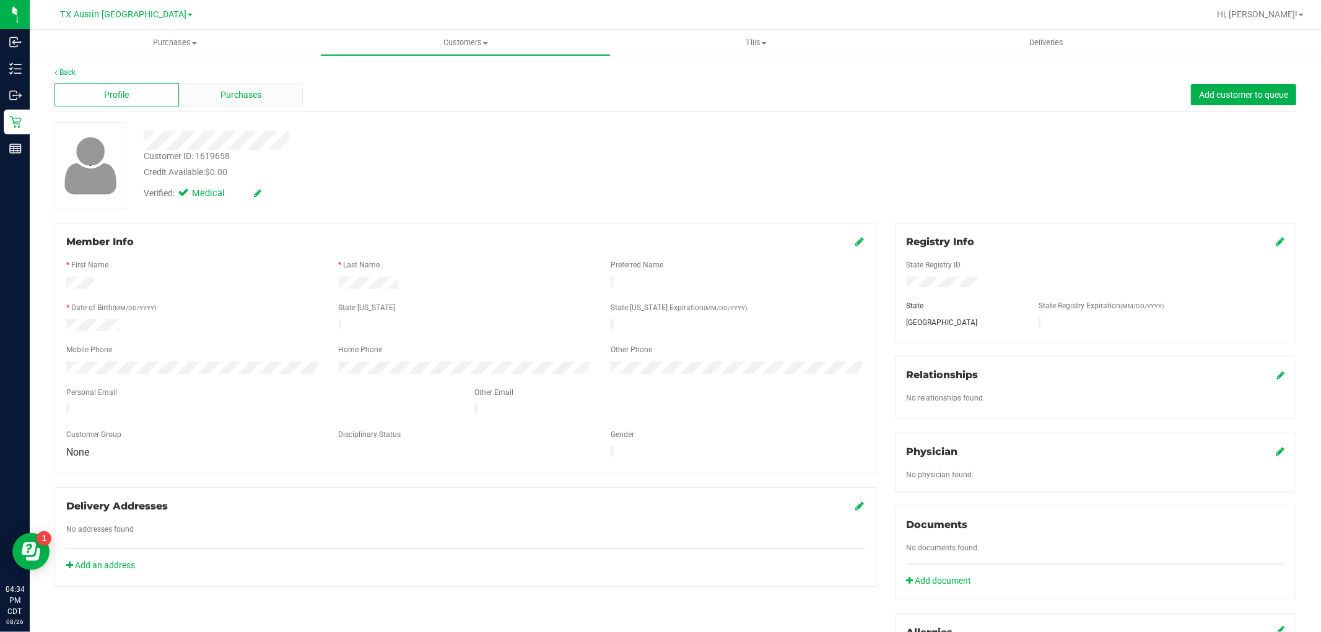
click at [267, 94] on div "Purchases" at bounding box center [241, 95] width 124 height 24
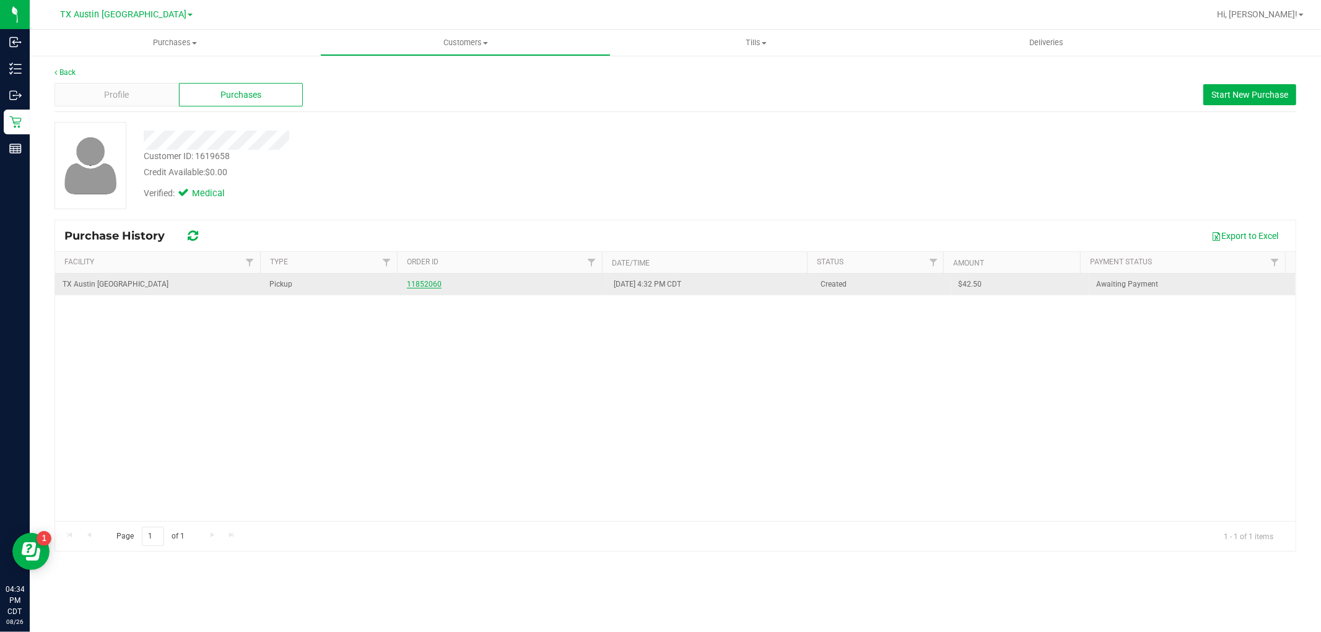
click at [420, 284] on link "11852060" at bounding box center [424, 284] width 35 height 9
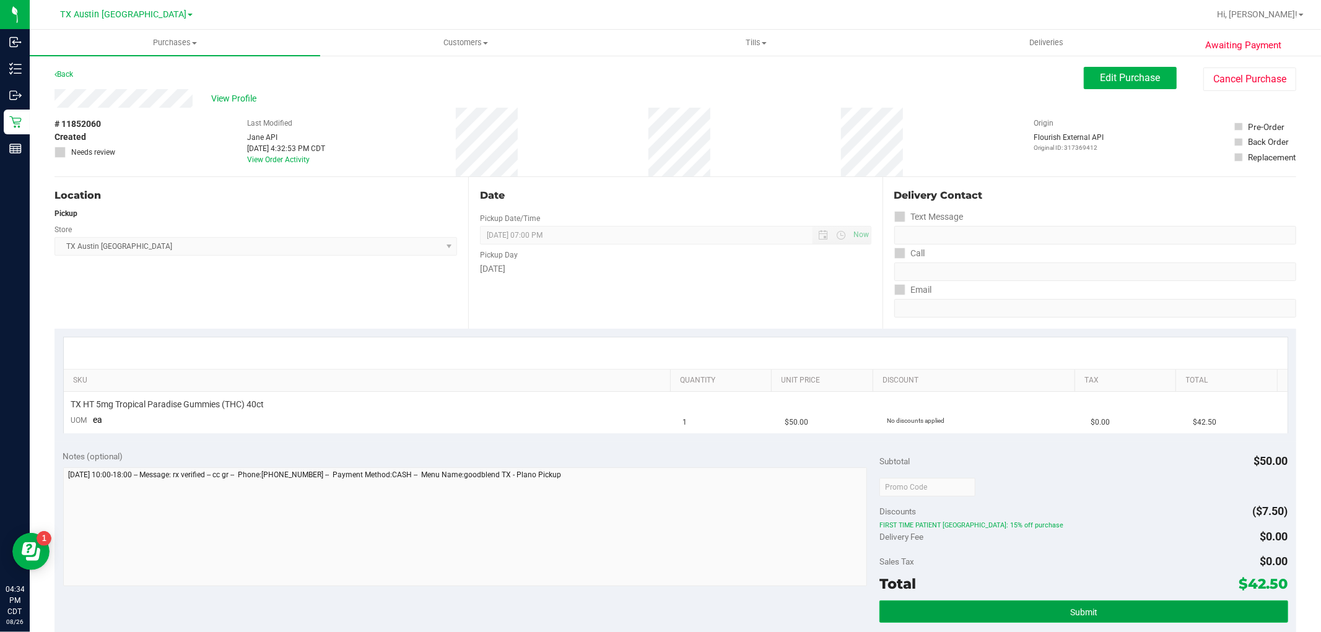
click at [1084, 622] on button "Submit" at bounding box center [1083, 612] width 408 height 22
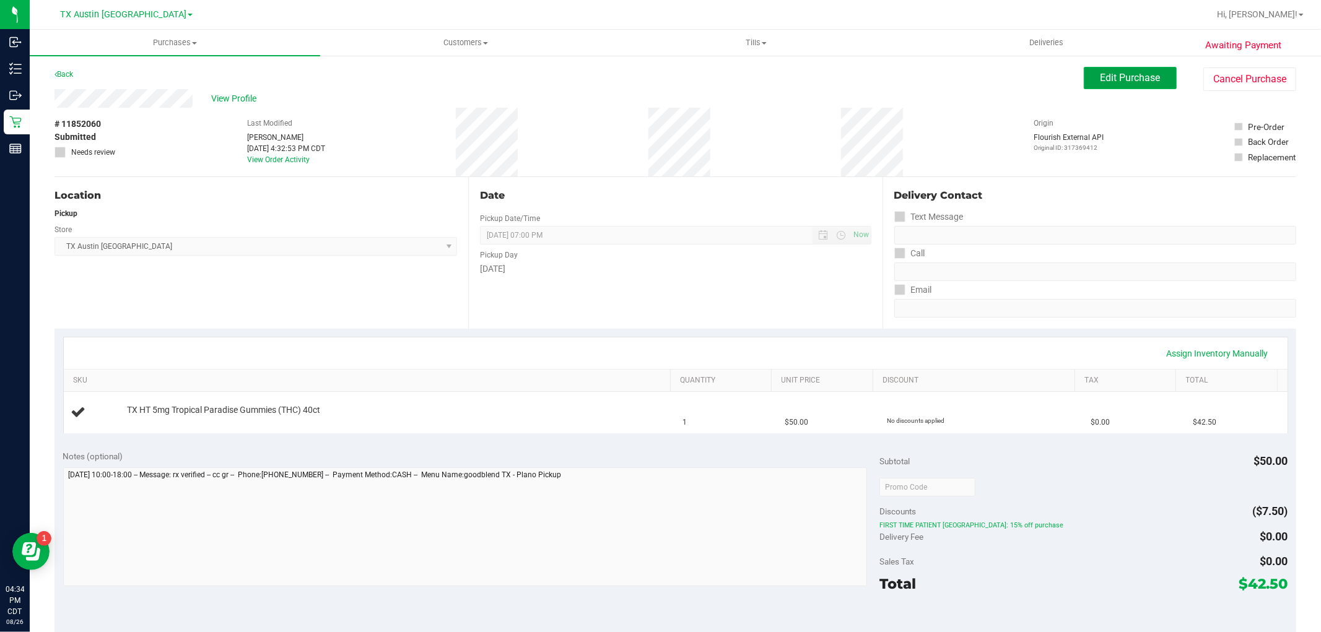
click at [1148, 73] on span "Edit Purchase" at bounding box center [1131, 78] width 60 height 12
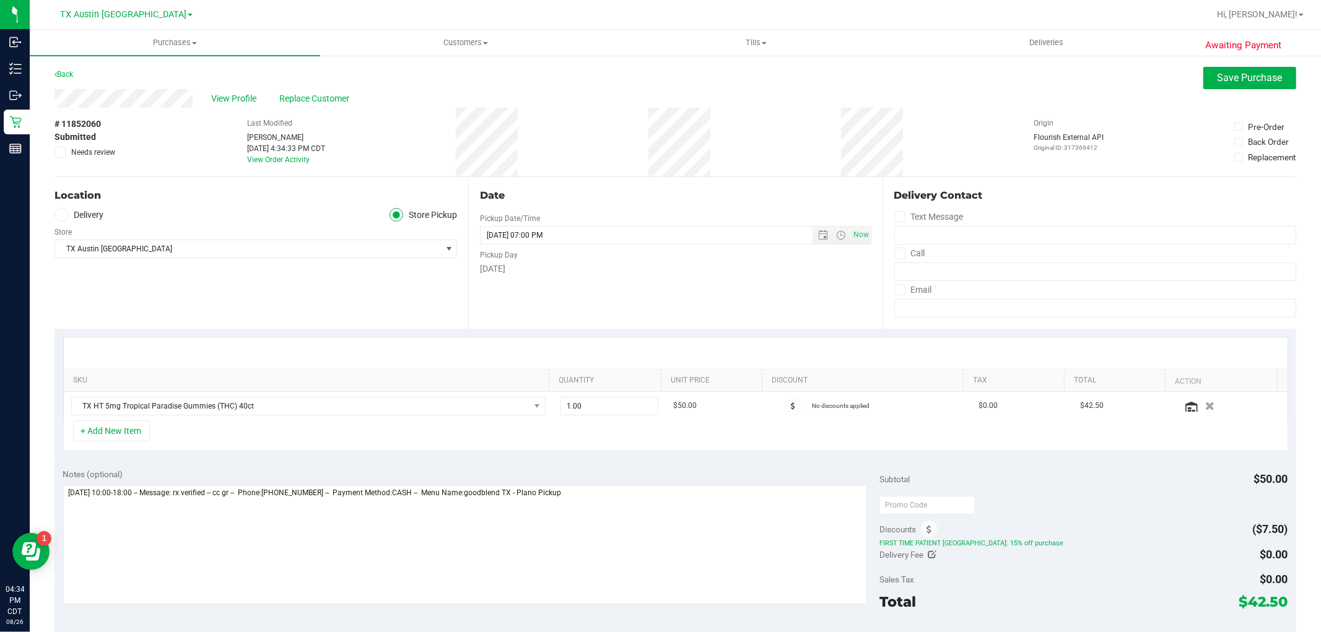
click at [98, 219] on label "Delivery" at bounding box center [80, 215] width 50 height 14
click at [0, 0] on input "Delivery" at bounding box center [0, 0] width 0 height 0
click at [114, 242] on span "Select address" at bounding box center [238, 248] width 367 height 17
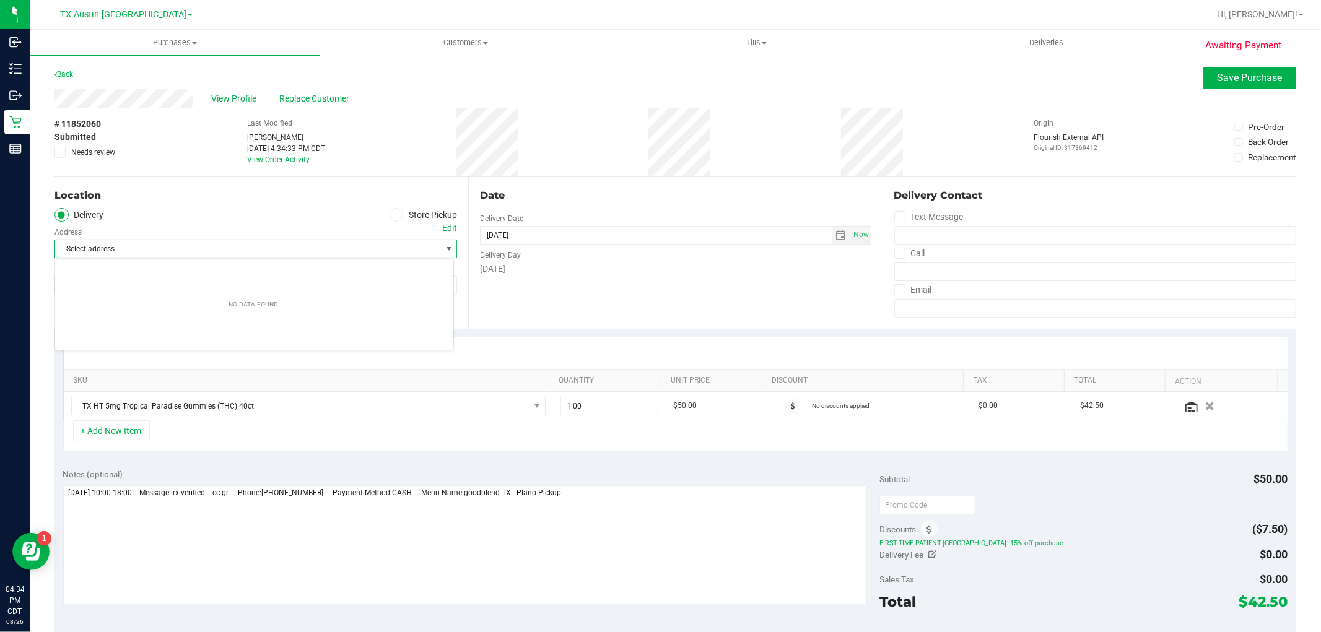
click at [245, 200] on div "Location" at bounding box center [256, 195] width 403 height 15
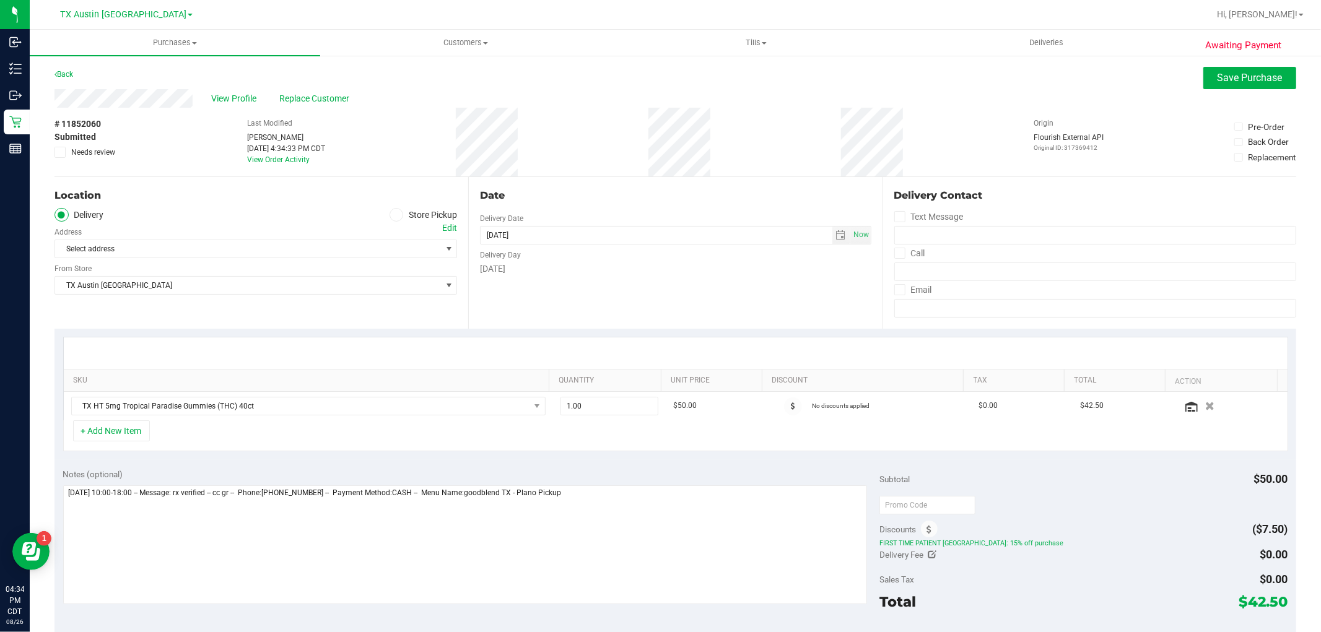
click at [449, 227] on div "Edit" at bounding box center [449, 228] width 15 height 13
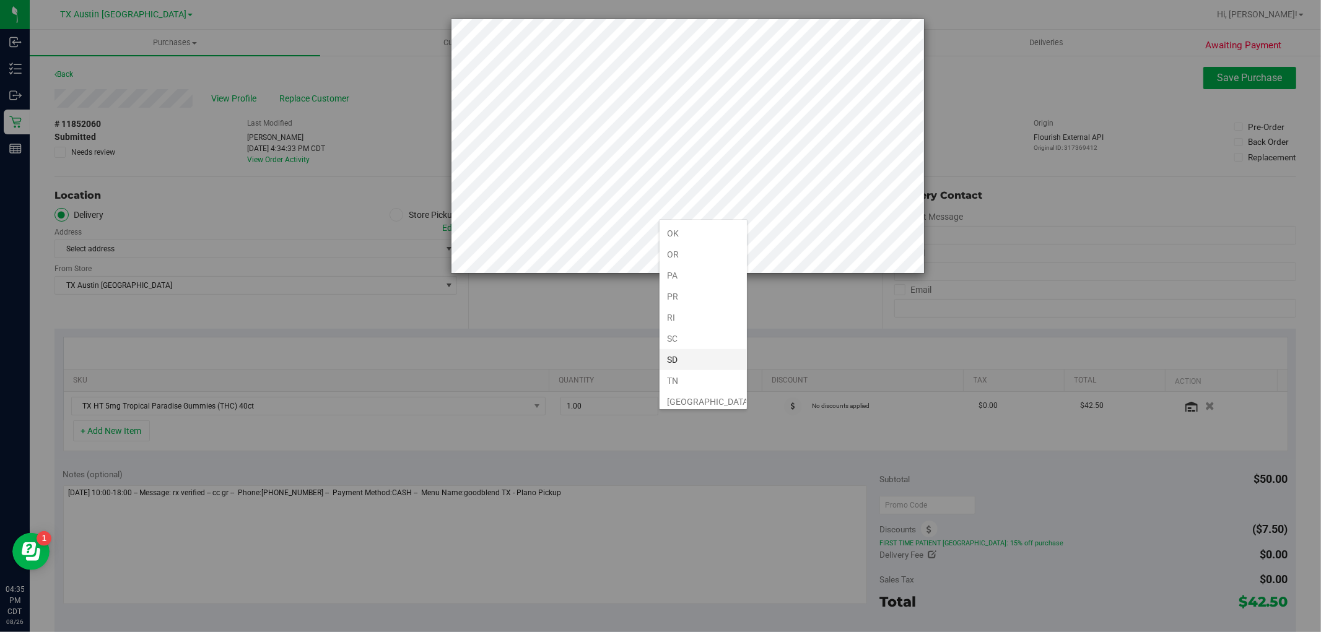
scroll to position [915, 0]
click at [689, 245] on li "TX" at bounding box center [703, 249] width 87 height 21
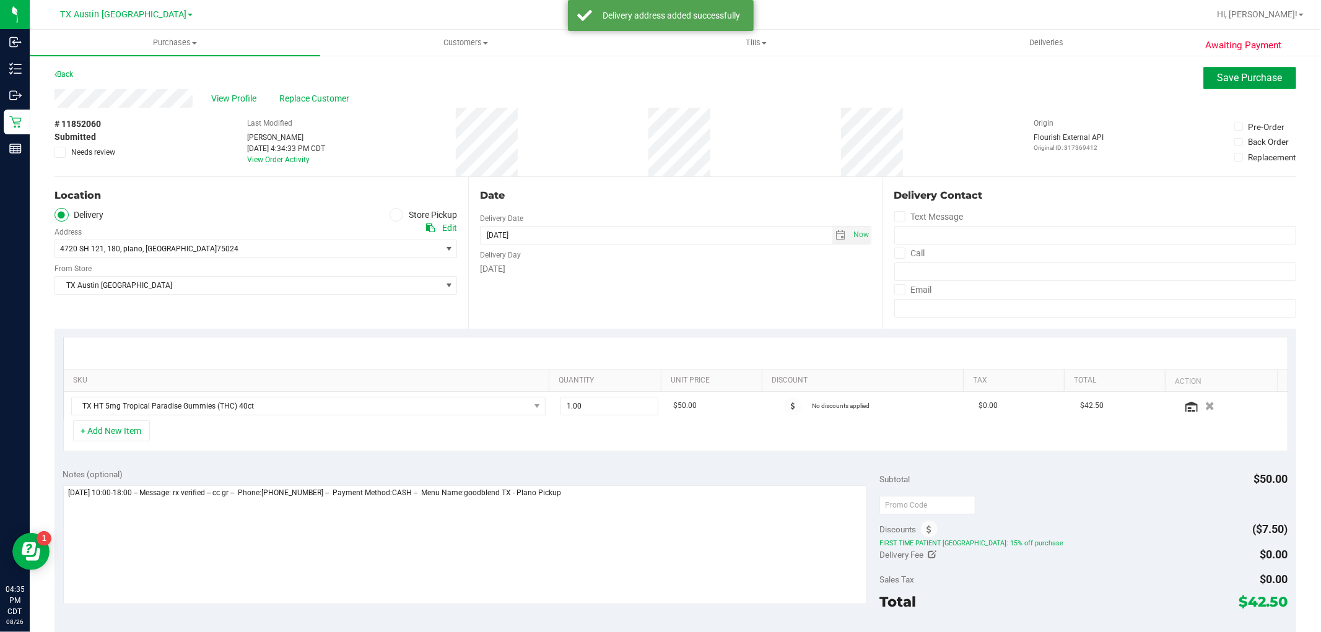
click at [1221, 74] on span "Save Purchase" at bounding box center [1250, 78] width 65 height 12
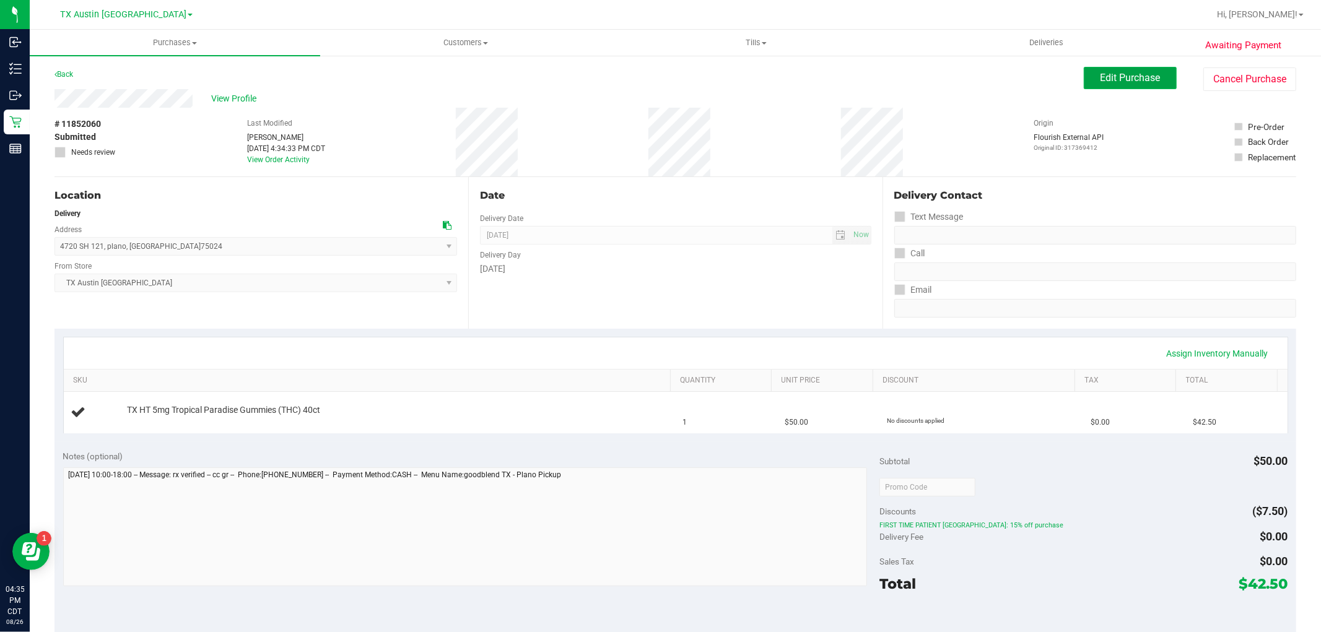
click at [1114, 82] on span "Edit Purchase" at bounding box center [1131, 78] width 60 height 12
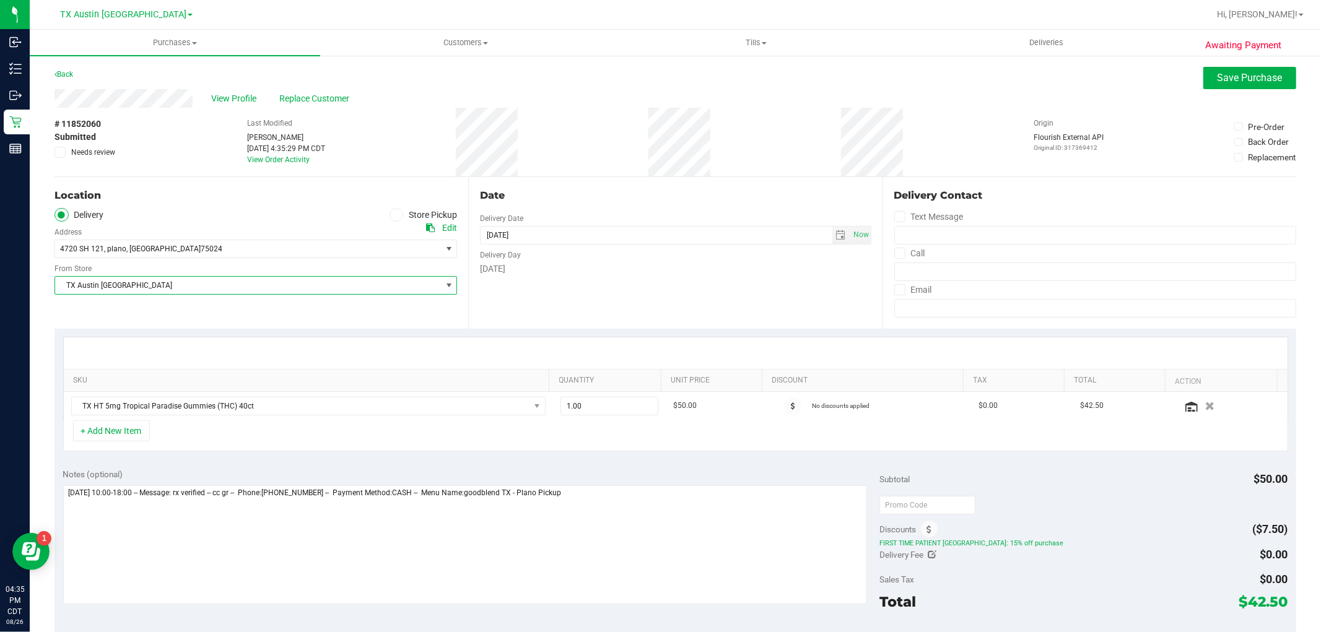
click at [434, 282] on span "TX Austin [GEOGRAPHIC_DATA]" at bounding box center [248, 285] width 386 height 17
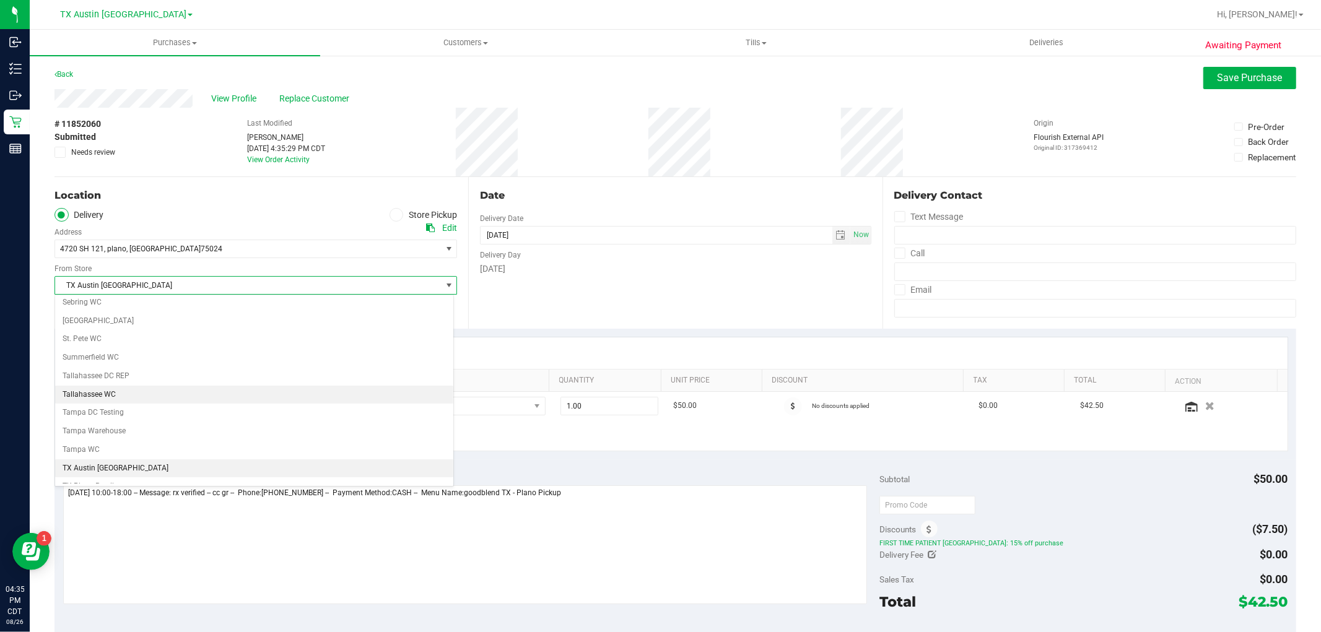
scroll to position [907, 0]
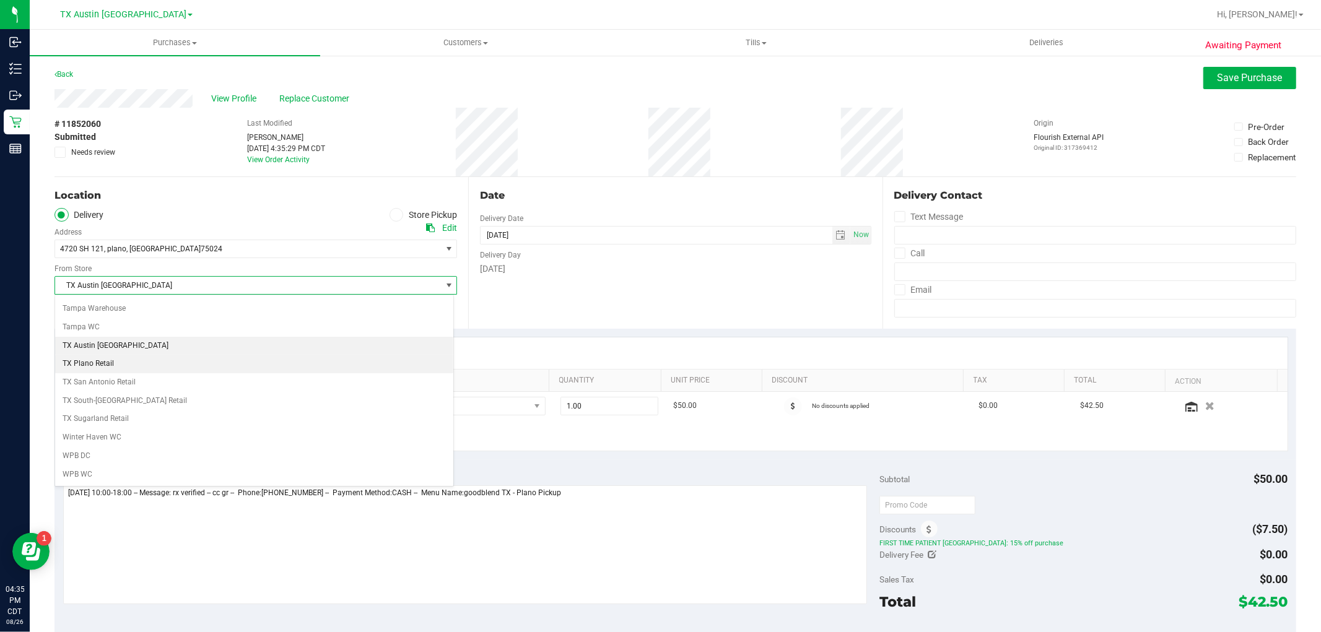
click at [157, 358] on li "TX Plano Retail" at bounding box center [254, 364] width 398 height 19
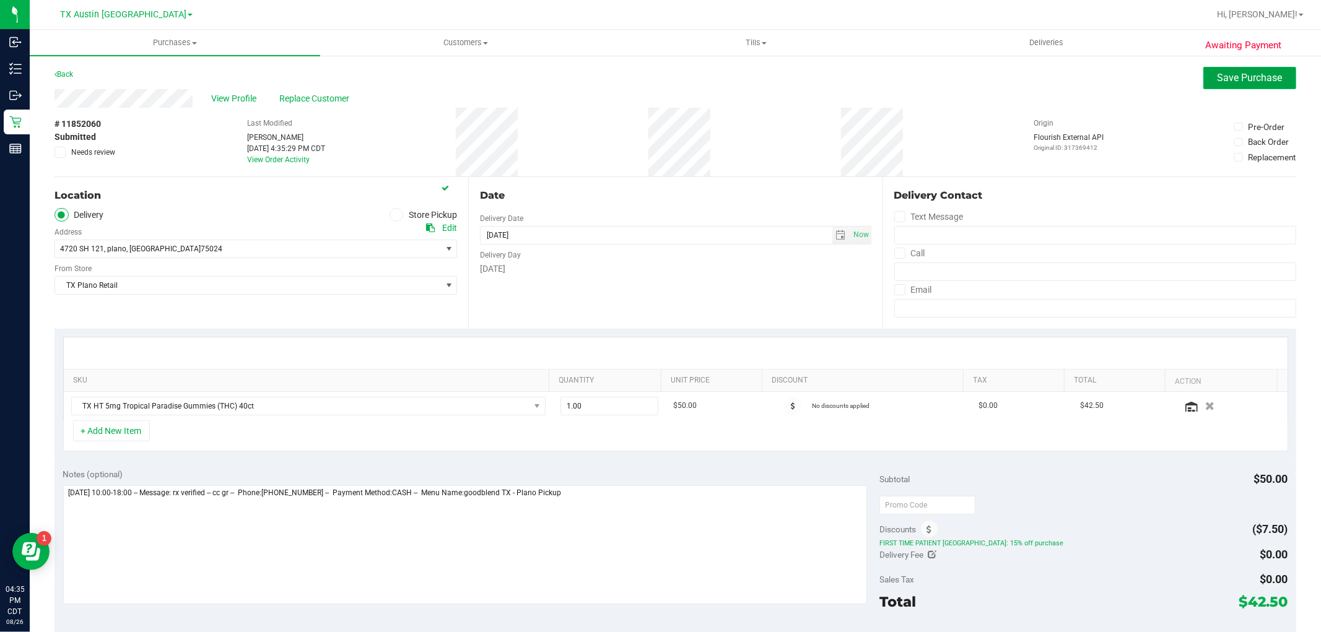
click at [1248, 82] on span "Save Purchase" at bounding box center [1250, 78] width 65 height 12
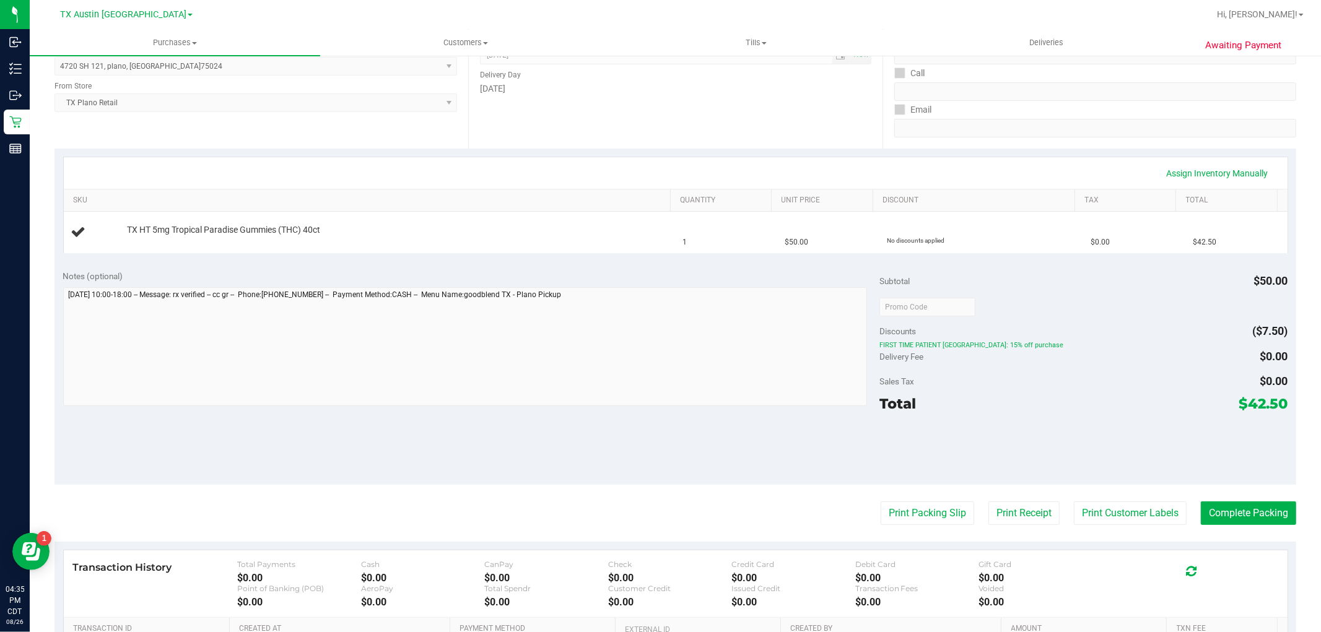
scroll to position [69, 0]
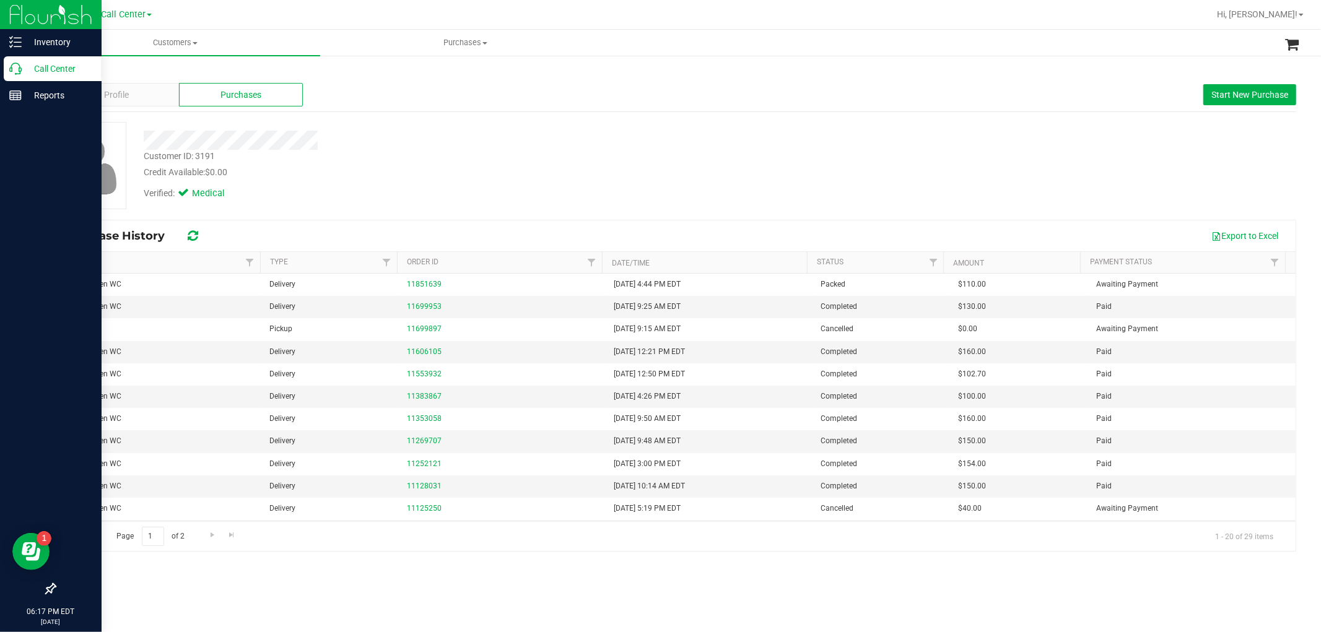
click at [15, 72] on icon at bounding box center [15, 69] width 12 height 12
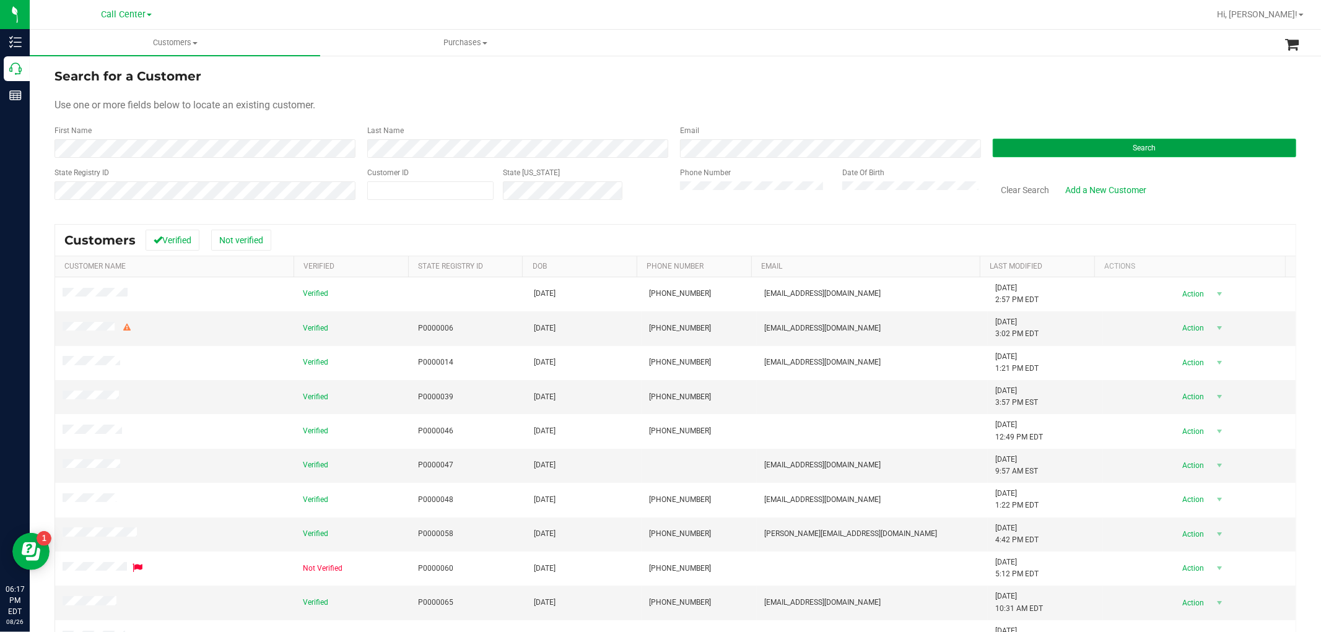
click at [1083, 152] on button "Search" at bounding box center [1144, 148] width 303 height 19
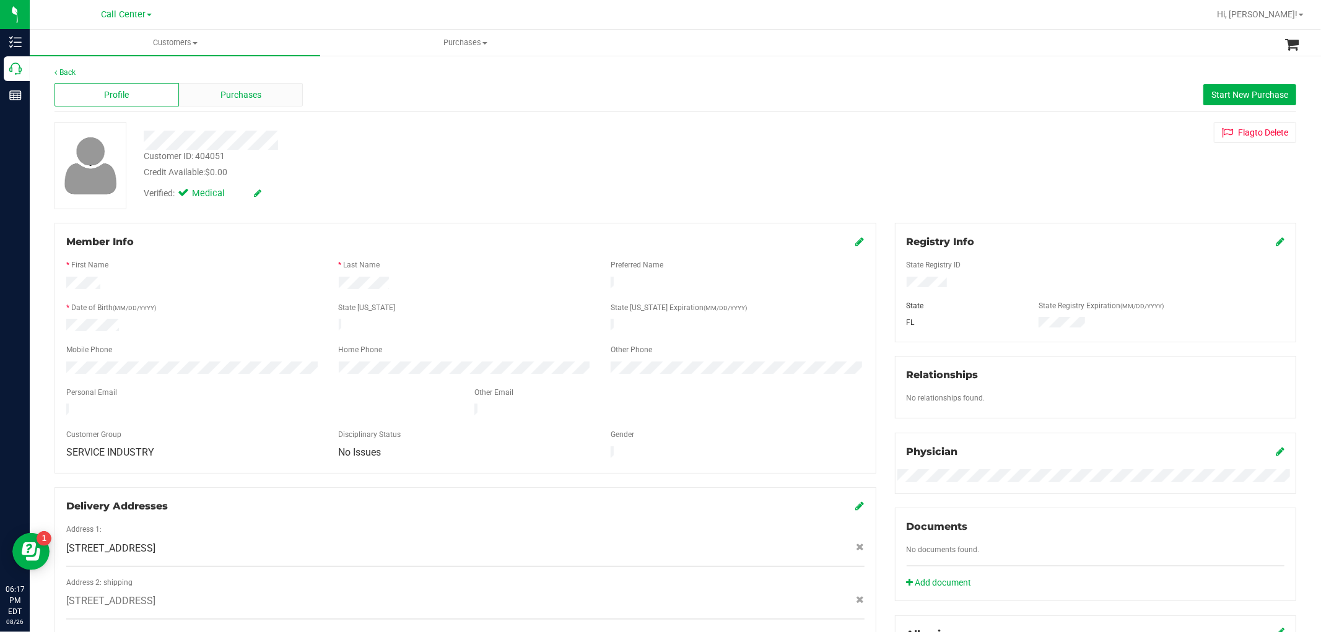
click at [243, 90] on span "Purchases" at bounding box center [240, 95] width 41 height 13
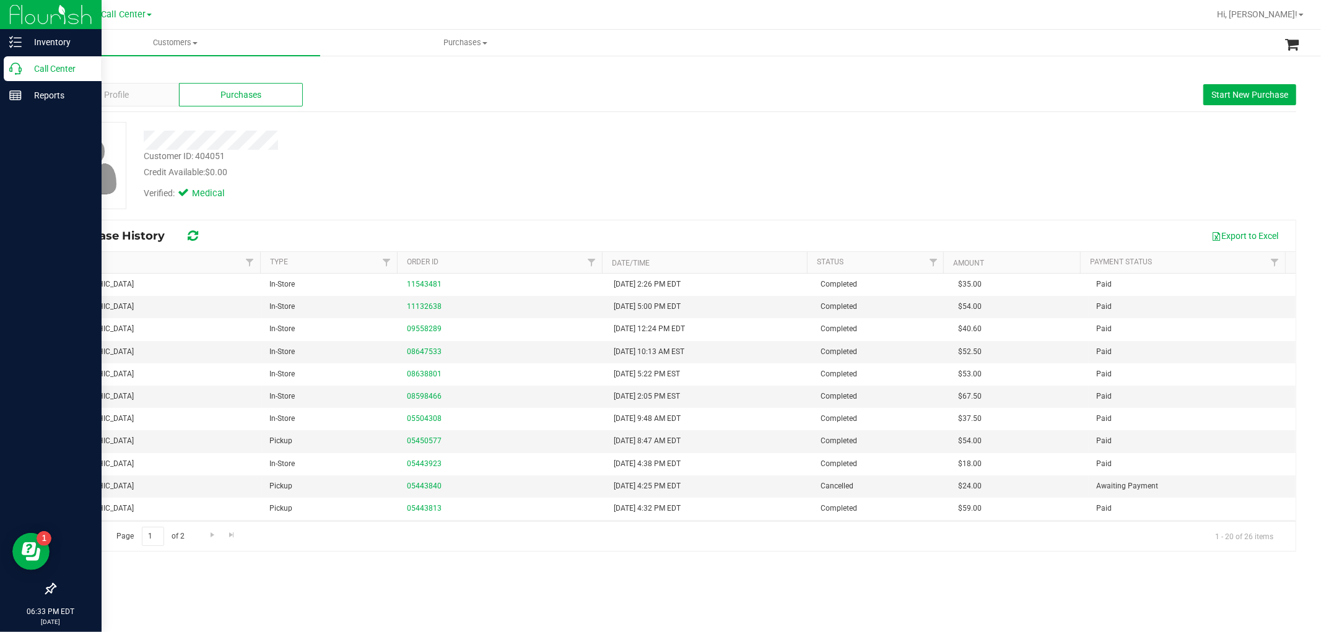
click at [12, 81] on div "Call Center" at bounding box center [53, 68] width 98 height 25
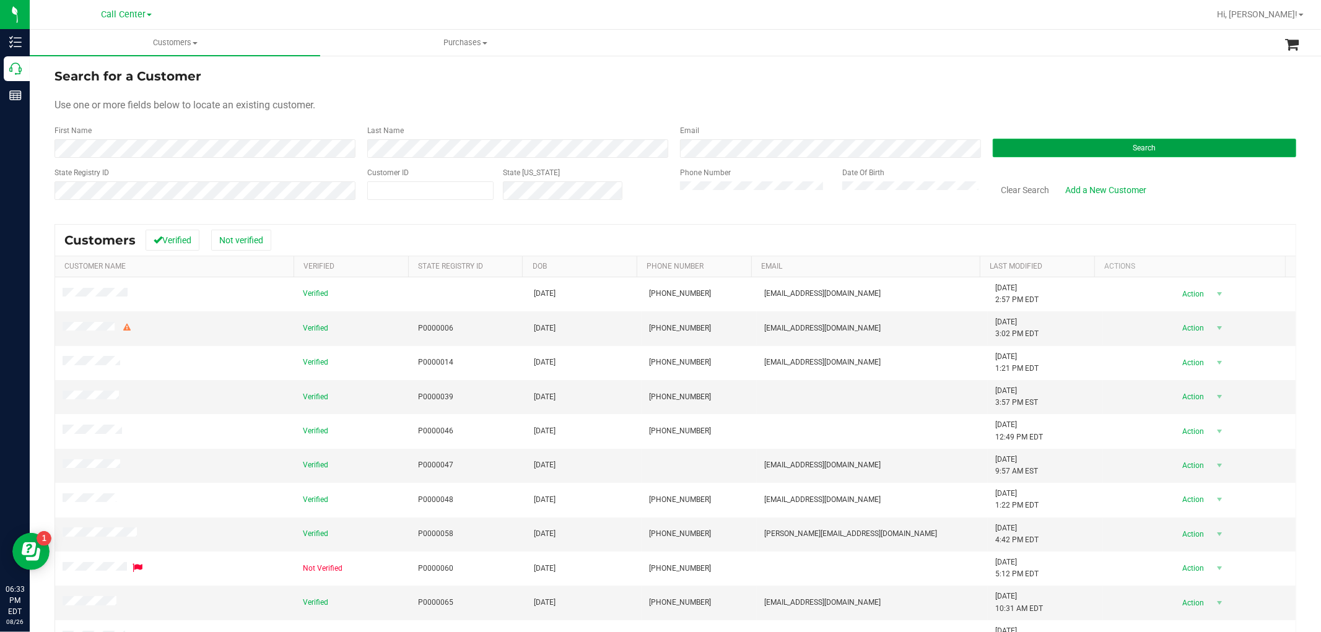
click at [1131, 152] on button "Search" at bounding box center [1144, 148] width 303 height 19
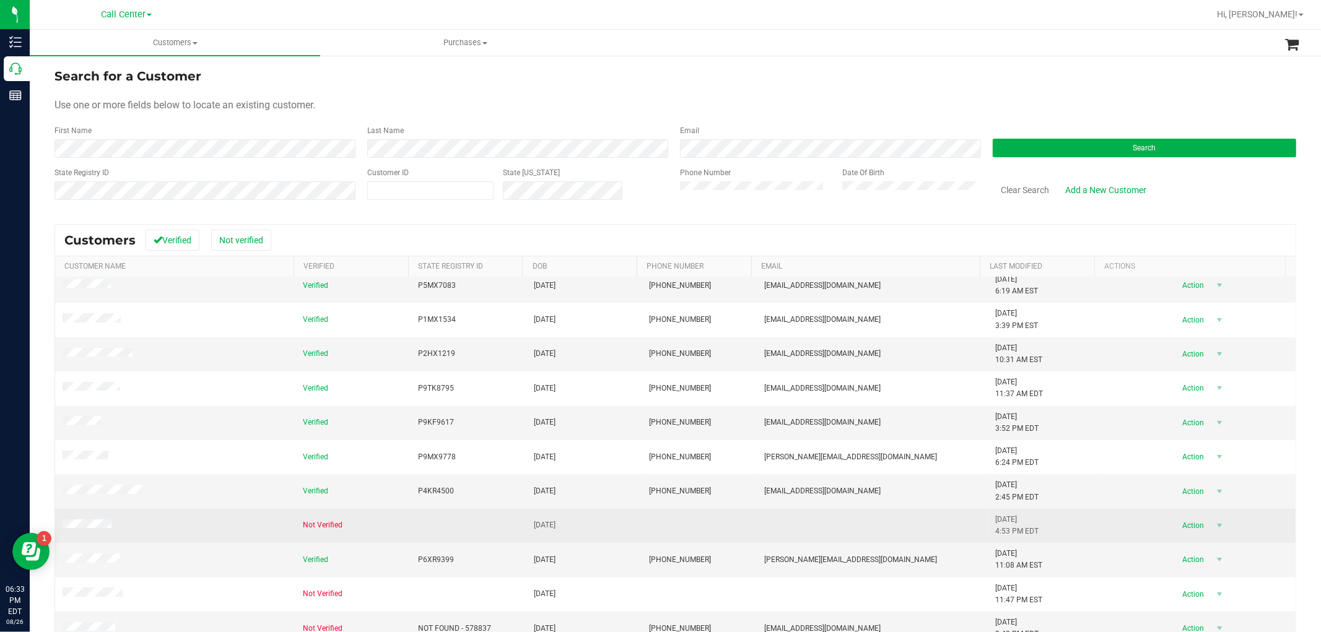
scroll to position [137, 0]
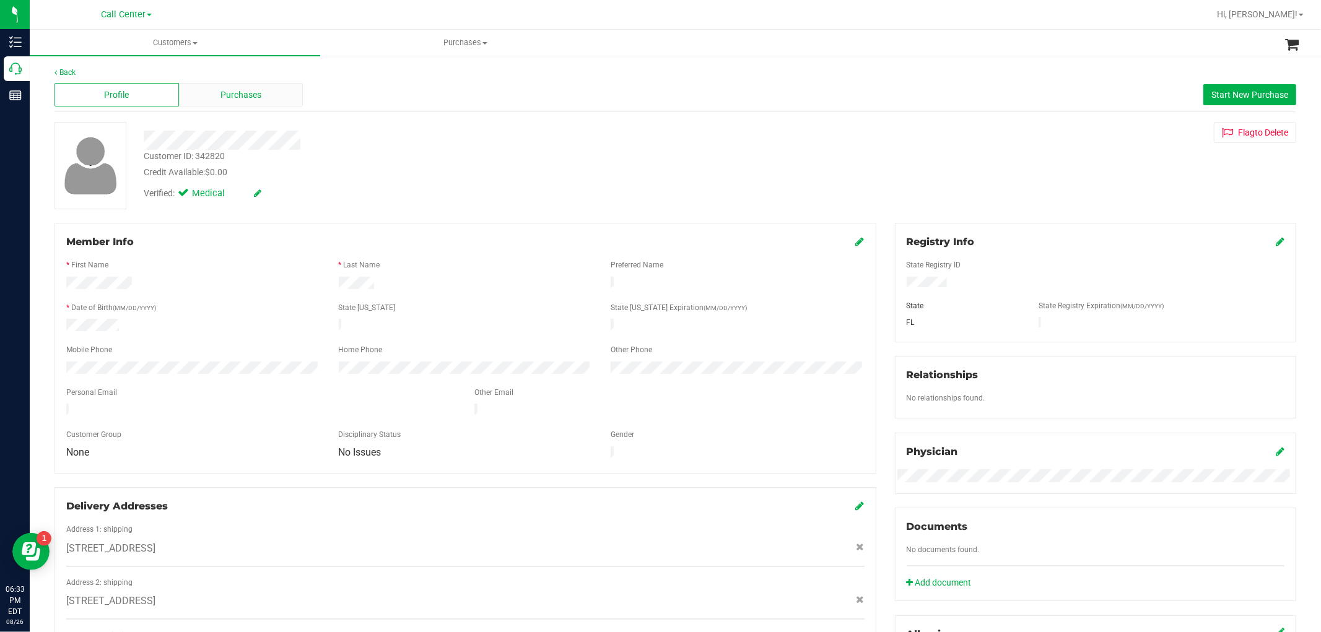
click at [255, 95] on span "Purchases" at bounding box center [240, 95] width 41 height 13
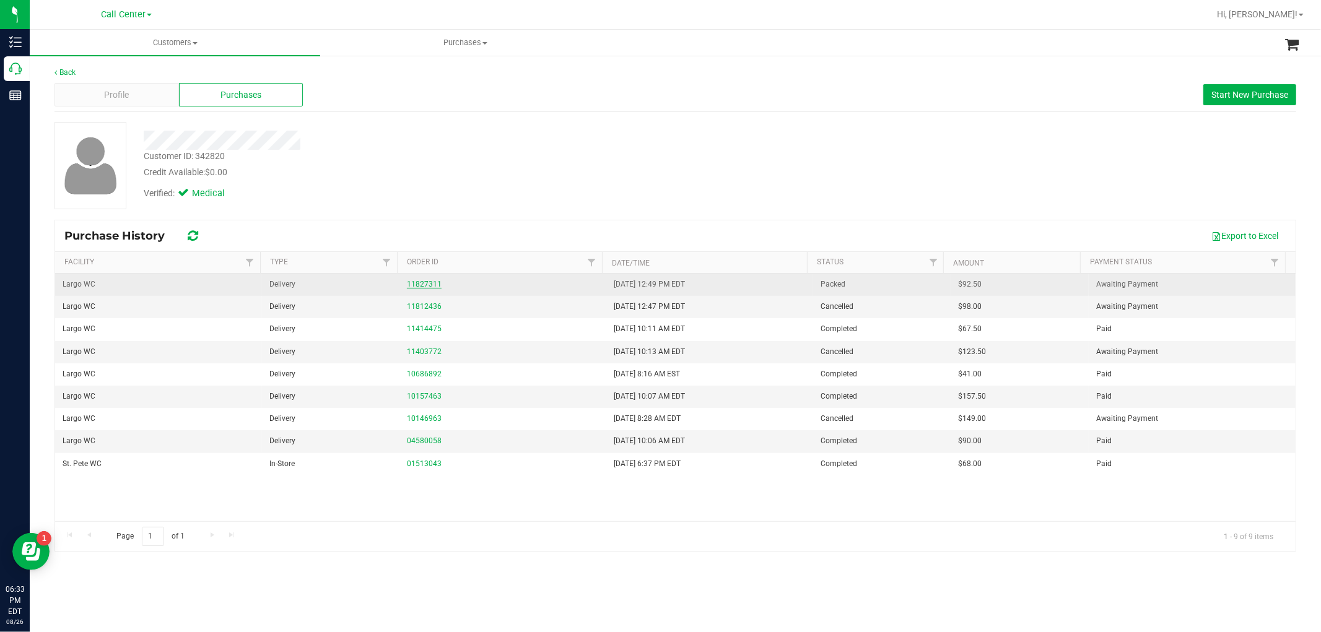
click at [418, 282] on link "11827311" at bounding box center [424, 284] width 35 height 9
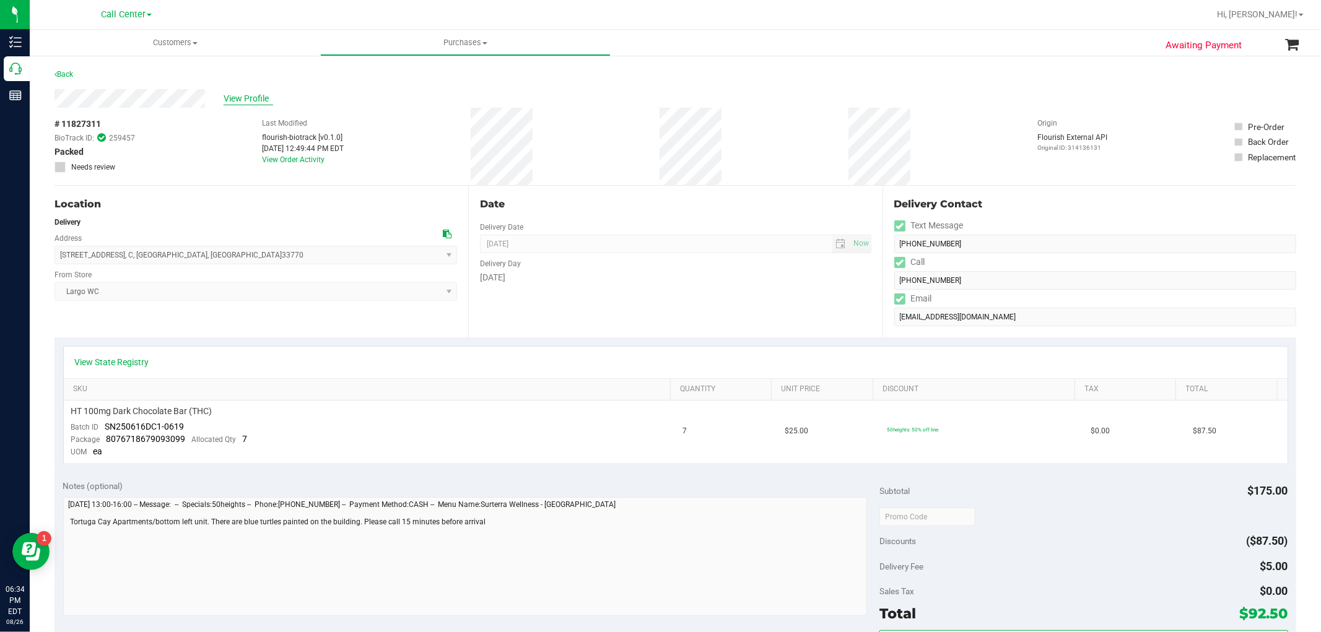
click at [259, 96] on span "View Profile" at bounding box center [249, 98] width 50 height 13
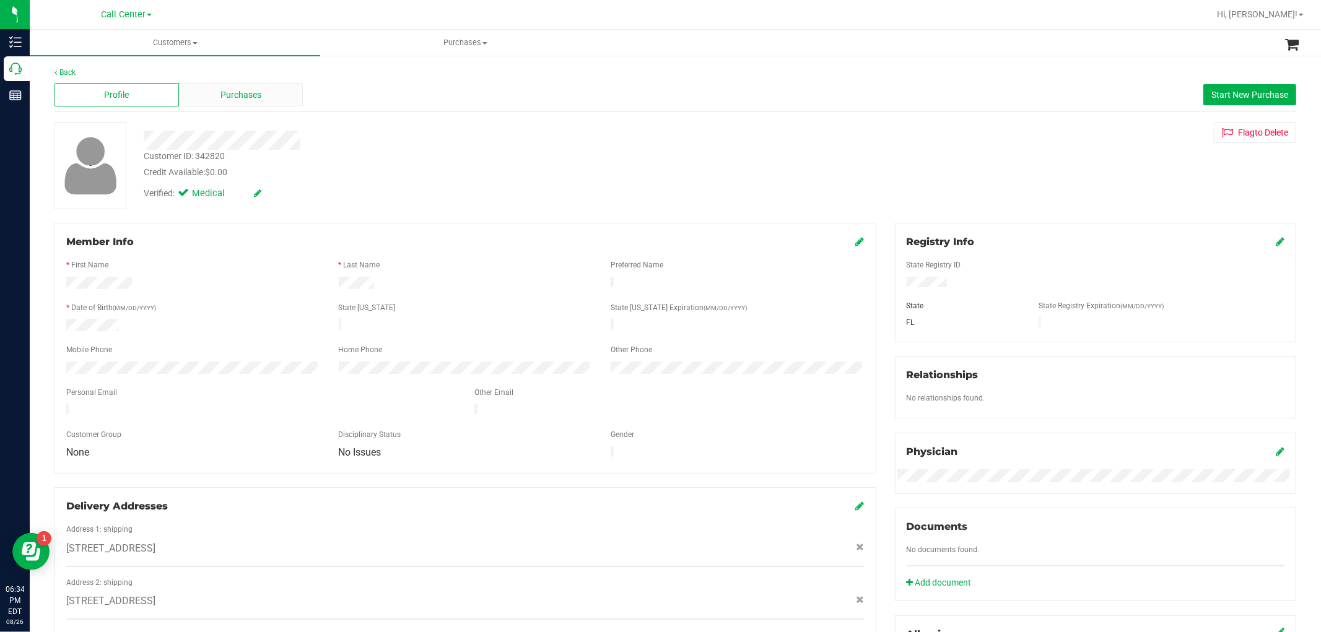
click at [261, 83] on div "Purchases" at bounding box center [241, 95] width 124 height 24
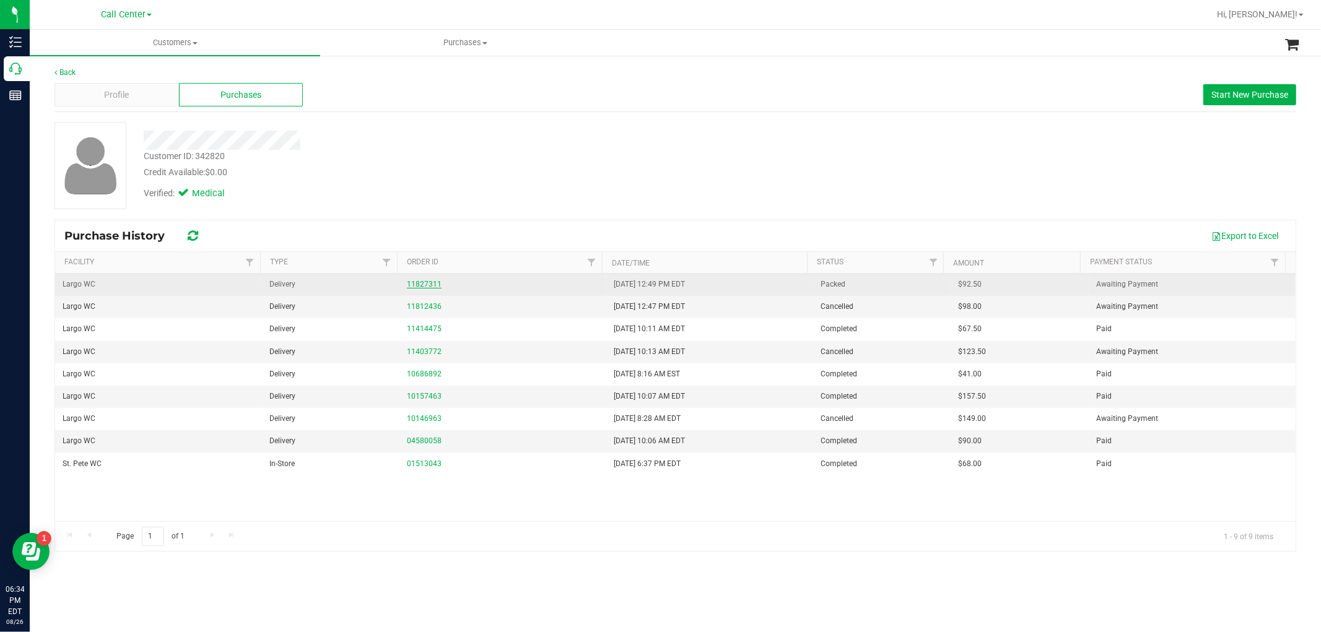
click at [412, 287] on link "11827311" at bounding box center [424, 284] width 35 height 9
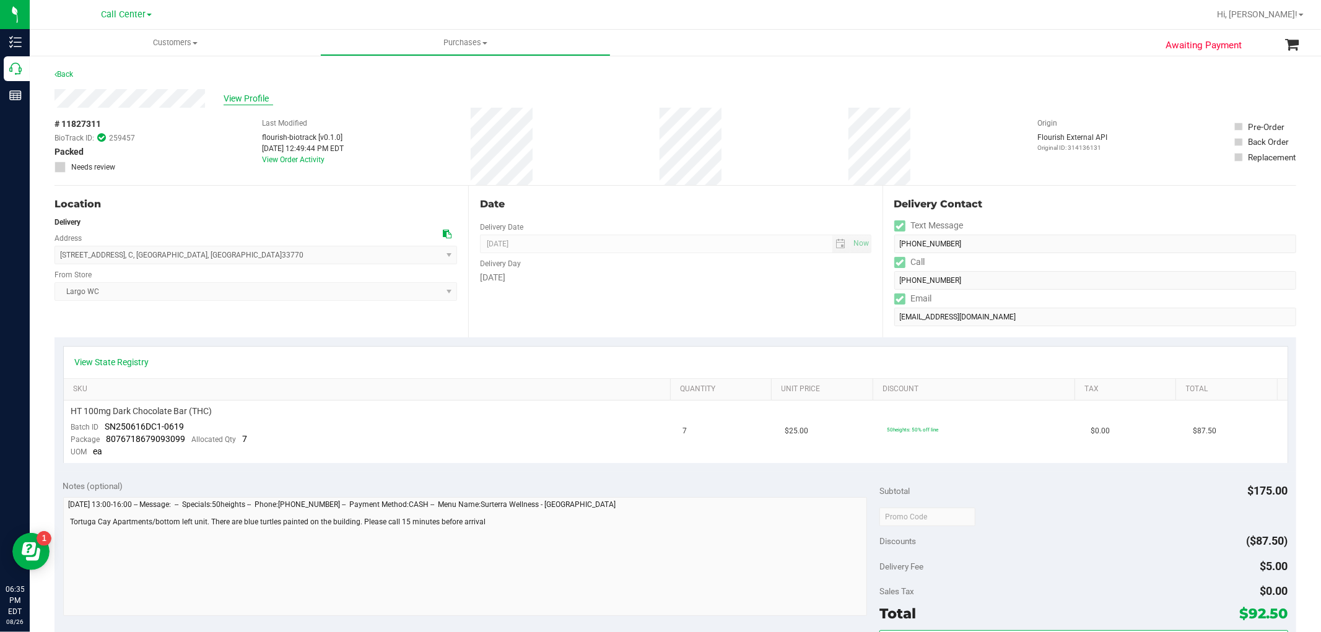
click at [243, 103] on span "View Profile" at bounding box center [249, 98] width 50 height 13
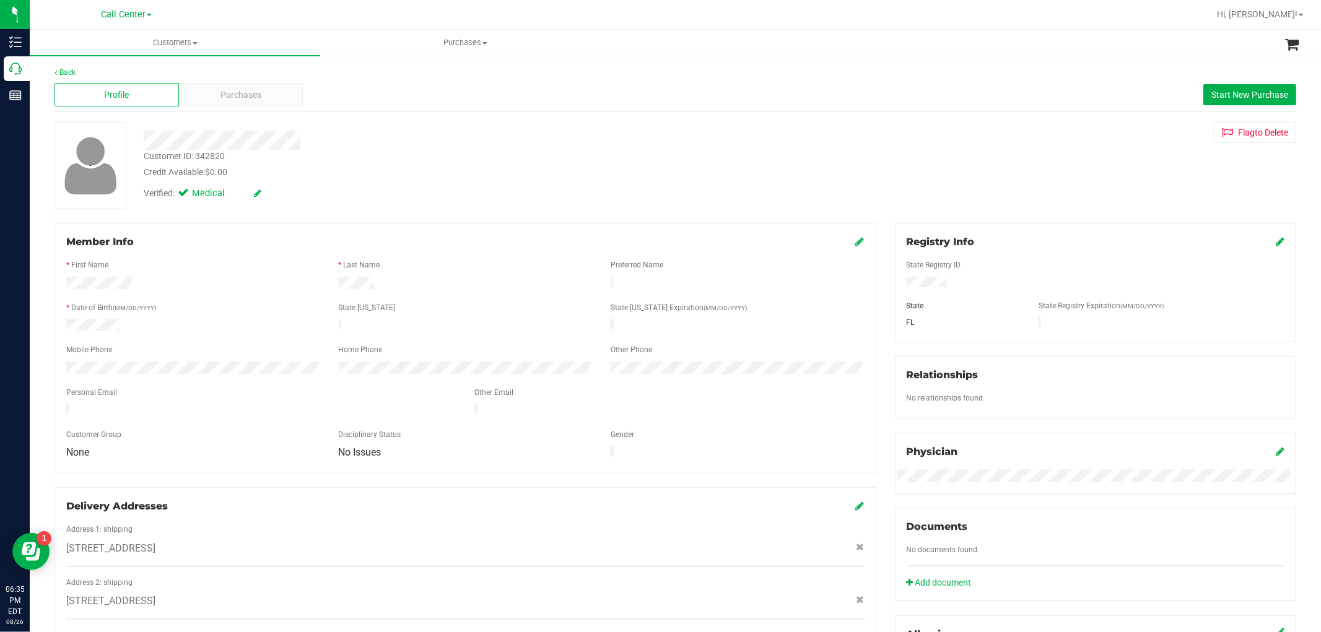
click at [217, 151] on div "Customer ID: 342820" at bounding box center [184, 156] width 81 height 13
copy div "342820"
click at [256, 97] on span "Purchases" at bounding box center [240, 95] width 41 height 13
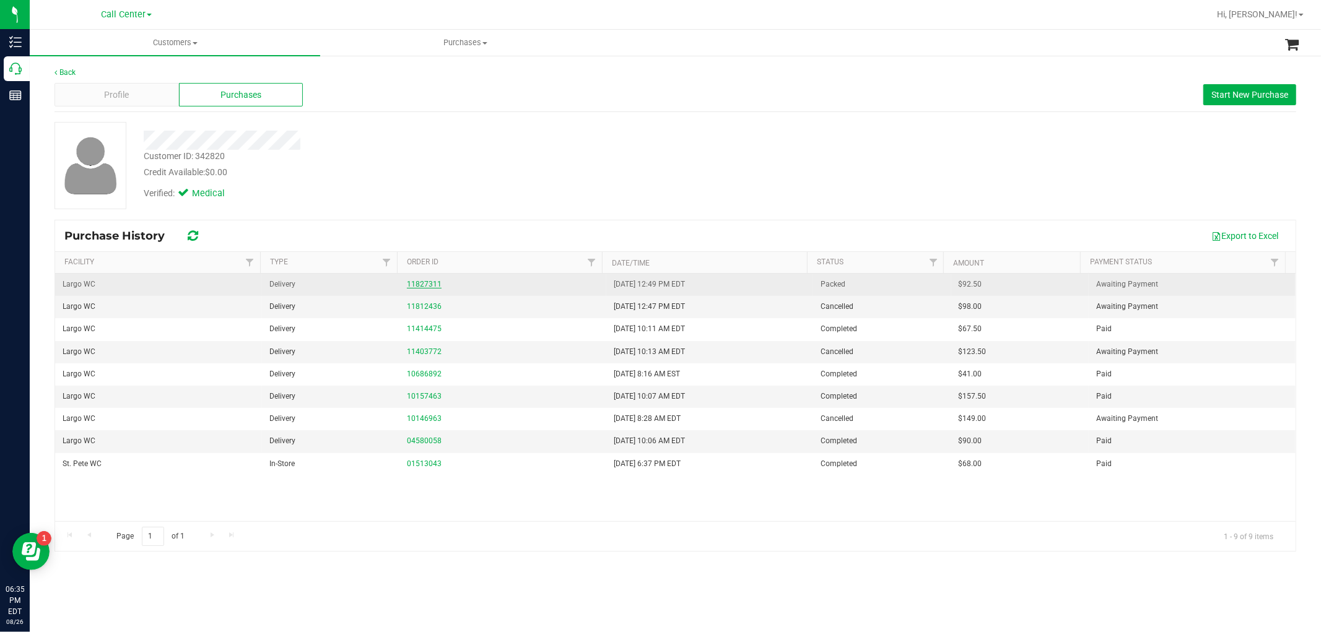
click at [416, 282] on link "11827311" at bounding box center [424, 284] width 35 height 9
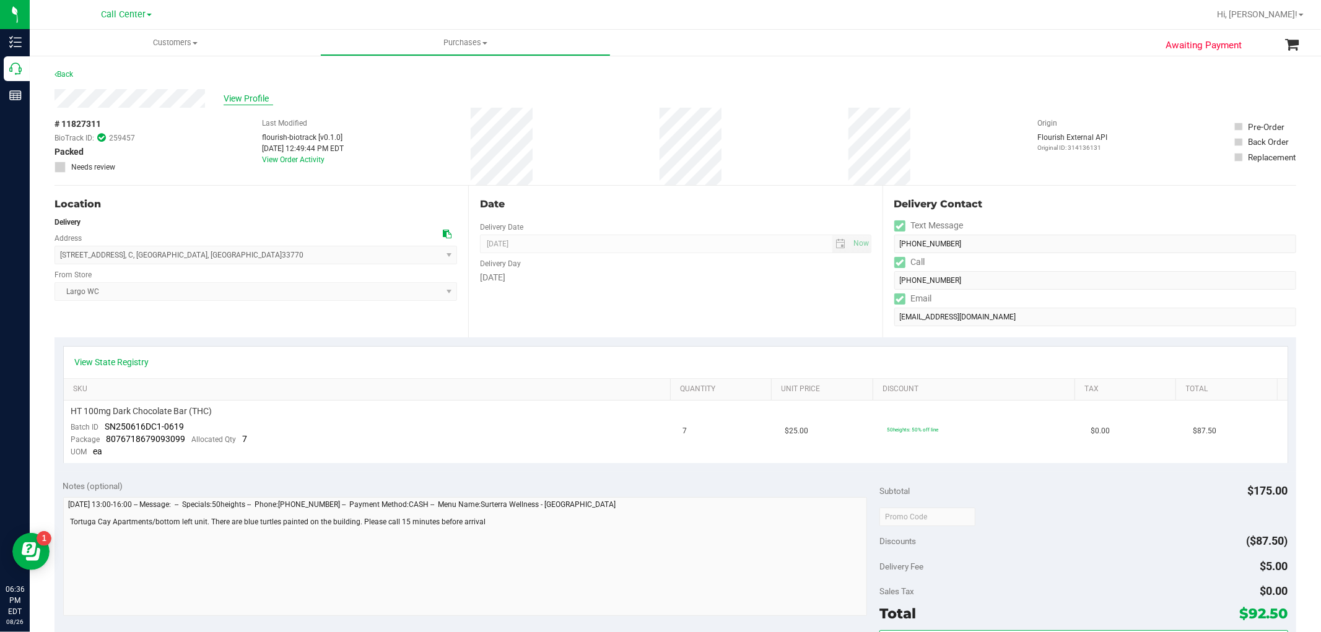
click at [247, 92] on span "View Profile" at bounding box center [249, 98] width 50 height 13
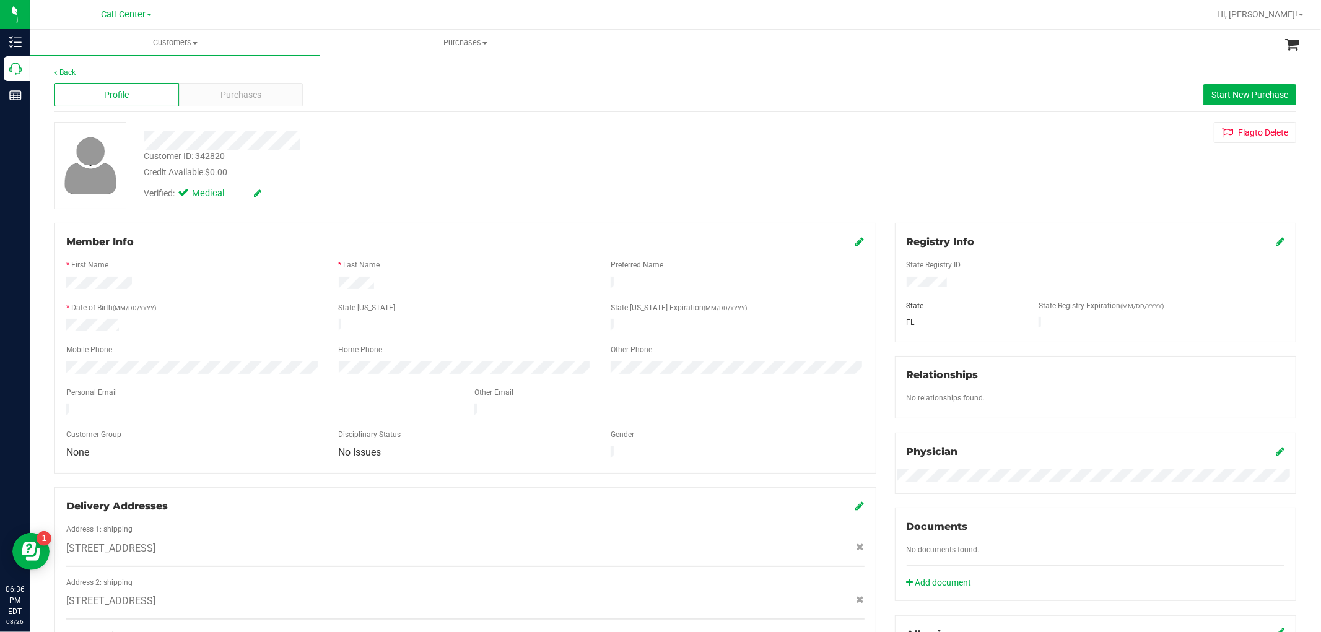
click at [214, 155] on div "Customer ID: 342820" at bounding box center [184, 156] width 81 height 13
copy div "342820"
click at [251, 95] on span "Purchases" at bounding box center [240, 95] width 41 height 13
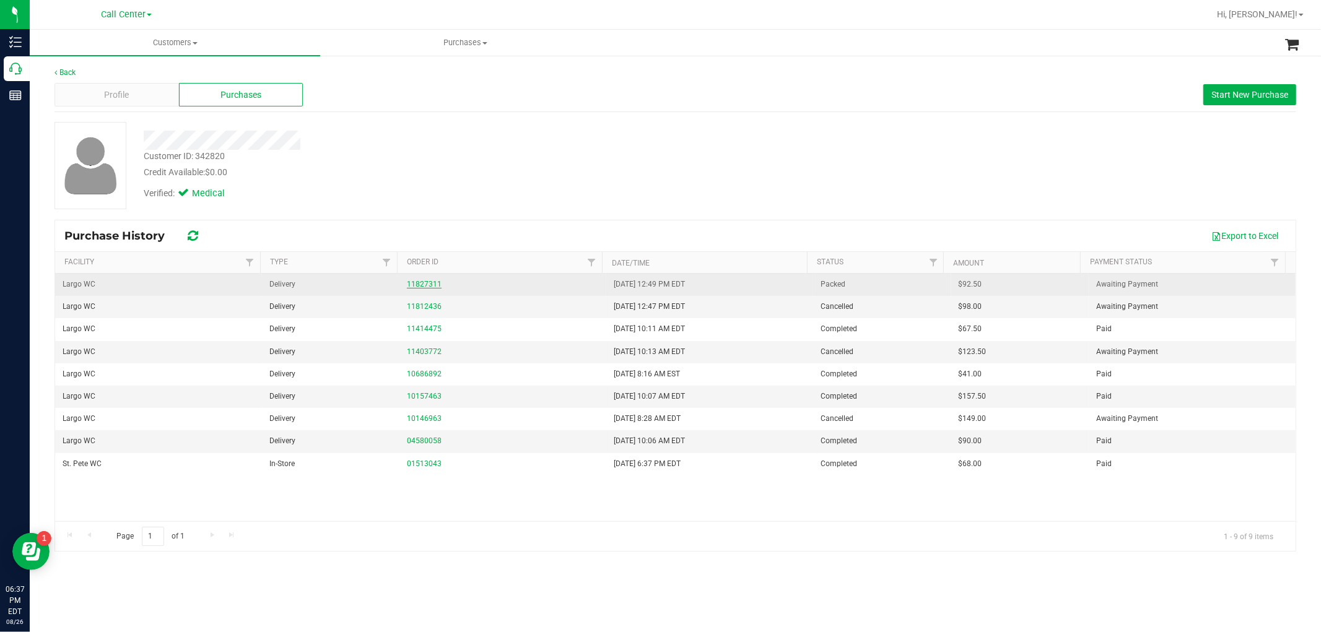
click at [424, 282] on link "11827311" at bounding box center [424, 284] width 35 height 9
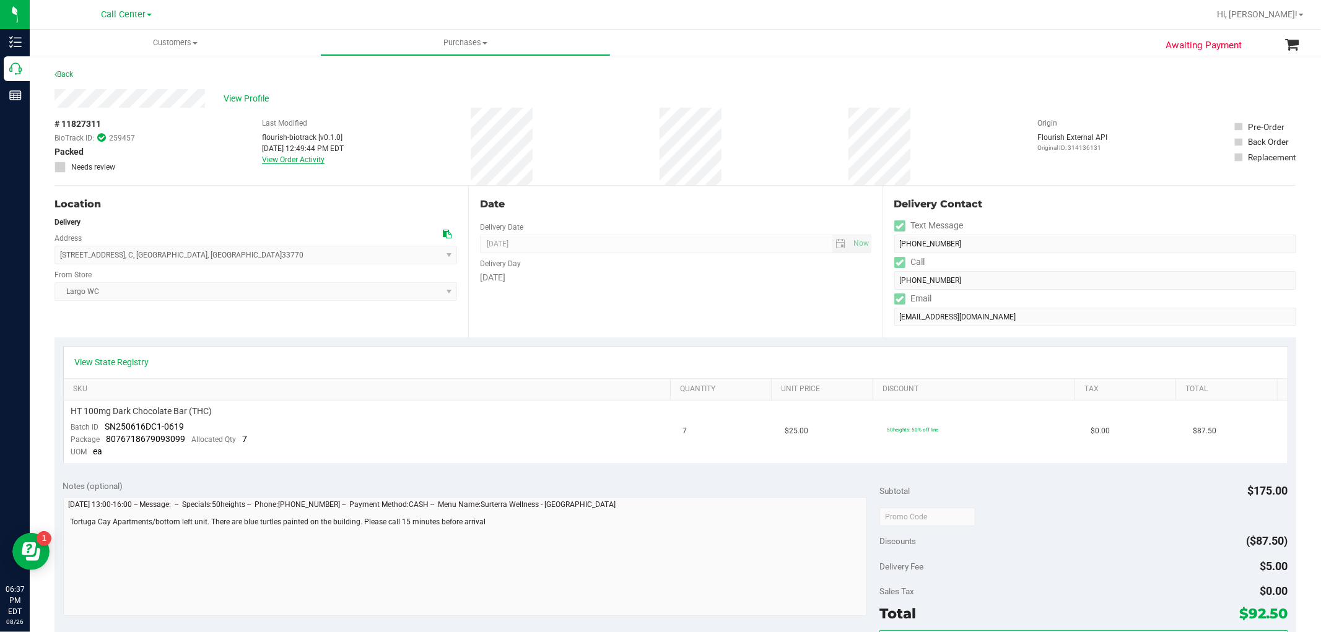
click at [299, 156] on link "View Order Activity" at bounding box center [293, 159] width 63 height 9
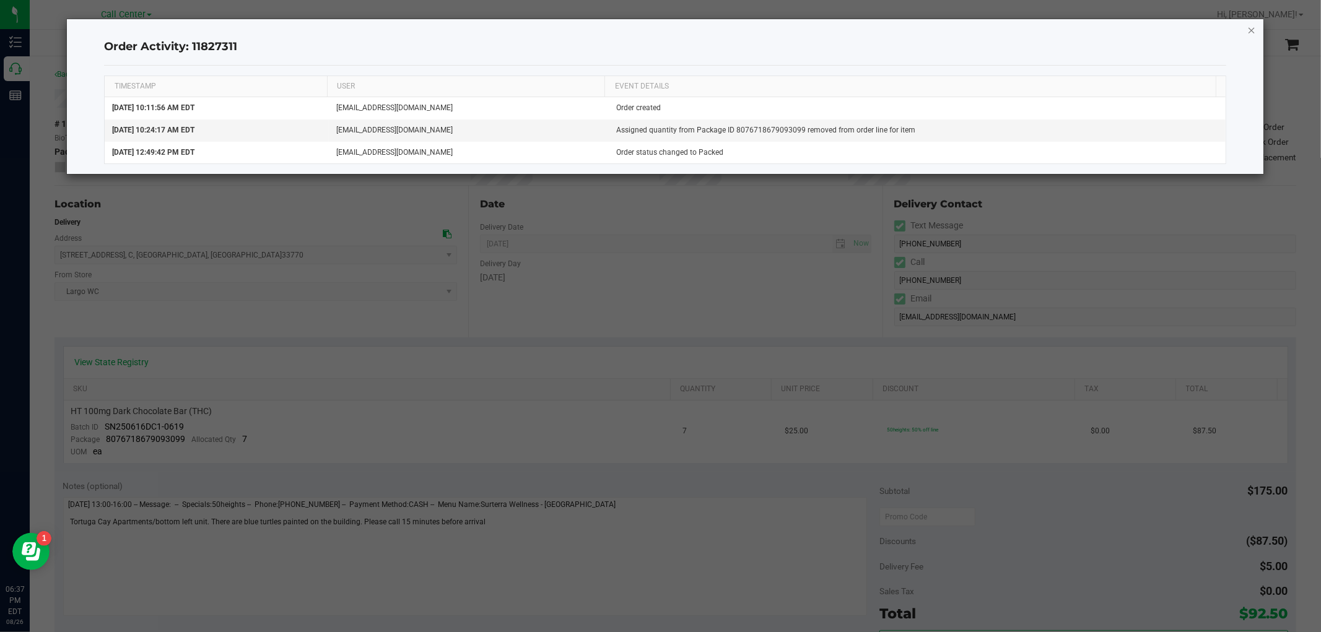
click at [1252, 27] on icon "button" at bounding box center [1251, 29] width 9 height 15
